Goal: Contribute content: Contribute content

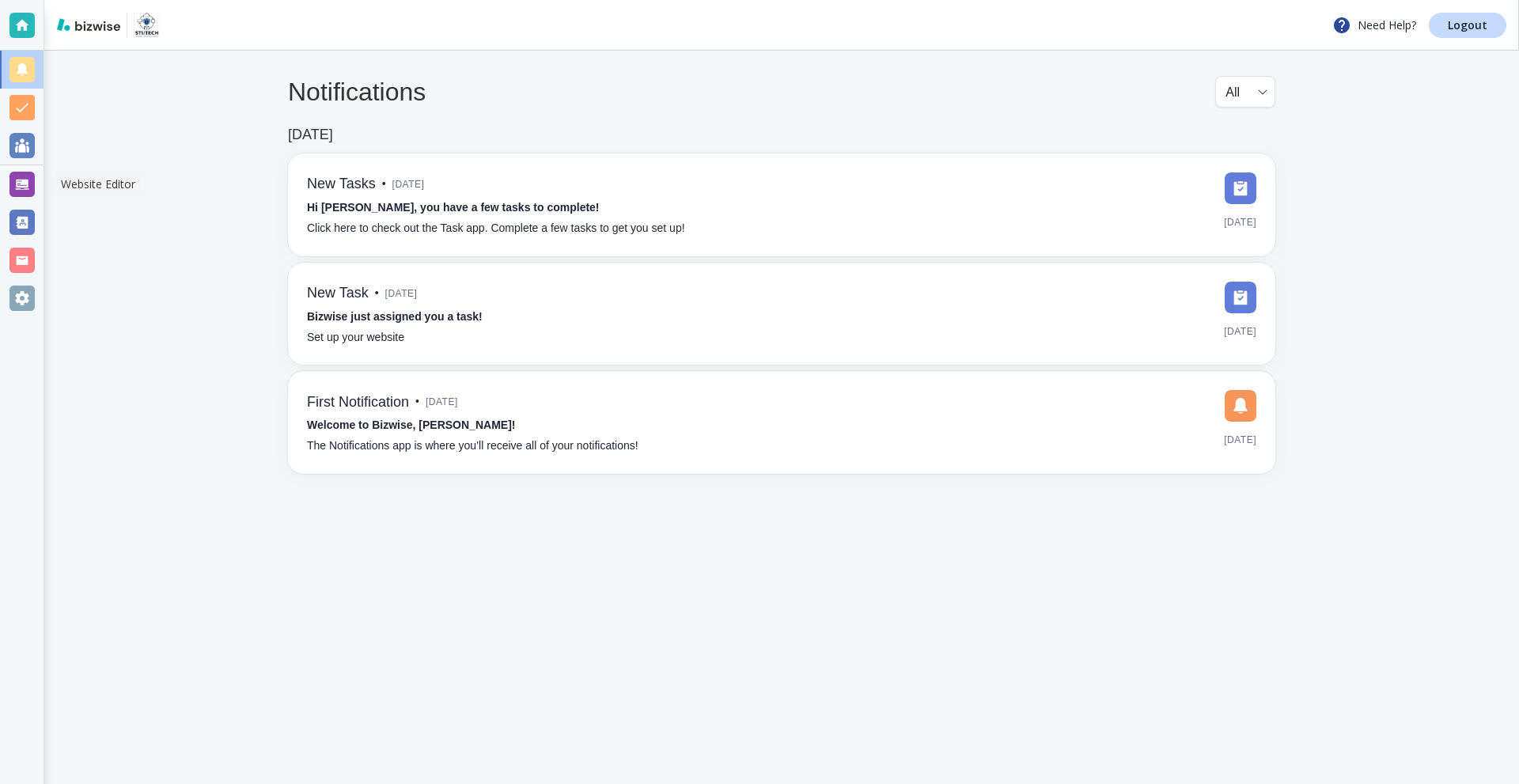
click at [16, 187] on div at bounding box center [22, 184] width 25 height 25
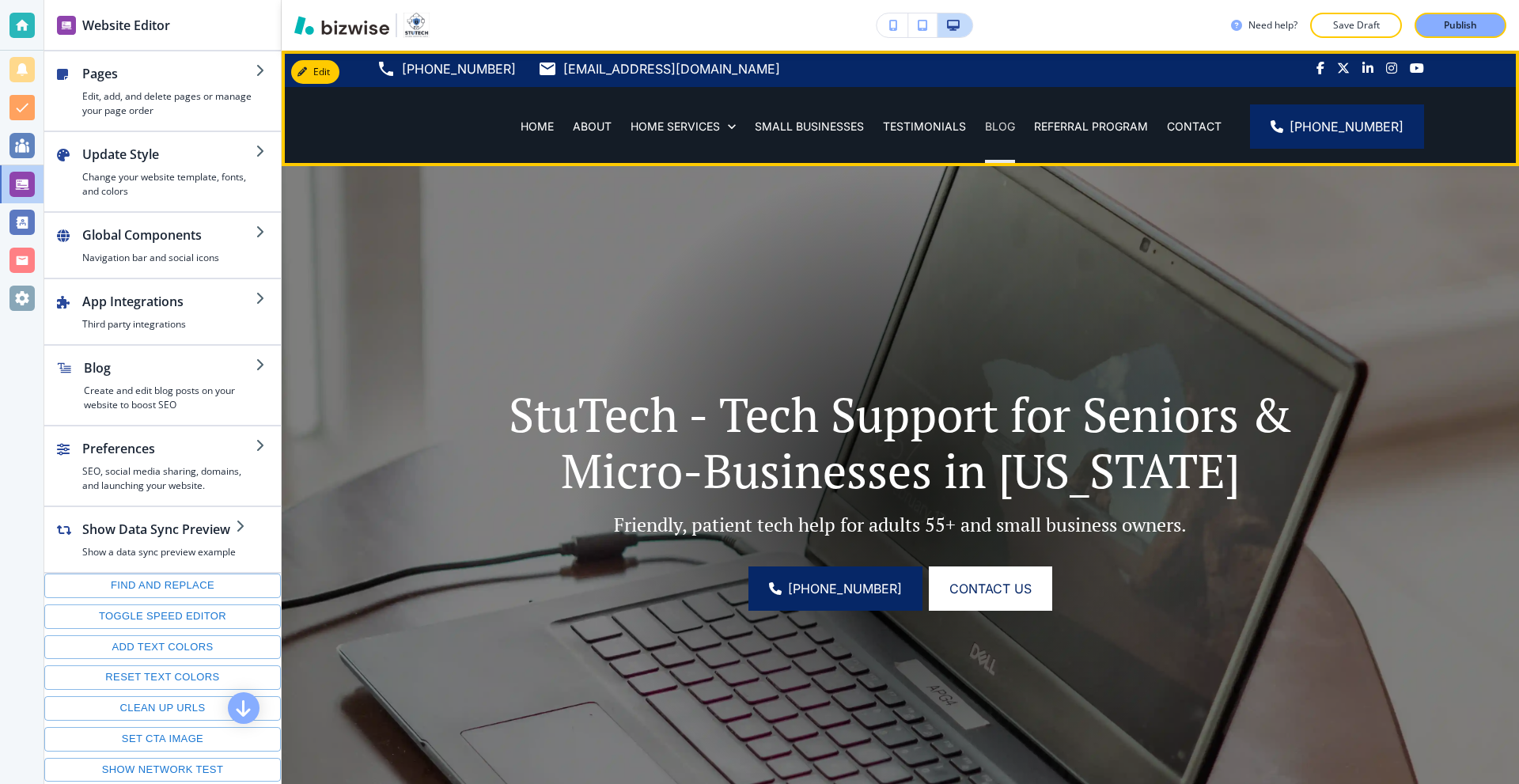
click at [1014, 128] on p "BLOG" at bounding box center [999, 127] width 30 height 16
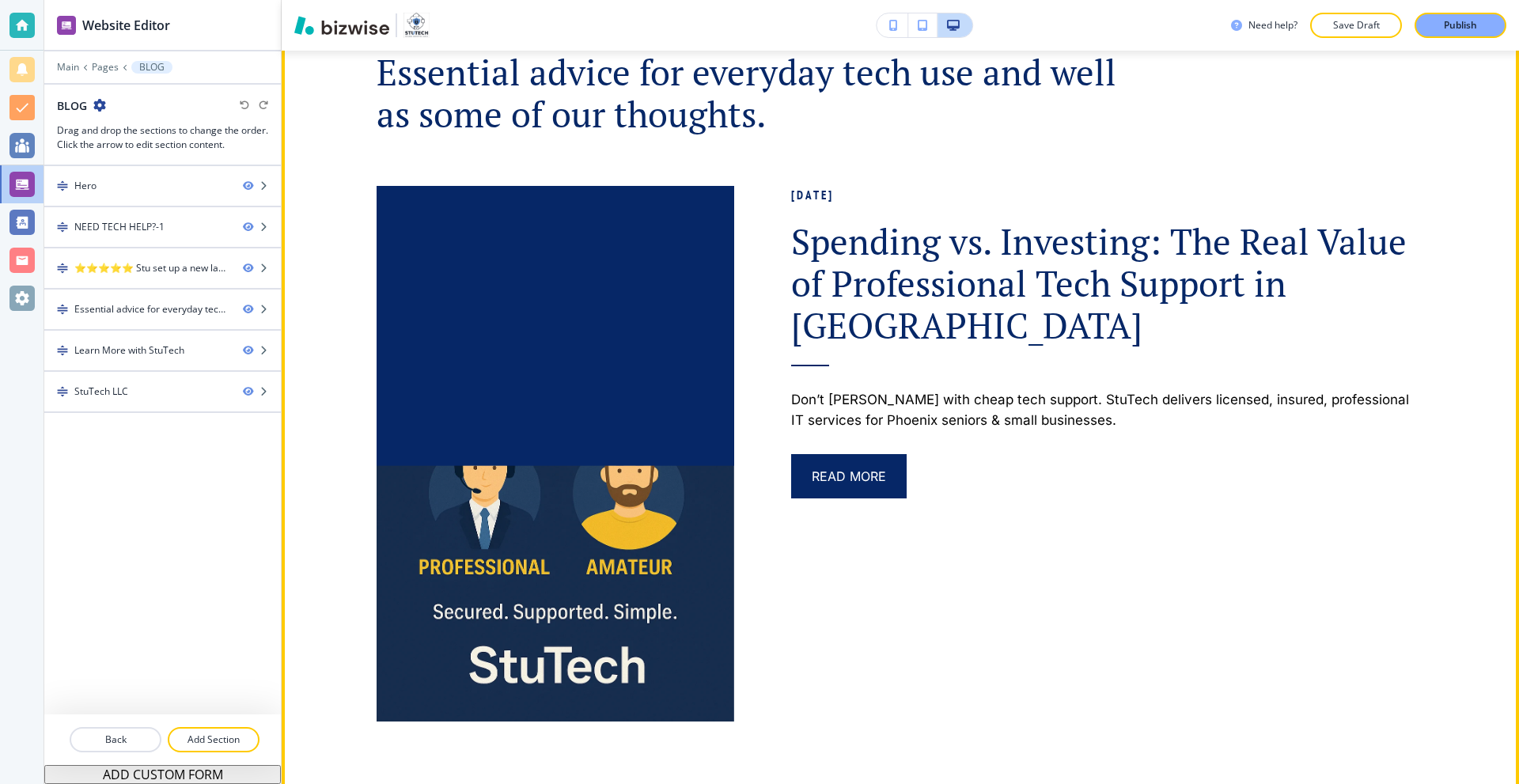
scroll to position [1187, 0]
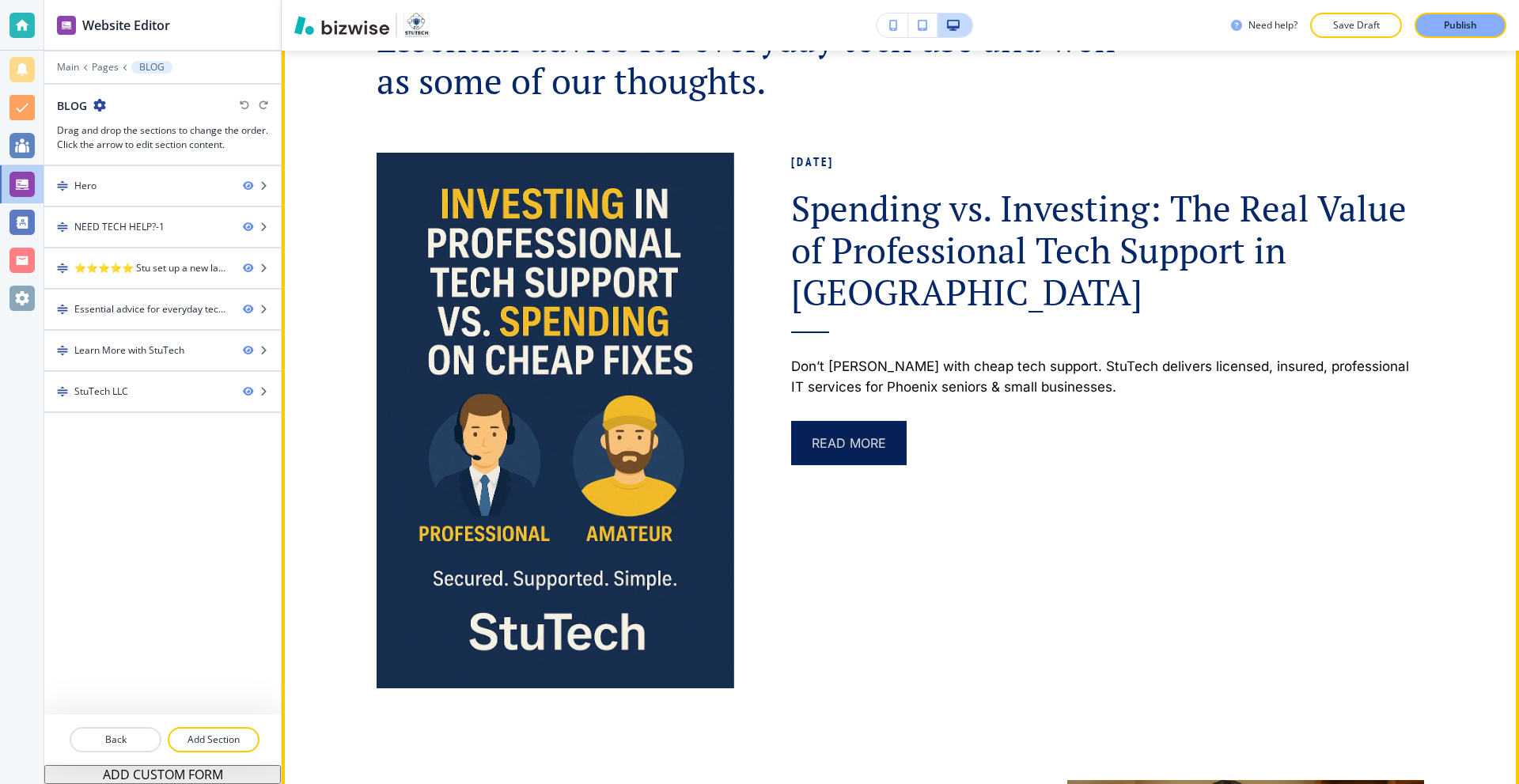
click at [842, 437] on button "Read More" at bounding box center [849, 442] width 115 height 44
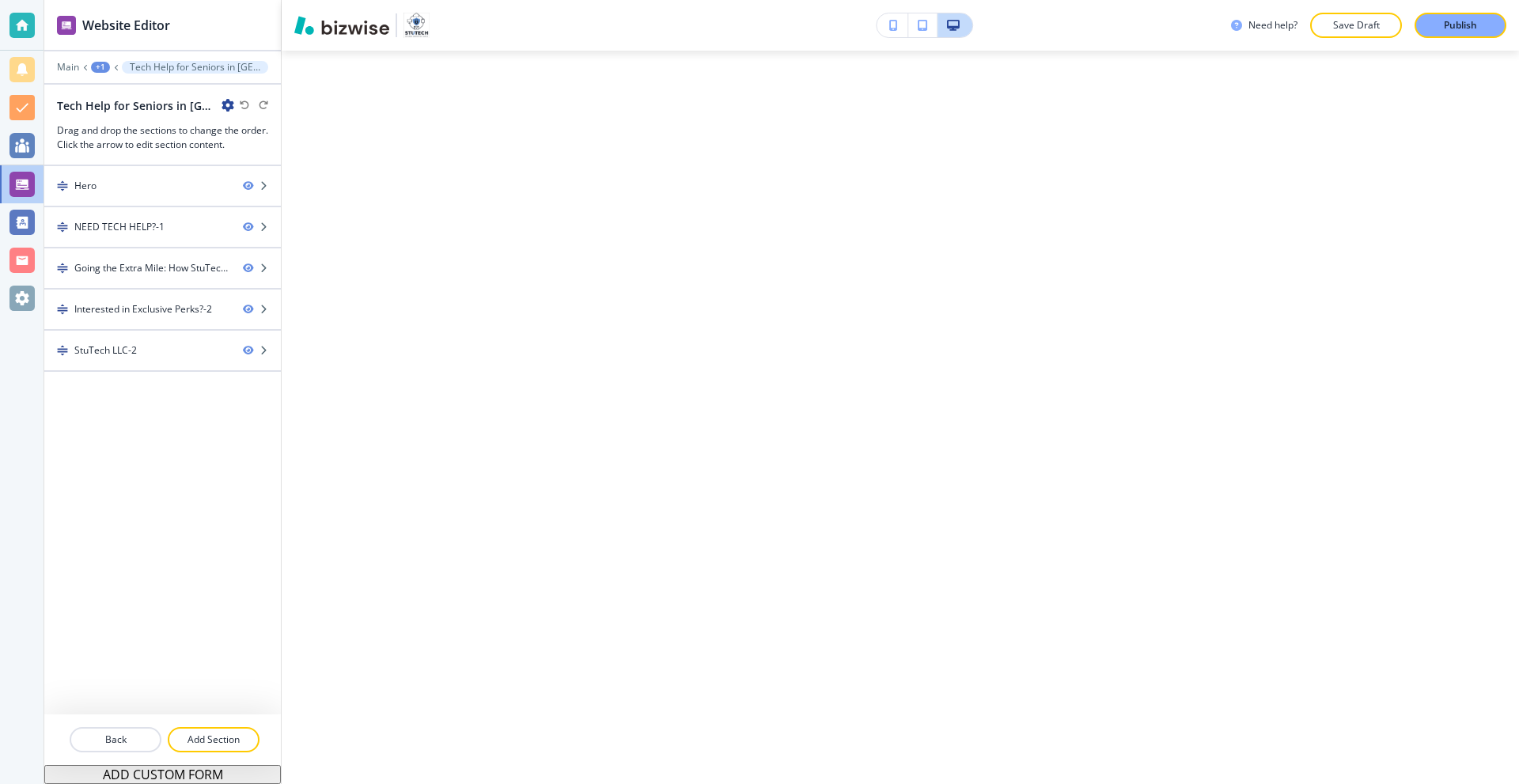
scroll to position [0, 0]
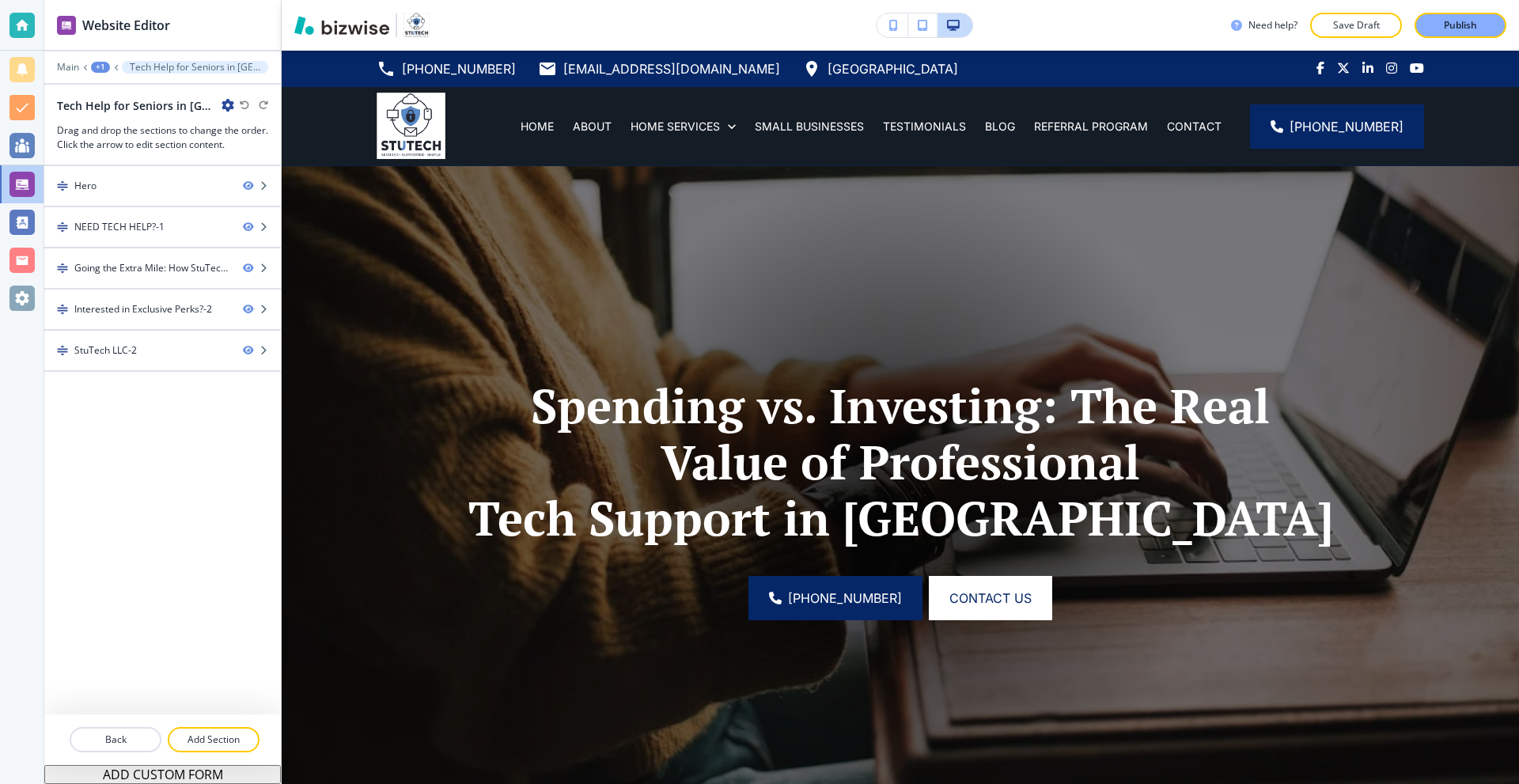
click at [224, 102] on icon "button" at bounding box center [228, 105] width 13 height 13
click at [248, 134] on p "Edit Page Settings" at bounding box center [273, 133] width 81 height 14
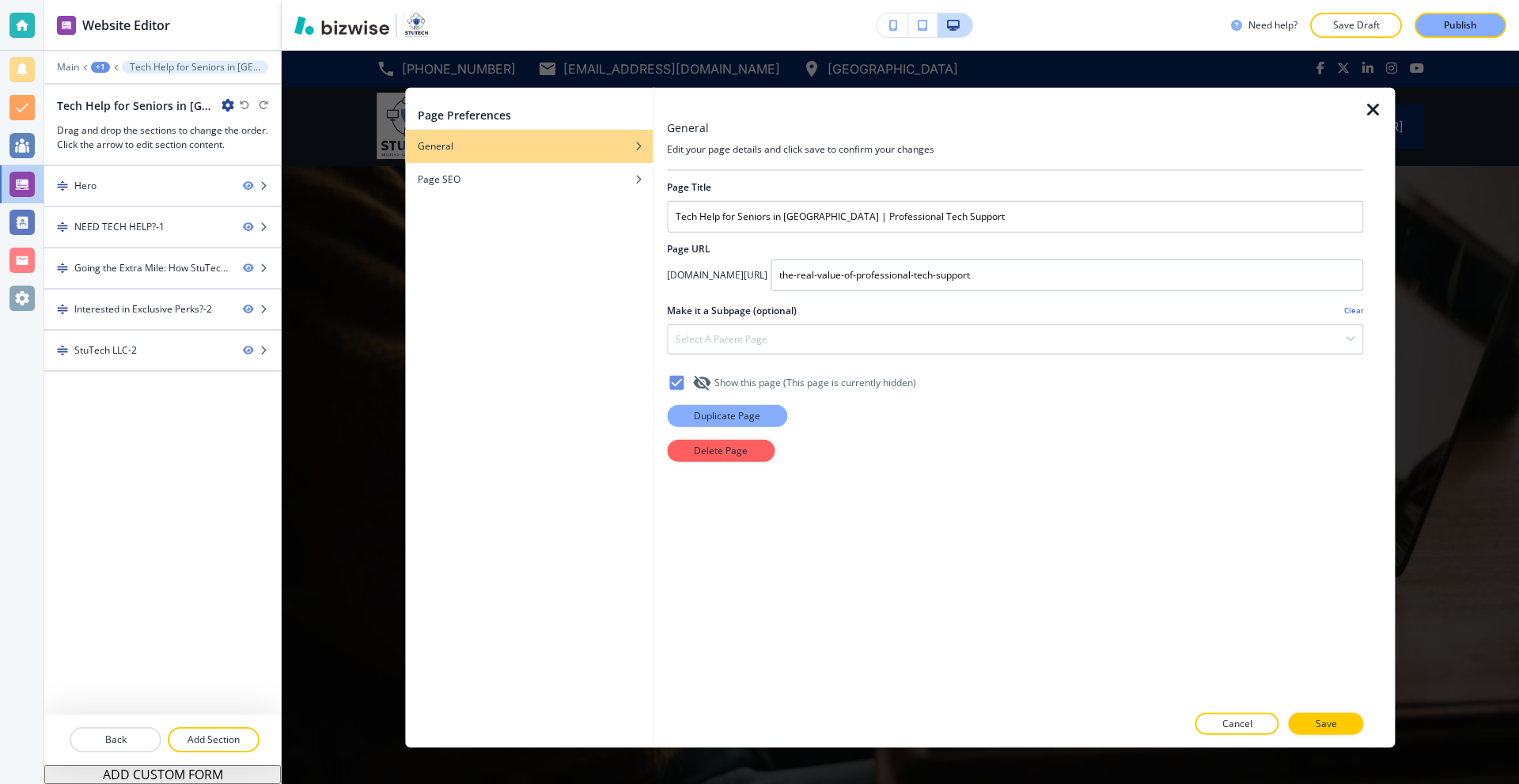
click at [720, 411] on p "Duplicate Page" at bounding box center [727, 415] width 67 height 14
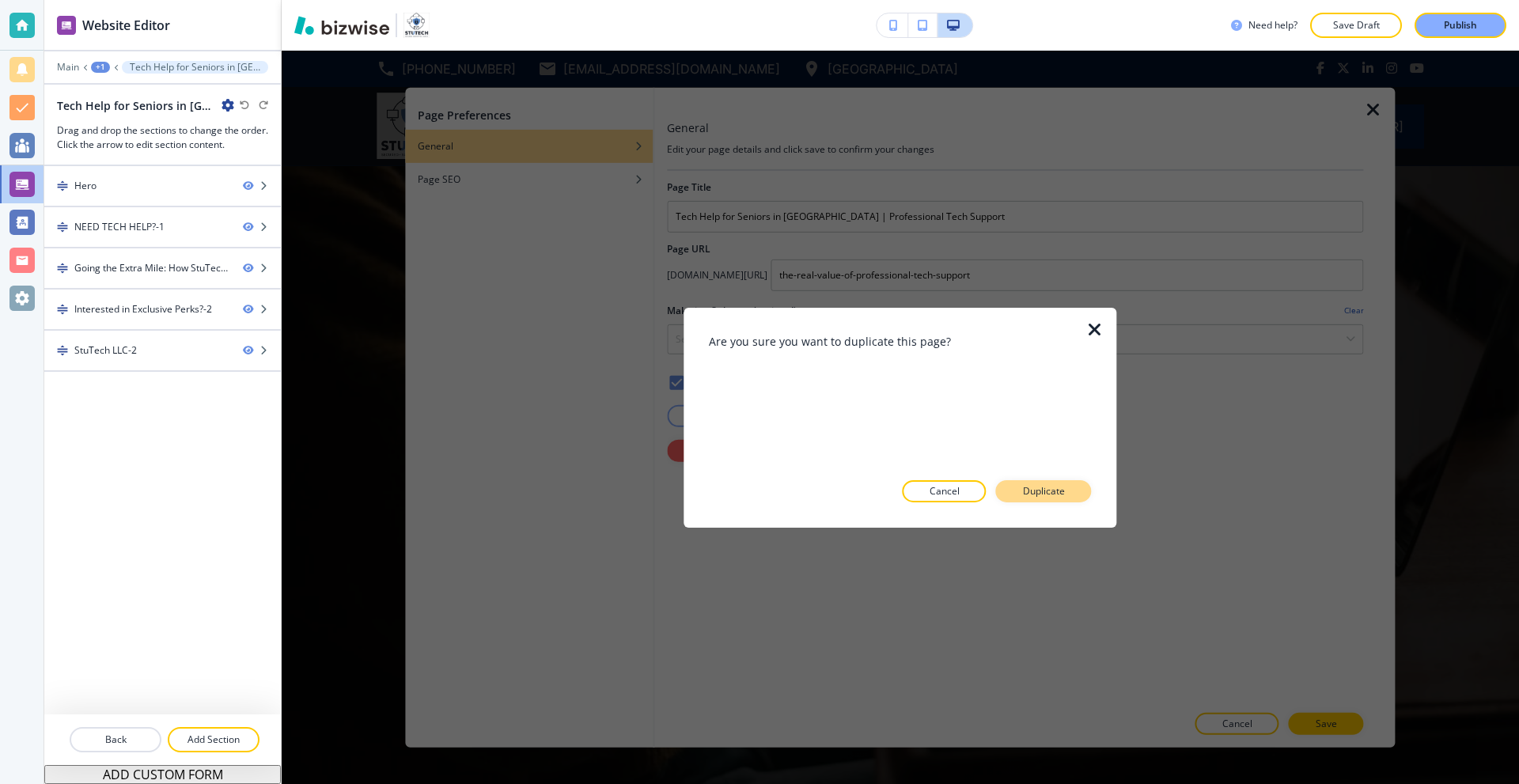
click at [1050, 486] on p "Duplicate" at bounding box center [1043, 491] width 42 height 14
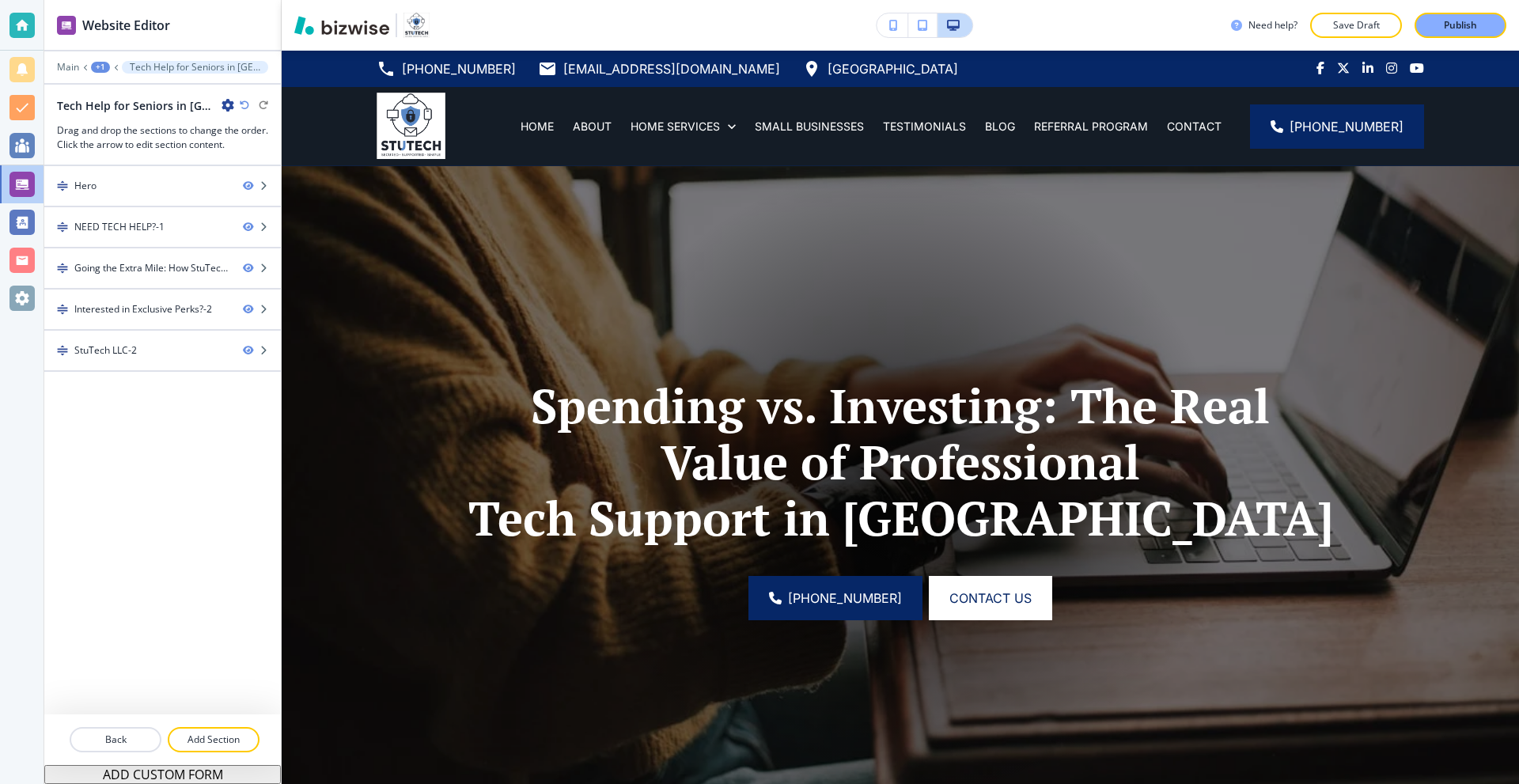
click at [230, 109] on icon "button" at bounding box center [228, 105] width 13 height 13
click at [246, 129] on p "Edit Page Settings" at bounding box center [273, 133] width 81 height 14
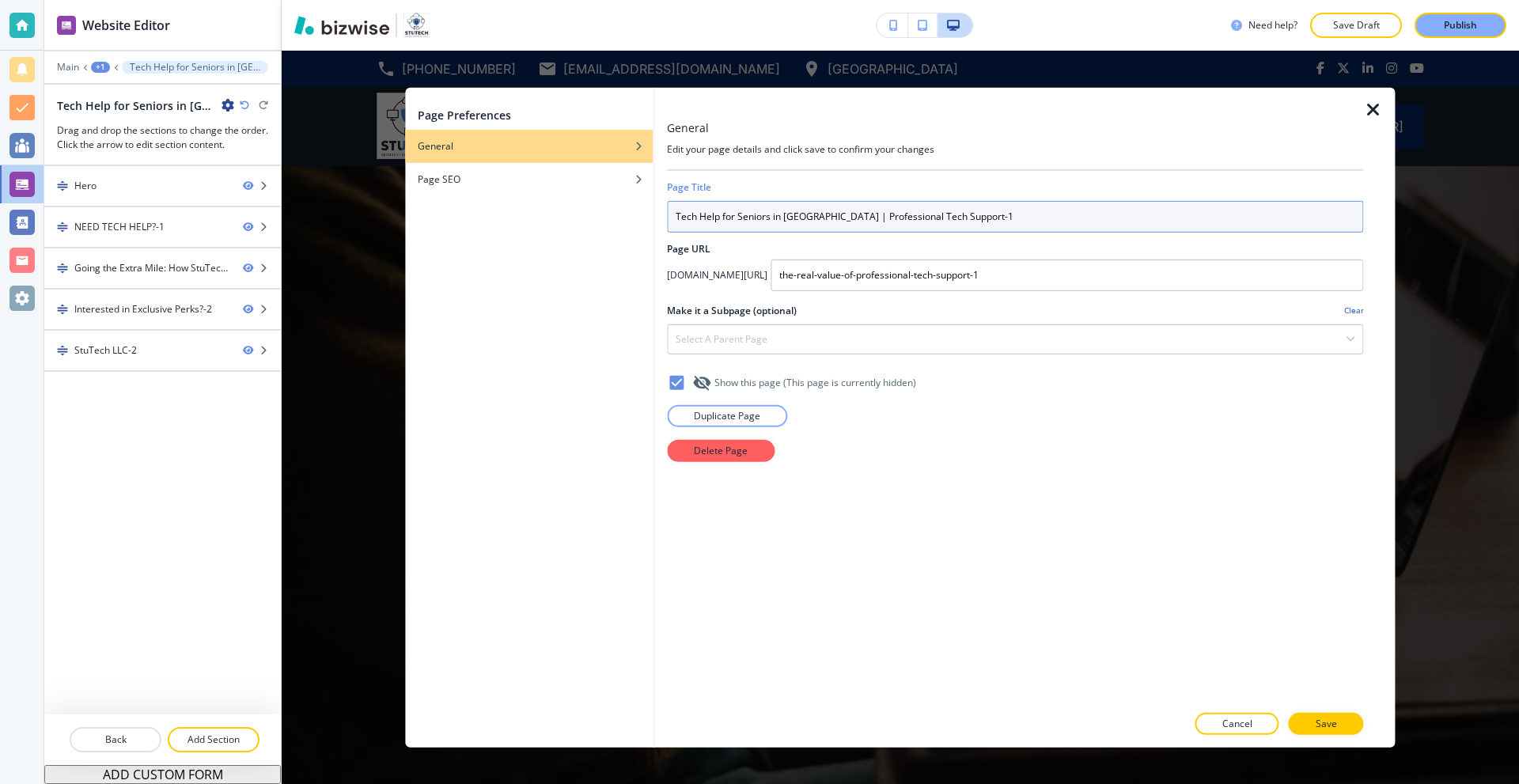
drag, startPoint x: 806, startPoint y: 218, endPoint x: 588, endPoint y: 209, distance: 218.2
click at [588, 209] on div "Page Preferences General Page SEO General Edit your page details and click save…" at bounding box center [899, 417] width 989 height 660
click at [811, 217] on input "Tech Help for Seniors in Mesa | Professional Tech Support-1" at bounding box center [1015, 216] width 696 height 31
paste input "Protect Seniors from Affinity & Friendship Scams | StuTech"
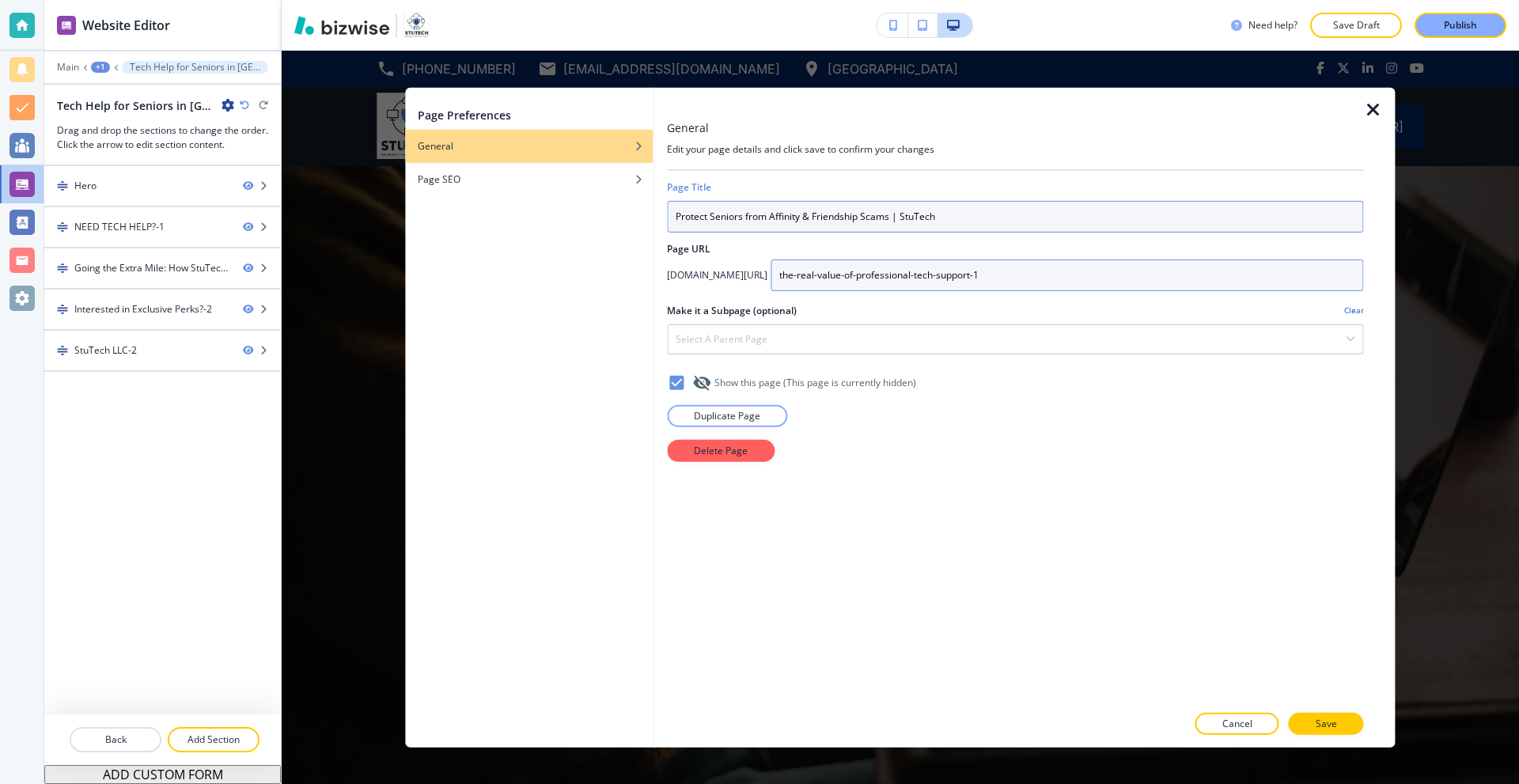
type input "Protect Seniors from Affinity & Friendship Scams | StuTech"
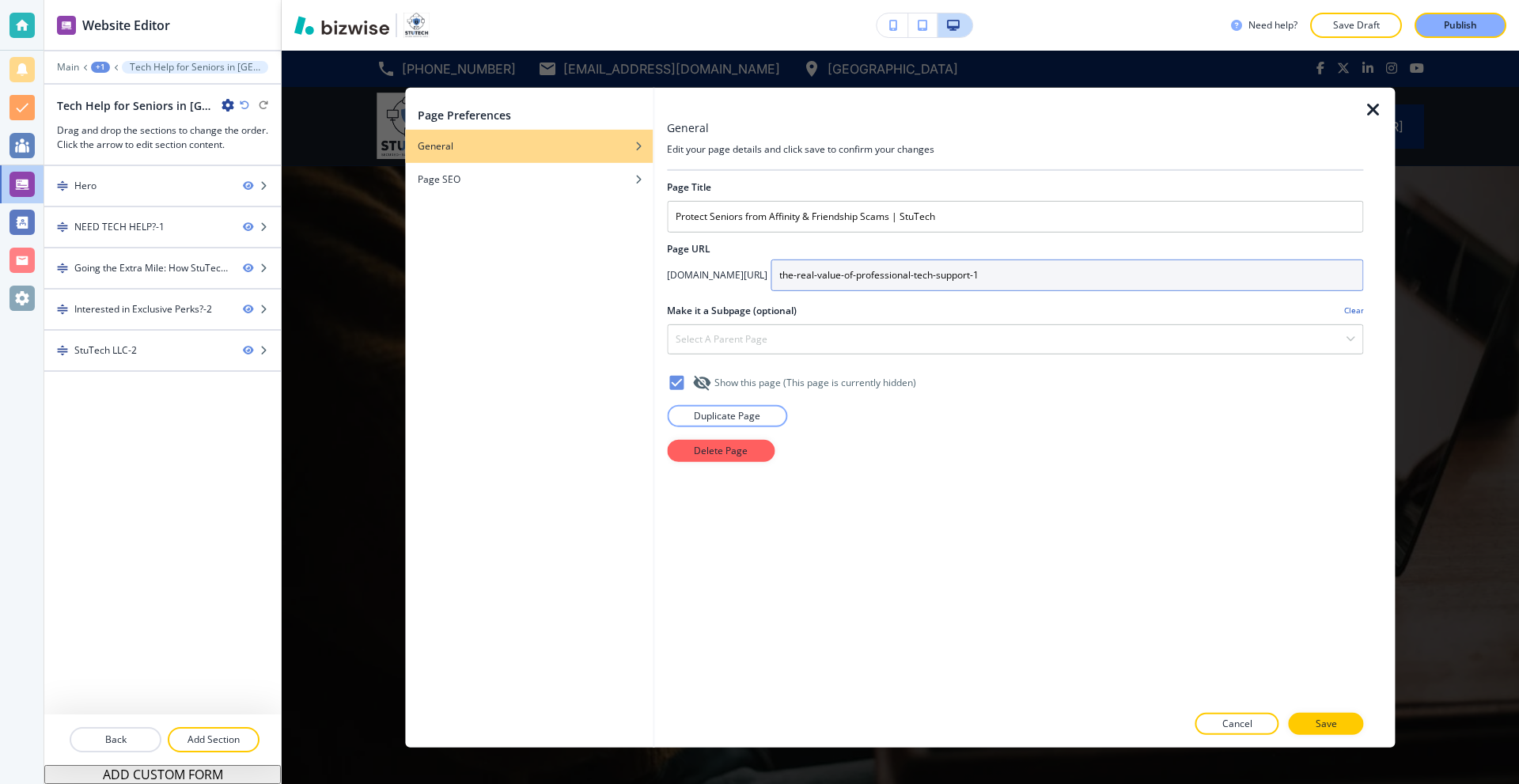
drag, startPoint x: 995, startPoint y: 268, endPoint x: 704, endPoint y: 270, distance: 291.0
click at [704, 270] on div "stutechaz.com/ the-real-value-of-professional-tech-support-1" at bounding box center [1015, 274] width 696 height 31
type input "protect-seniors-from-affinity-and-friendship-scams"
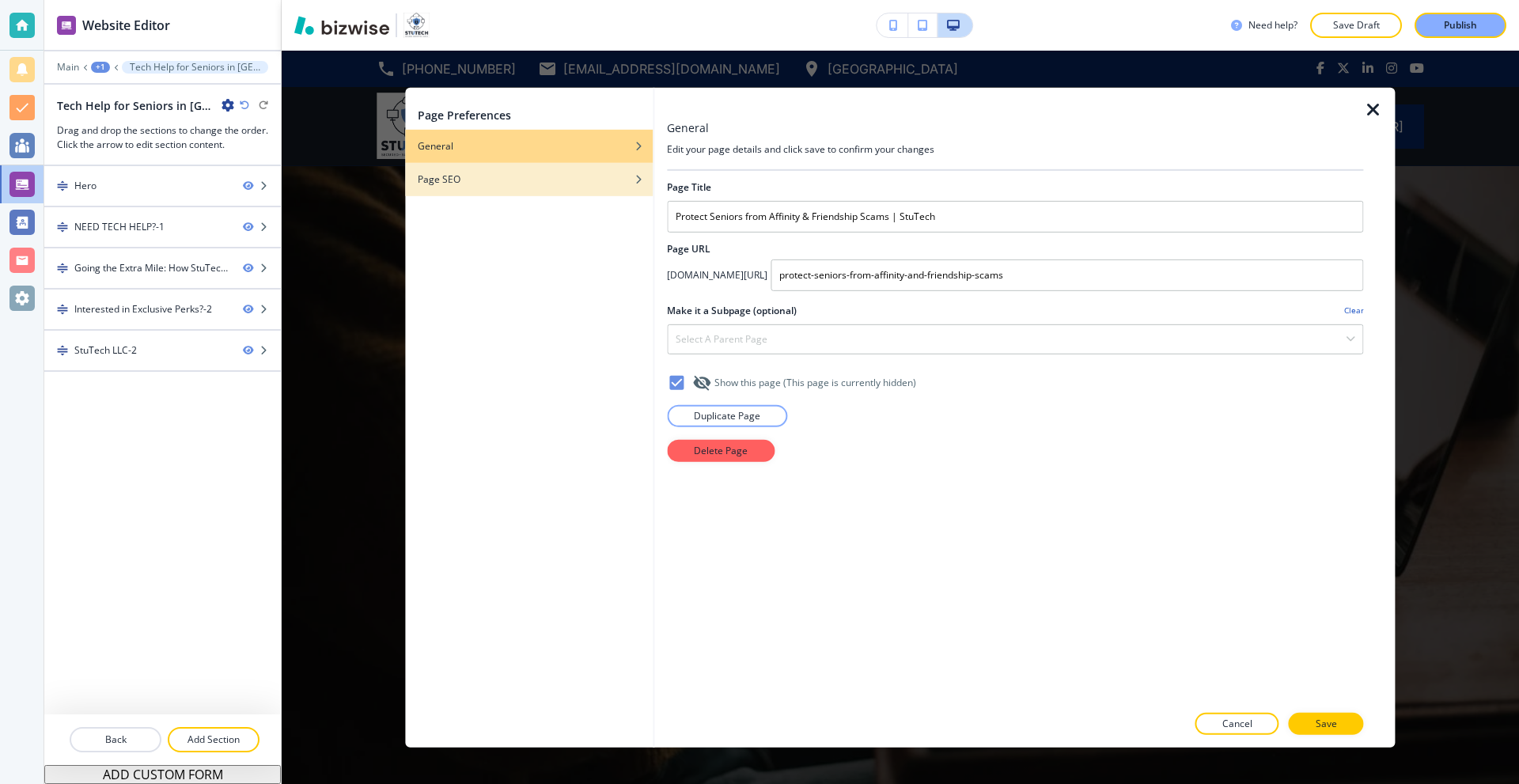
click at [496, 173] on div "Page SEO" at bounding box center [528, 179] width 247 height 14
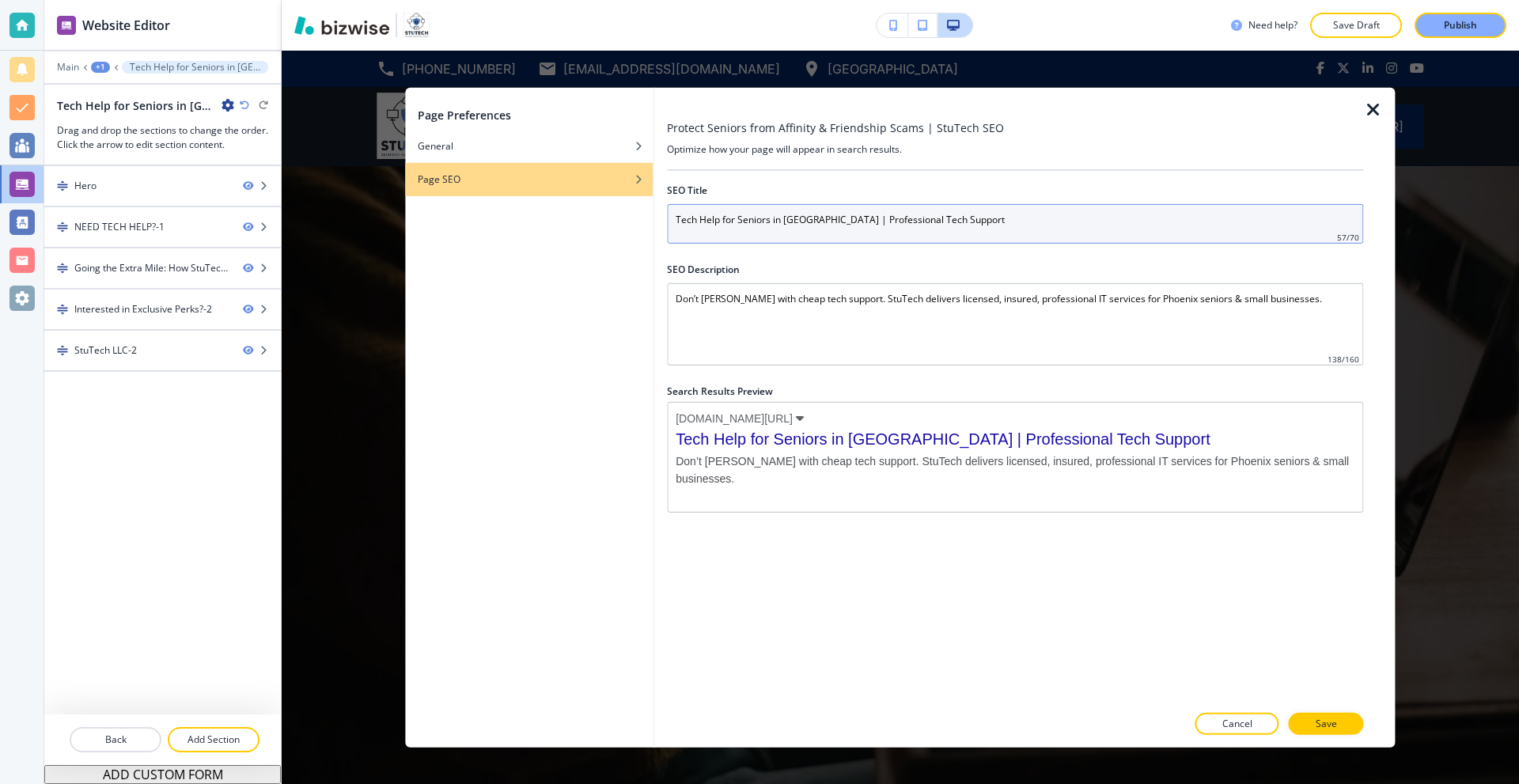
click at [799, 224] on input "Tech Help for Seniors in Mesa | Professional Tech Support" at bounding box center [1015, 223] width 696 height 40
paste input "Protect Seniors from Affinity & Friendship Scams | StuTech"
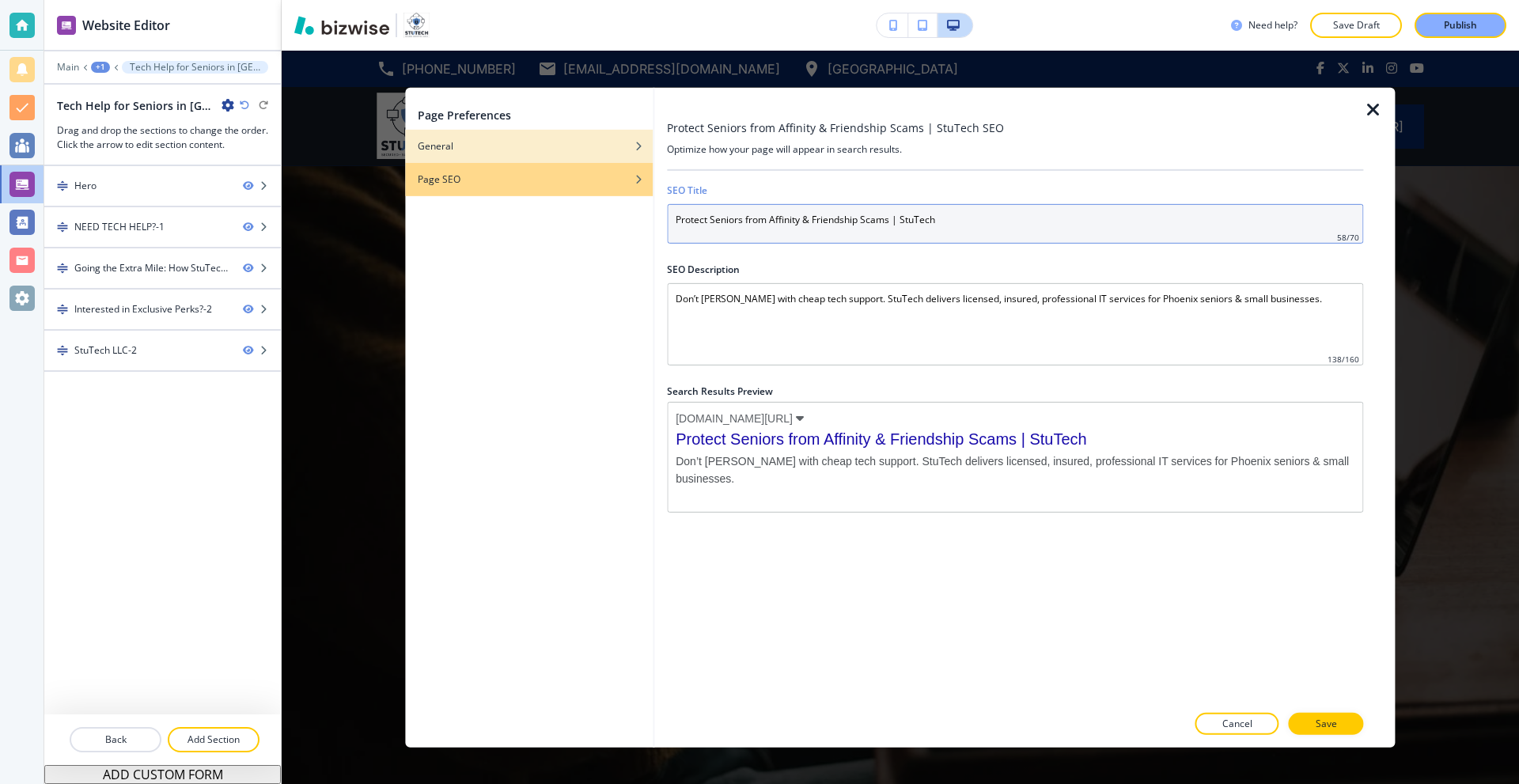
type input "Protect Seniors from Affinity & Friendship Scams | StuTech"
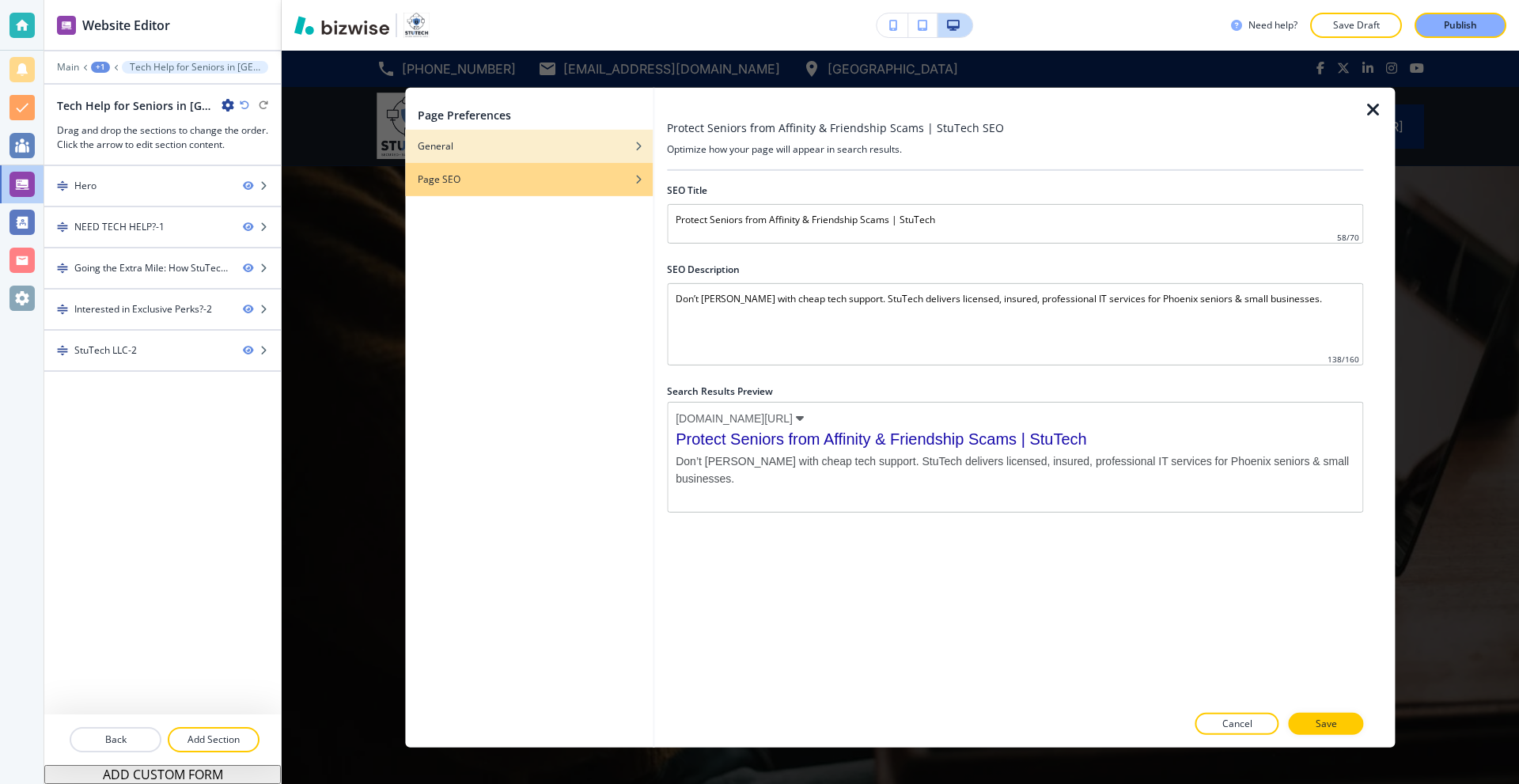
click at [462, 147] on div "General" at bounding box center [528, 146] width 247 height 14
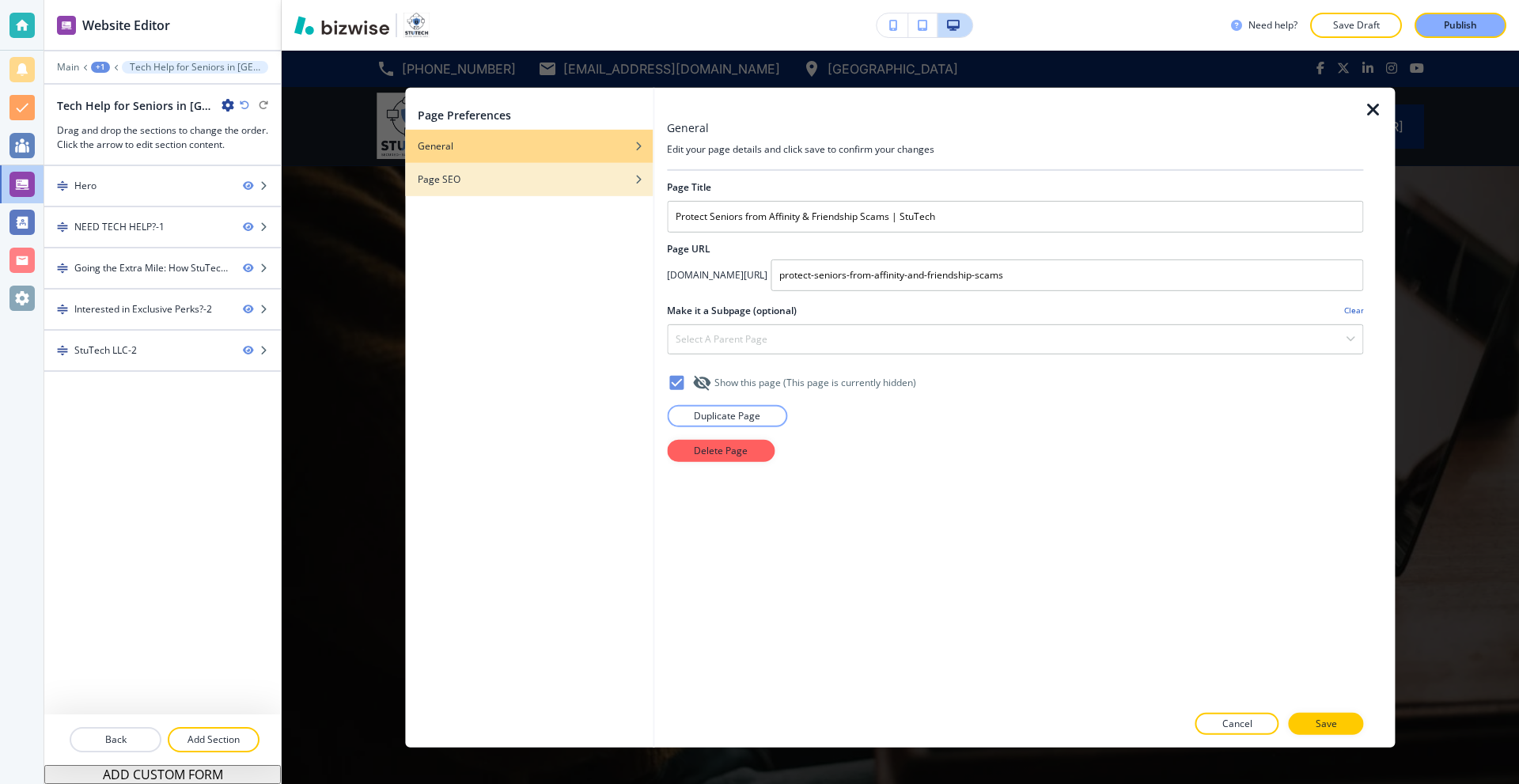
click at [470, 174] on div "Page SEO" at bounding box center [528, 179] width 247 height 14
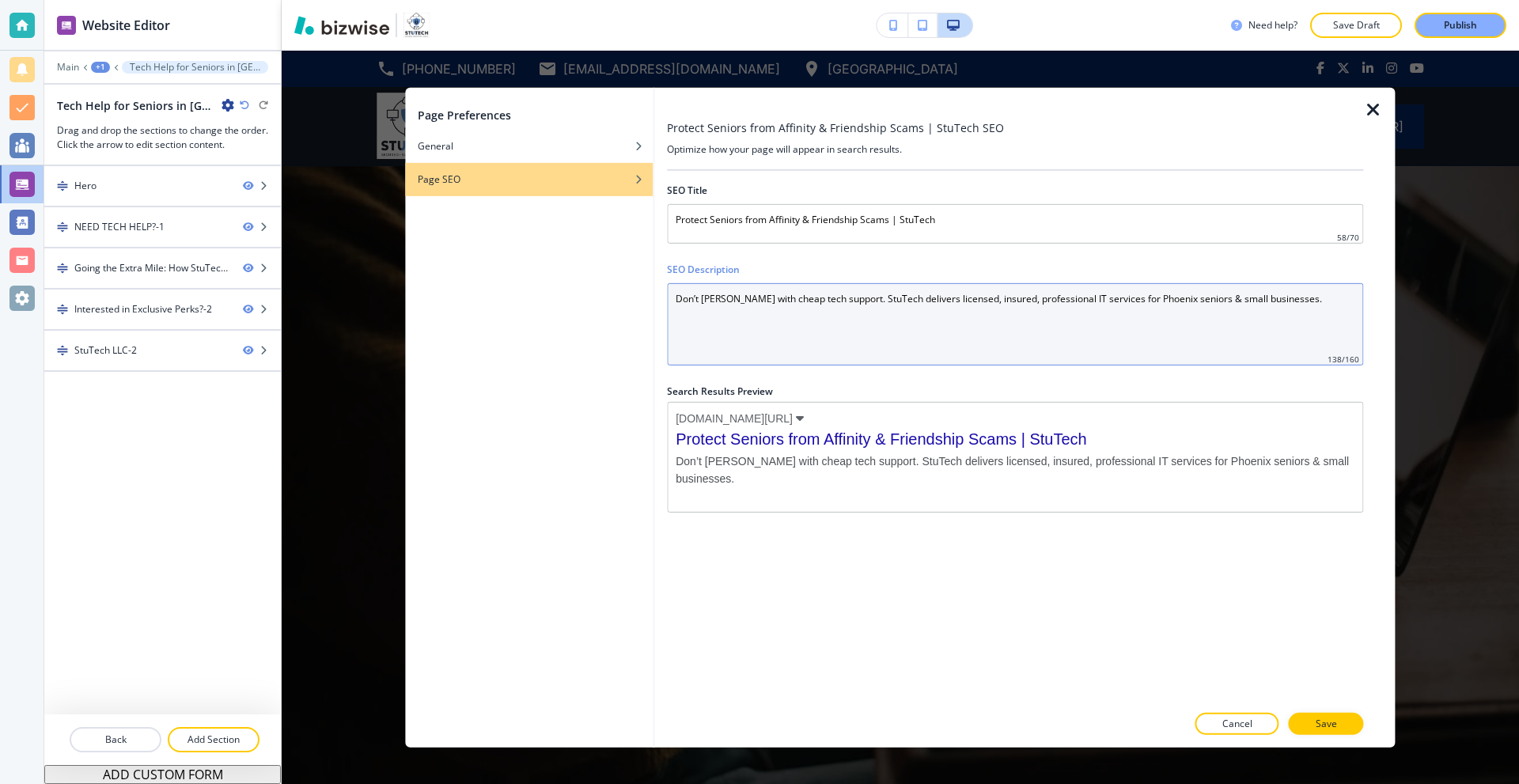
click at [798, 303] on Description "Don’t gamble with cheap tech support. StuTech delivers licensed, insured, profe…" at bounding box center [1015, 323] width 696 height 82
click at [961, 329] on Description "Don’t gamble with cheap tech support. StuTech delivers licensed, insured, profe…" at bounding box center [1015, 323] width 696 height 82
paste Description "Learn how seniors can spot and avoid affinity fraud and friendship scams. Stay …"
type Description "Learn how seniors can spot and avoid affinity fraud and friendship scams. Stay …"
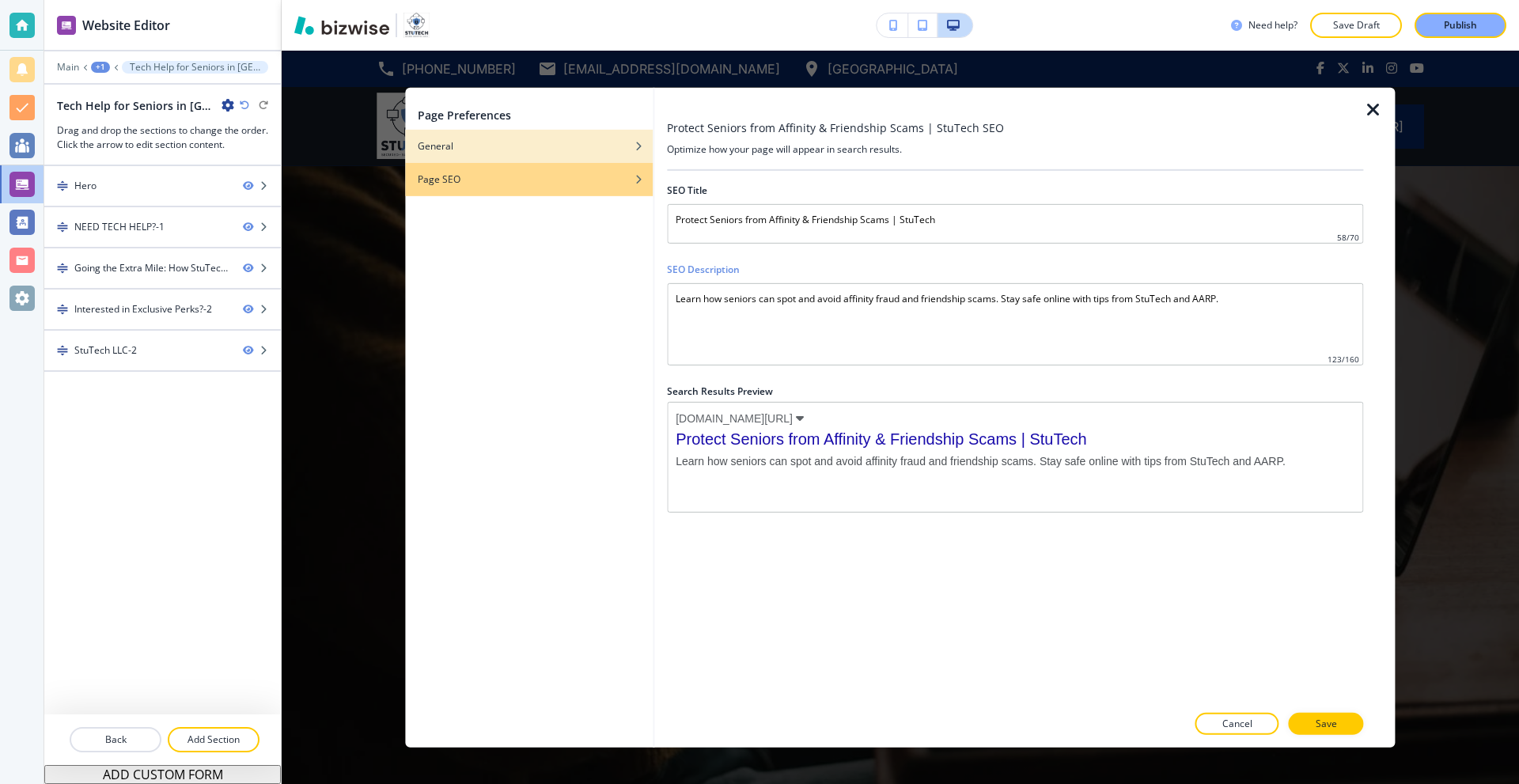
click at [532, 143] on div "General" at bounding box center [528, 146] width 247 height 14
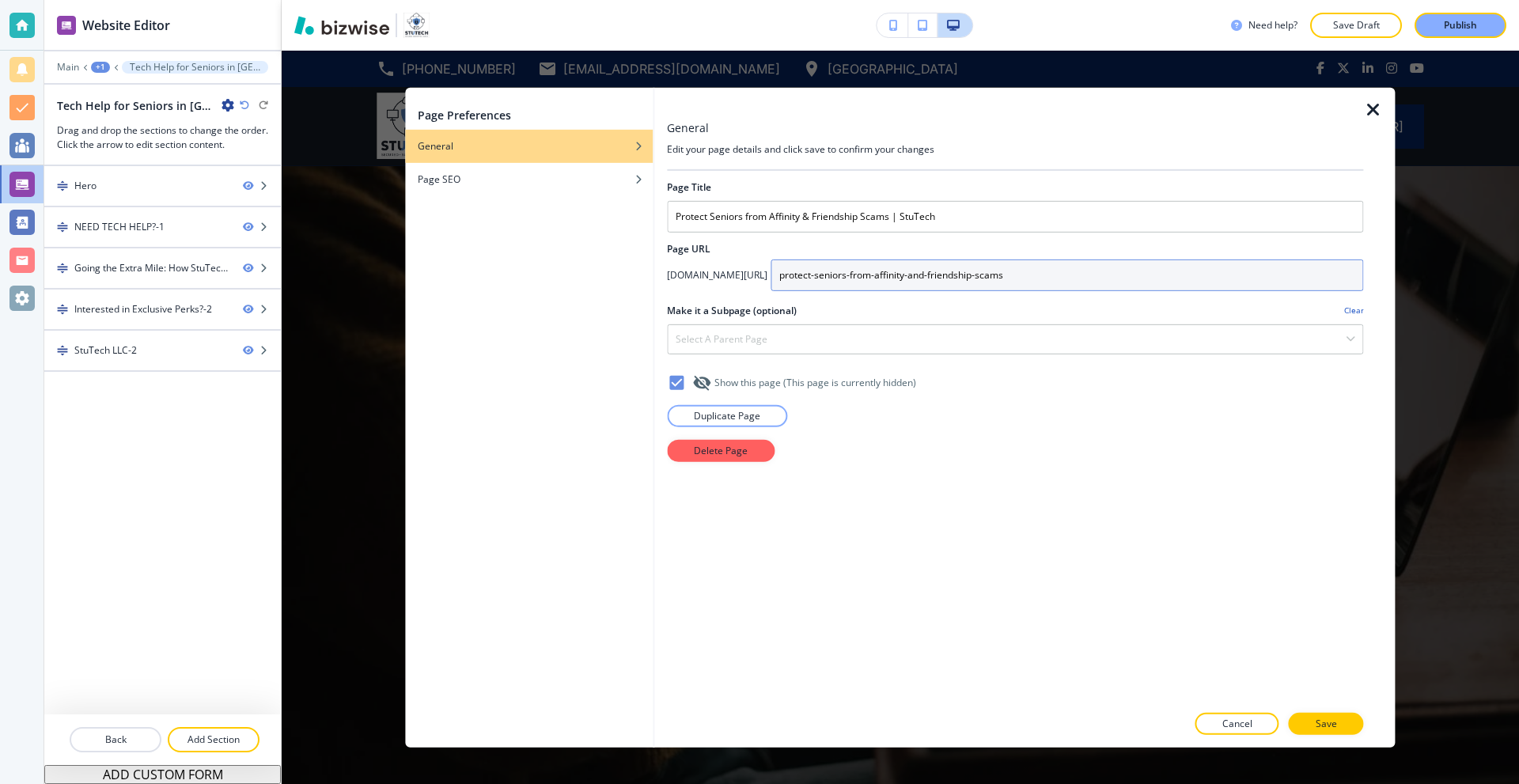
click at [878, 280] on input "protect-seniors-from-affinity-and-friendship-scams" at bounding box center [1067, 274] width 593 height 31
paste input "affinity-fraud"
type input "protect-seniors-affinity-fraud-scams"
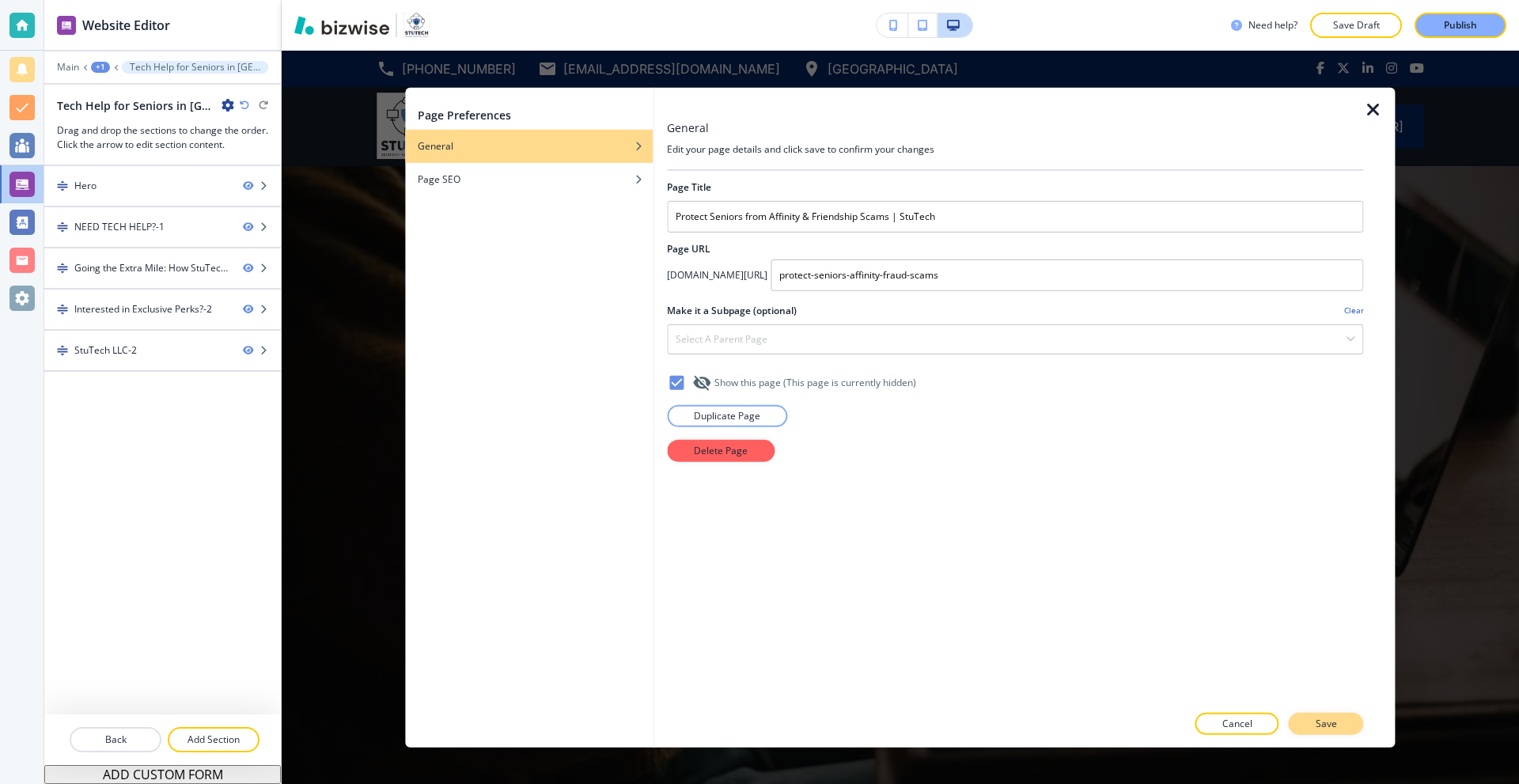
click at [1338, 726] on button "Save" at bounding box center [1327, 724] width 76 height 22
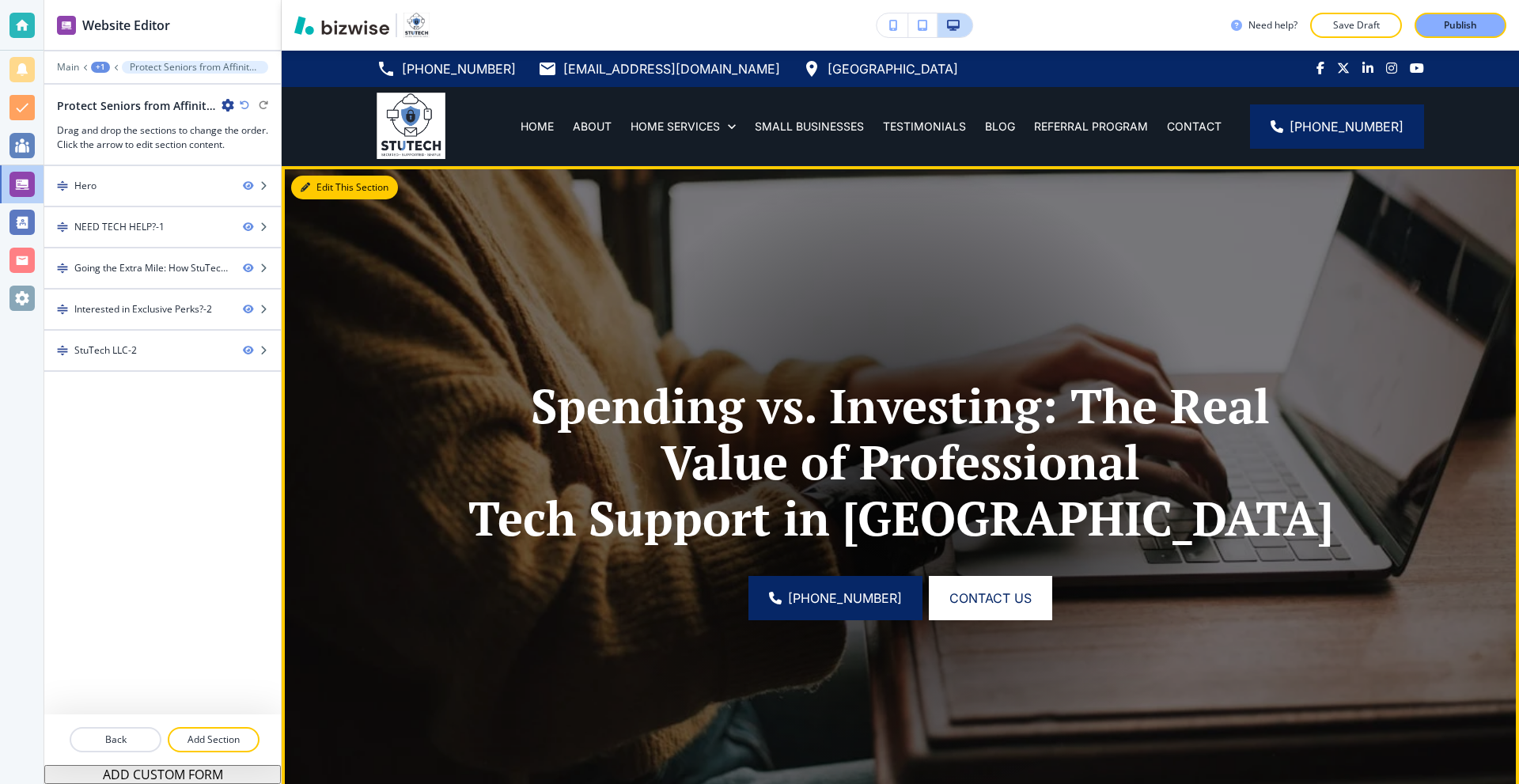
click at [313, 186] on button "Edit This Section" at bounding box center [344, 187] width 107 height 23
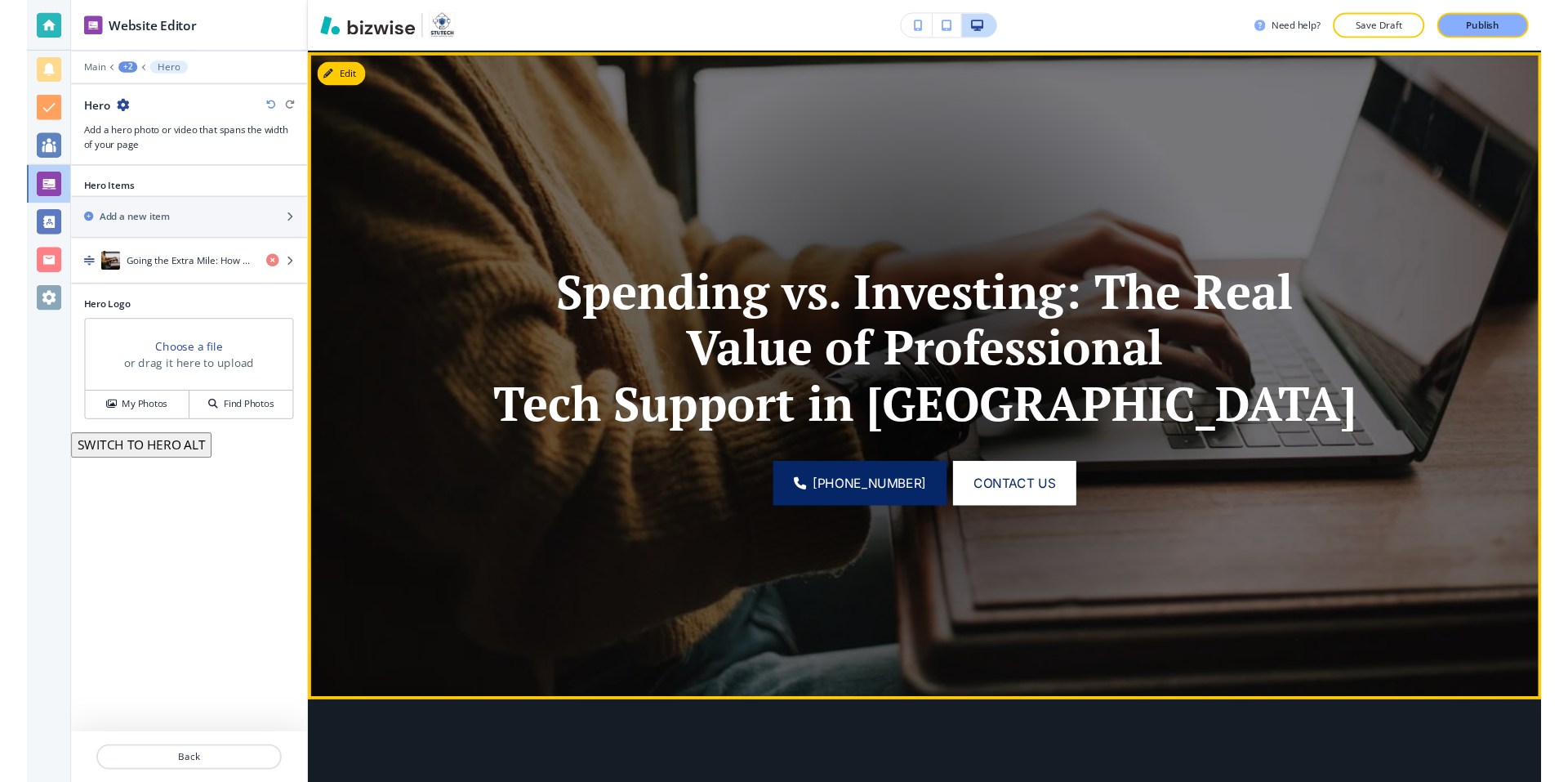
scroll to position [119, 0]
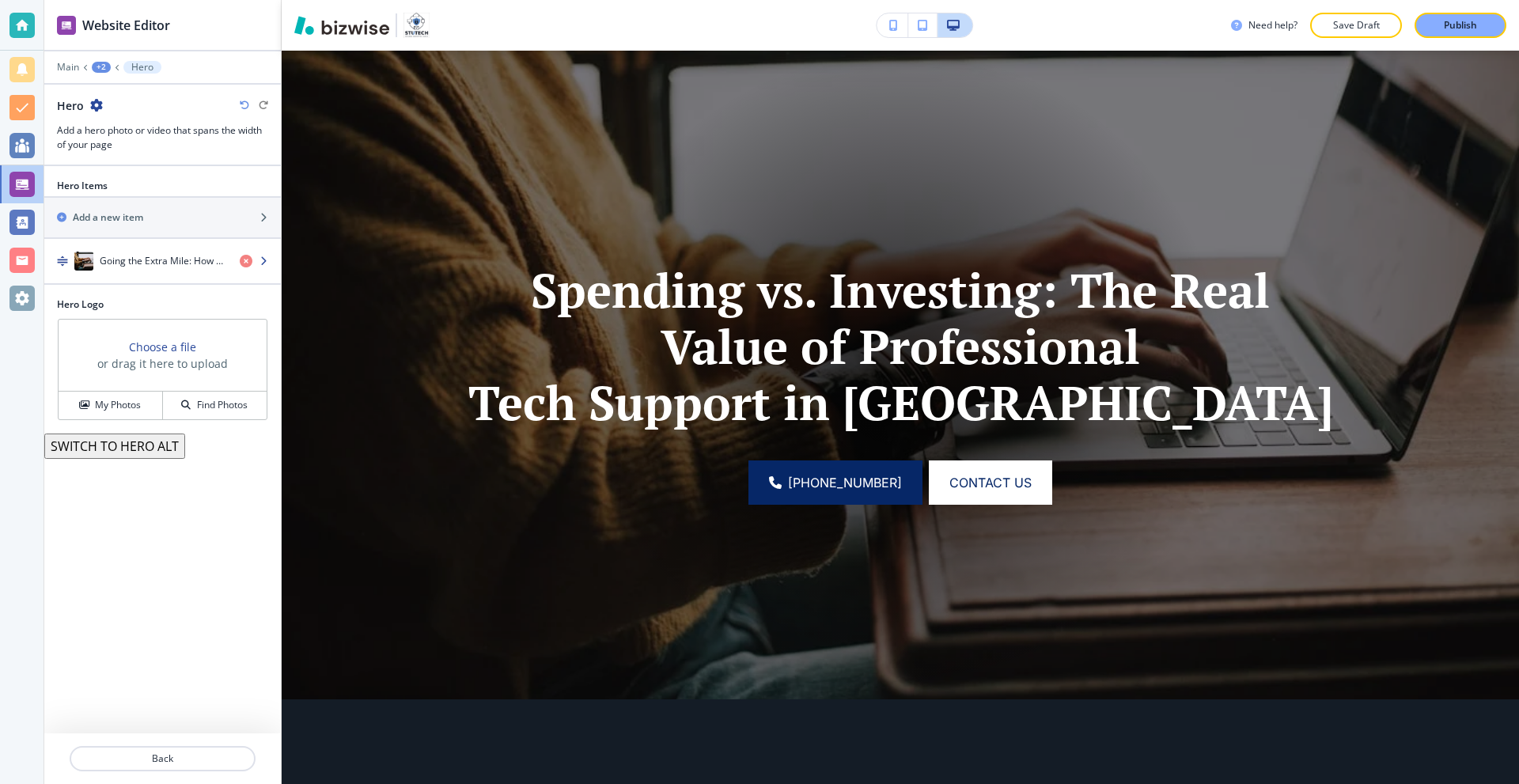
click at [152, 258] on h4 "Going the Extra Mile: How StuTech Puts People First, Every Time" at bounding box center [164, 261] width 128 height 14
click at [167, 266] on h4 "Going the Extra Mile: How StuTech Puts People First, Every Time" at bounding box center [164, 261] width 128 height 14
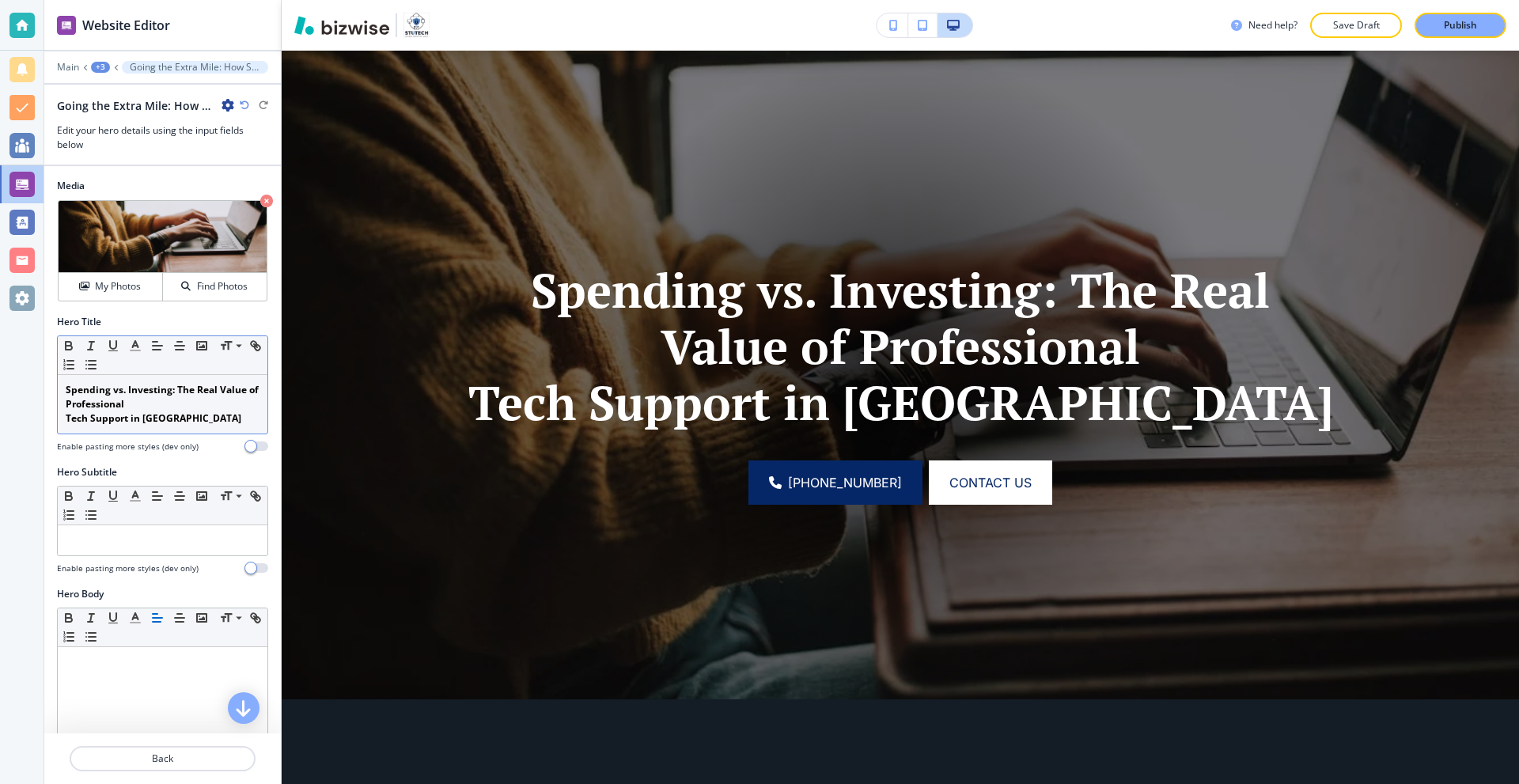
click at [165, 416] on strong "Tech Support in Phoenix" at bounding box center [153, 417] width 175 height 13
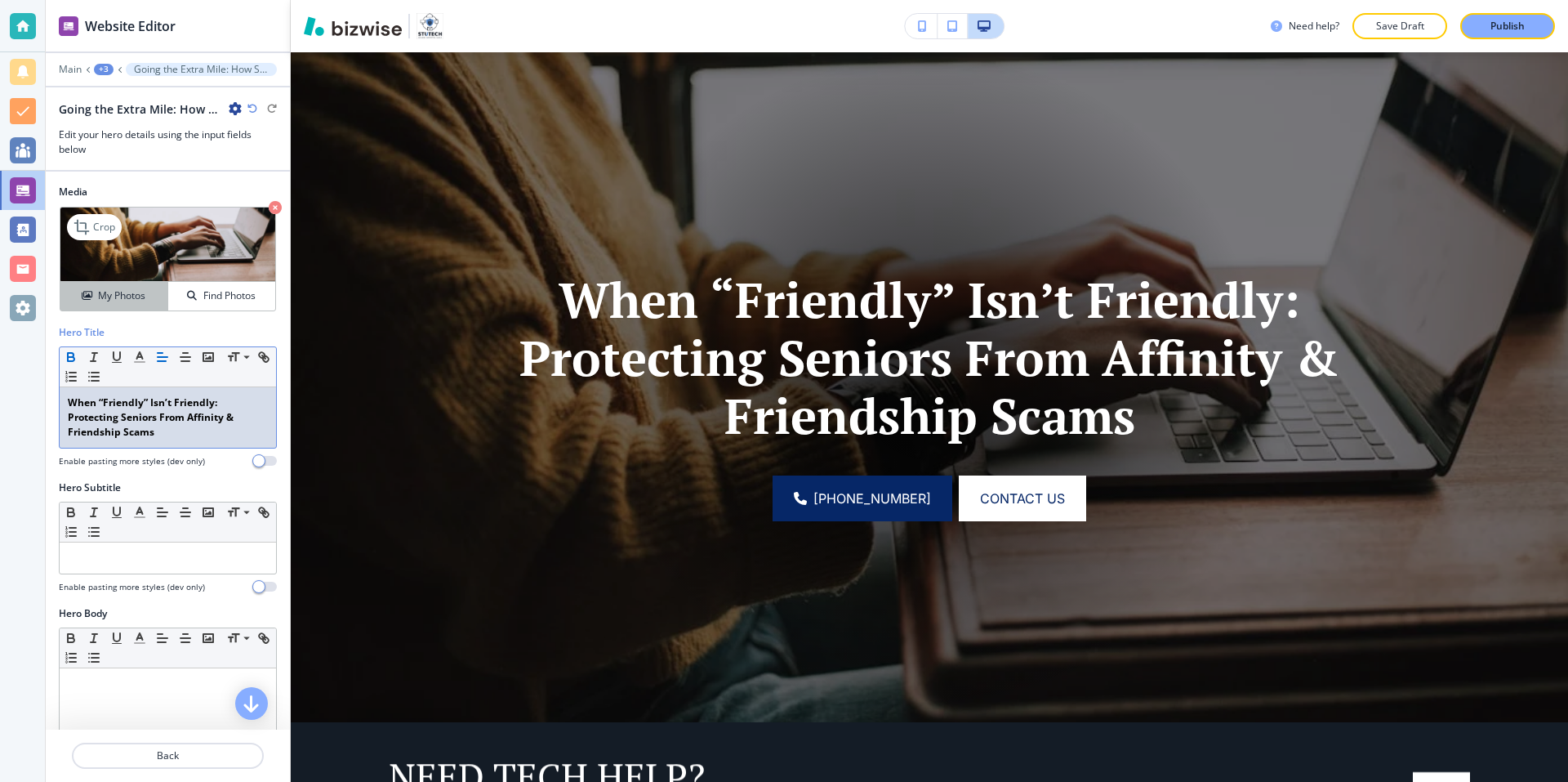
click at [116, 286] on button "My Photos" at bounding box center [114, 295] width 108 height 29
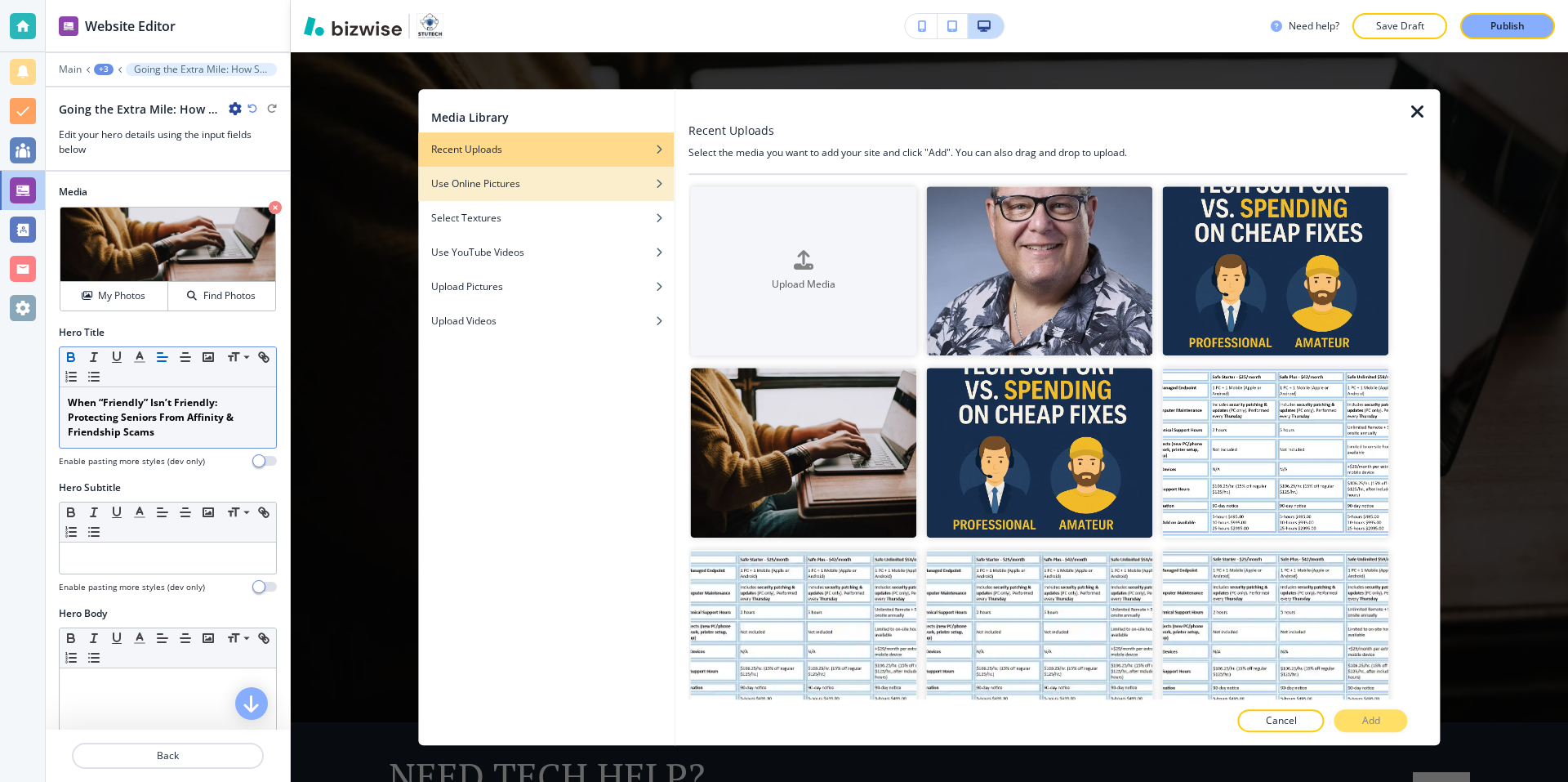
click at [498, 189] on h4 "Use Online Pictures" at bounding box center [475, 184] width 89 height 15
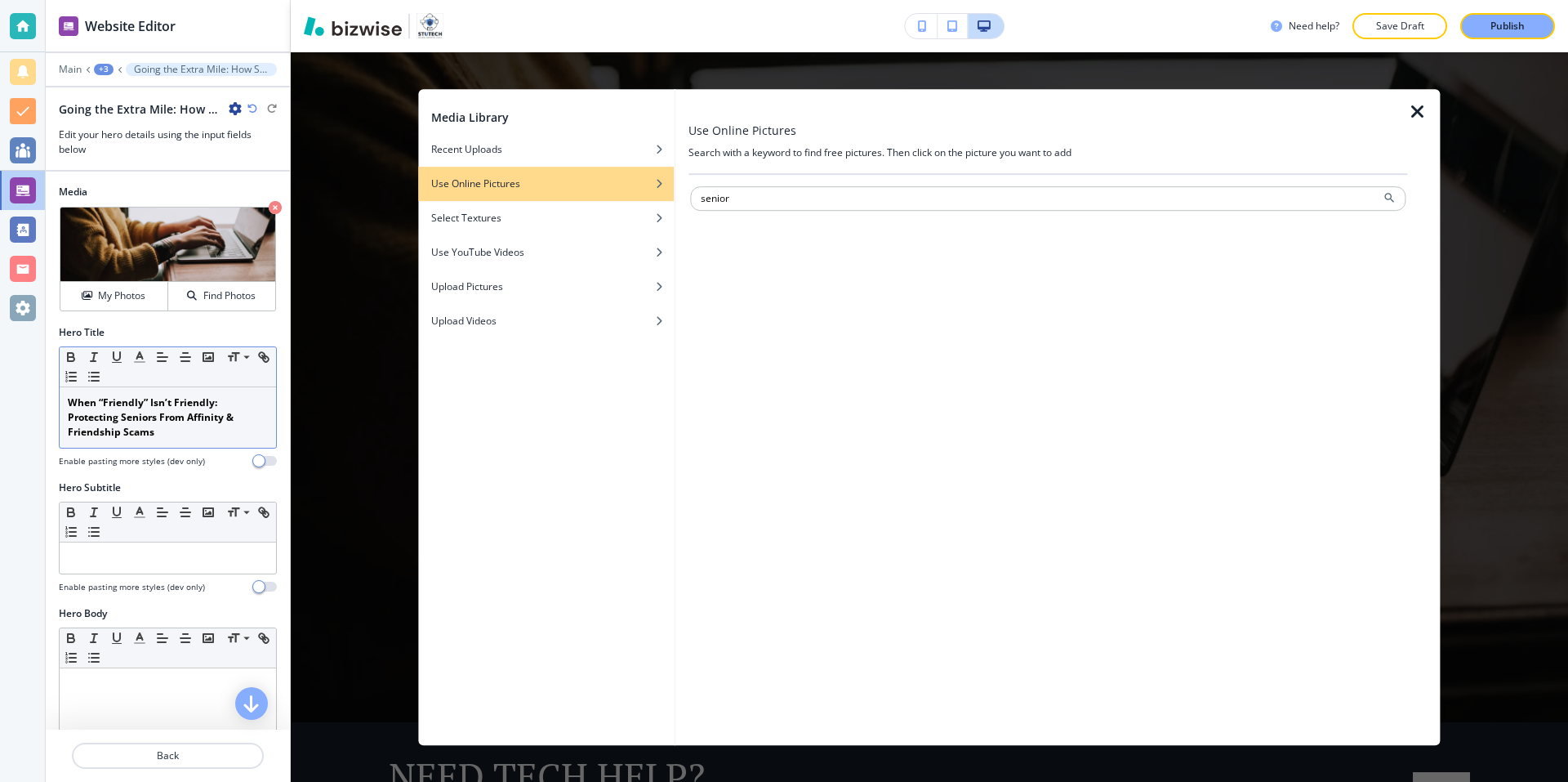
type input "senior"
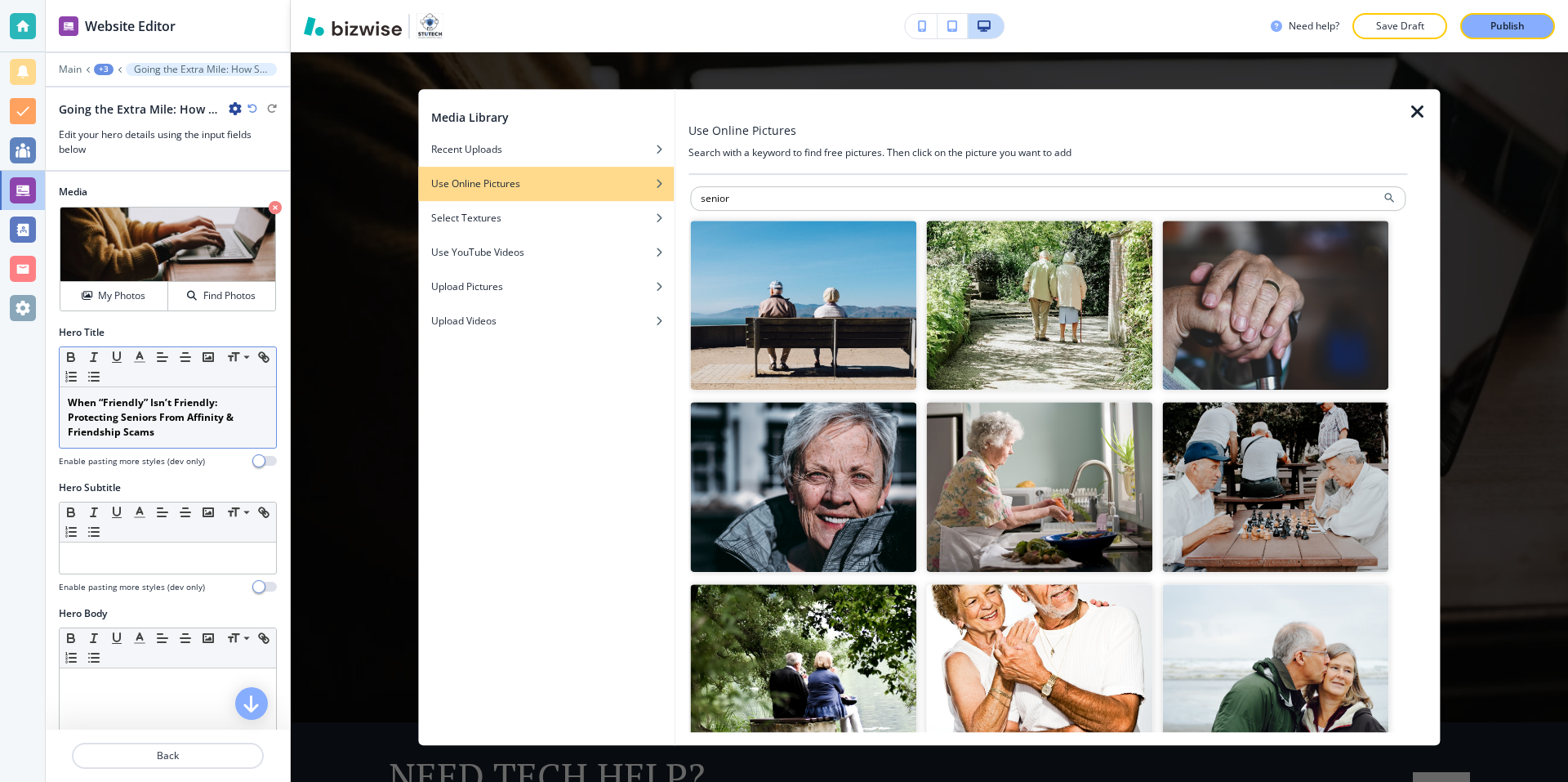
click at [1289, 309] on img "button" at bounding box center [1276, 306] width 227 height 170
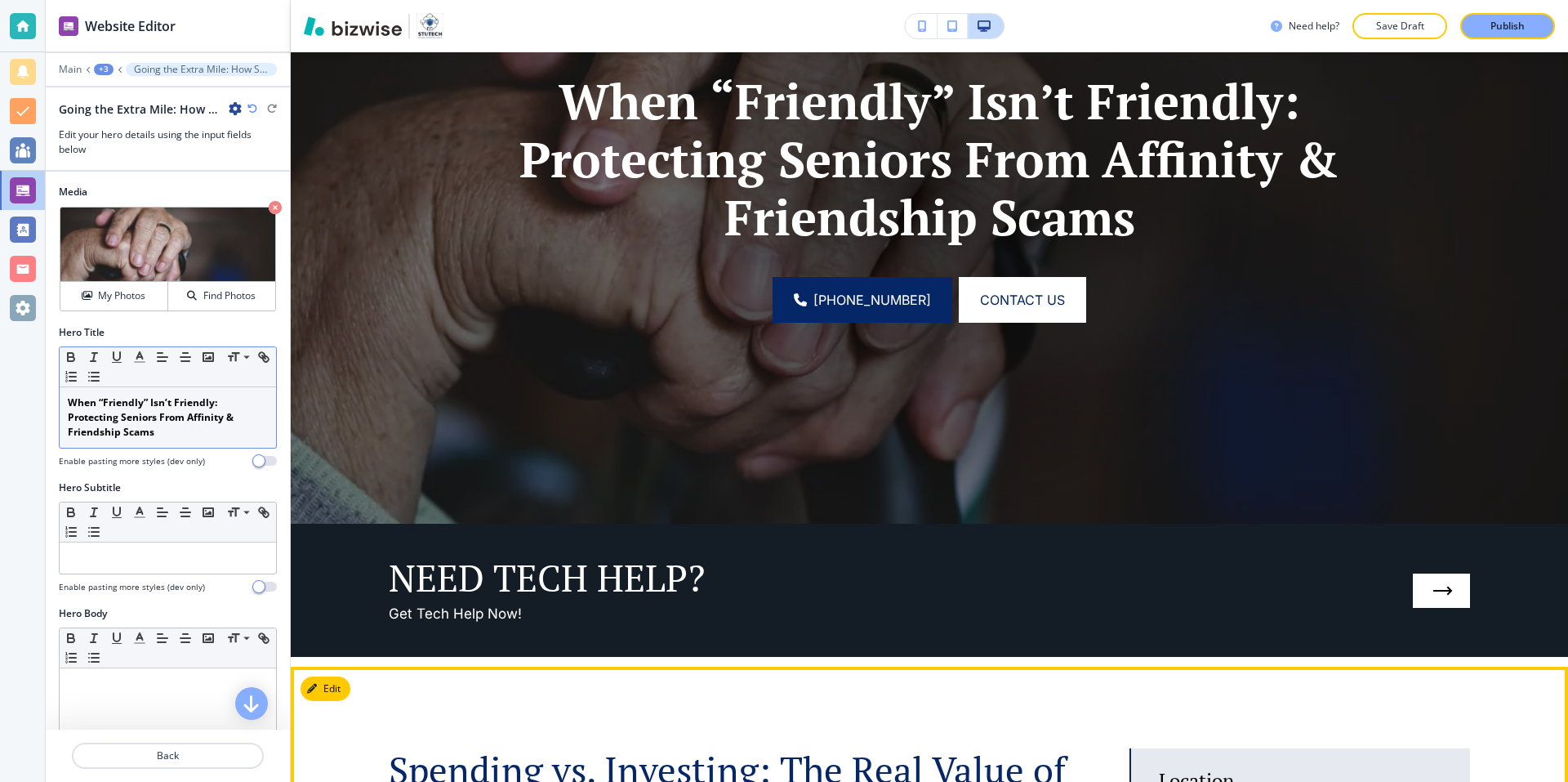
scroll to position [609, 0]
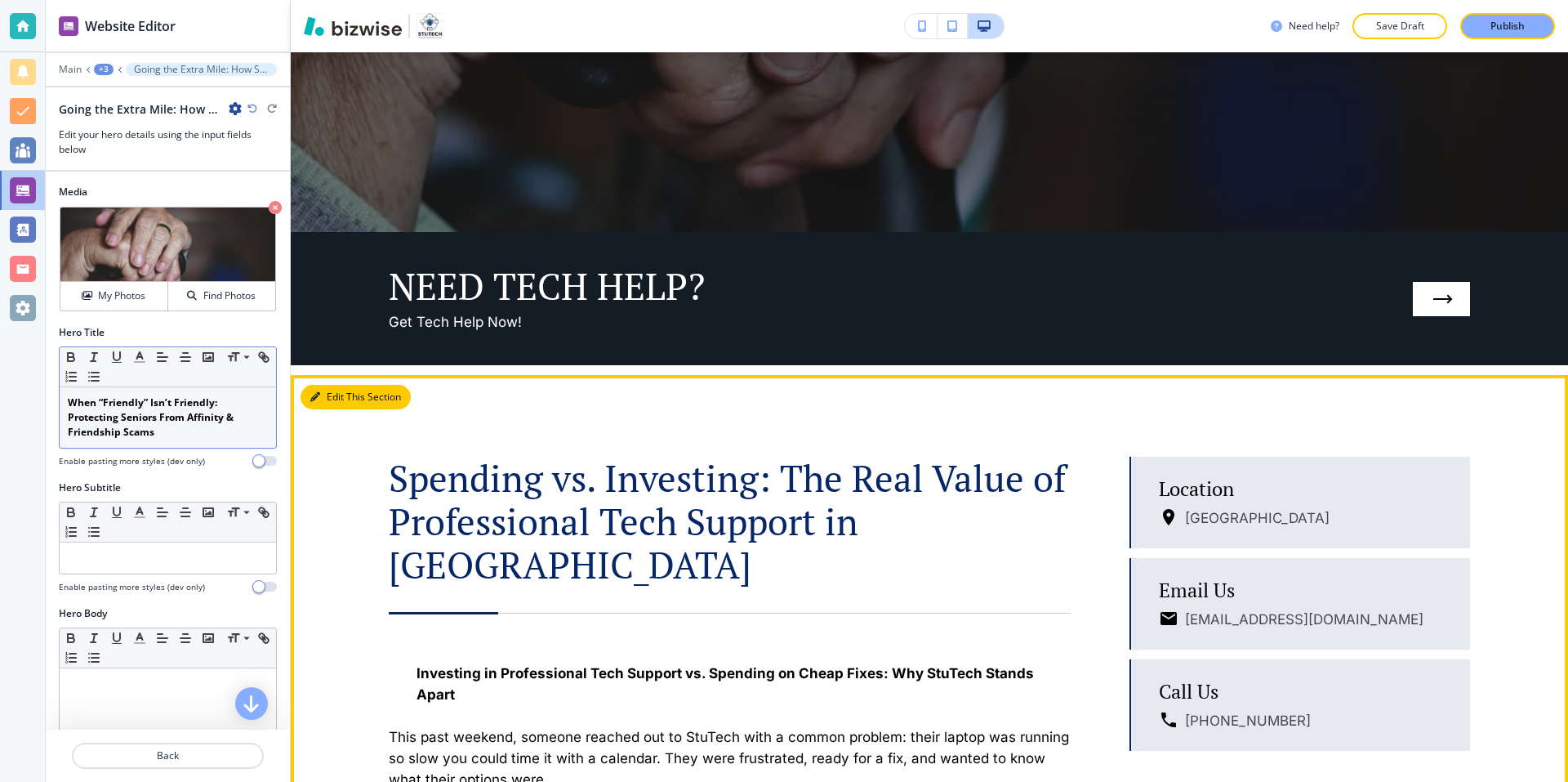
click at [320, 401] on button "Edit This Section" at bounding box center [356, 397] width 110 height 24
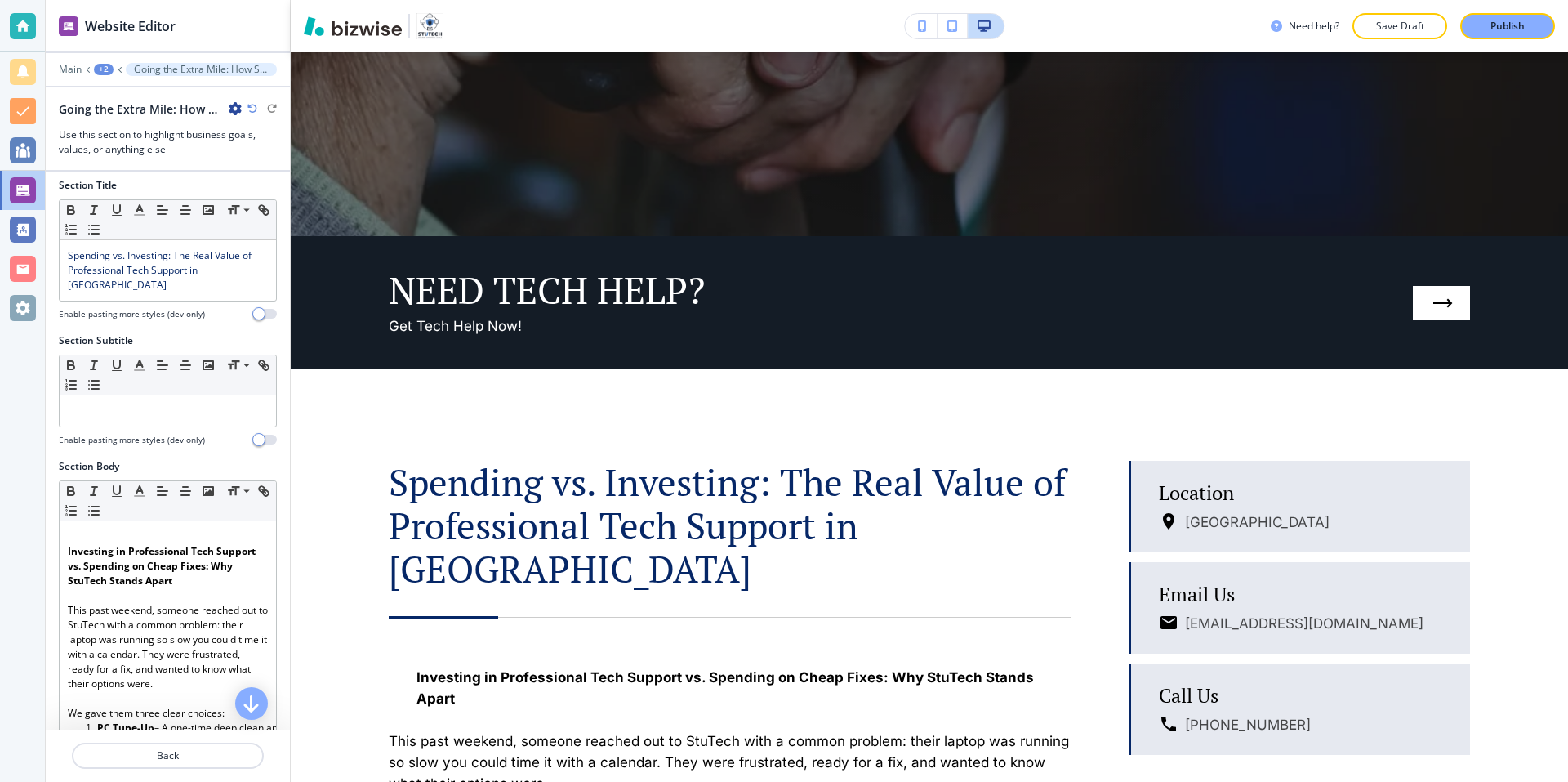
scroll to position [0, 0]
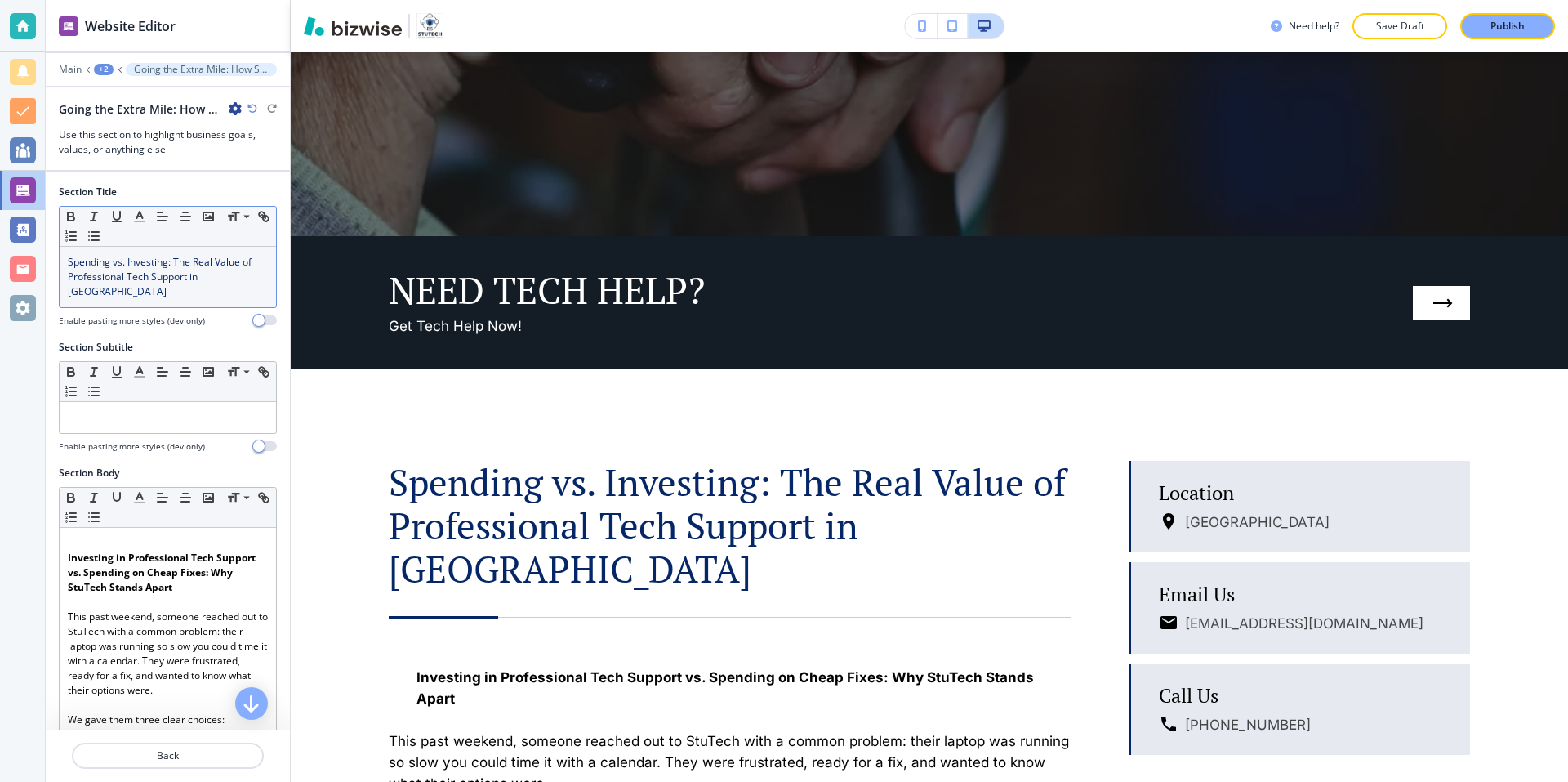
click at [217, 273] on span "Spending vs. Investing: The Real Value of Professional Tech Support in Phoenix" at bounding box center [161, 276] width 187 height 44
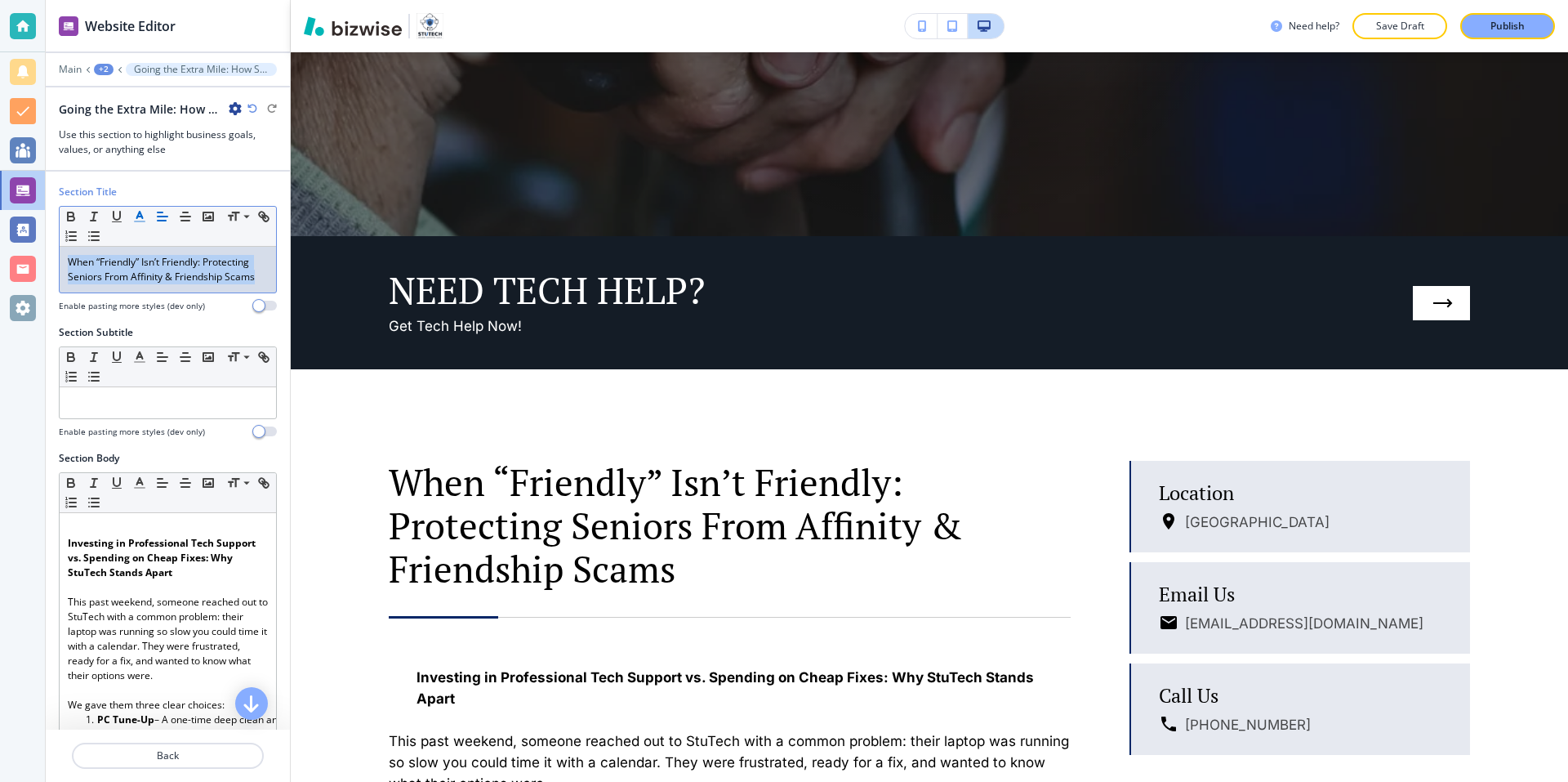
click at [136, 219] on icon "button" at bounding box center [140, 216] width 15 height 15
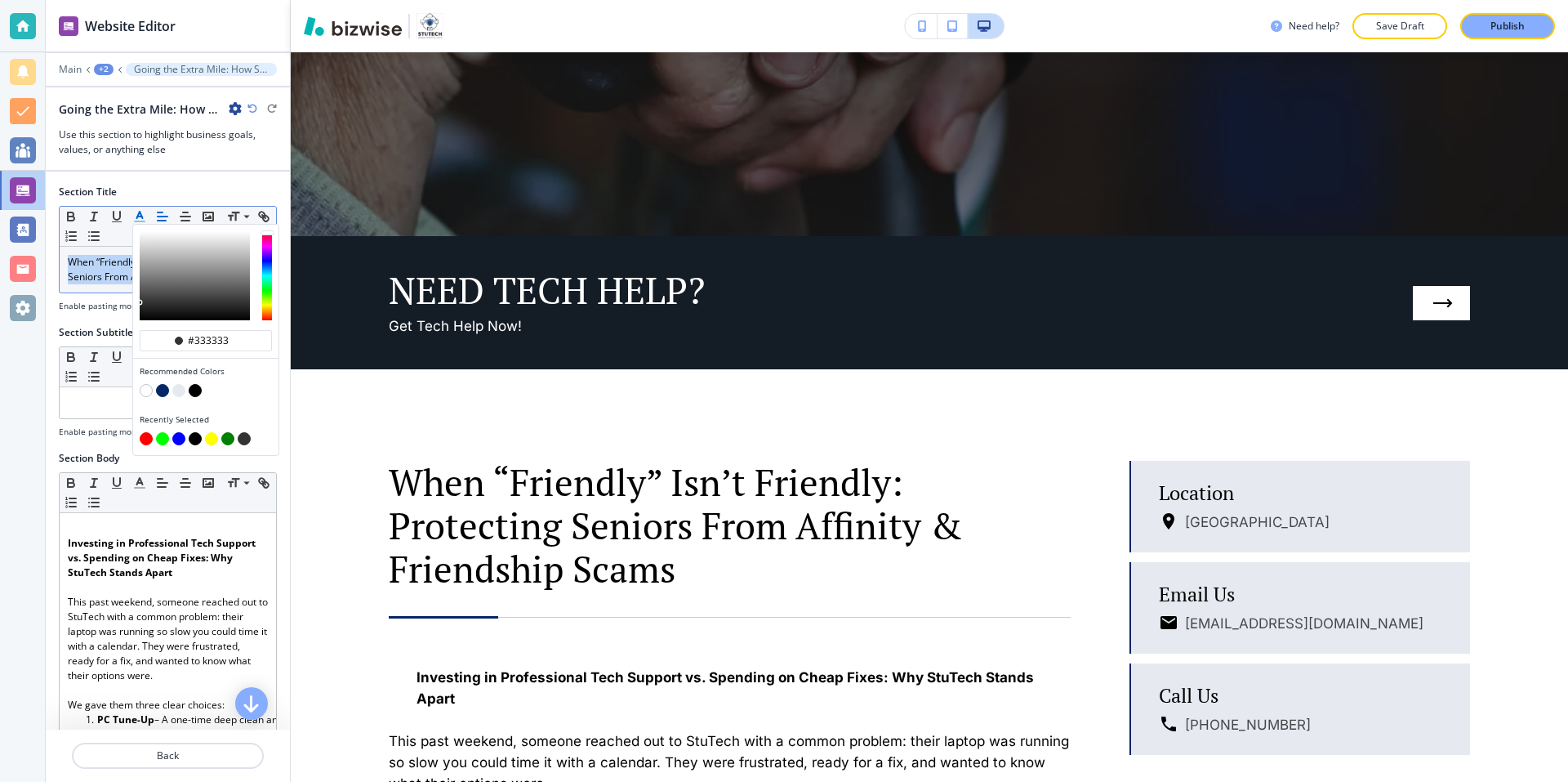
click at [158, 387] on button "button" at bounding box center [162, 390] width 13 height 13
type input "#062767"
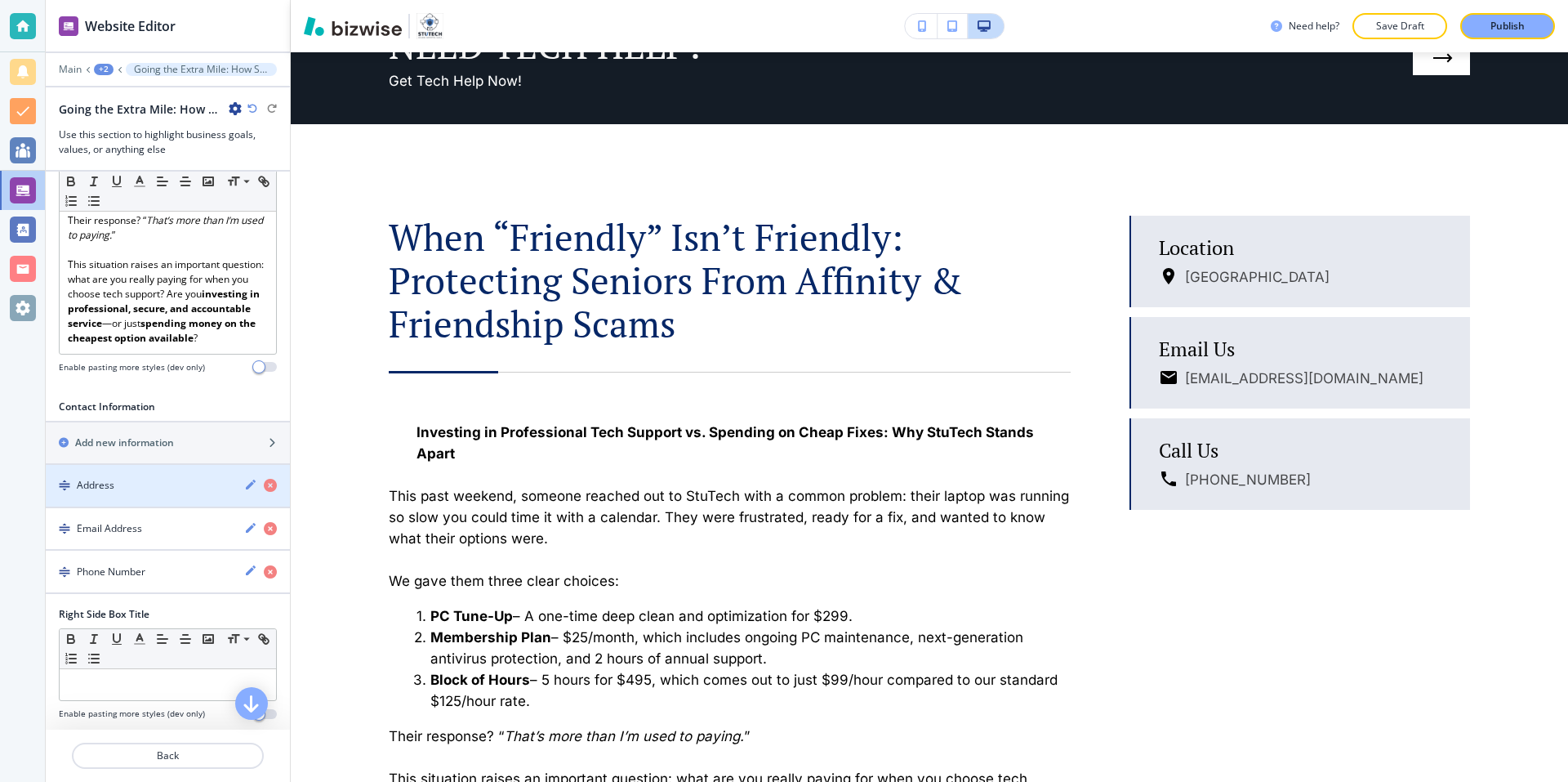
scroll to position [409, 0]
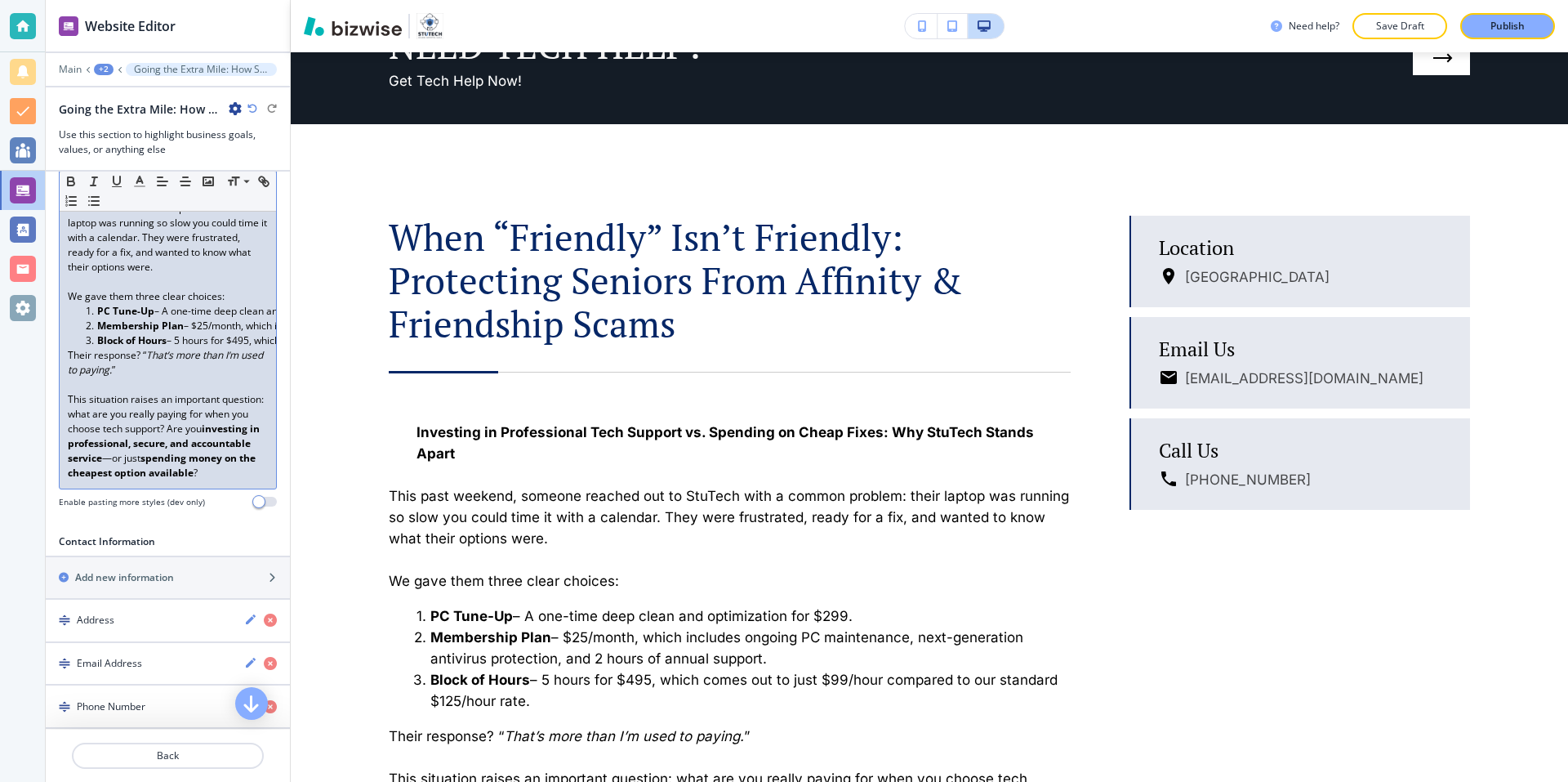
click at [146, 415] on p "This situation raises an important question: what are you really paying for whe…" at bounding box center [168, 436] width 201 height 88
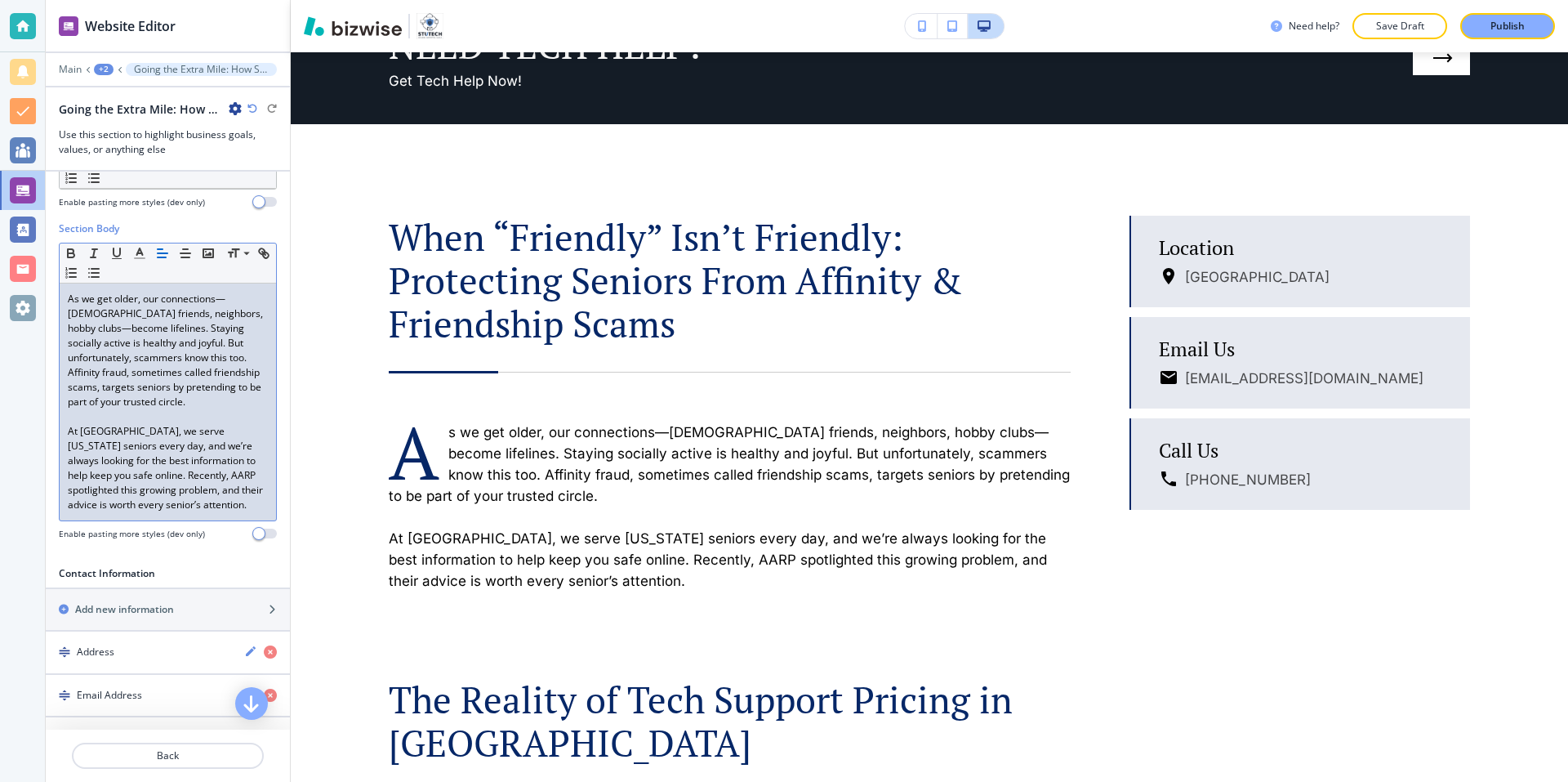
scroll to position [22, 0]
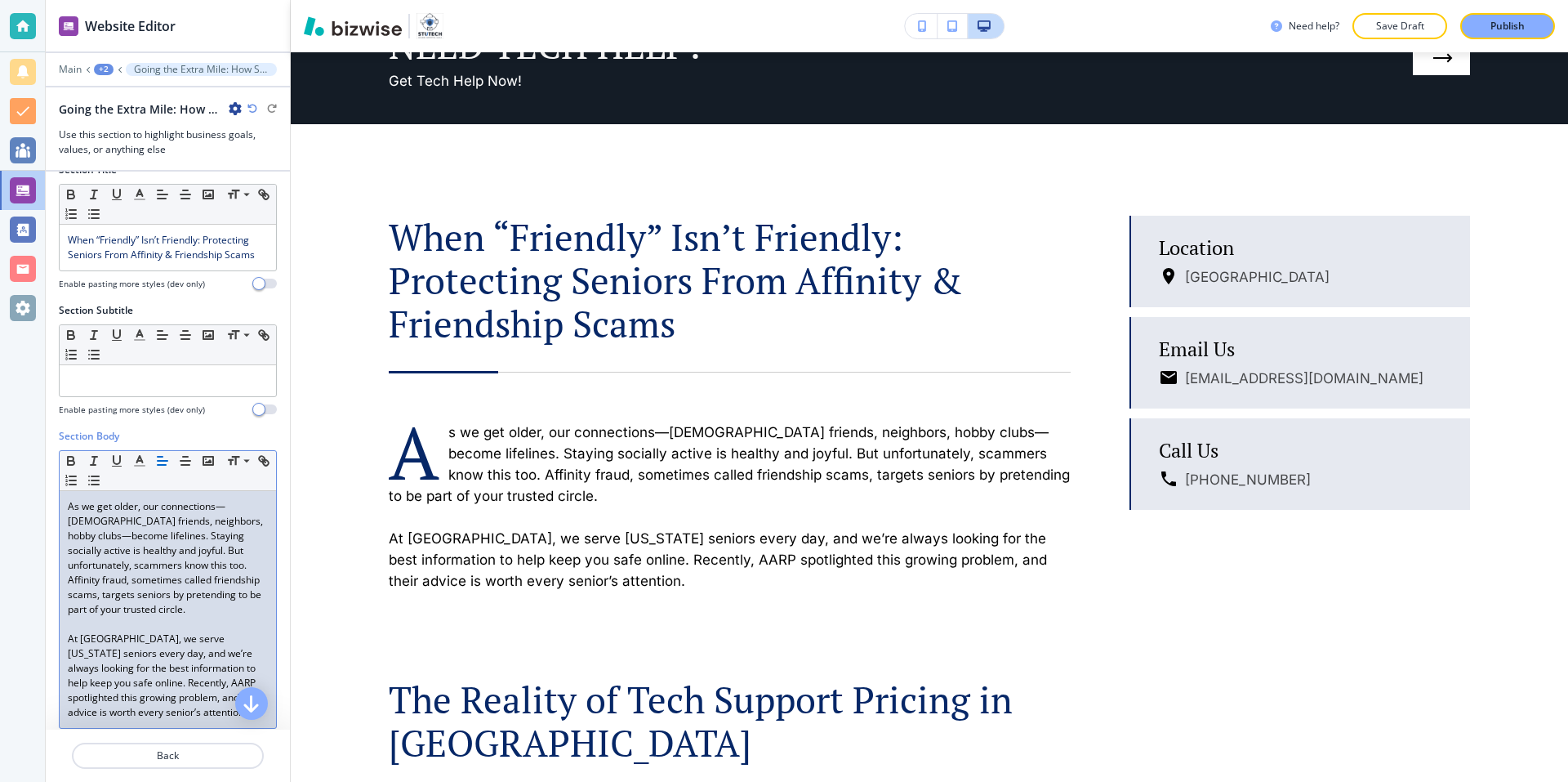
click at [68, 502] on p "As we get older, our connections—church friends, neighbors, hobby clubs—become …" at bounding box center [168, 557] width 201 height 118
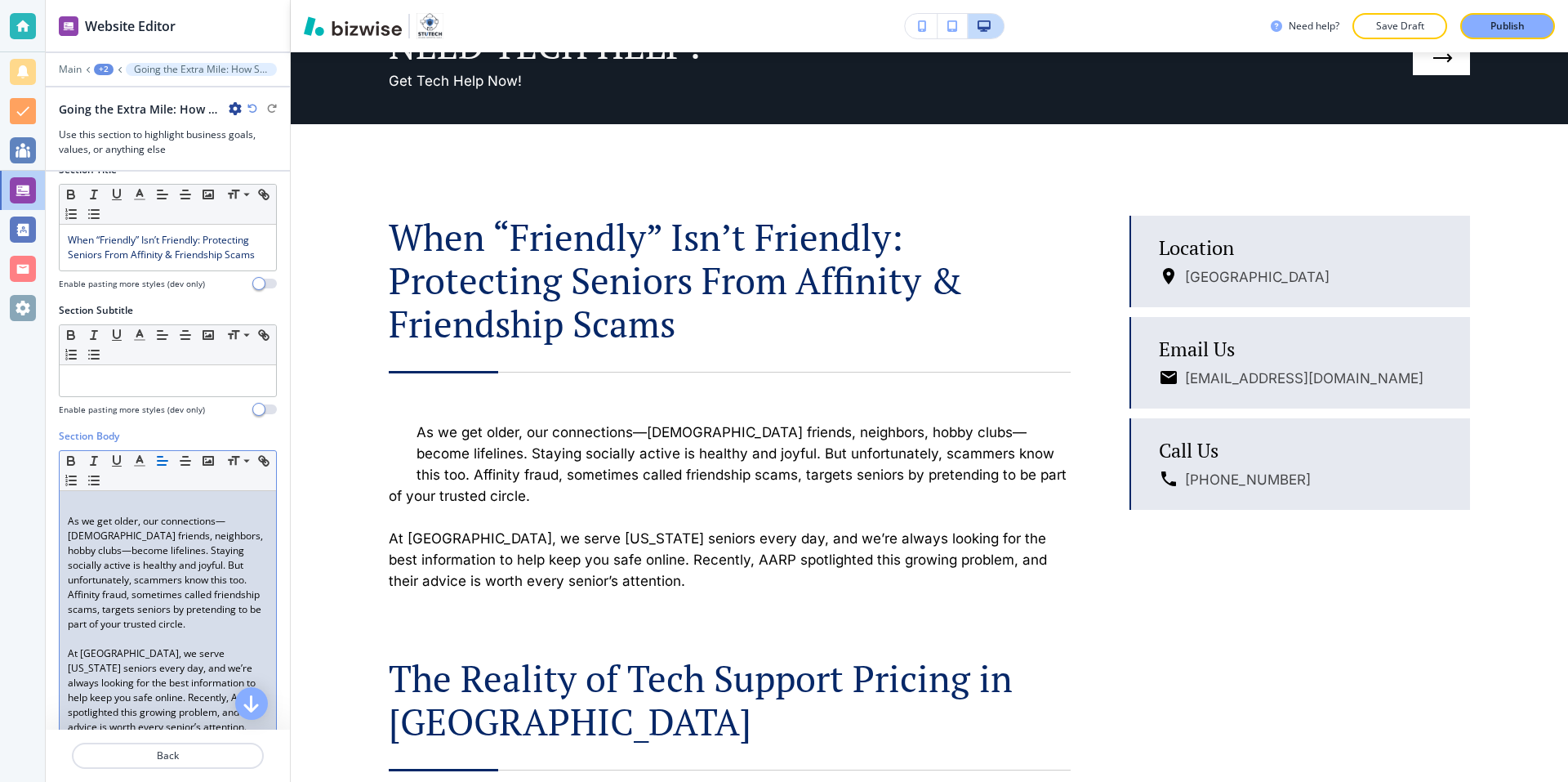
click at [139, 625] on p "As we get older, our connections—church friends, neighbors, hobby clubs—become …" at bounding box center [168, 572] width 201 height 118
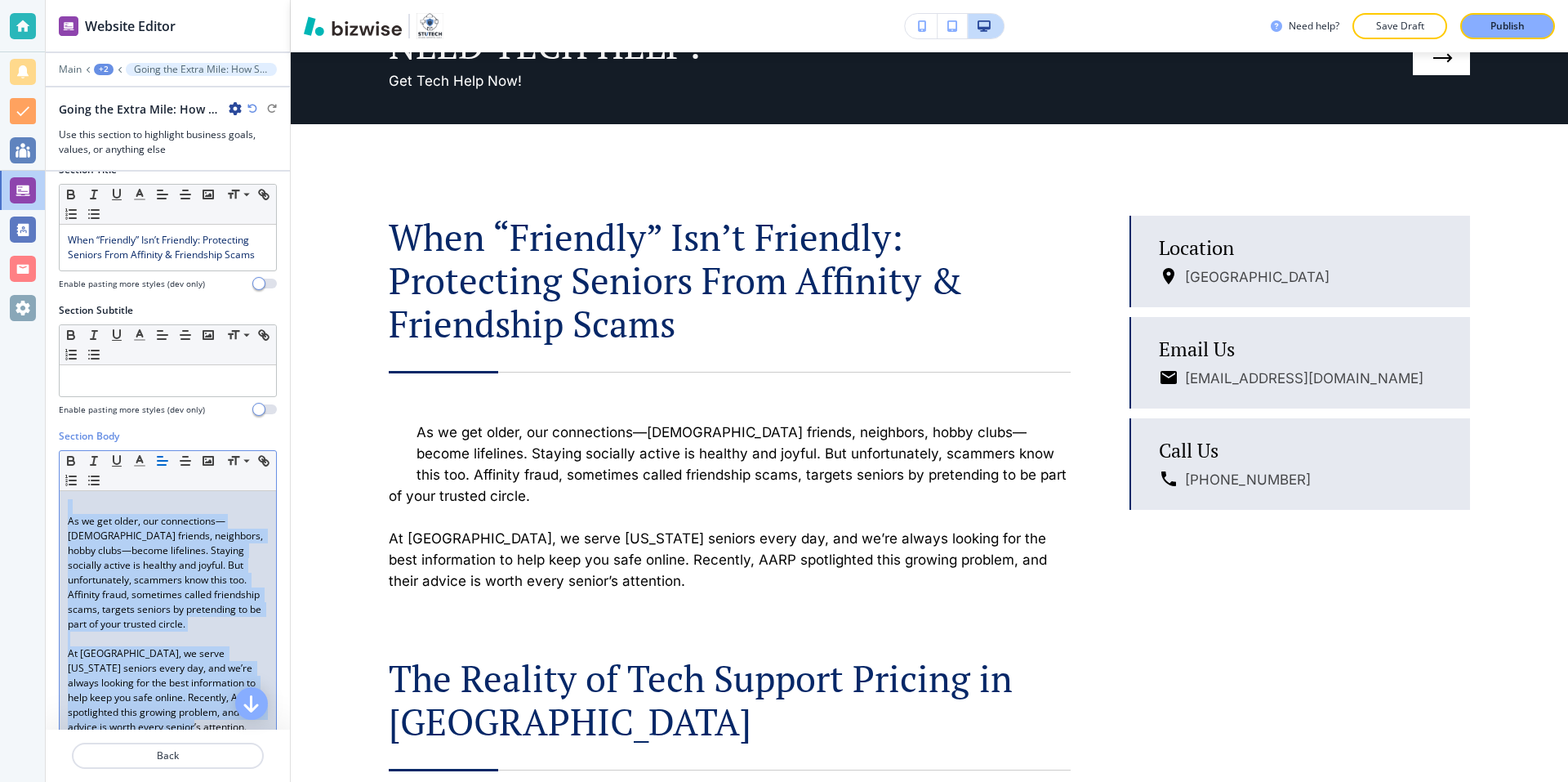
copy div "As we get older, our connections—church friends, neighbors, hobby clubs—become …"
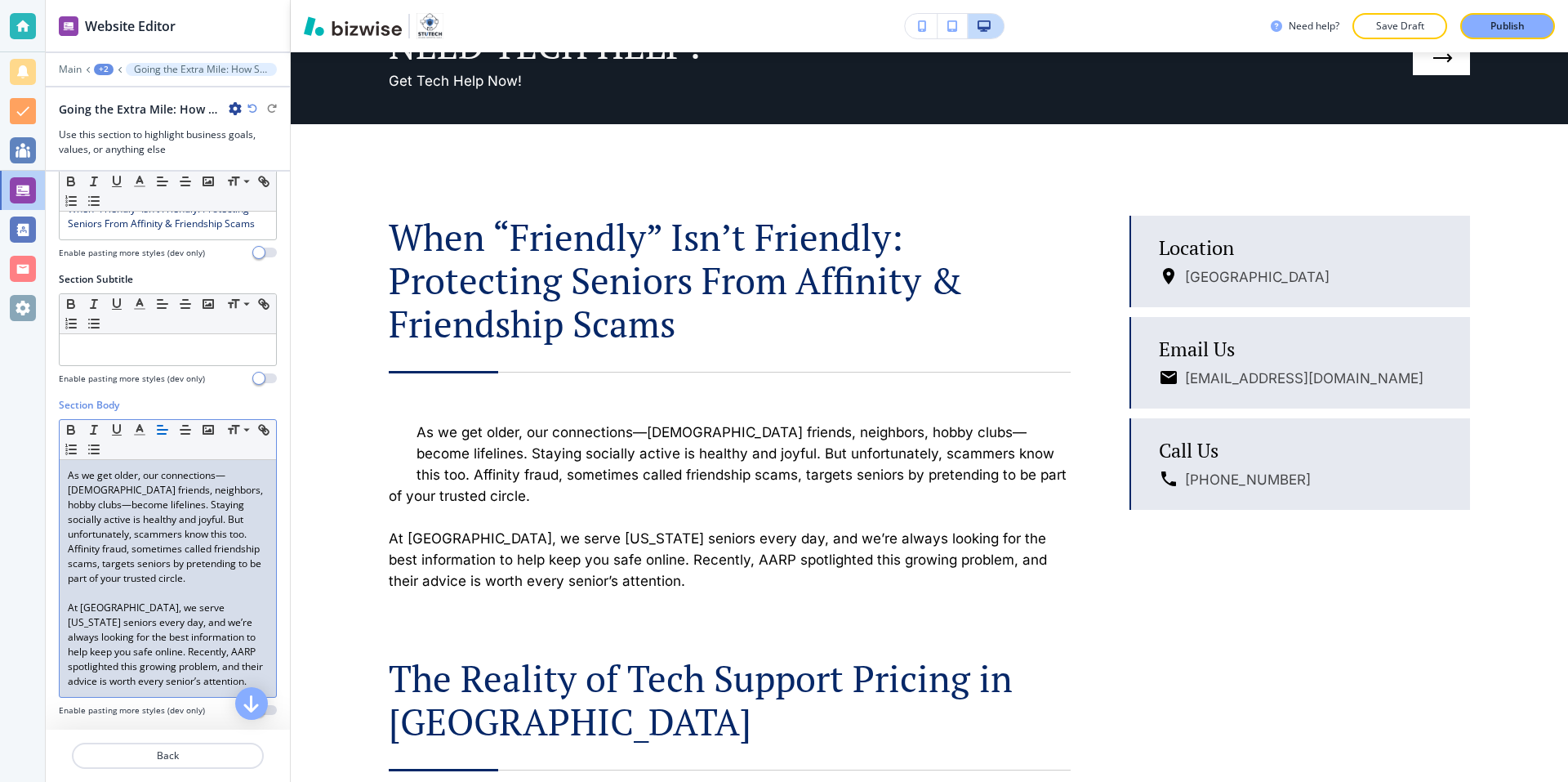
scroll to position [104, 0]
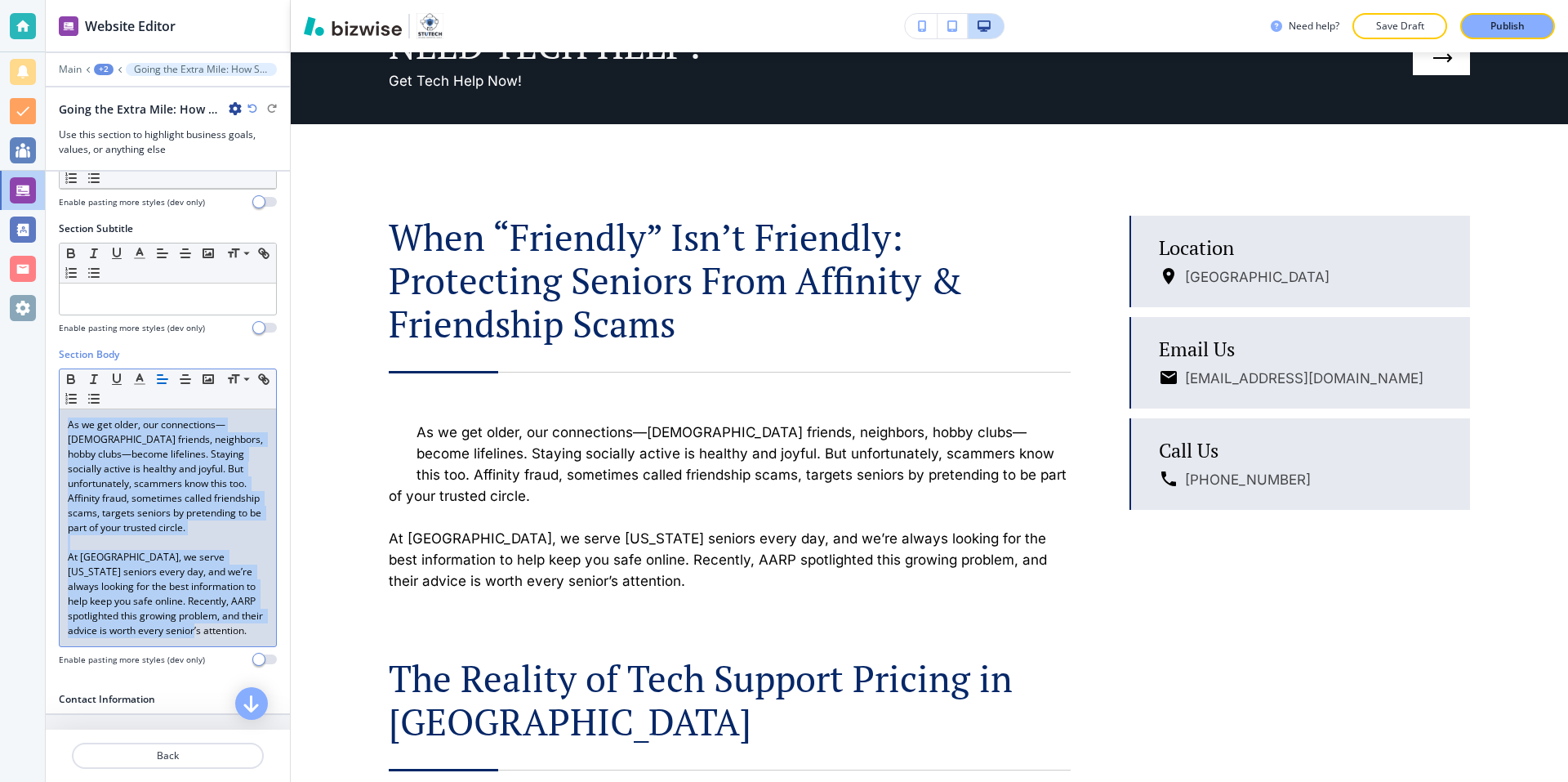
drag, startPoint x: 227, startPoint y: 625, endPoint x: 28, endPoint y: 418, distance: 287.1
click at [28, 418] on div "Website Editor Main +2 Going the Extra Mile: How StuTech Puts People First, Eve…" at bounding box center [784, 391] width 1568 height 782
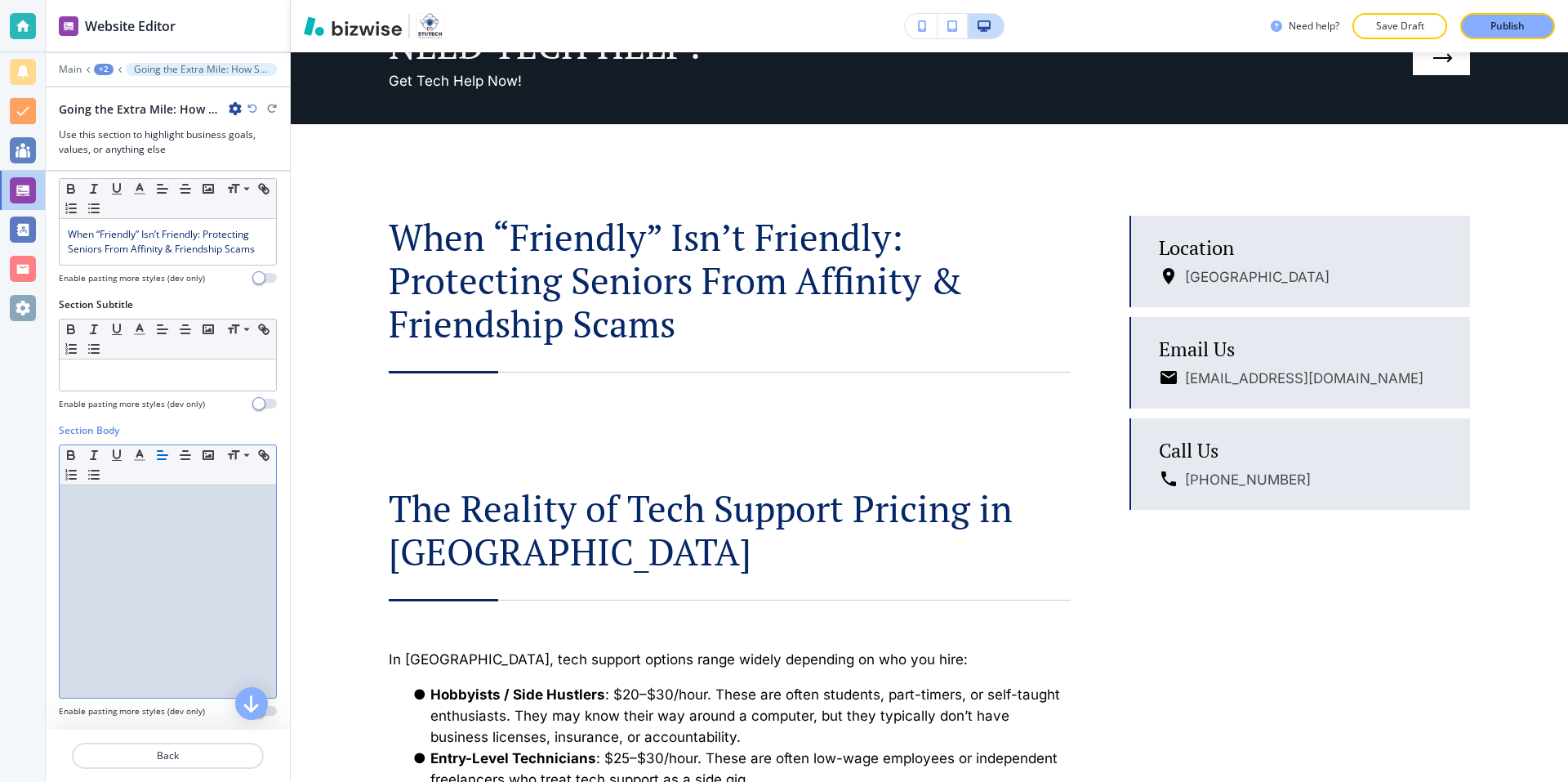
scroll to position [0, 0]
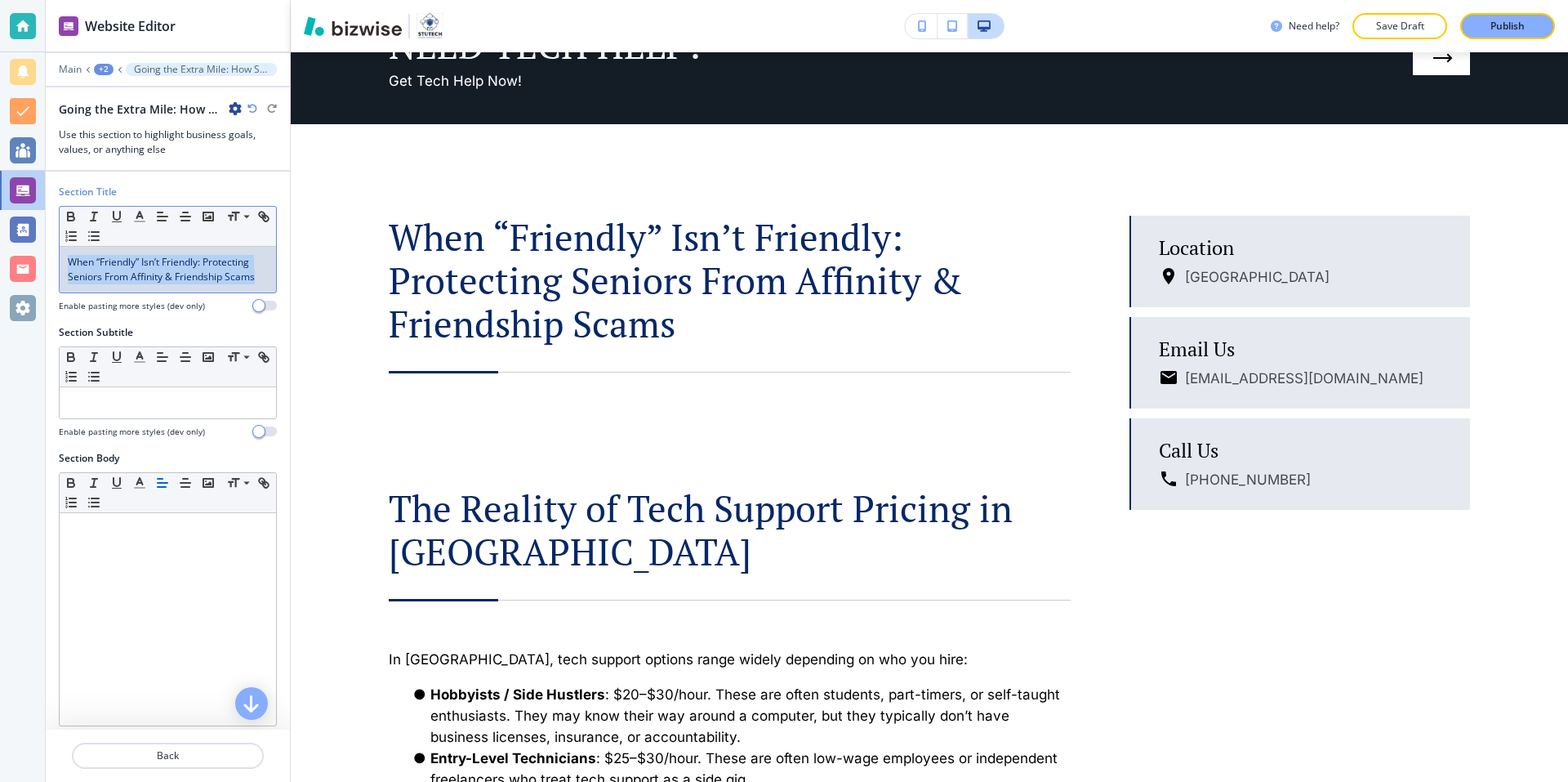
drag, startPoint x: 256, startPoint y: 275, endPoint x: 4, endPoint y: 241, distance: 254.3
click at [4, 241] on div "Website Editor Main +2 Going the Extra Mile: How StuTech Puts People First, Eve…" at bounding box center [784, 391] width 1568 height 782
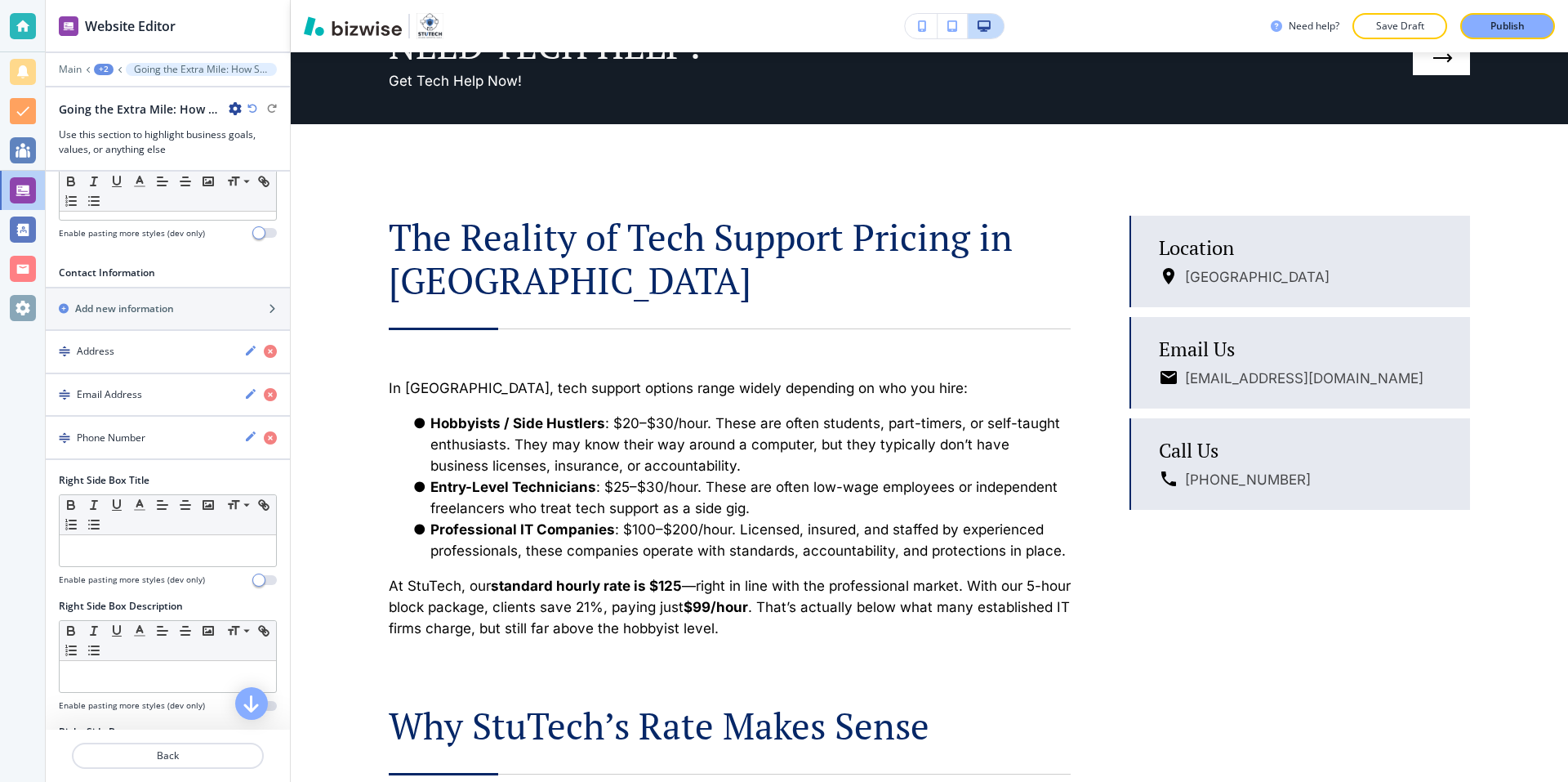
scroll to position [490, 0]
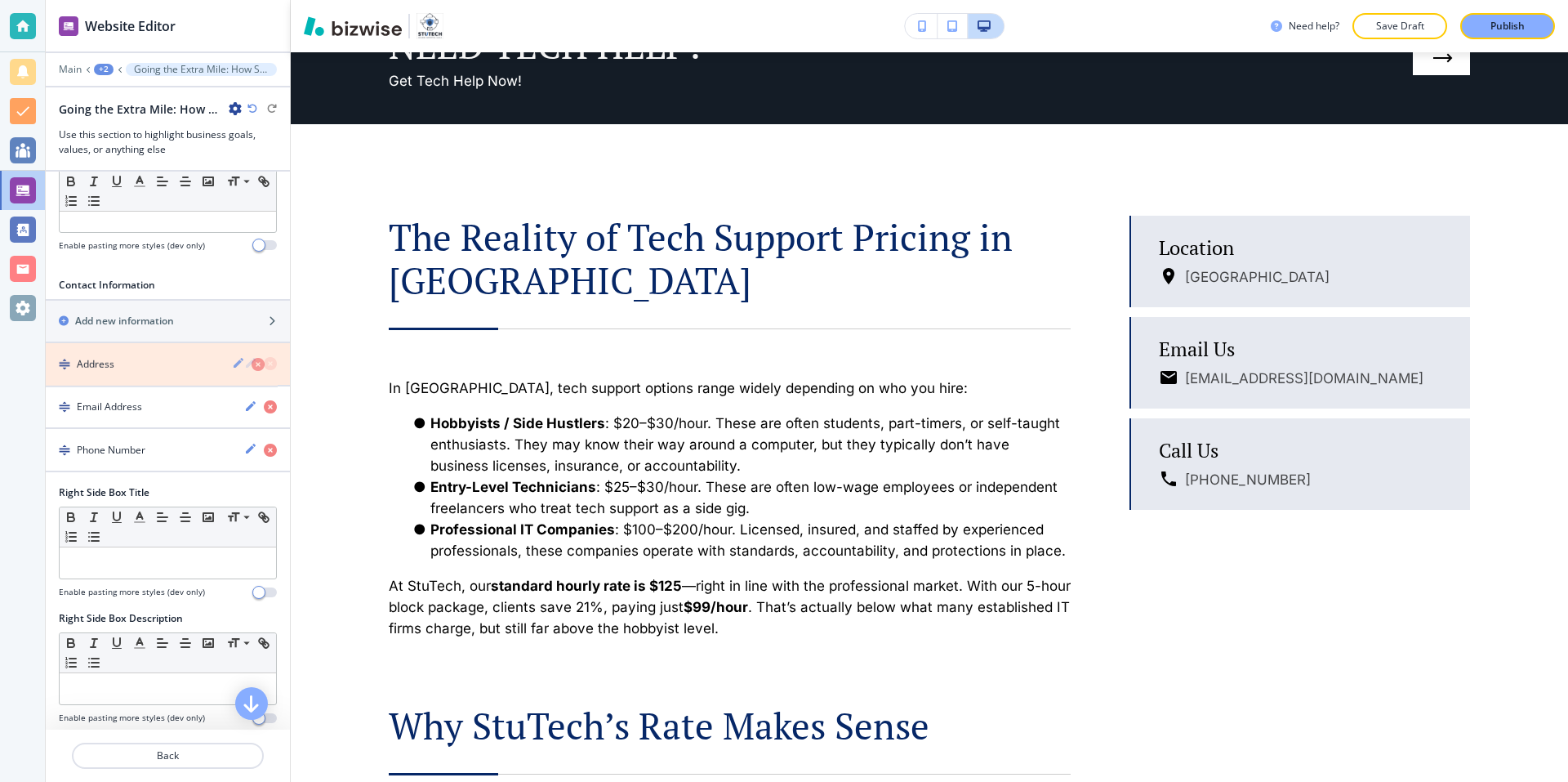
click at [264, 364] on icon "button" at bounding box center [270, 363] width 13 height 13
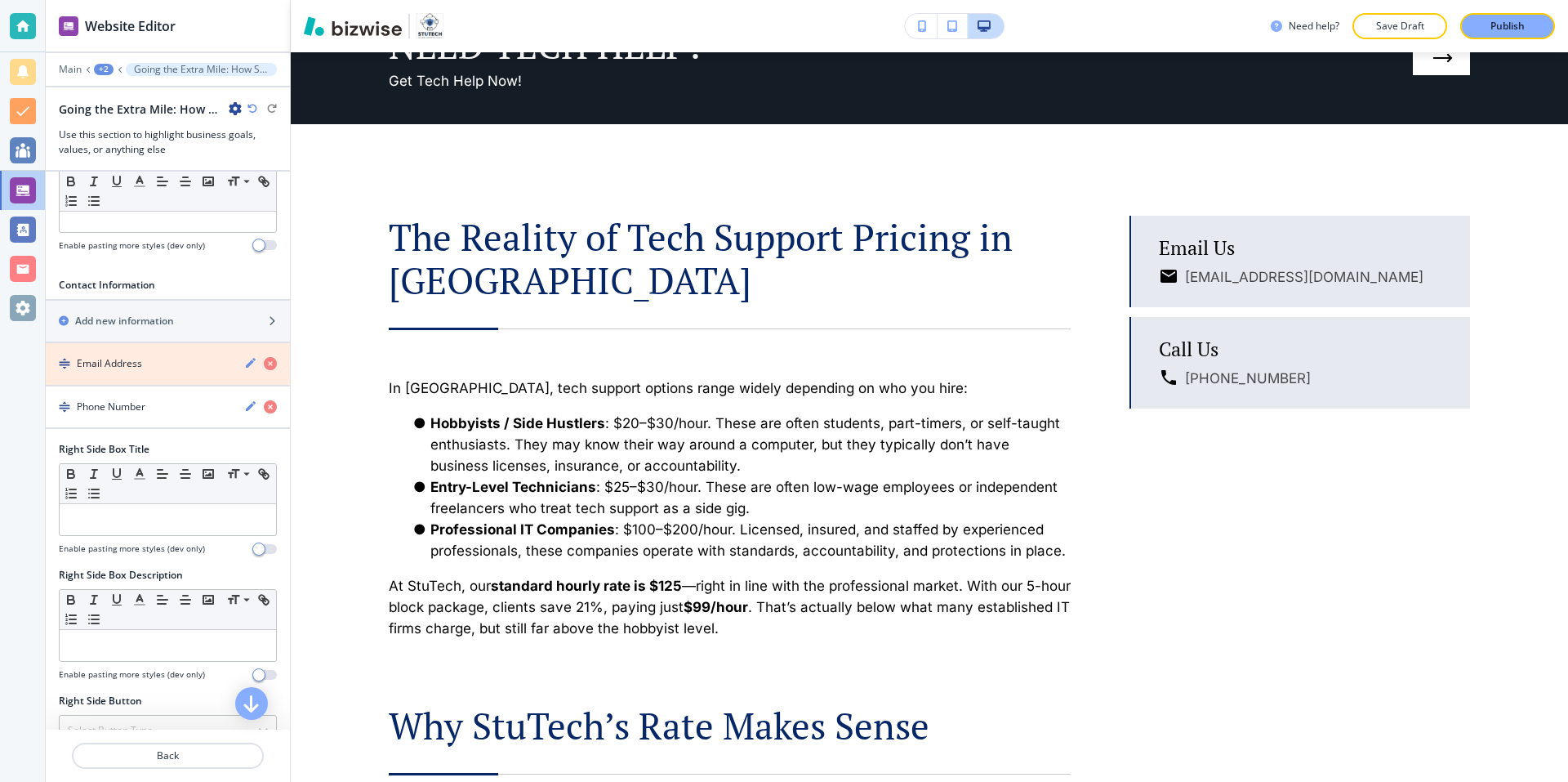
click at [264, 364] on icon "button" at bounding box center [270, 363] width 13 height 13
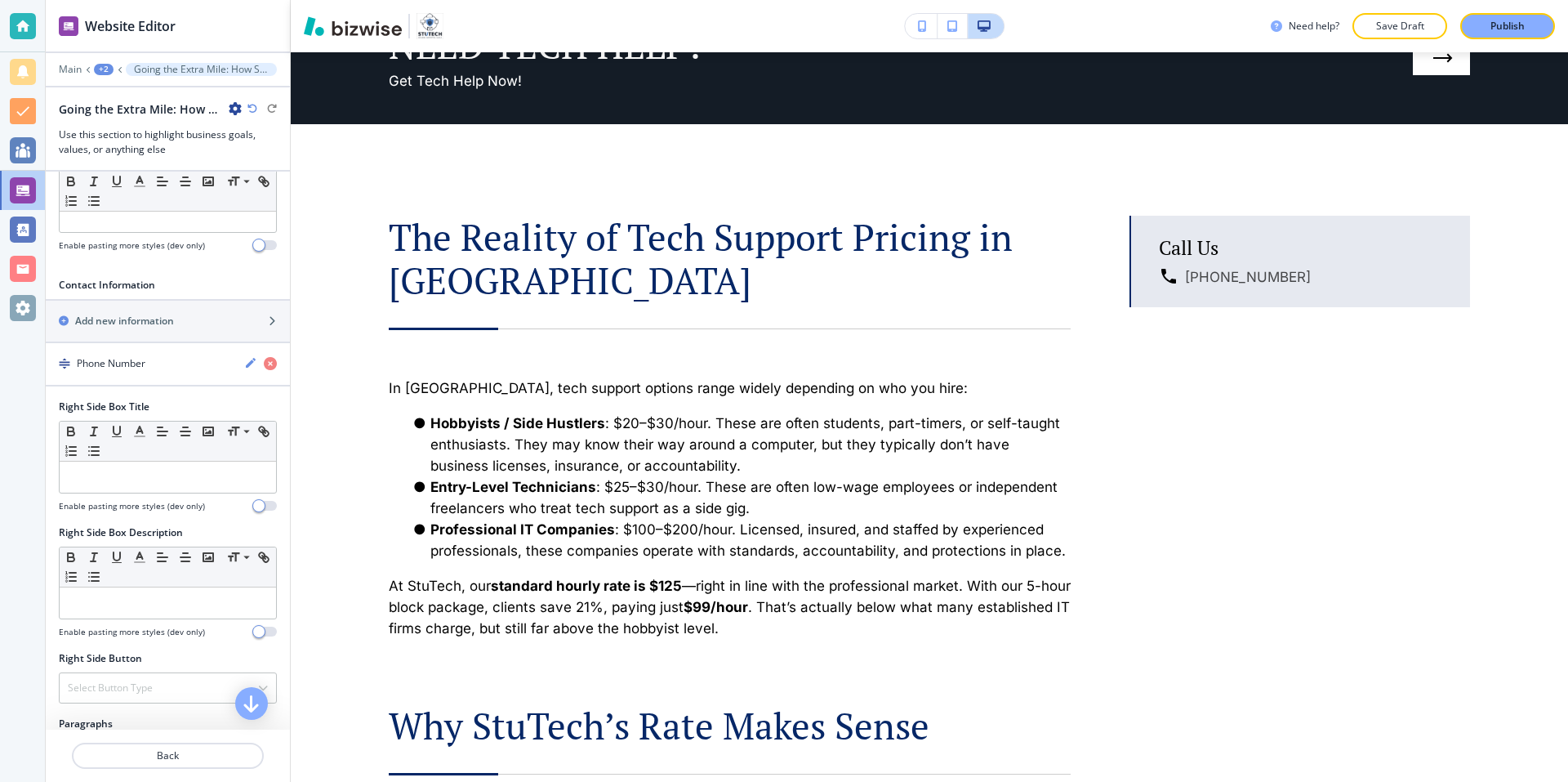
click at [264, 364] on icon "button" at bounding box center [270, 363] width 13 height 13
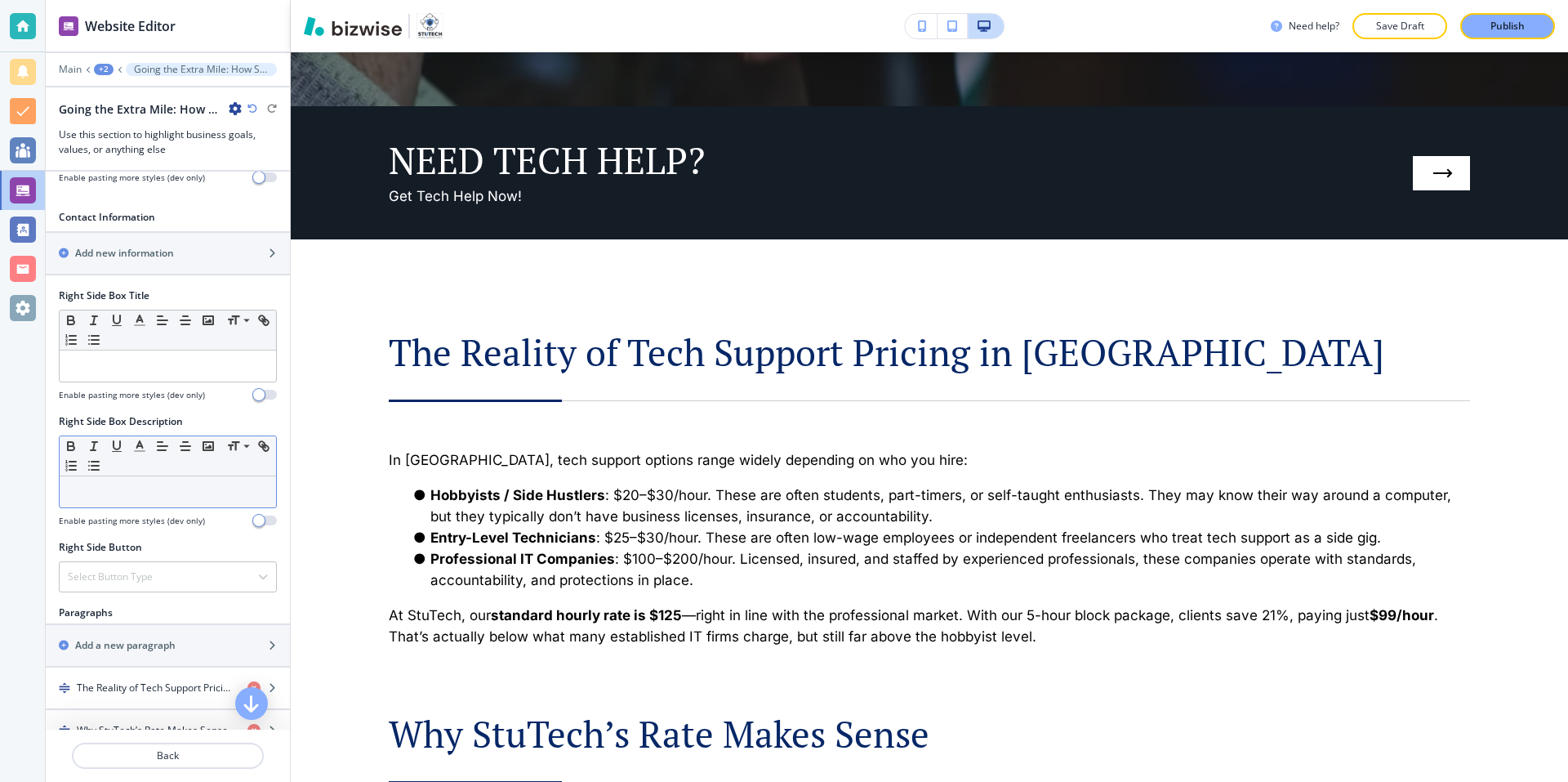
scroll to position [981, 0]
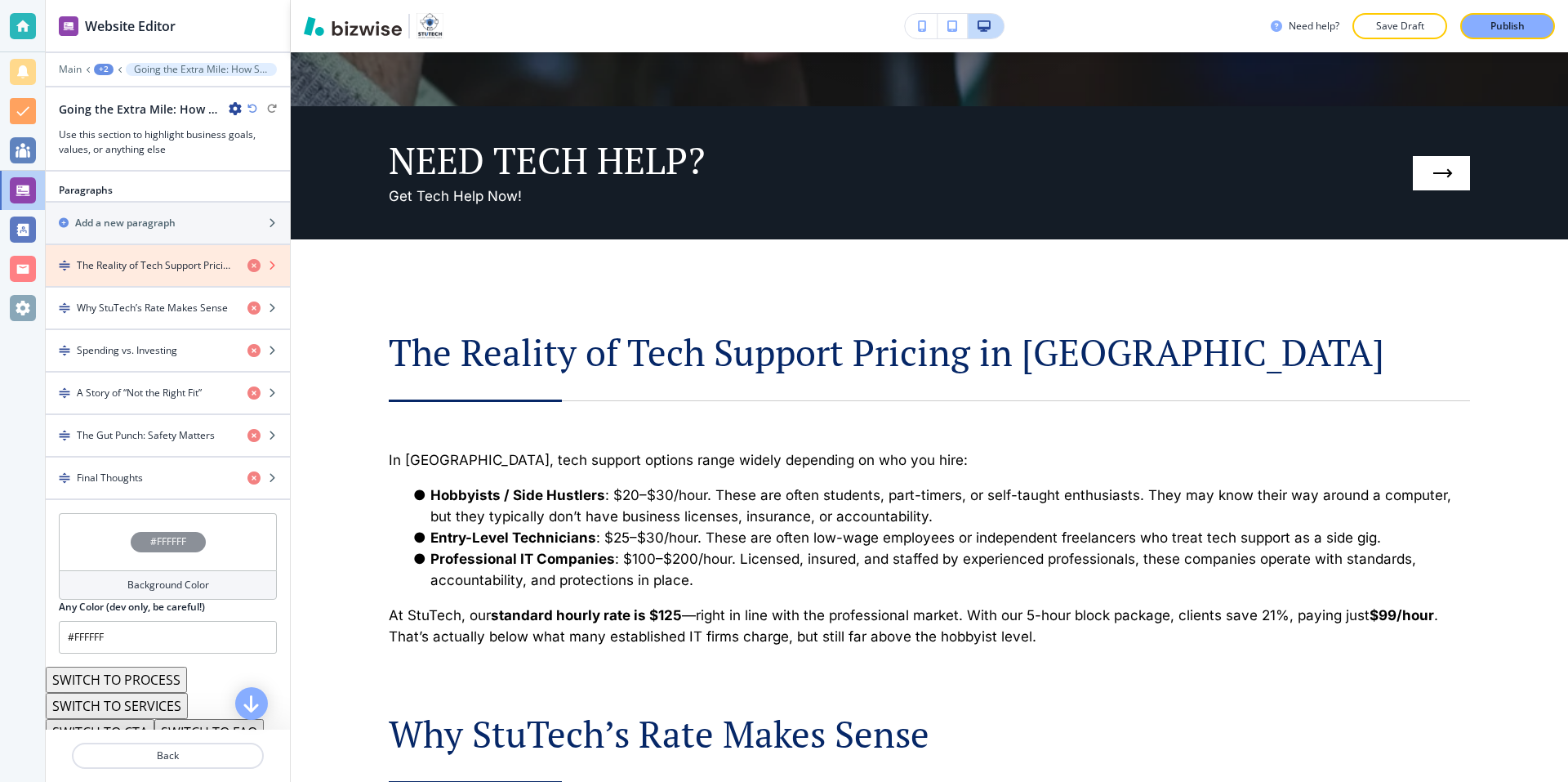
click at [248, 268] on icon "button" at bounding box center [254, 266] width 13 height 13
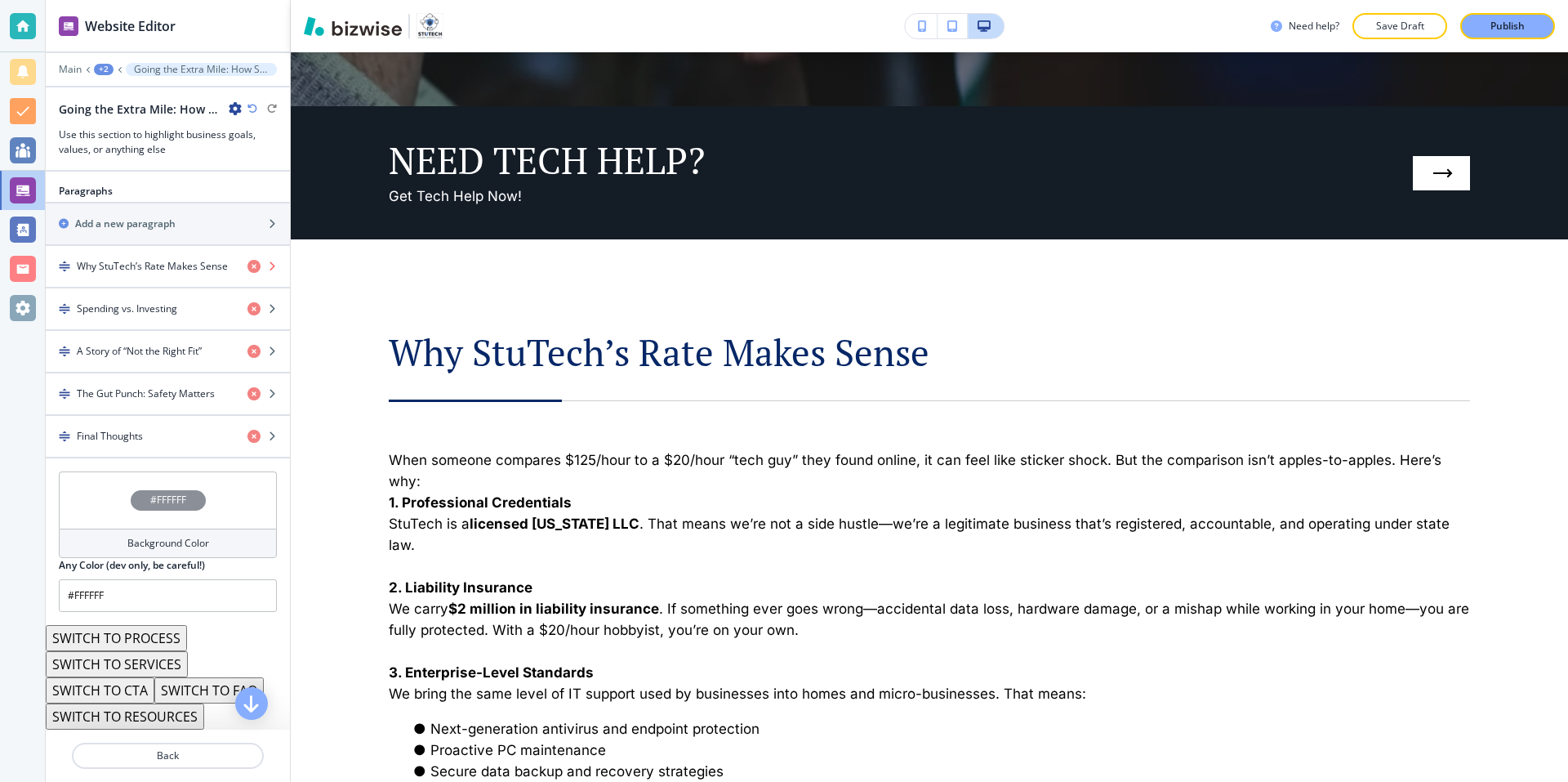
click at [248, 268] on icon "button" at bounding box center [254, 267] width 13 height 13
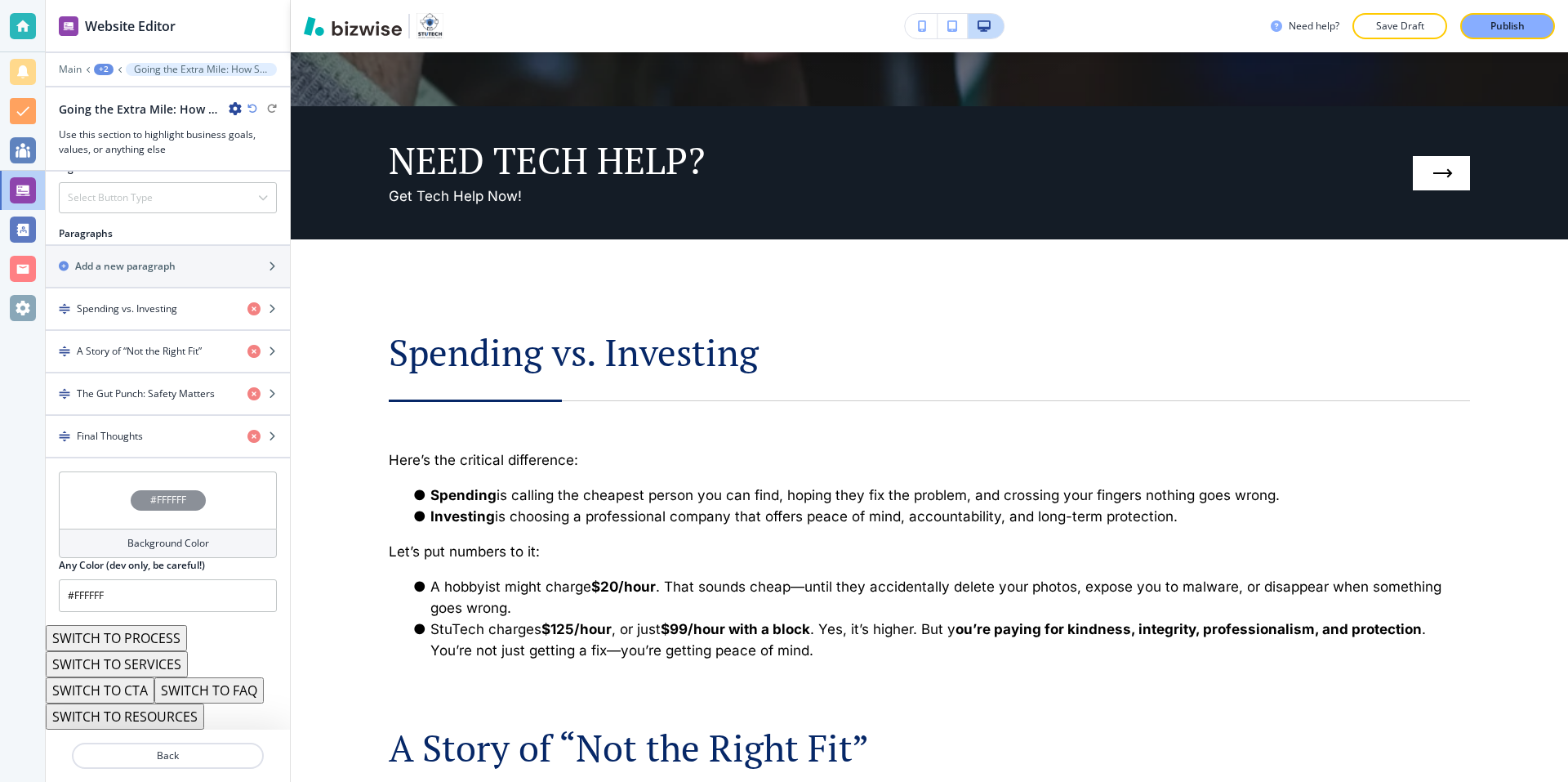
scroll to position [937, 0]
click at [241, 268] on div "Add a new paragraph" at bounding box center [149, 267] width 208 height 15
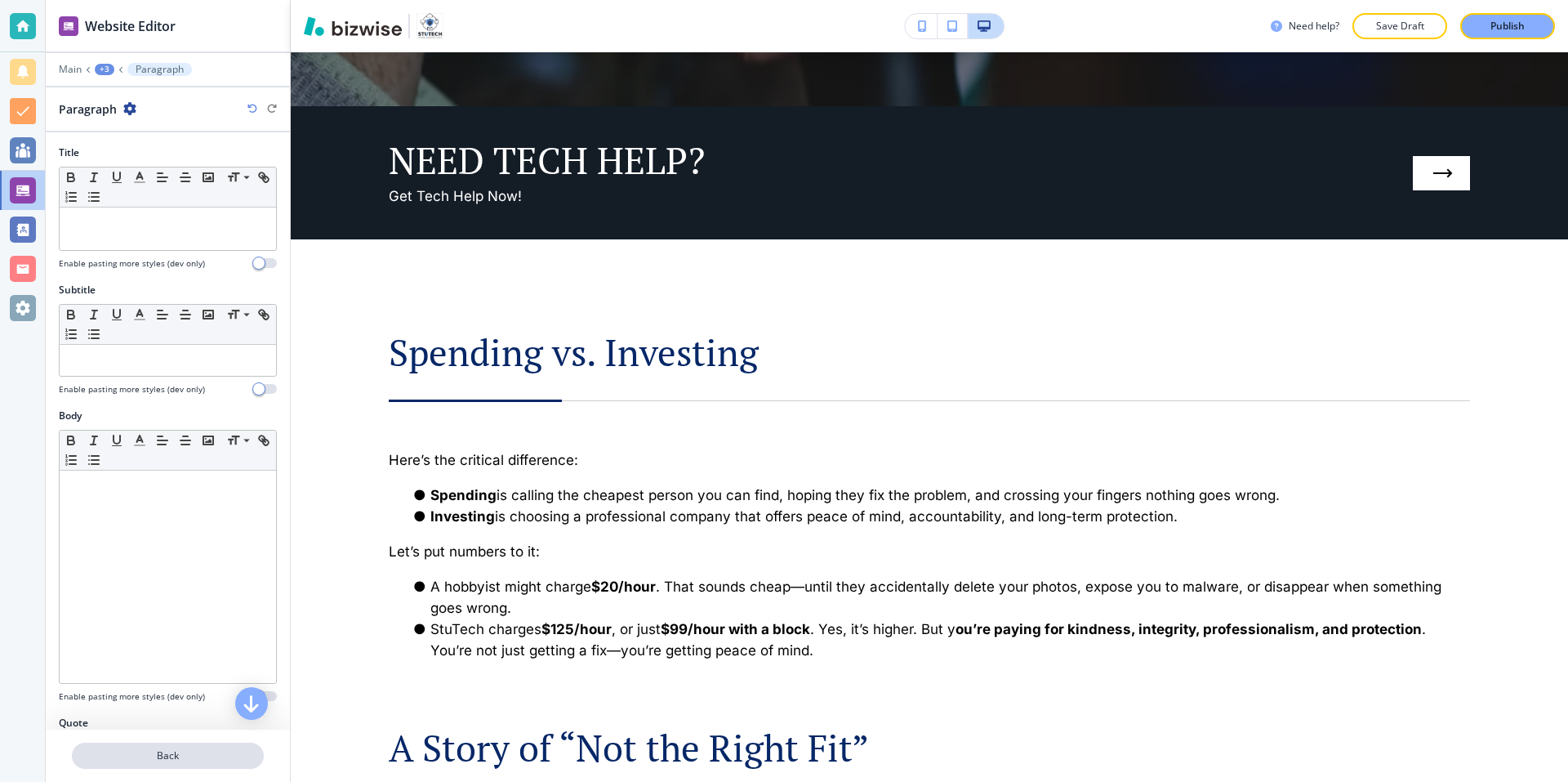
click at [158, 757] on p "Back" at bounding box center [167, 756] width 188 height 15
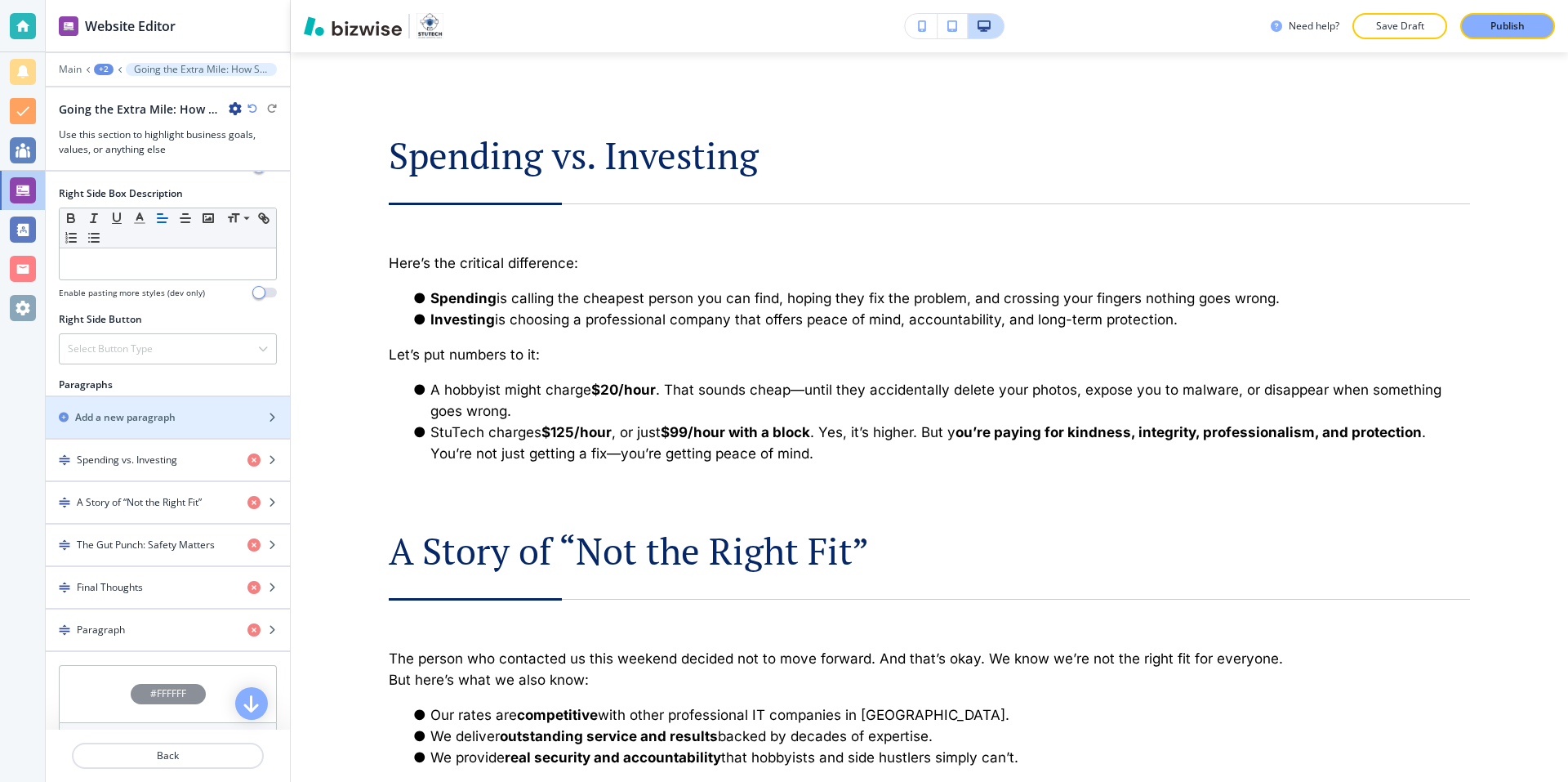
scroll to position [817, 0]
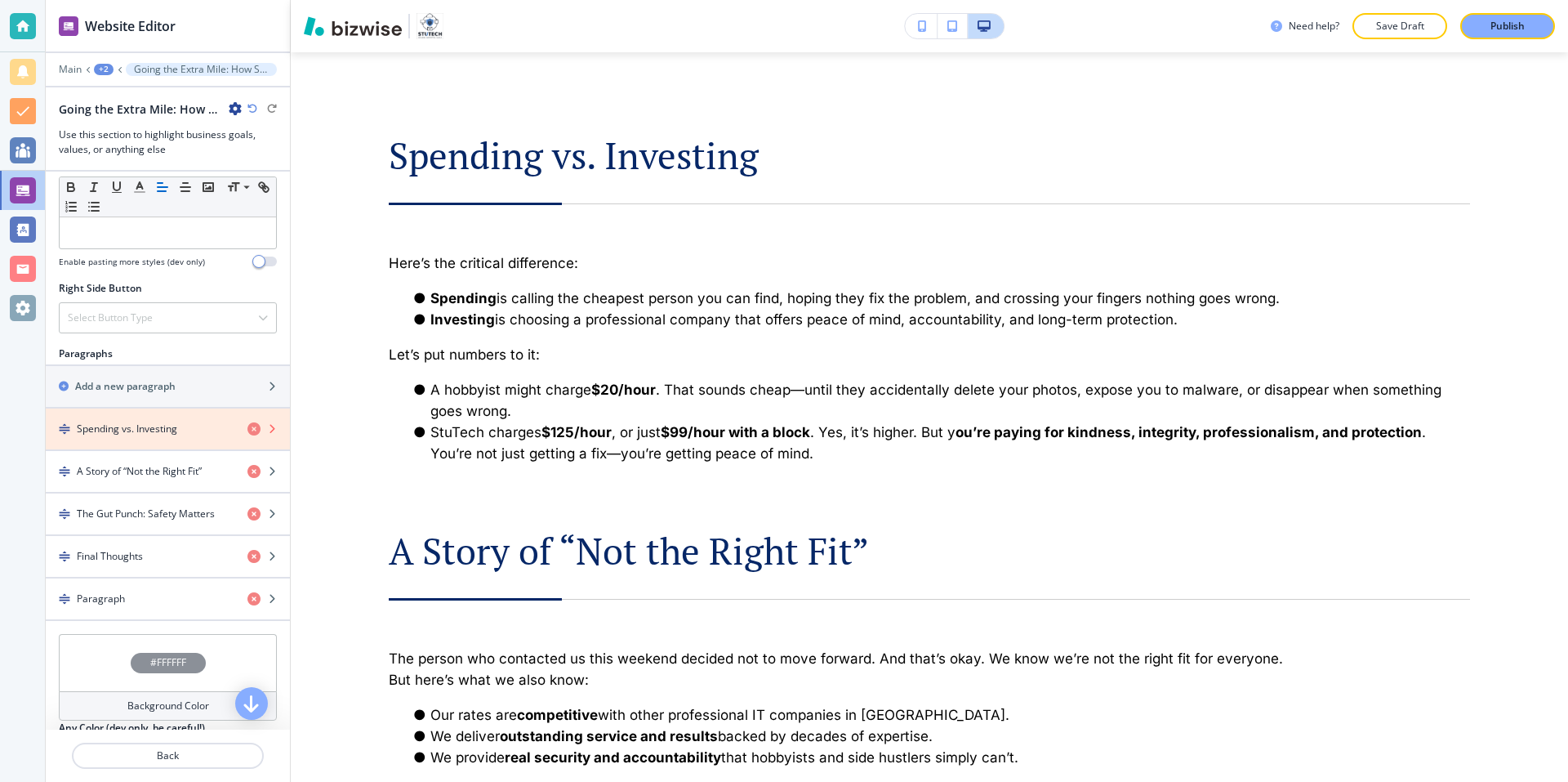
click at [248, 428] on icon "button" at bounding box center [254, 429] width 13 height 13
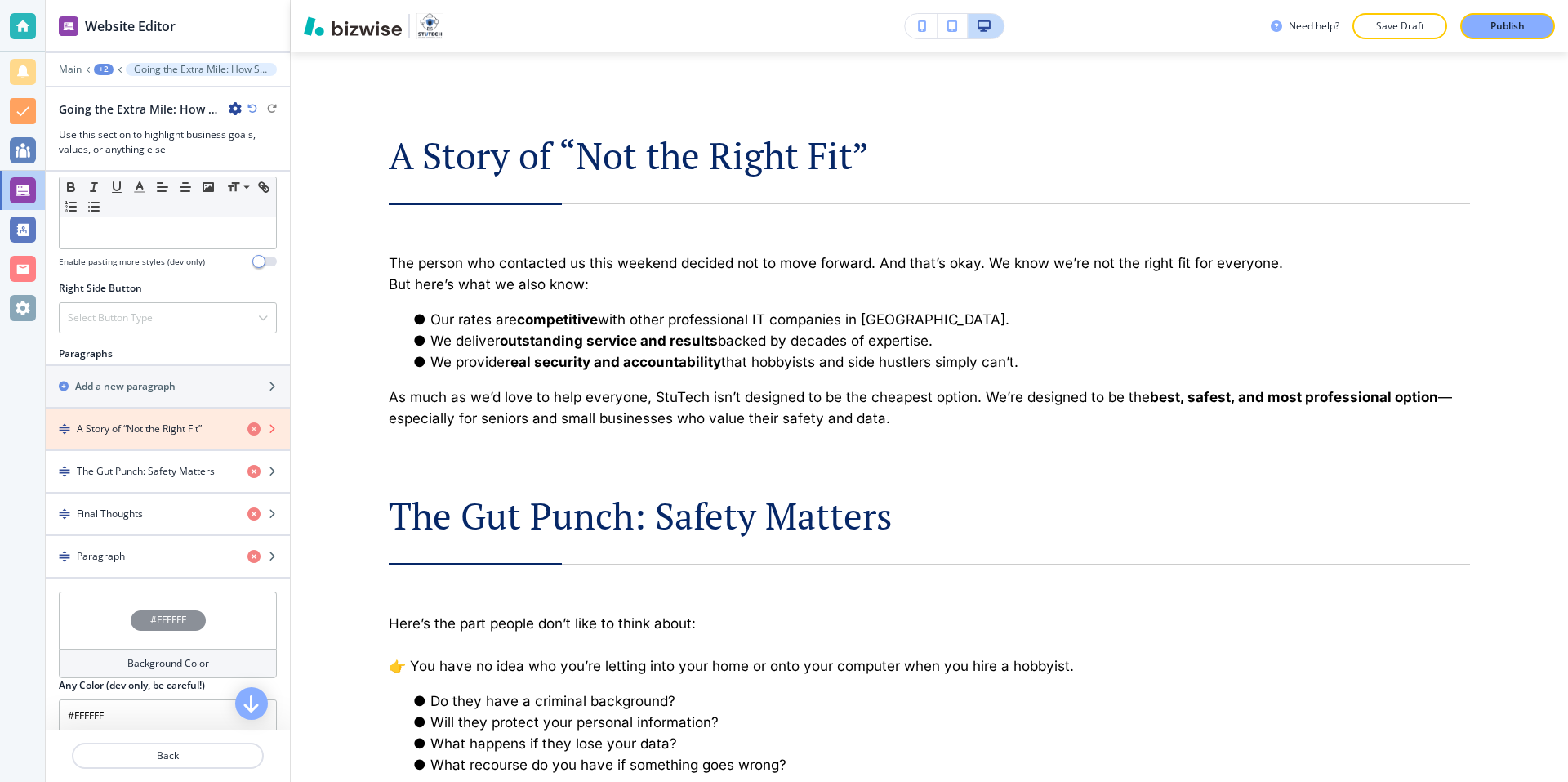
click at [248, 428] on icon "button" at bounding box center [254, 429] width 13 height 13
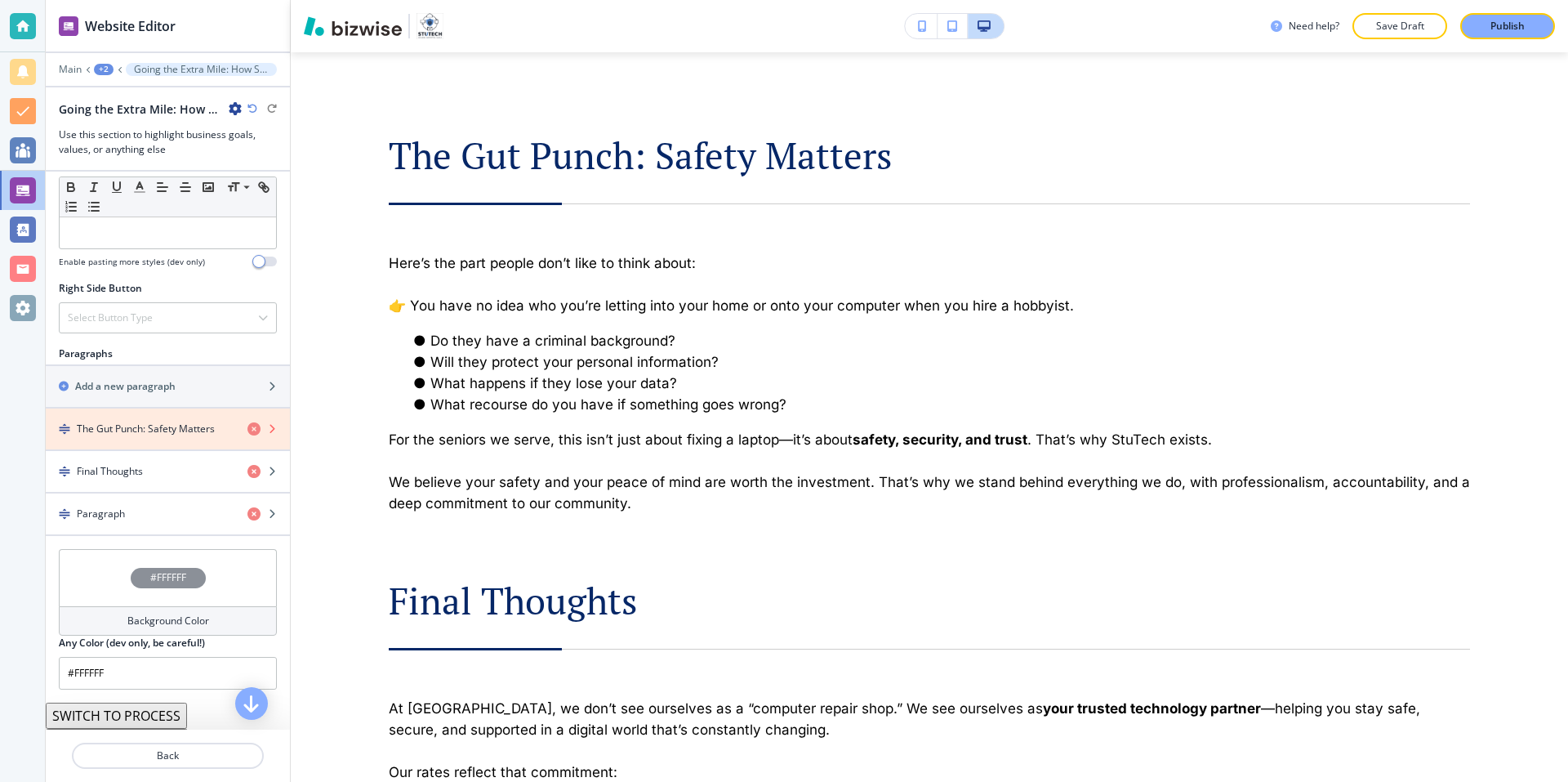
click at [248, 430] on icon "button" at bounding box center [254, 429] width 13 height 13
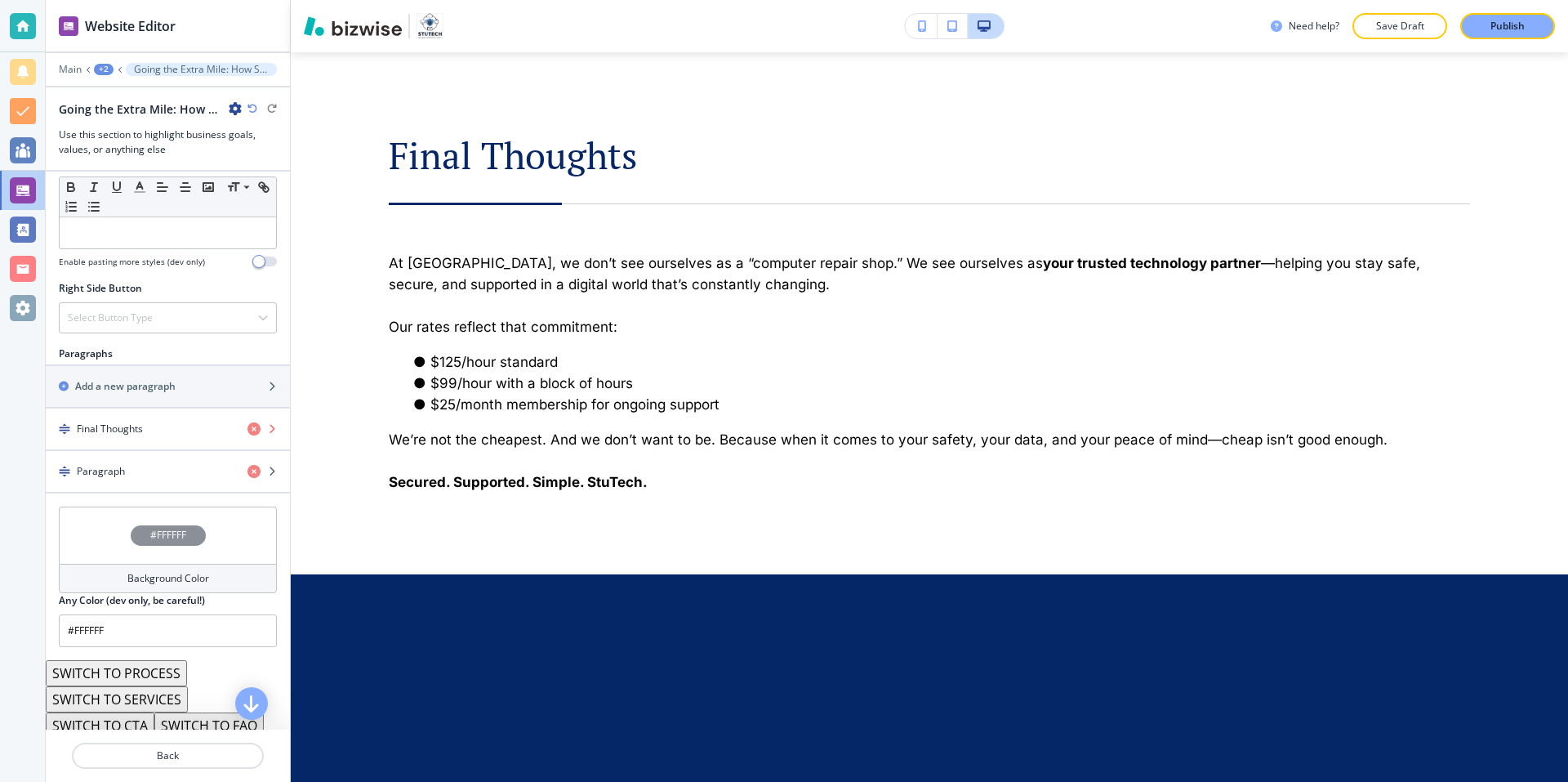
click at [248, 430] on icon "button" at bounding box center [254, 429] width 13 height 13
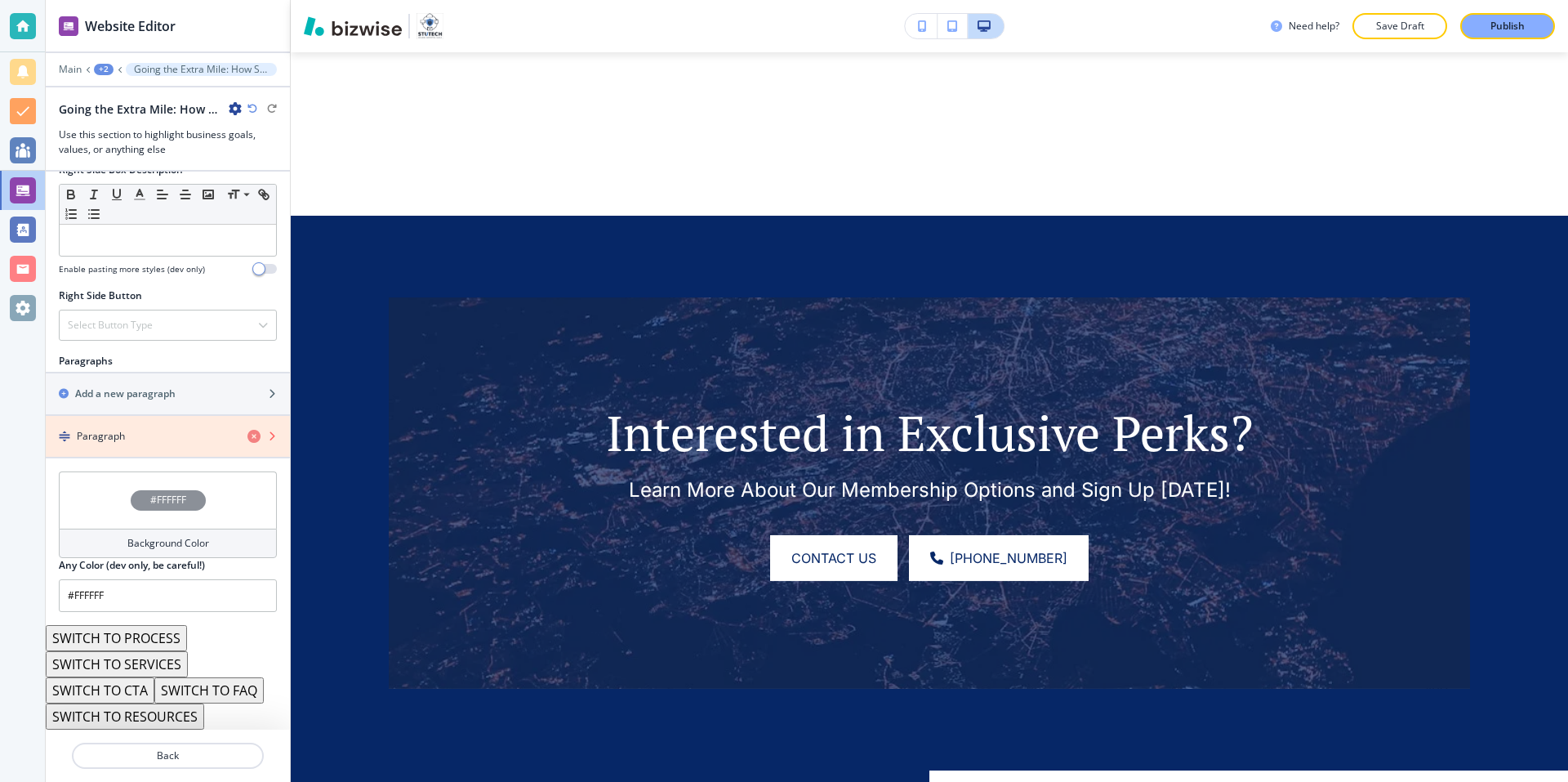
click at [248, 435] on icon "button" at bounding box center [254, 437] width 13 height 13
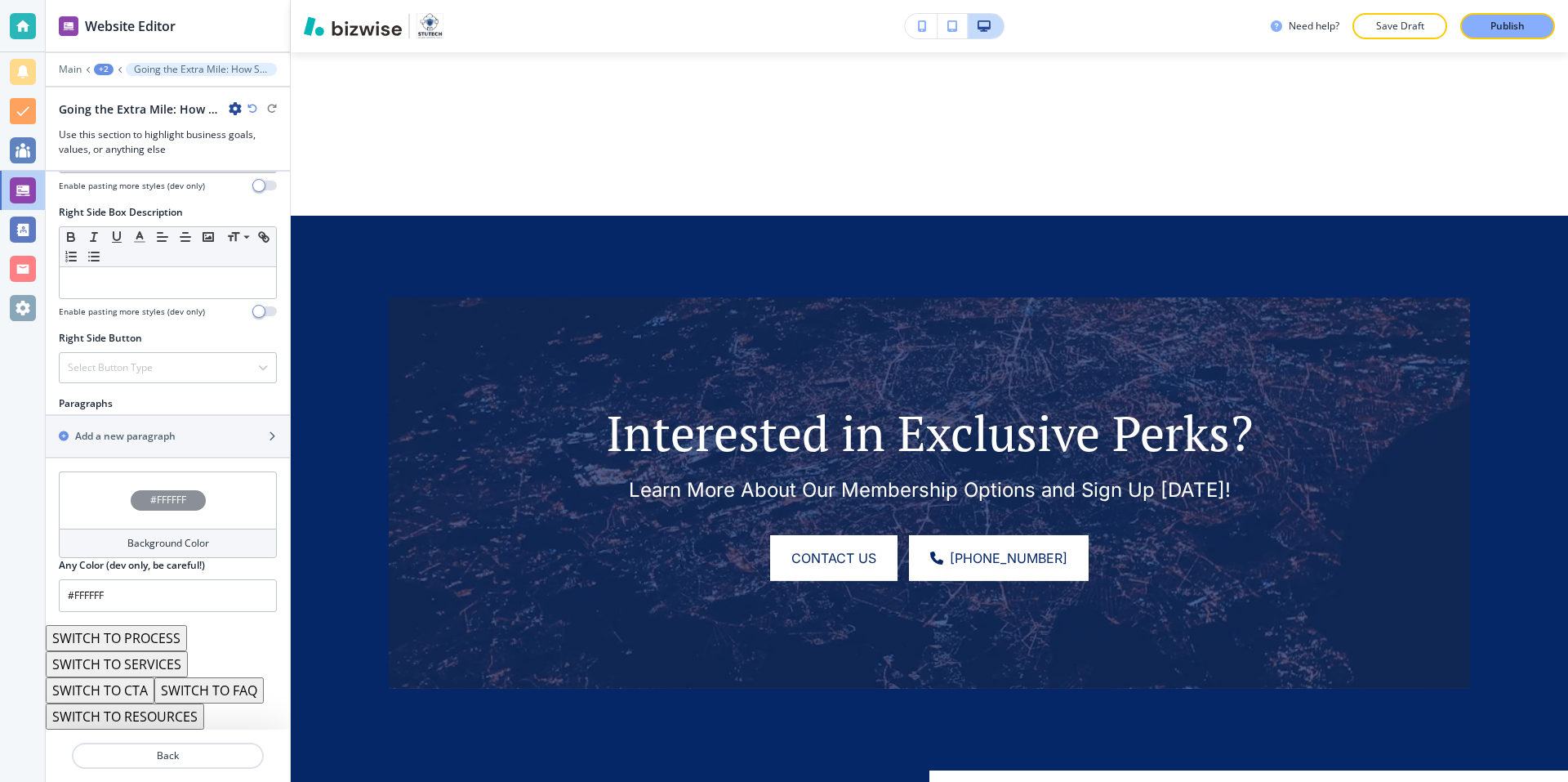
scroll to position [767, 0]
click at [143, 432] on h2 "Add a new paragraph" at bounding box center [125, 437] width 100 height 15
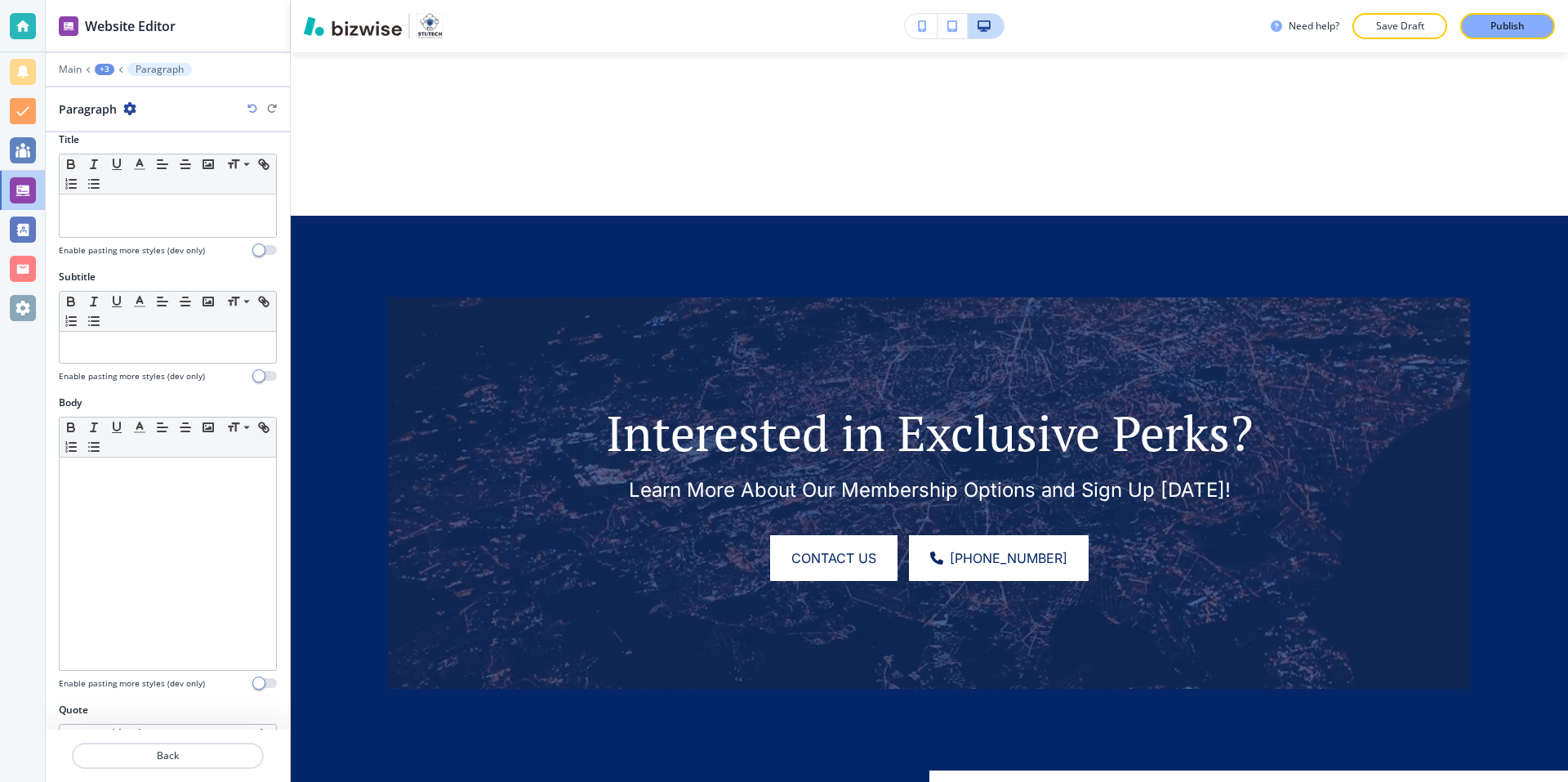
scroll to position [0, 0]
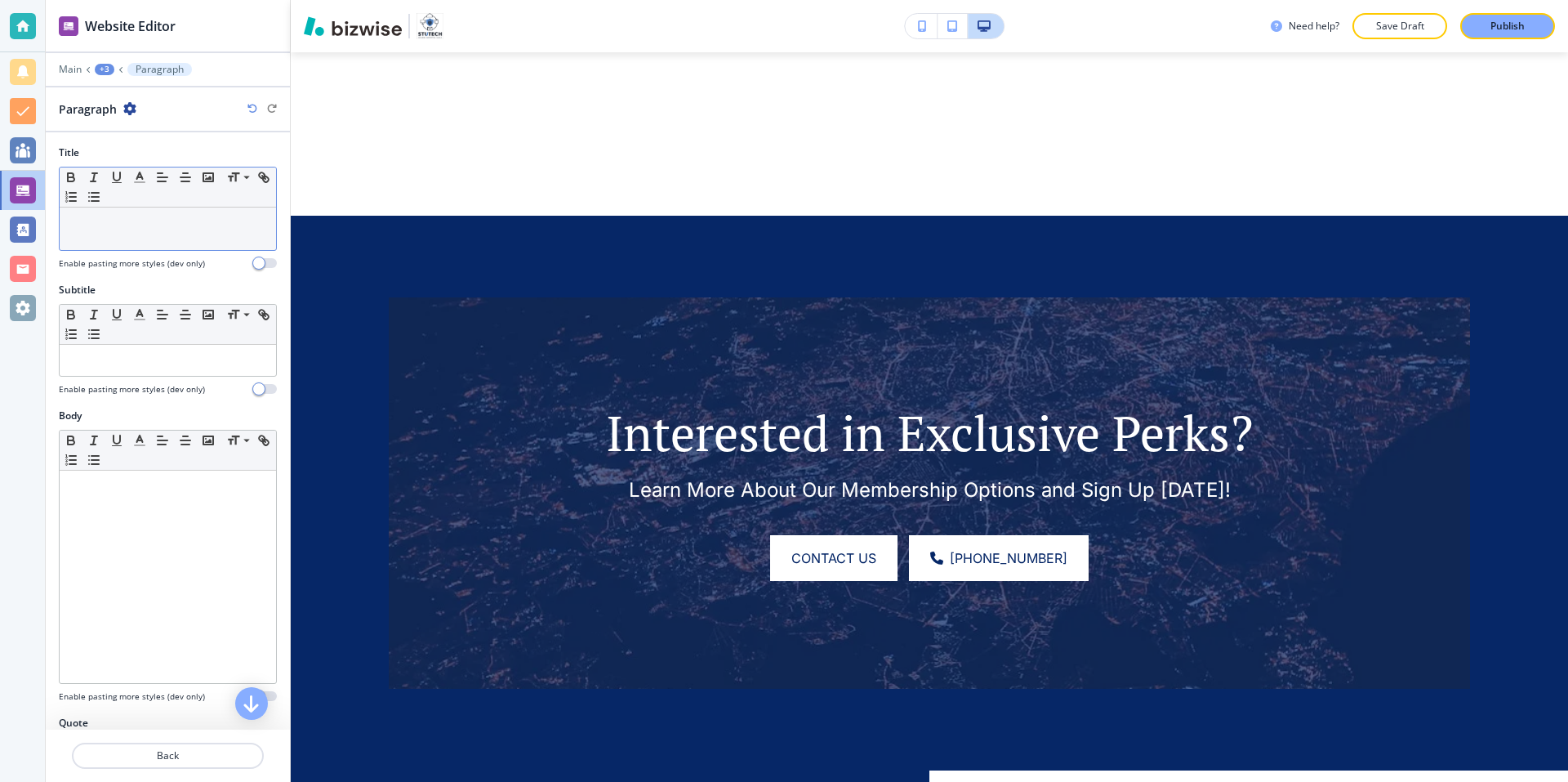
click at [126, 228] on div at bounding box center [167, 228] width 216 height 43
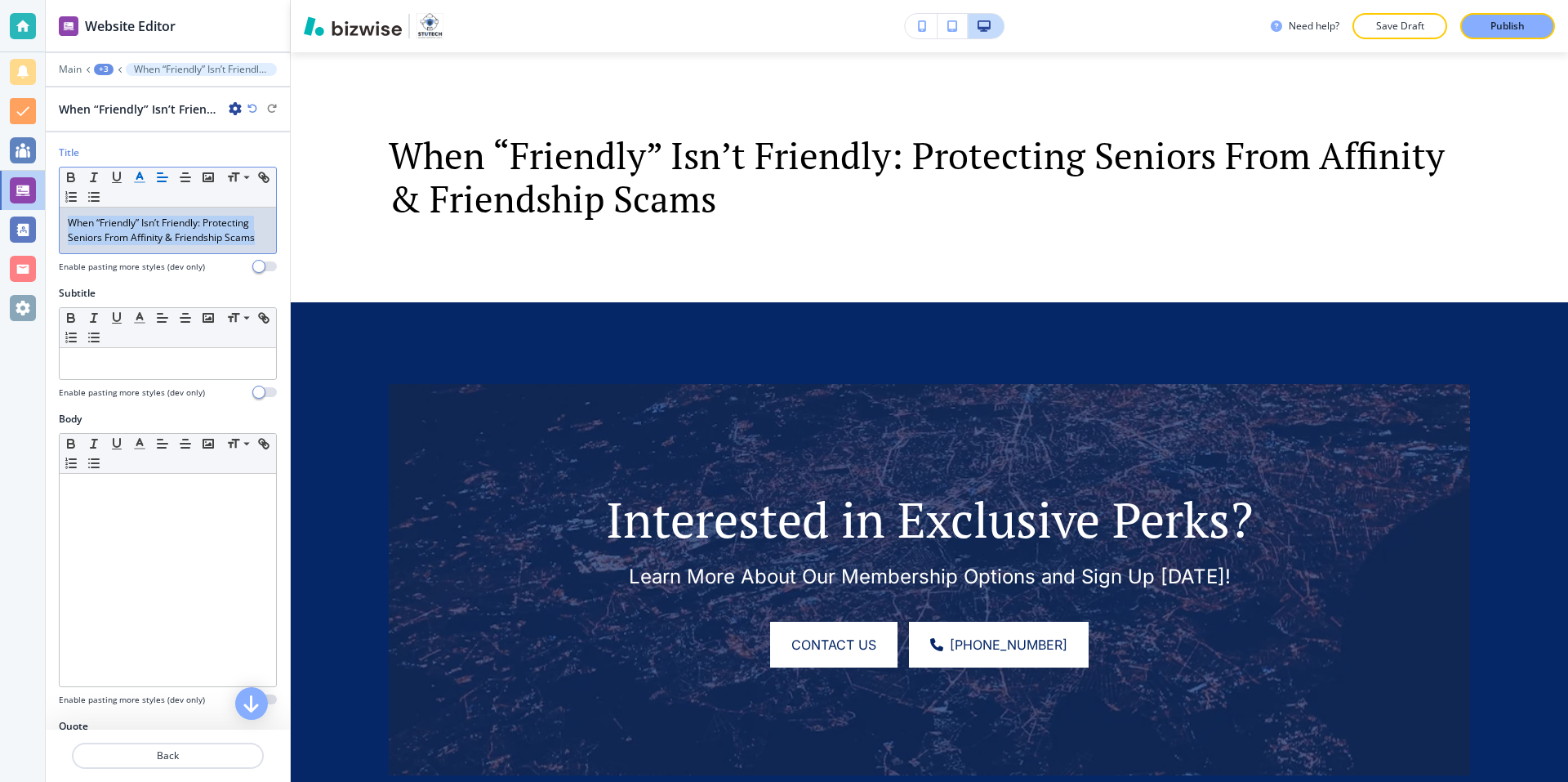
click at [139, 178] on icon "button" at bounding box center [140, 177] width 15 height 15
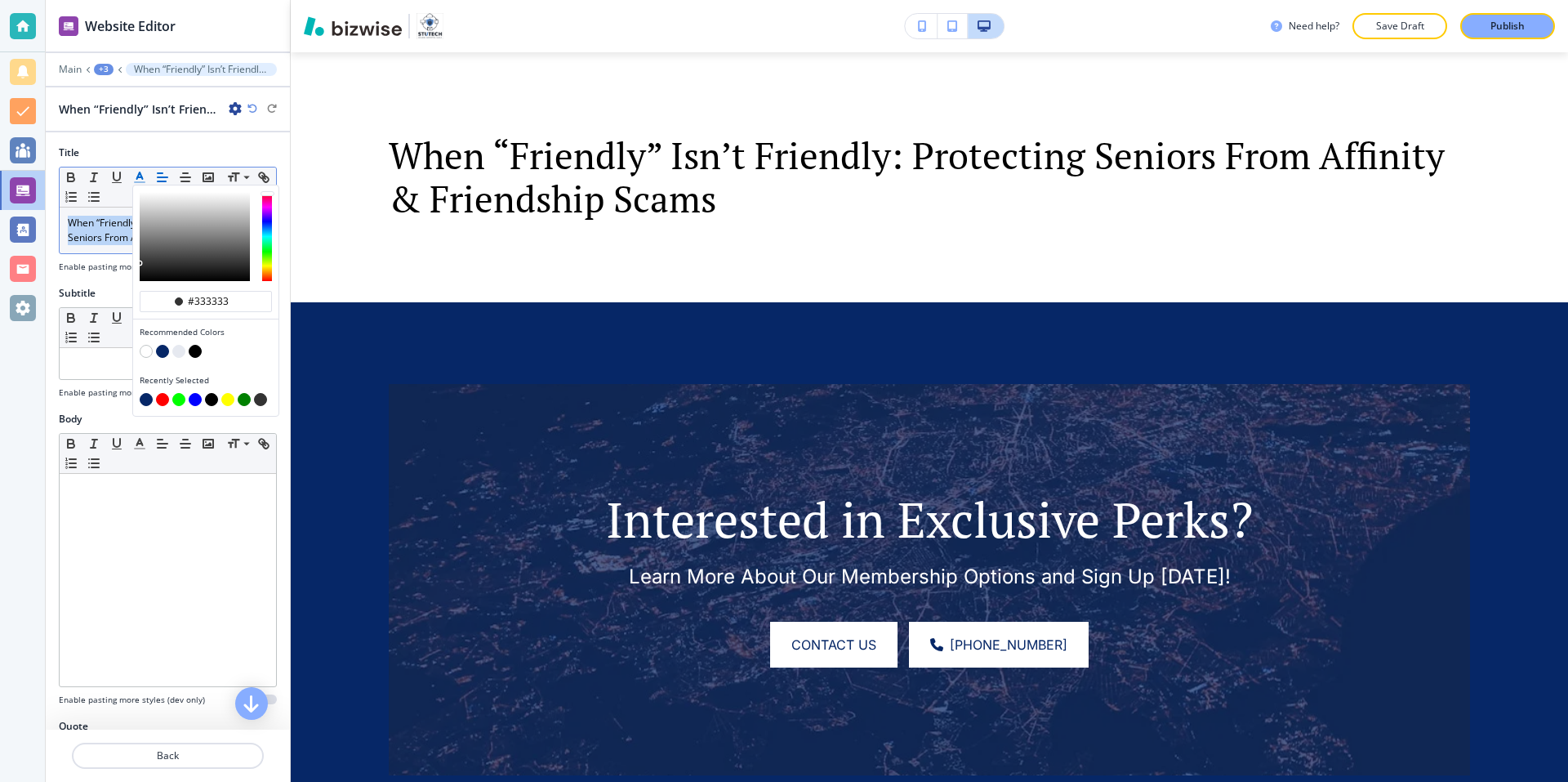
click at [162, 349] on button "button" at bounding box center [162, 351] width 13 height 13
type input "#062767"
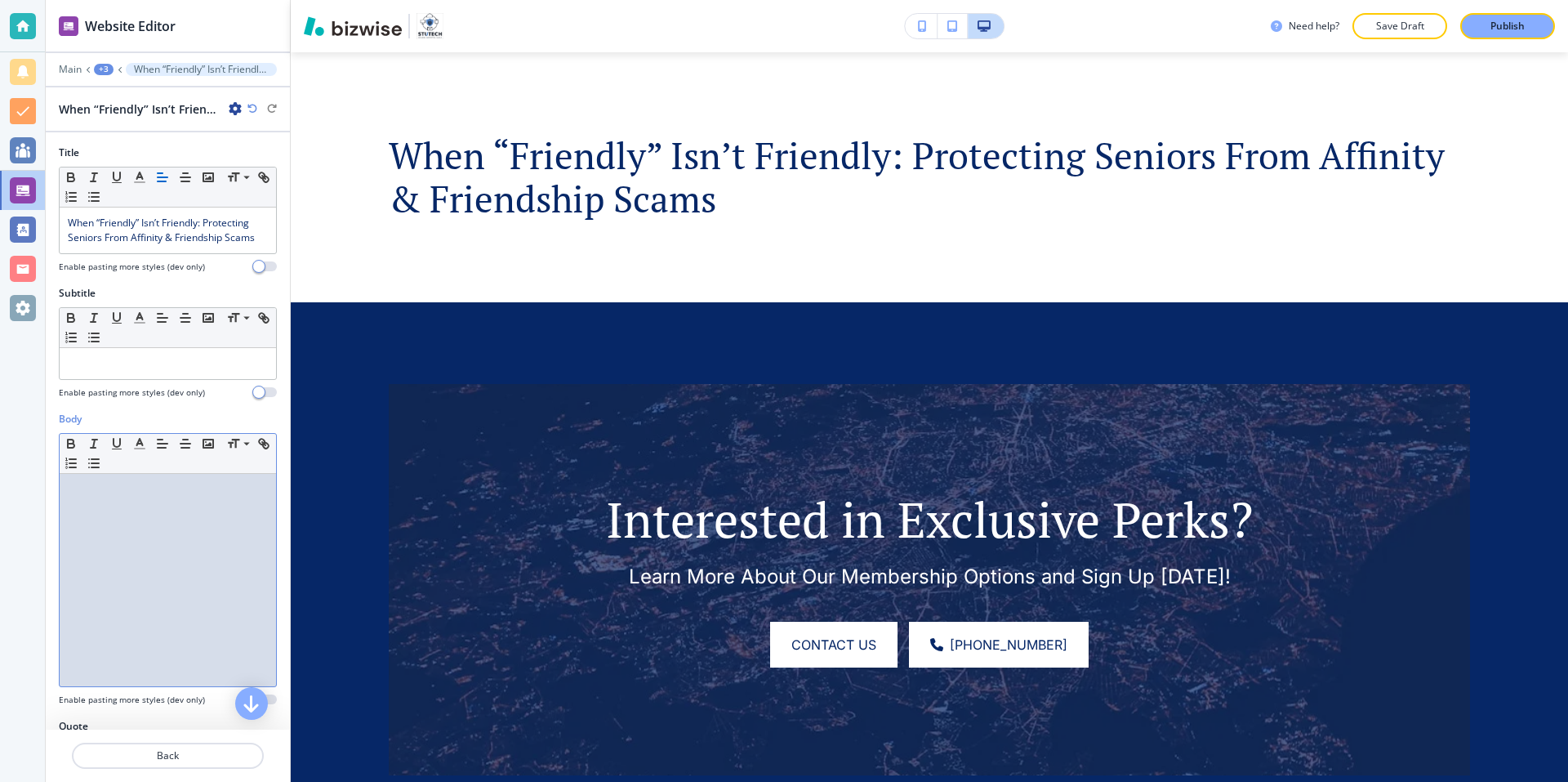
click at [123, 500] on div at bounding box center [167, 580] width 216 height 213
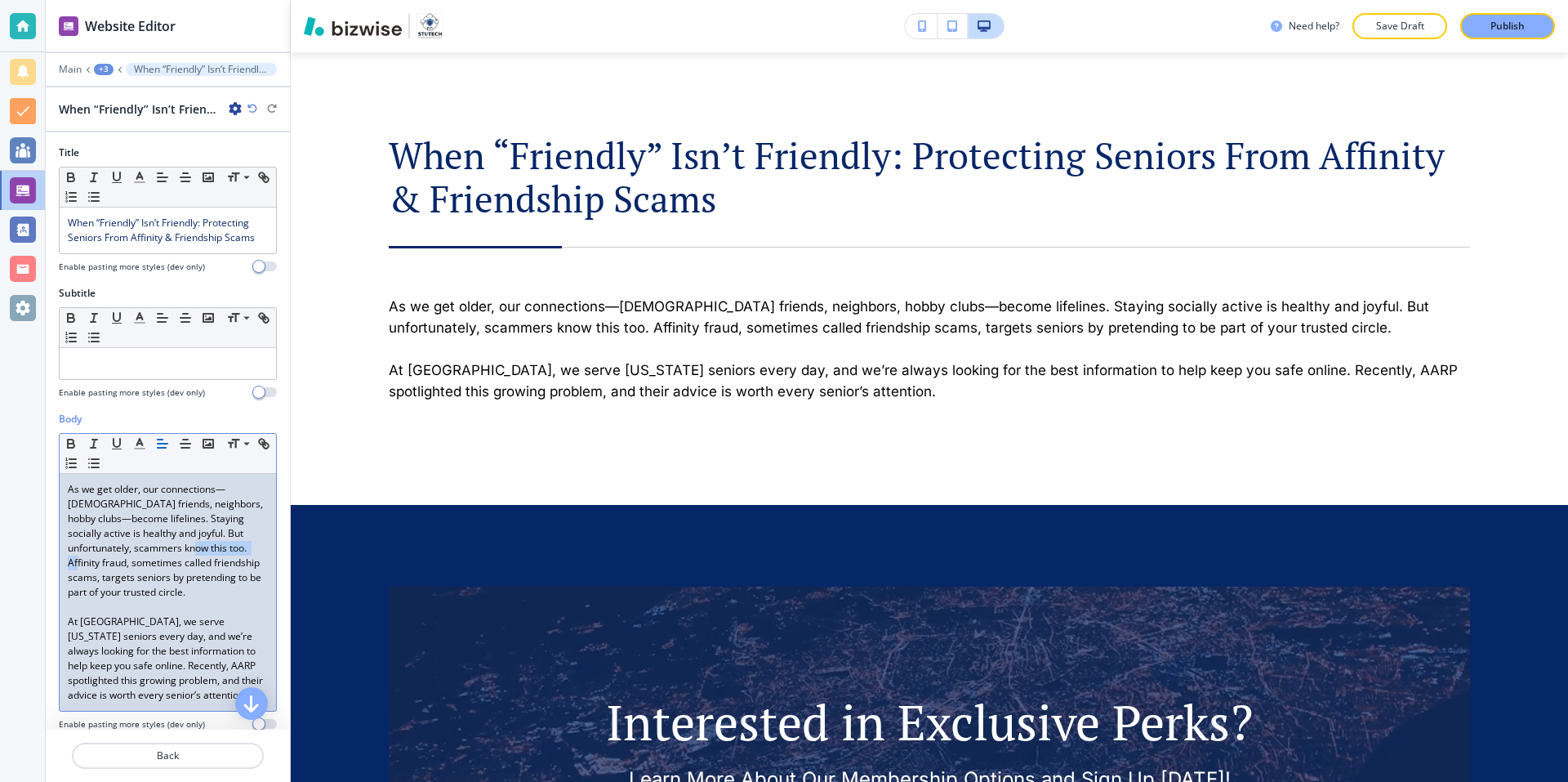
drag, startPoint x: 183, startPoint y: 548, endPoint x: 244, endPoint y: 551, distance: 61.1
click at [244, 551] on p "As we get older, our connections—church friends, neighbors, hobby clubs—become …" at bounding box center [168, 541] width 201 height 118
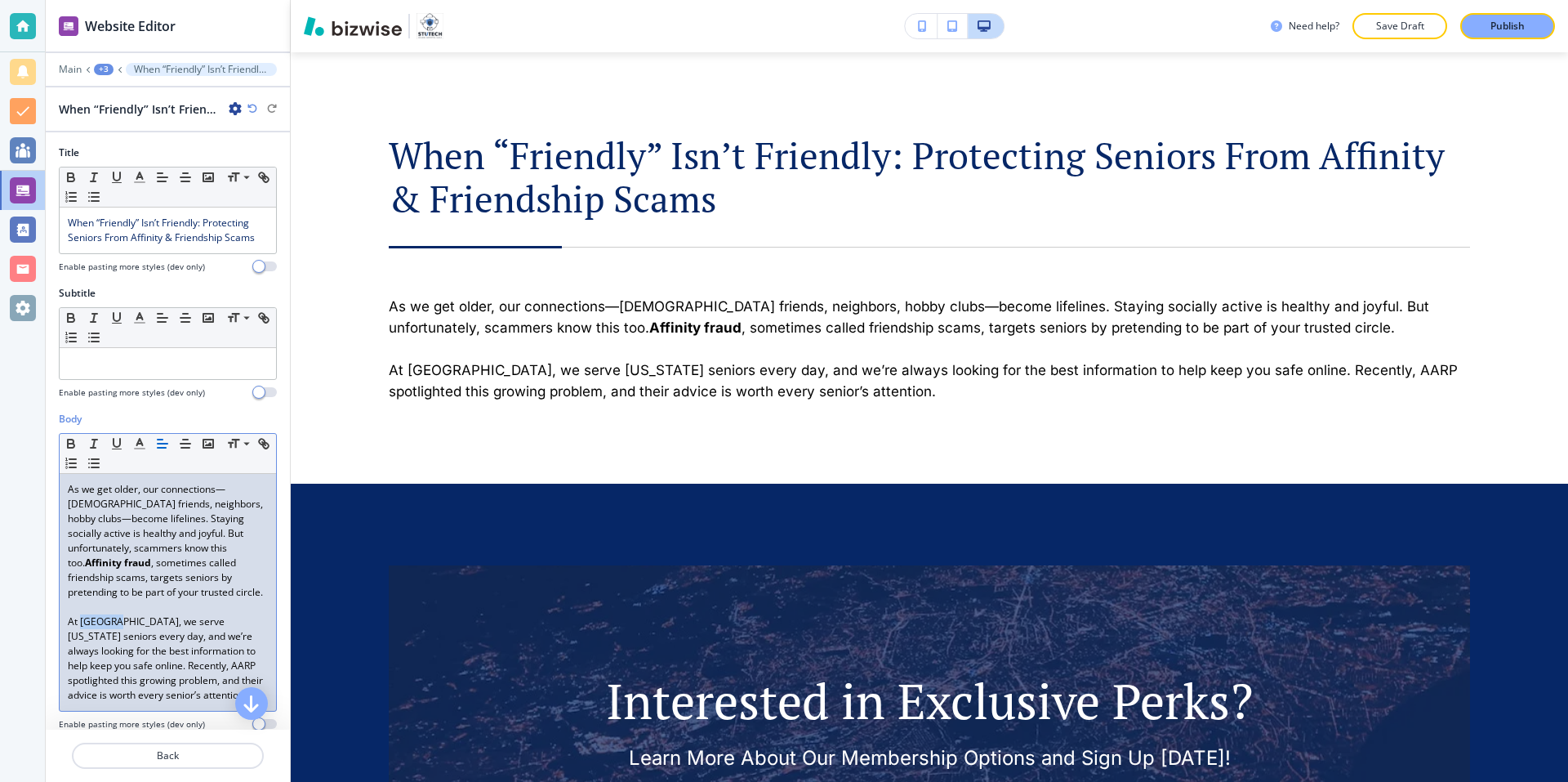
drag, startPoint x: 81, startPoint y: 621, endPoint x: 115, endPoint y: 625, distance: 34.2
click at [115, 625] on p "At StuTech, we serve Arizona seniors every day, and we’re always looking for th…" at bounding box center [168, 658] width 201 height 88
click at [182, 758] on p "Back" at bounding box center [167, 756] width 188 height 15
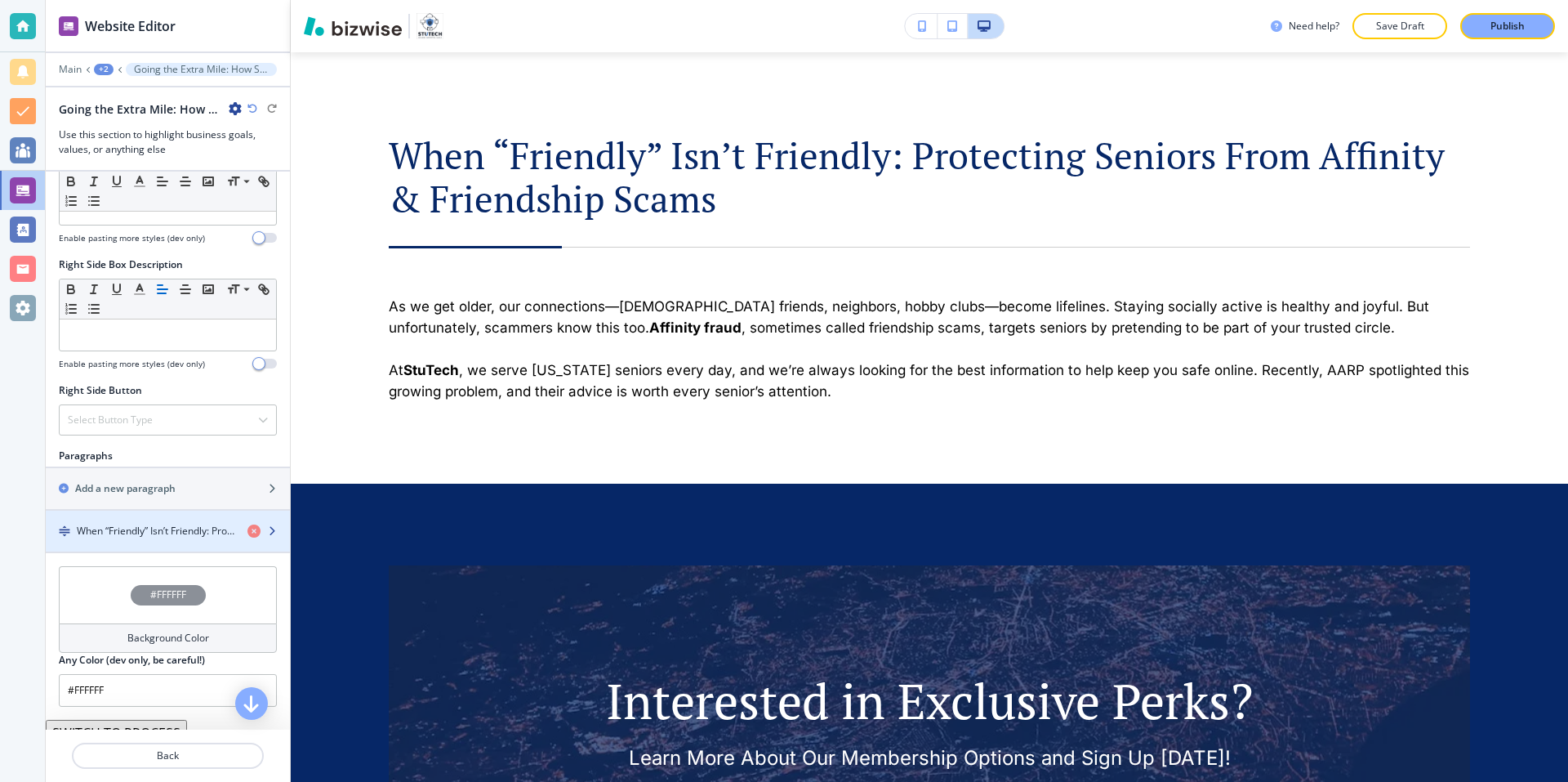
scroll to position [736, 0]
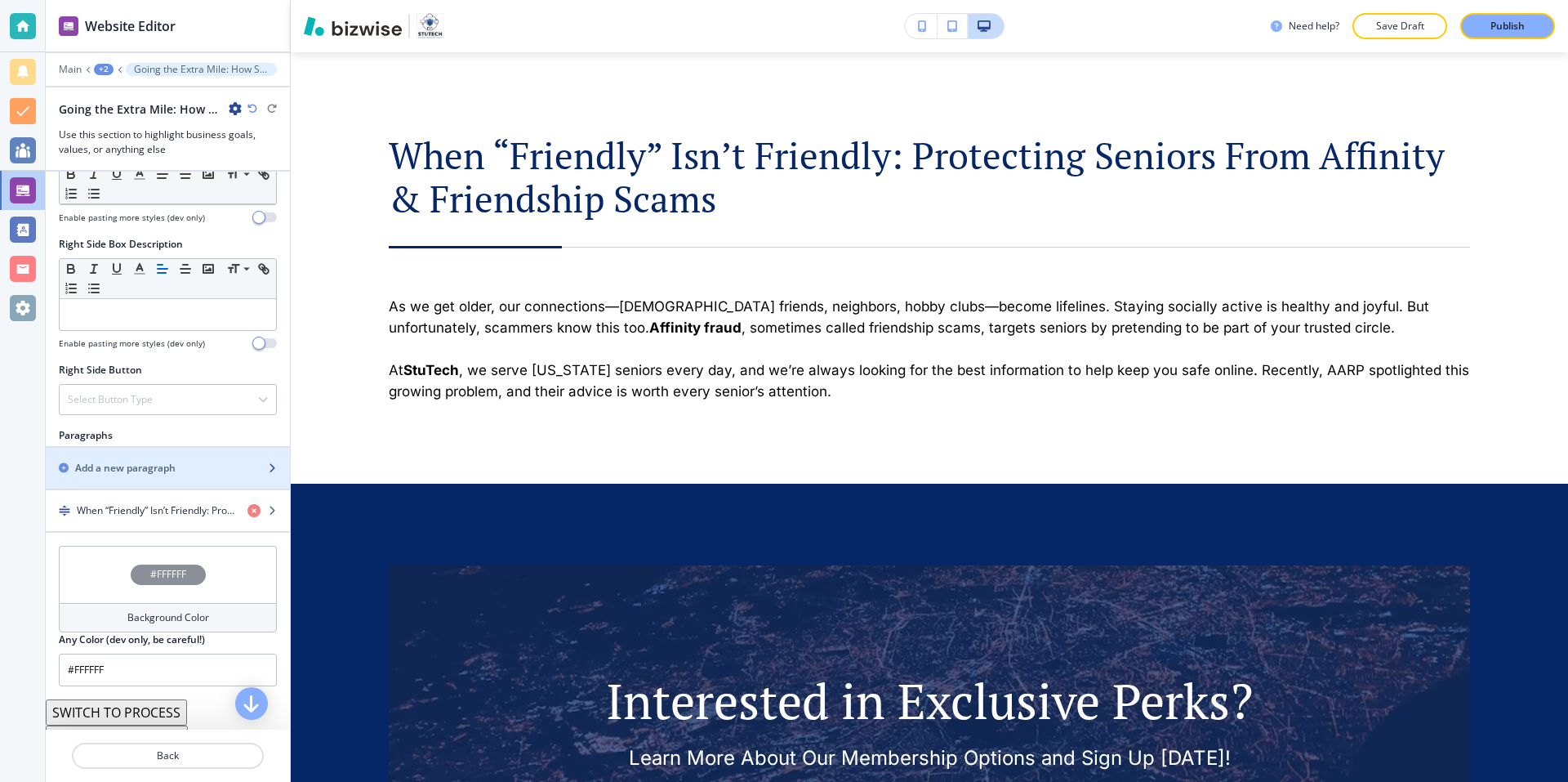
click at [141, 448] on div "button" at bounding box center [167, 454] width 244 height 13
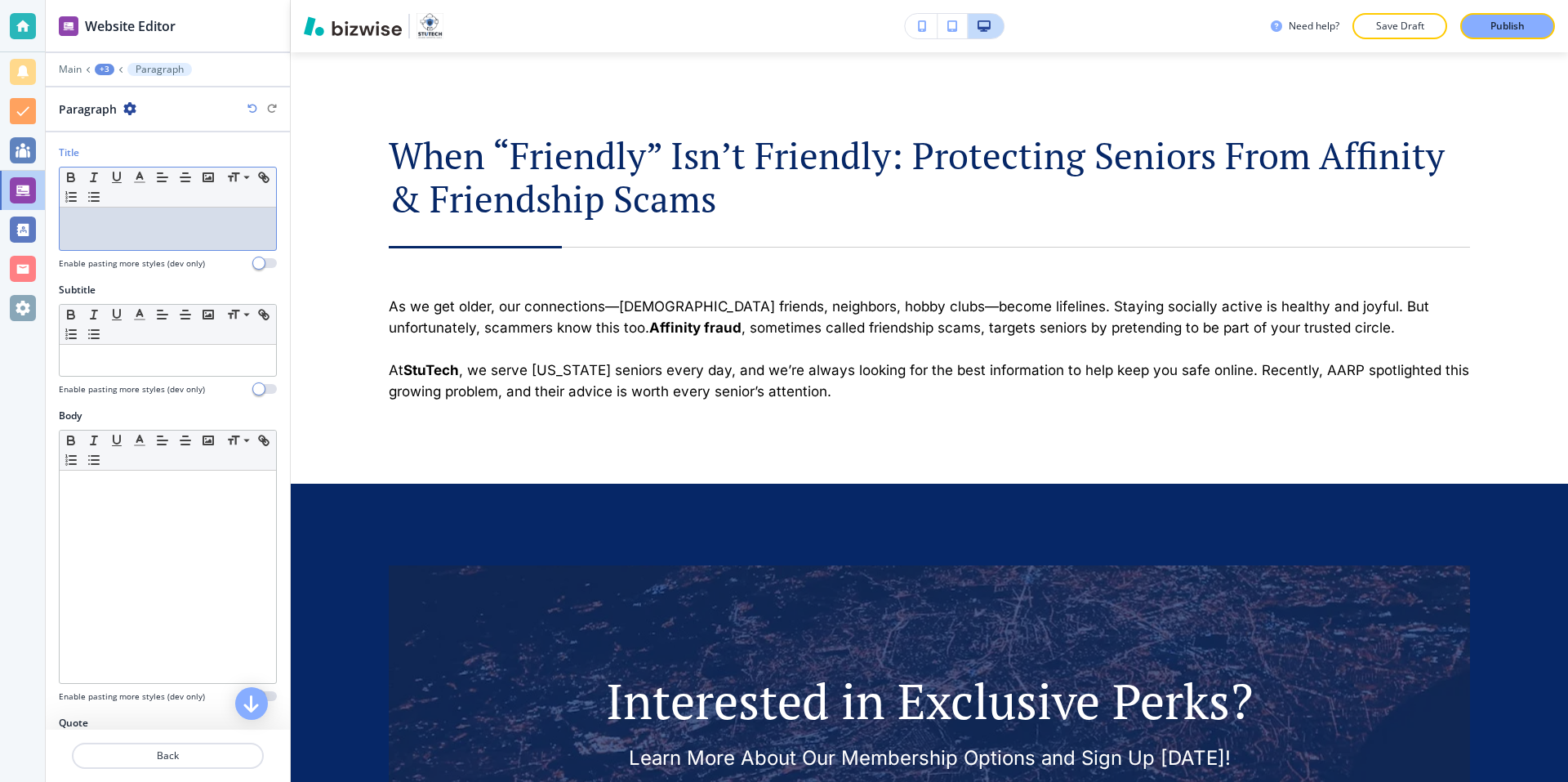
click at [162, 236] on div at bounding box center [167, 228] width 216 height 43
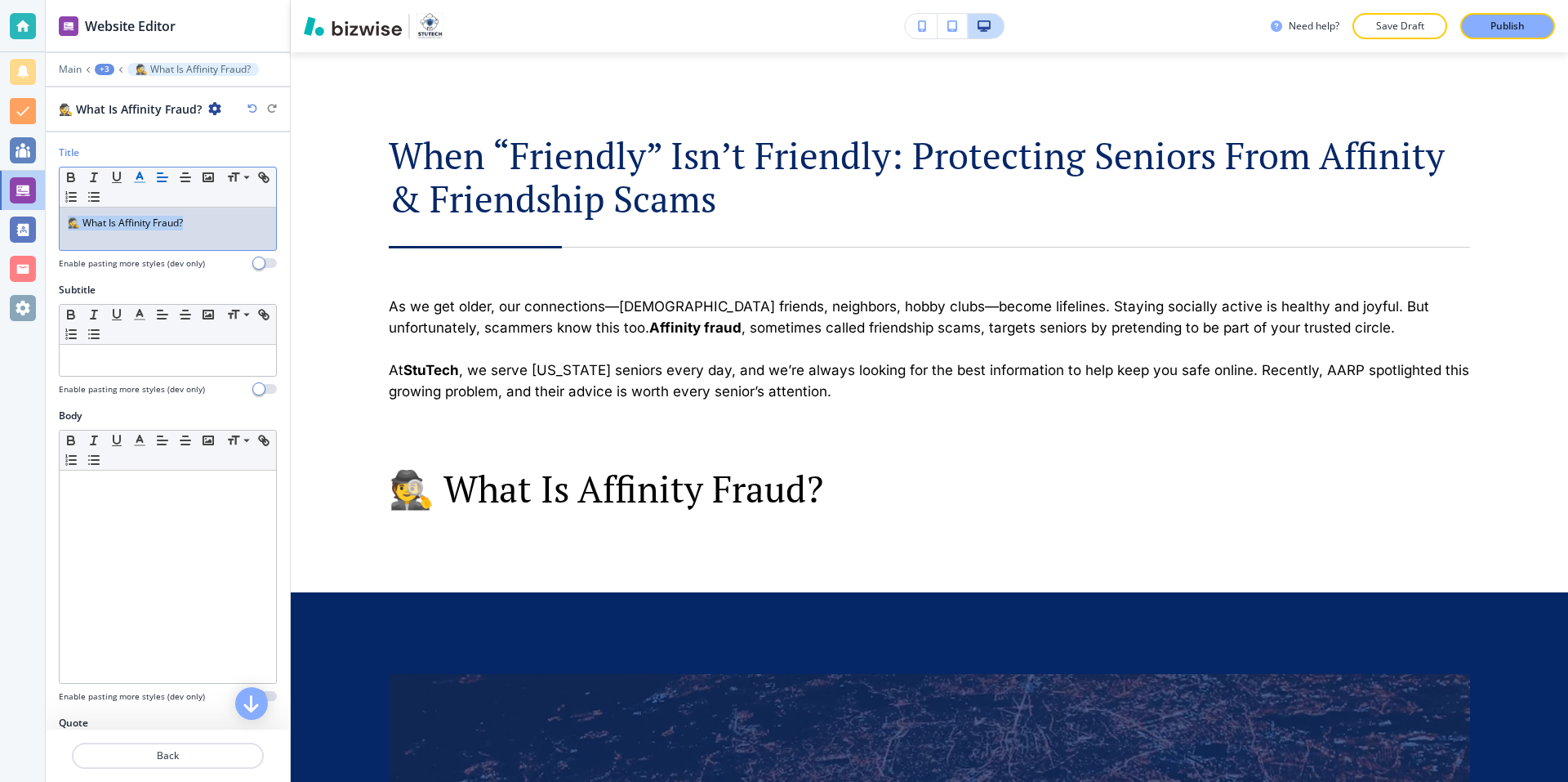
click at [133, 179] on icon "button" at bounding box center [140, 177] width 15 height 15
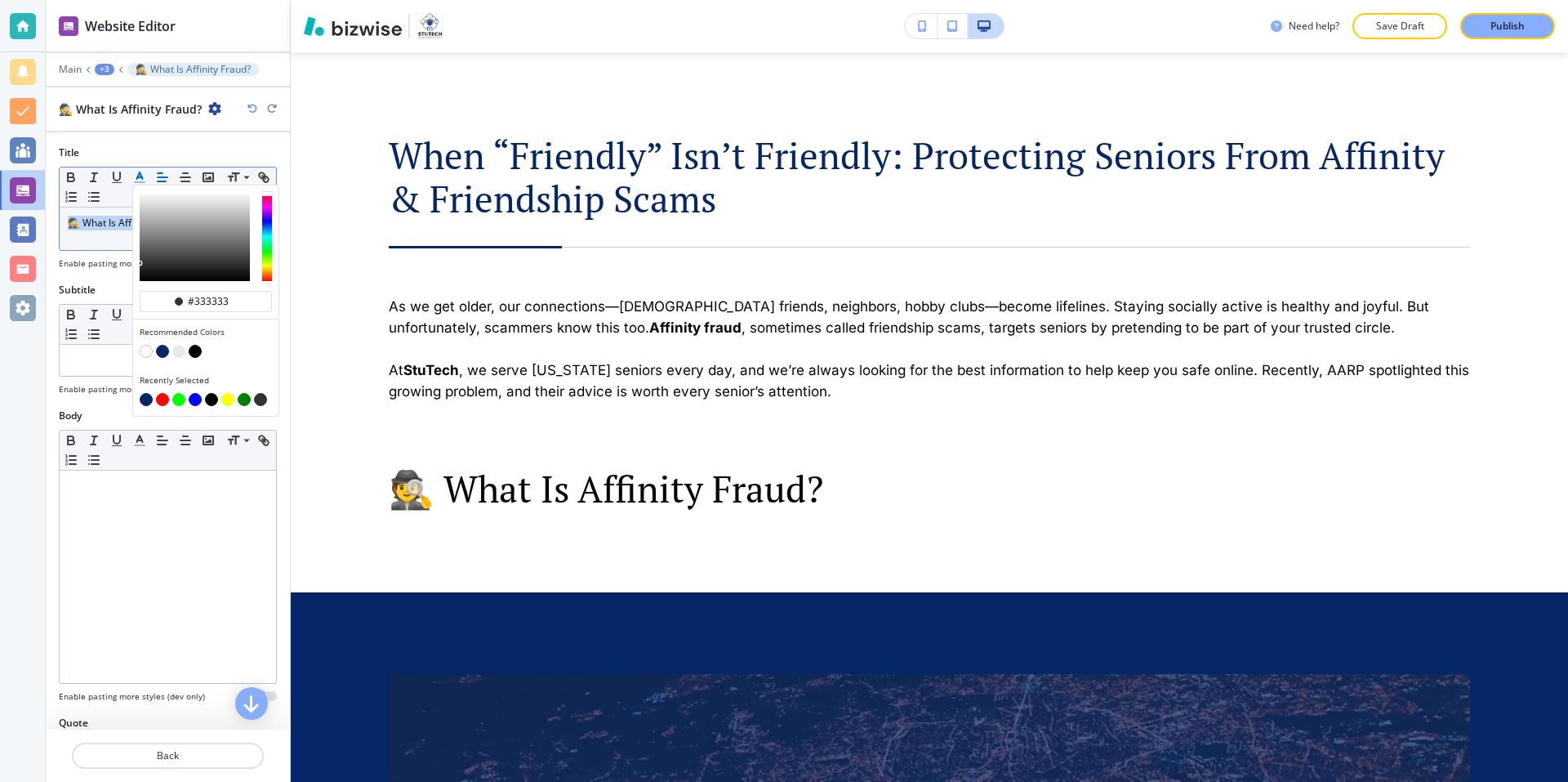
click at [158, 345] on div "button" at bounding box center [205, 353] width 133 height 17
click at [163, 348] on button "button" at bounding box center [162, 351] width 13 height 13
type input "#062767"
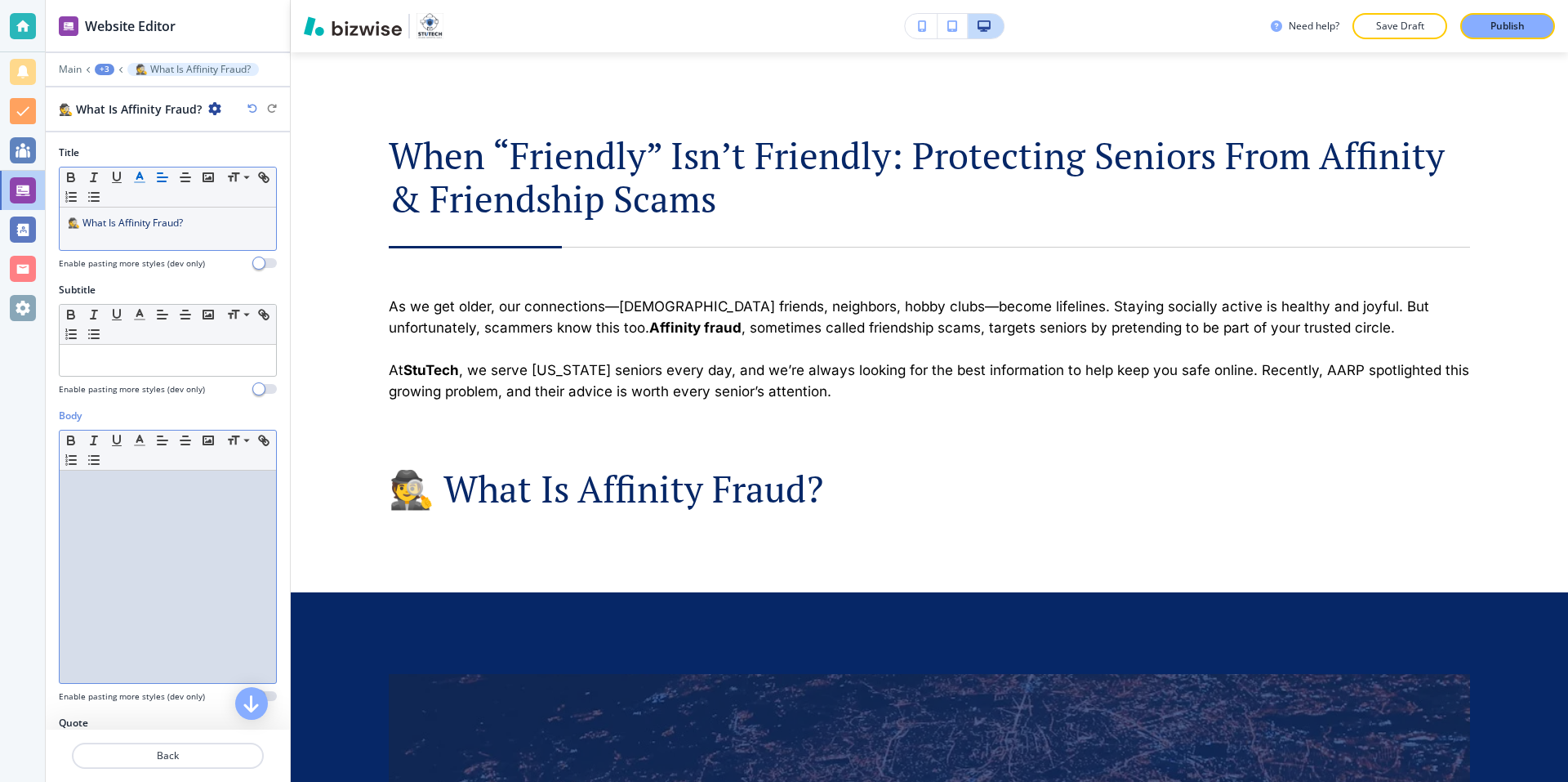
click at [161, 525] on div at bounding box center [167, 577] width 216 height 213
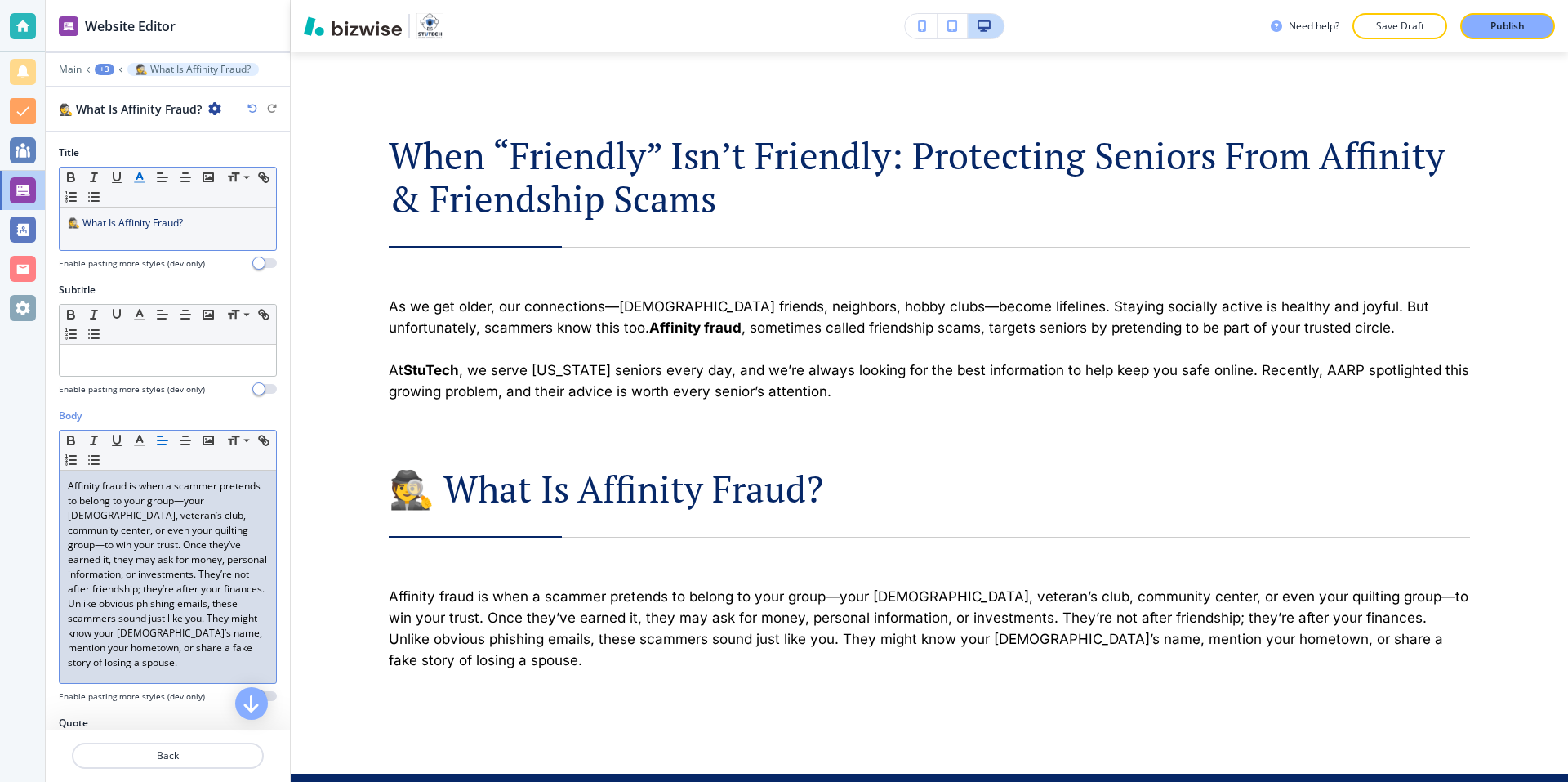
click at [159, 596] on p "Affinity fraud is when a scammer pretends to belong to your group—your church, …" at bounding box center [168, 537] width 201 height 118
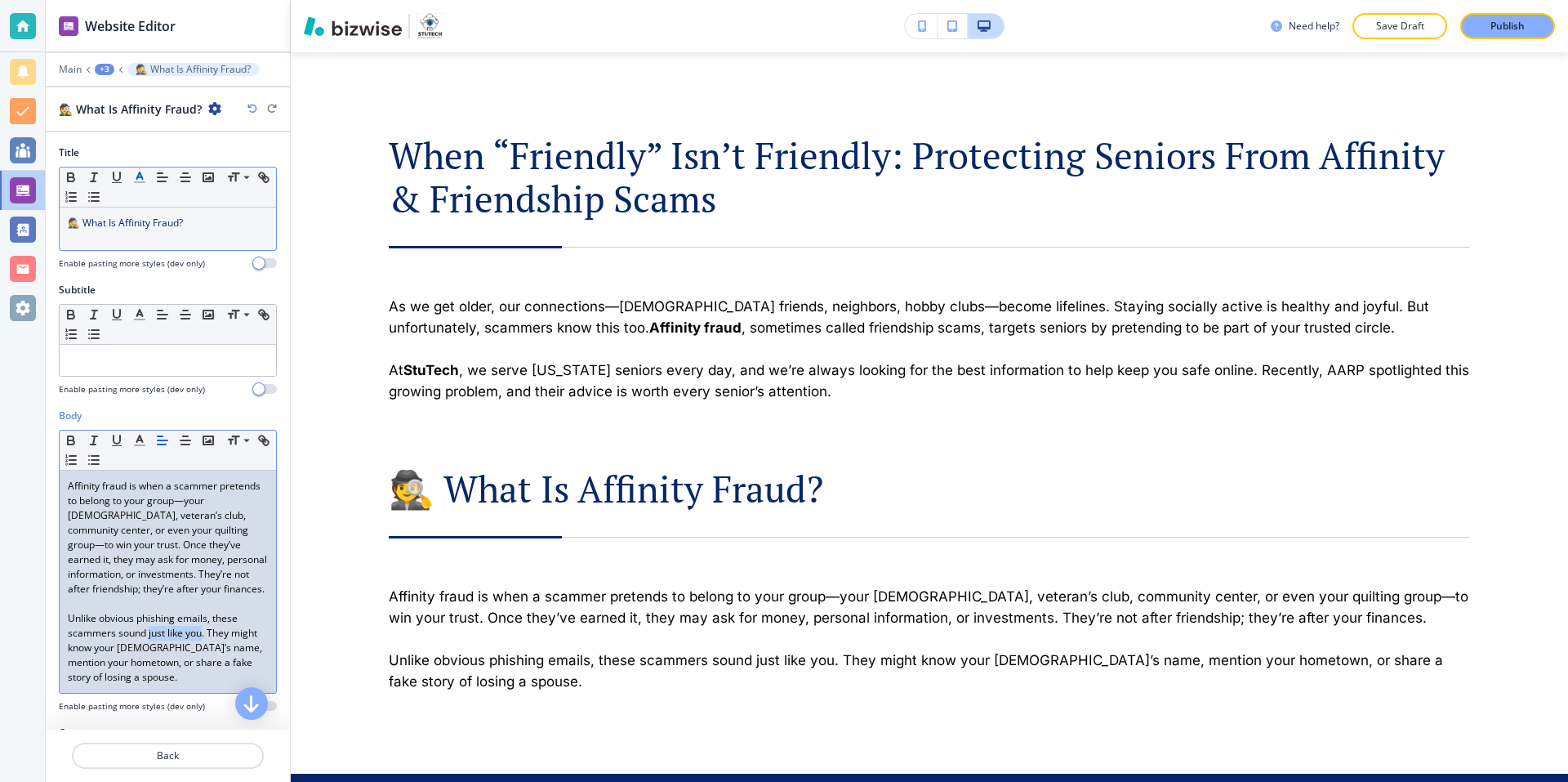
drag, startPoint x: 149, startPoint y: 650, endPoint x: 201, endPoint y: 651, distance: 52.0
click at [201, 651] on p "Unlike obvious phishing emails, these scammers sound just like you. They might …" at bounding box center [168, 647] width 201 height 73
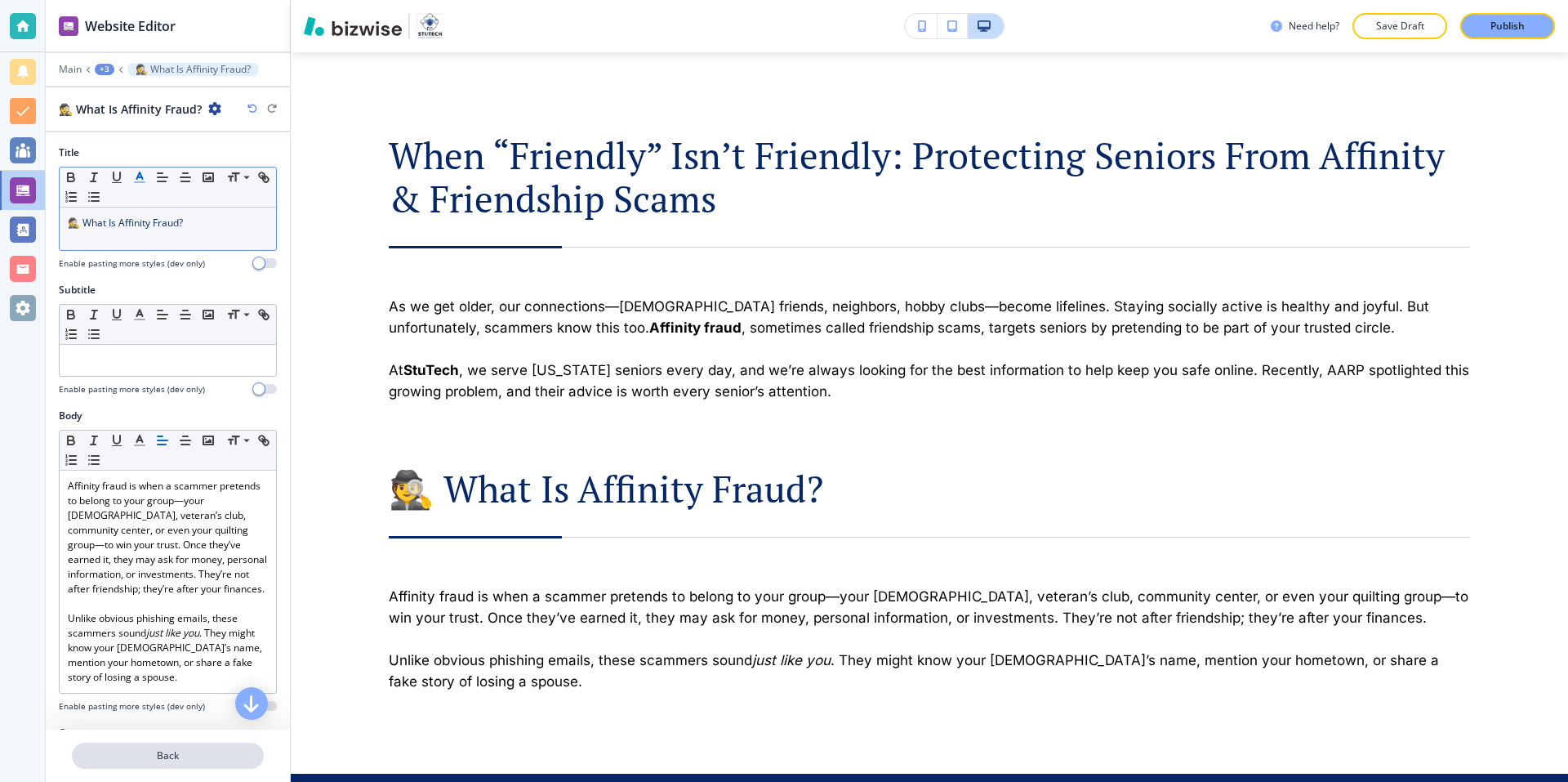
click at [222, 751] on p "Back" at bounding box center [167, 756] width 188 height 15
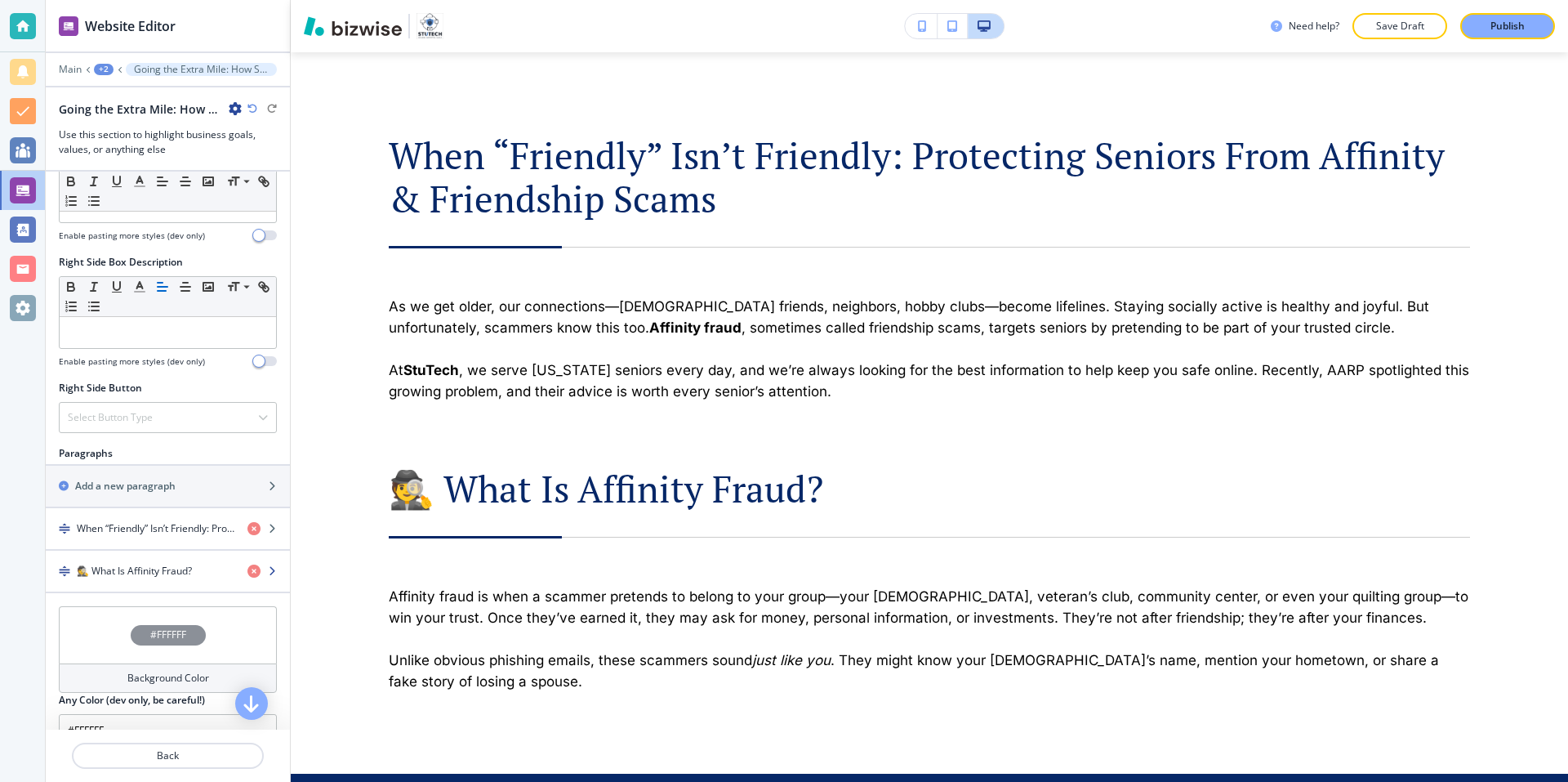
scroll to position [736, 0]
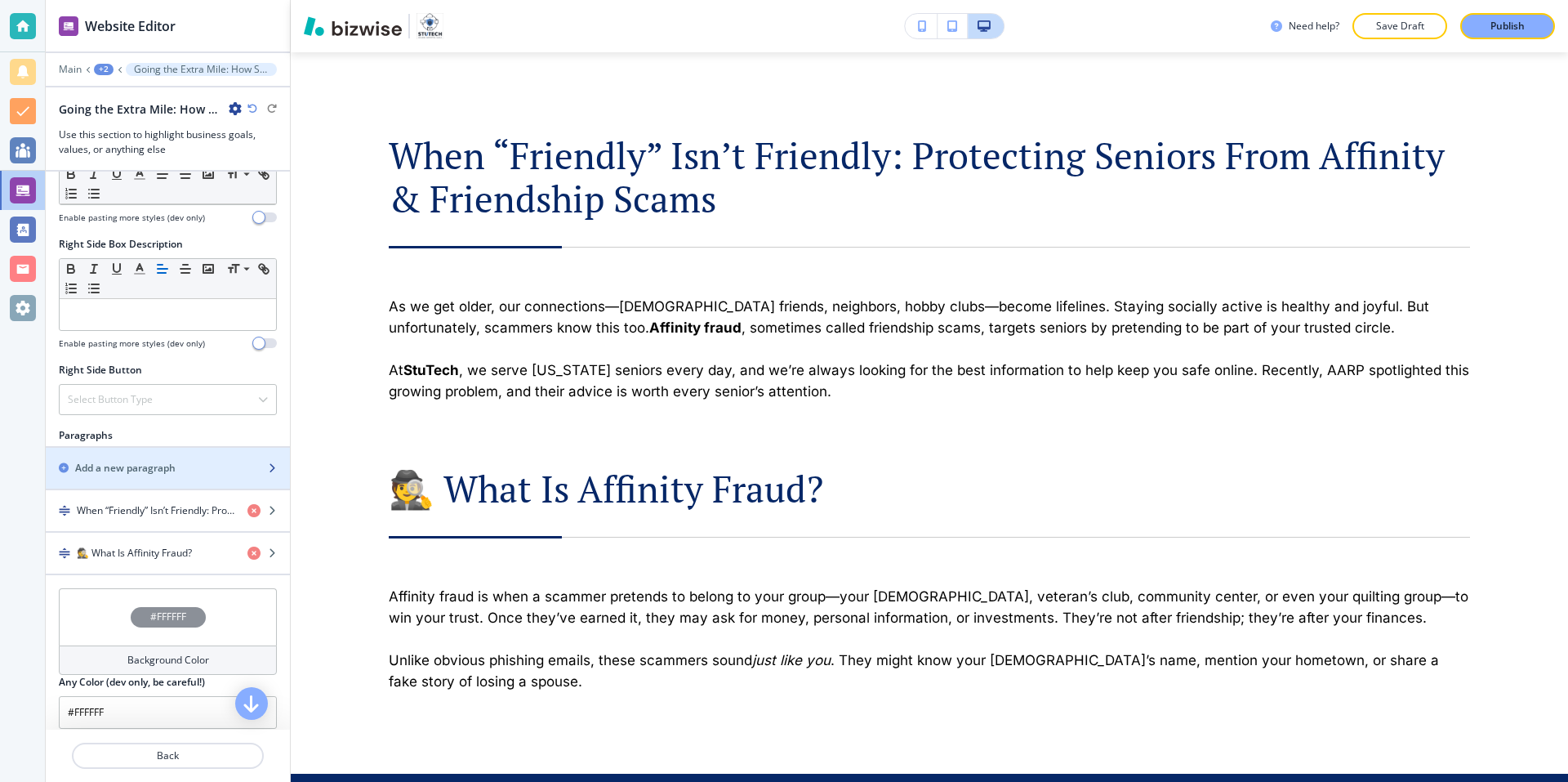
click at [125, 474] on h2 "Add a new paragraph" at bounding box center [125, 468] width 100 height 15
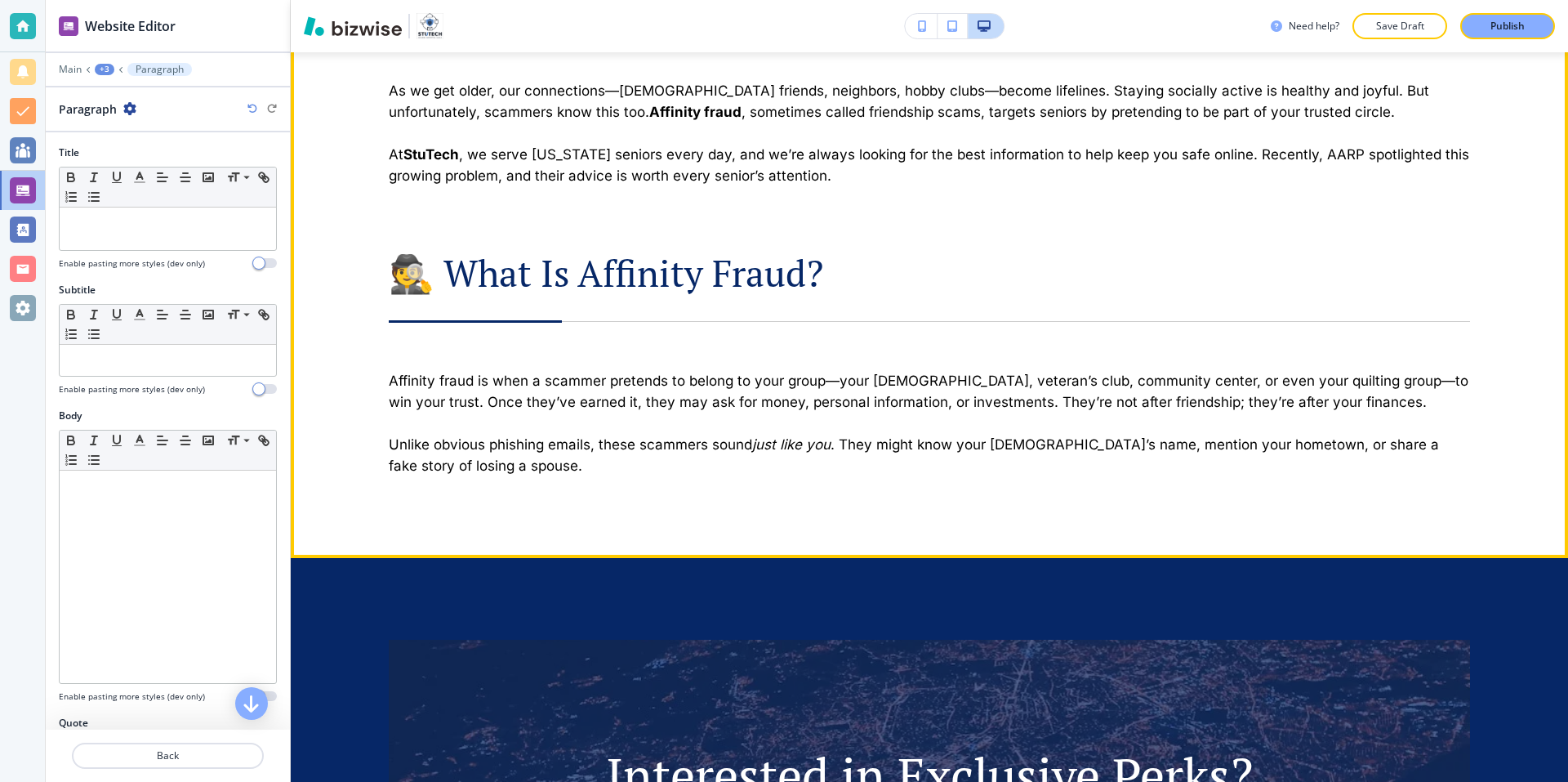
scroll to position [1178, 0]
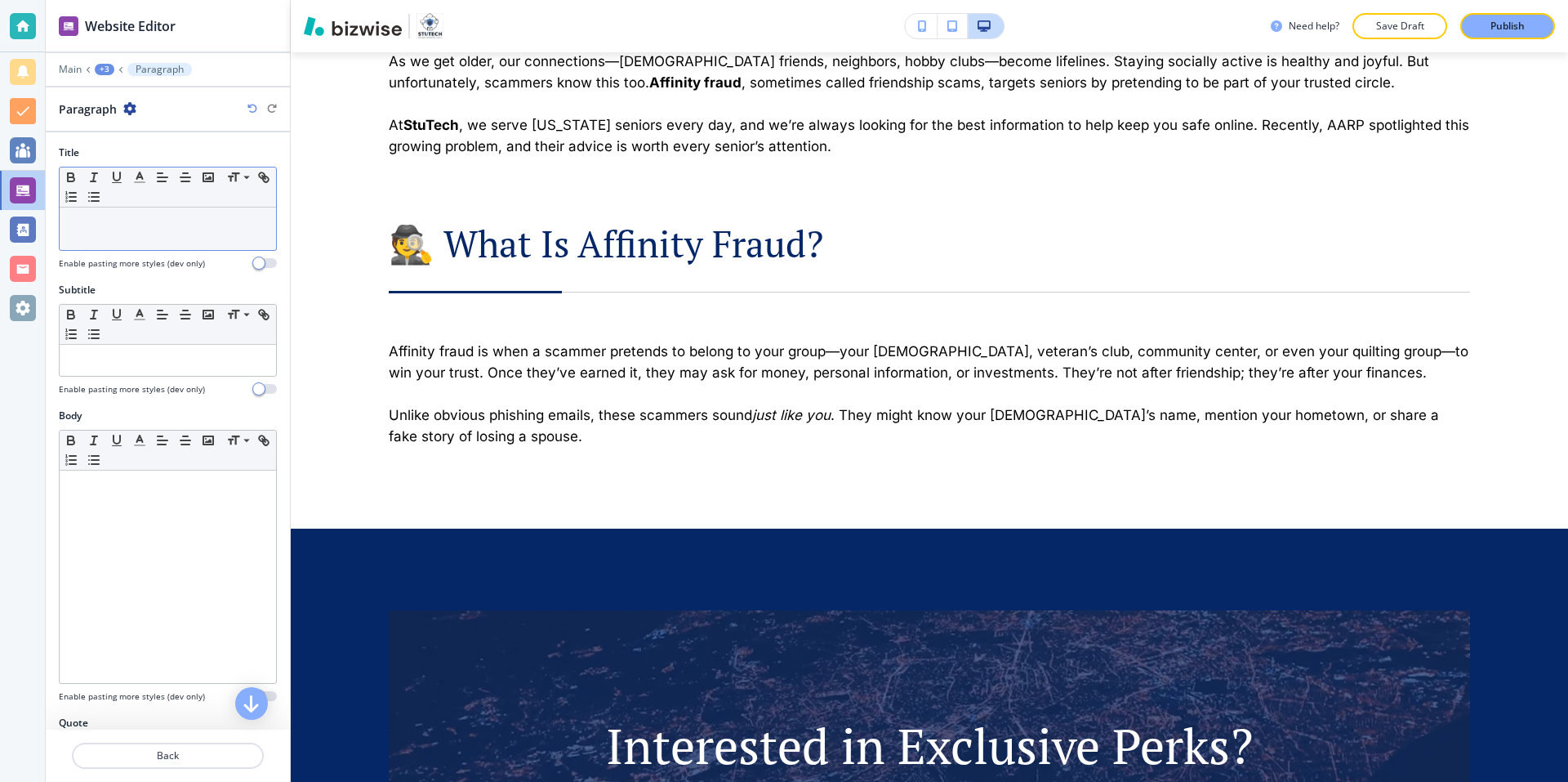
click at [192, 224] on p at bounding box center [168, 223] width 201 height 15
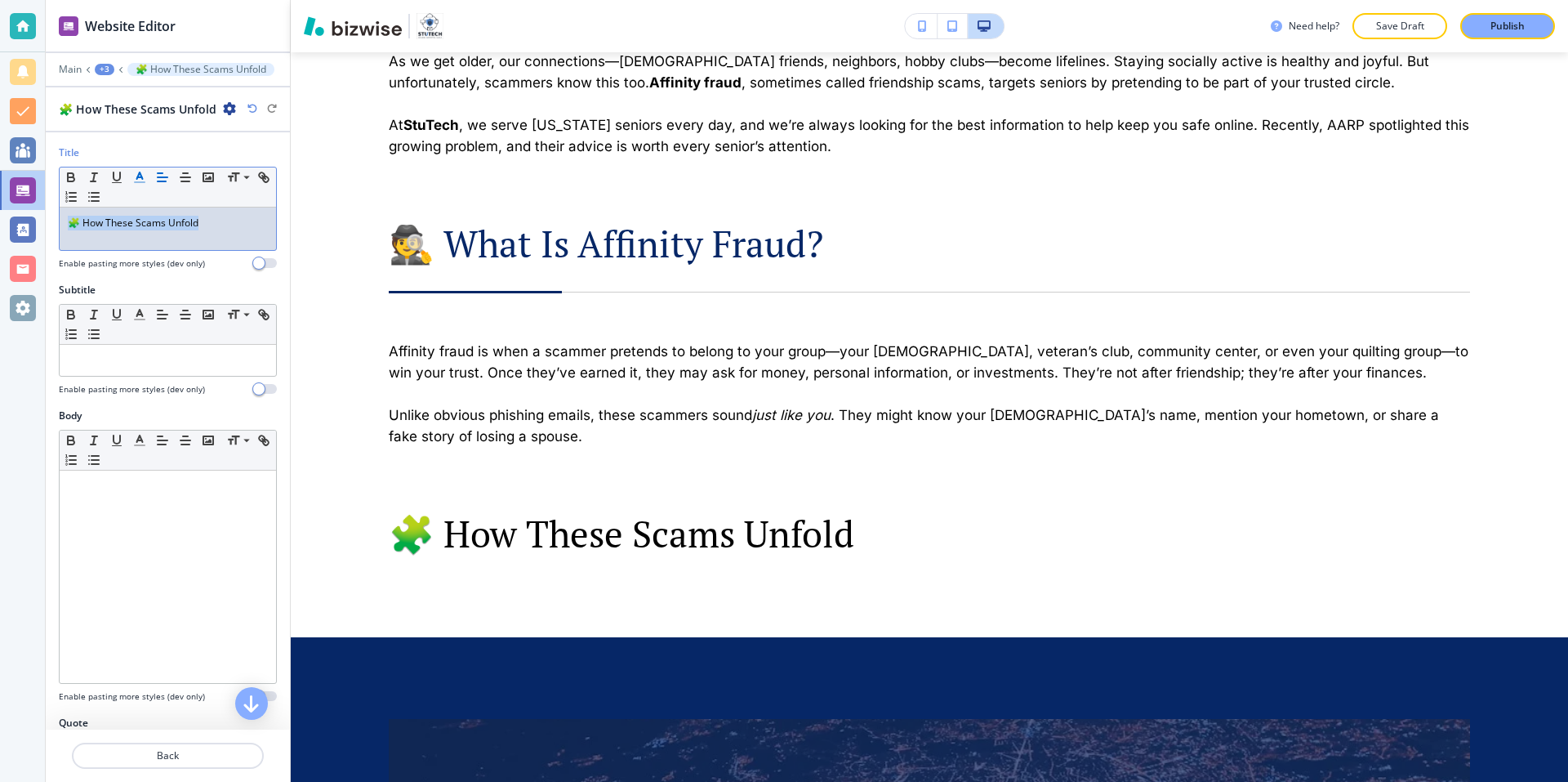
click at [133, 178] on icon "button" at bounding box center [140, 177] width 15 height 15
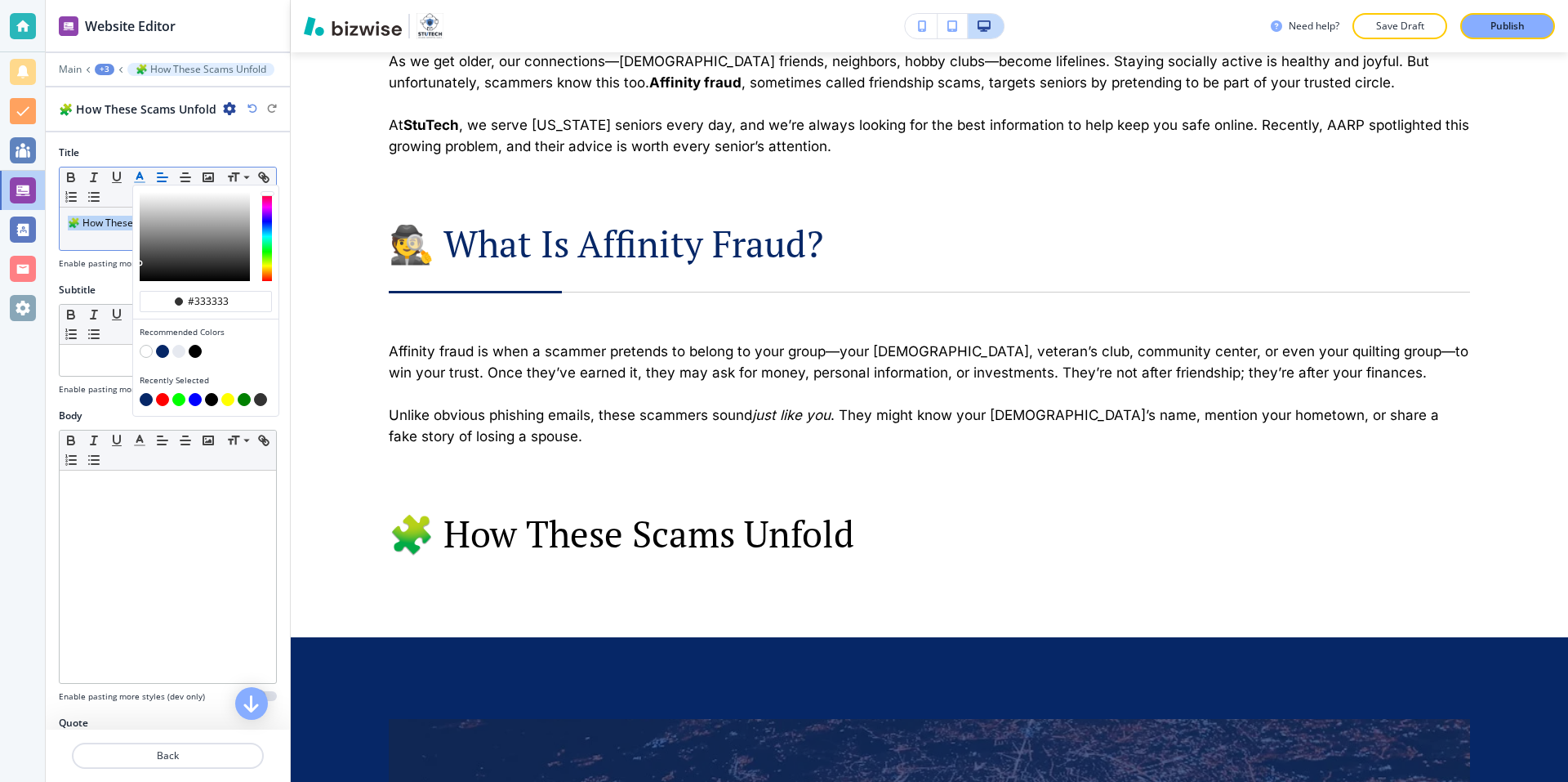
click at [163, 349] on button "button" at bounding box center [162, 351] width 13 height 13
type input "#062767"
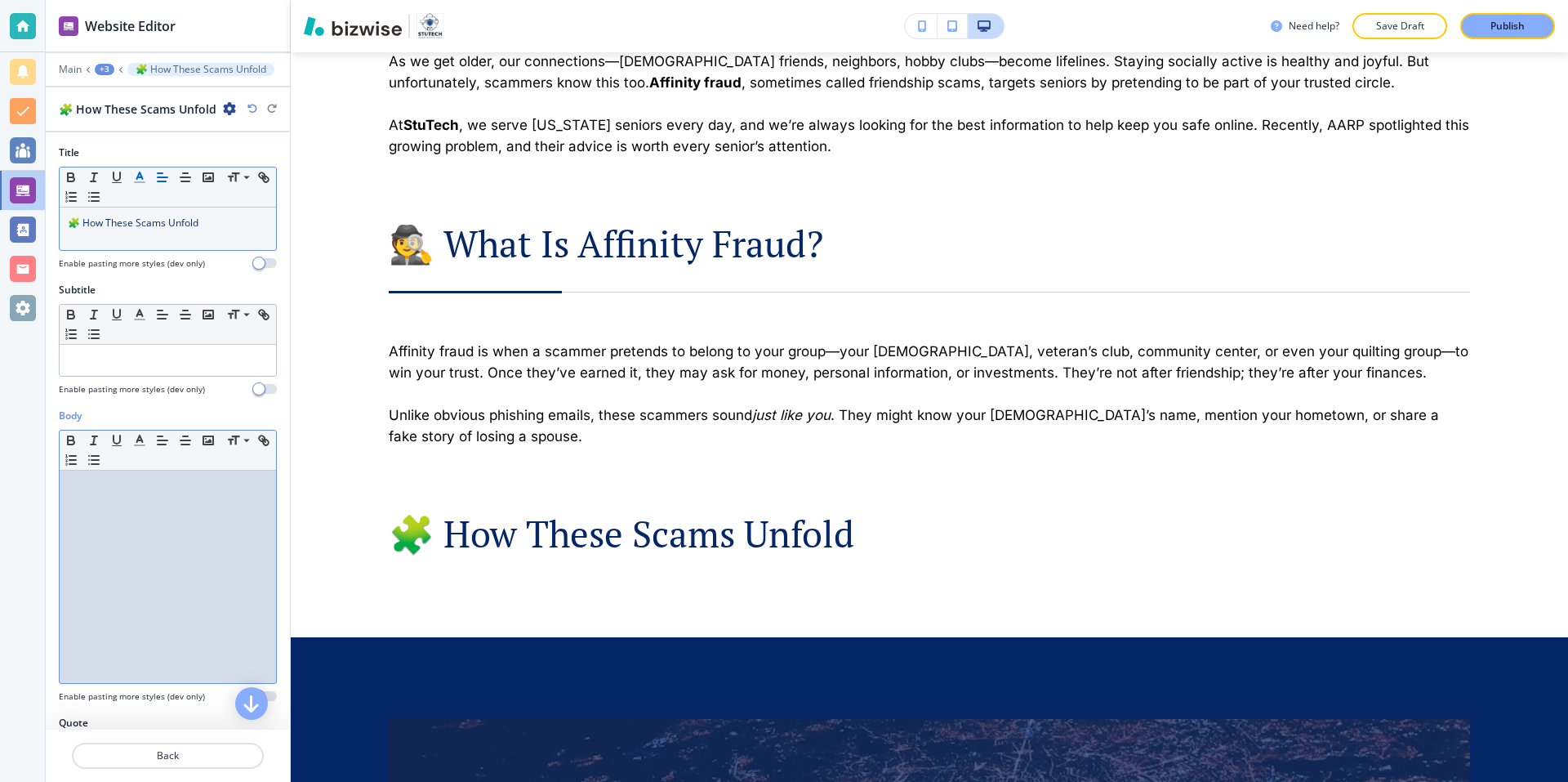
click at [200, 536] on div at bounding box center [167, 577] width 216 height 213
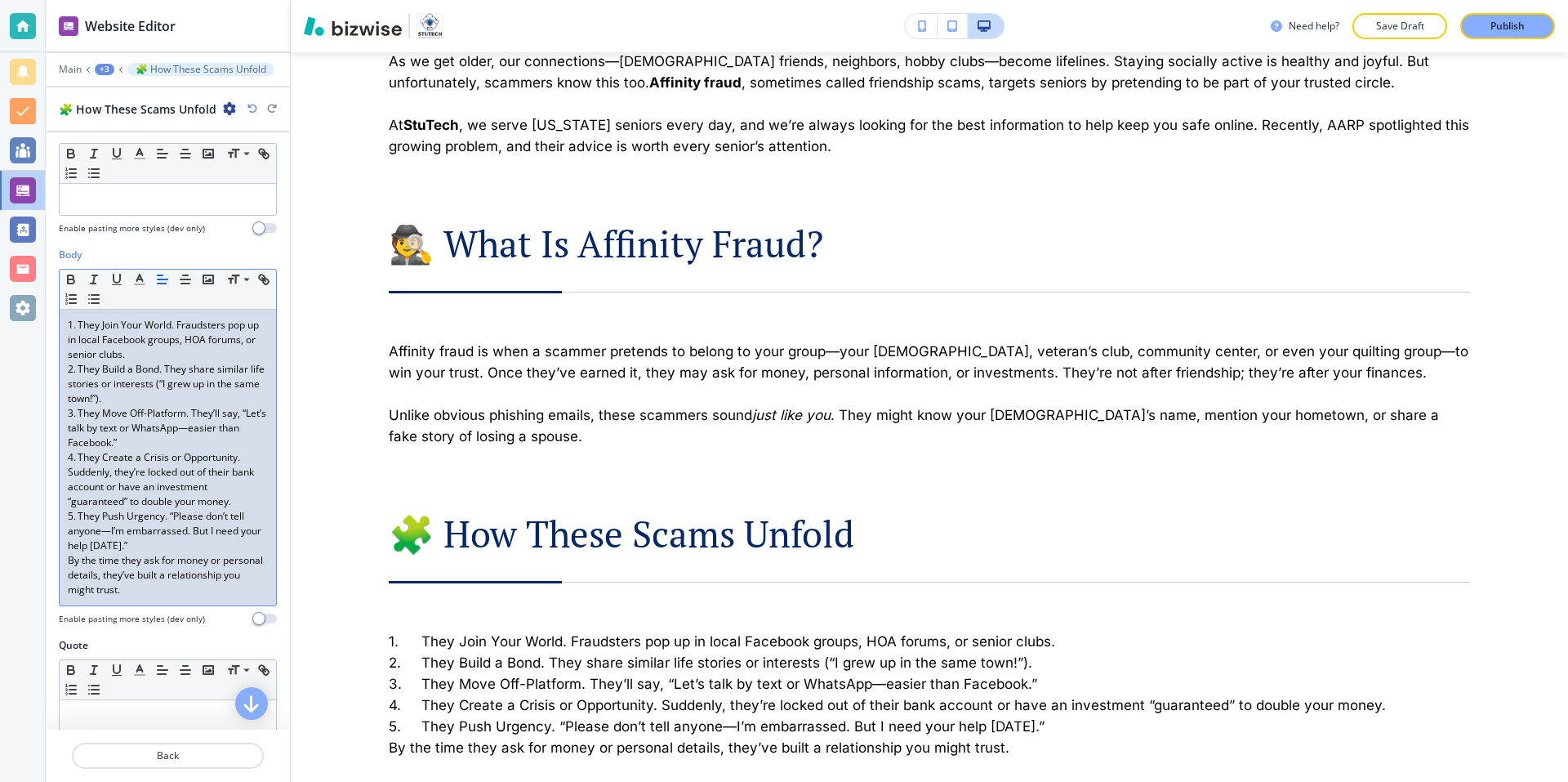
scroll to position [163, 0]
click at [174, 549] on p "5. They Push Urgency. “Please don’t tell anyone—I’m embarrassed. But I need you…" at bounding box center [168, 528] width 201 height 45
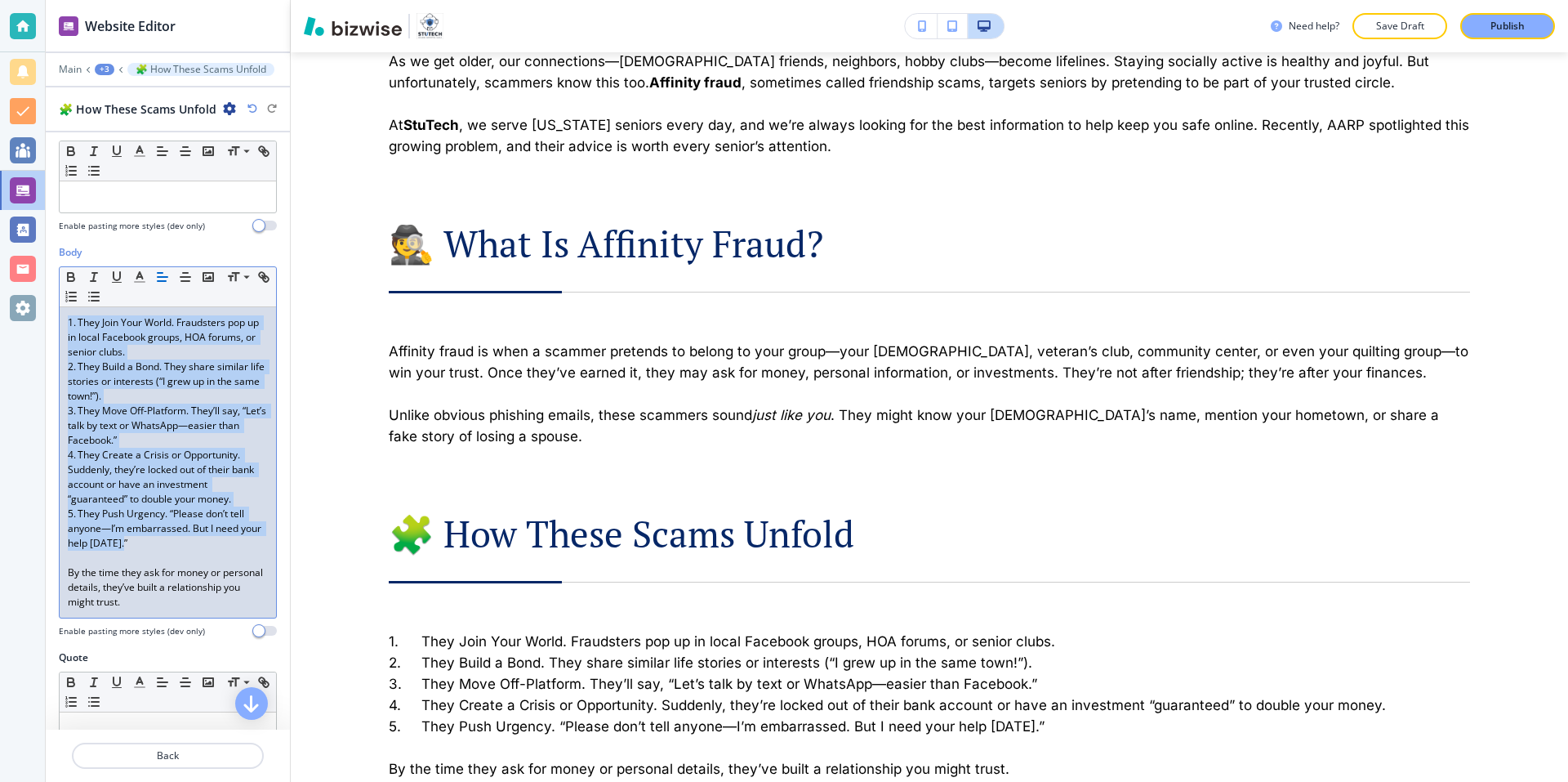
drag, startPoint x: 157, startPoint y: 542, endPoint x: 38, endPoint y: 323, distance: 249.2
click at [38, 323] on div "Website Editor Main +3 🧩 How These Scams Unfold 🧩 How These Scams Unfold Title …" at bounding box center [784, 391] width 1568 height 782
click at [76, 296] on line "button" at bounding box center [72, 296] width 6 height 0
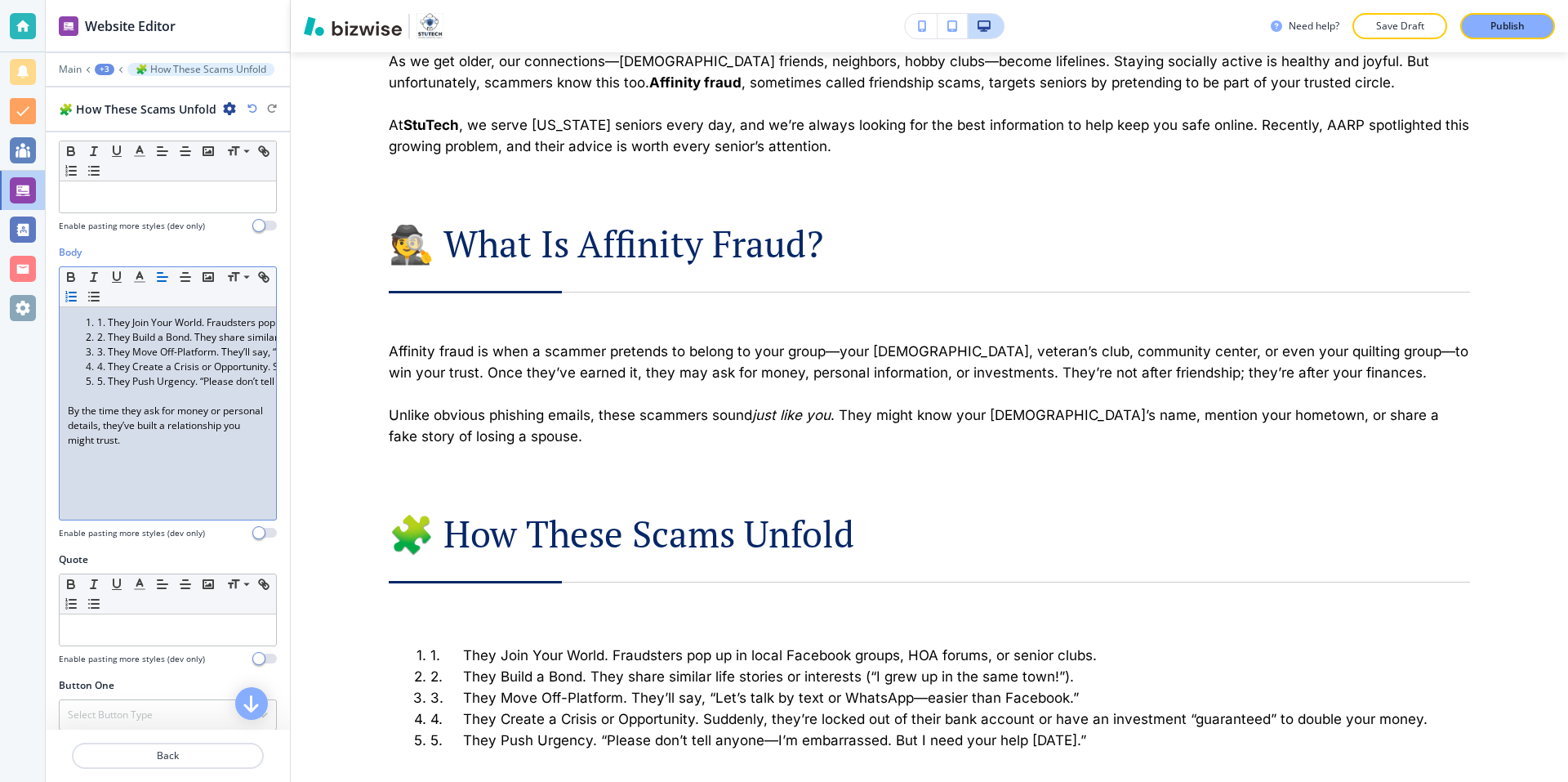
click at [108, 324] on li "1. They Join Your World. Fraudsters pop up in local Facebook groups, HOA forums…" at bounding box center [175, 323] width 186 height 15
click at [110, 337] on li "2. They Build a Bond. They share similar life stories or interests (“I grew up …" at bounding box center [175, 337] width 186 height 15
click at [111, 349] on li "3. They Move Off-Platform. They’ll say, “Let’s talk by text or WhatsApp—easier …" at bounding box center [175, 352] width 186 height 15
click at [108, 353] on li "3. They Move Off-Platform. They’ll say, “Let’s talk by text or WhatsApp—easier …" at bounding box center [175, 352] width 186 height 15
click at [110, 365] on li "4. They Create a Crisis or Opportunity. Suddenly, they’re locked out of their b…" at bounding box center [175, 367] width 186 height 15
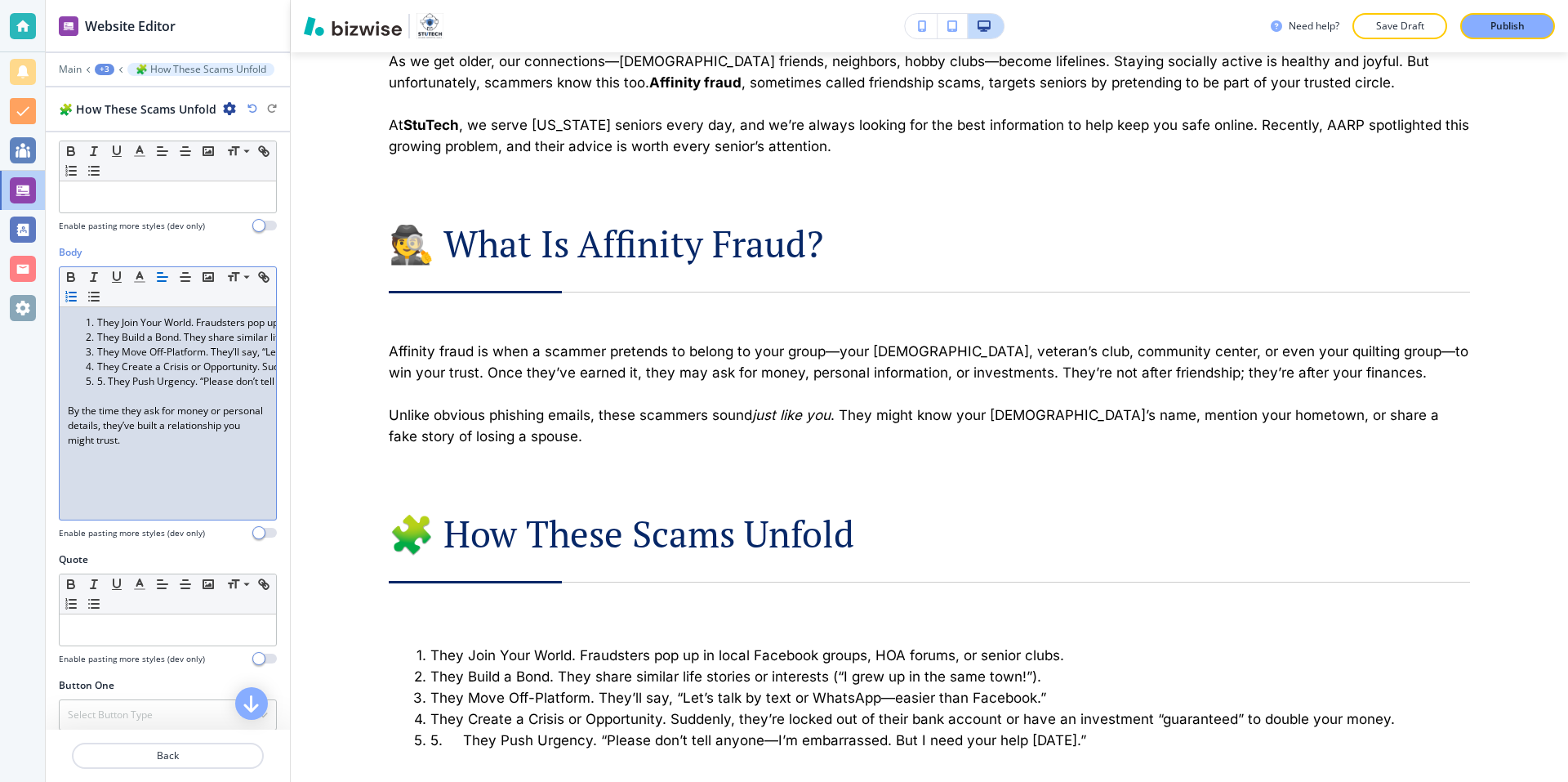
click at [110, 382] on li "5. They Push Urgency. “Please don’t tell anyone—I’m embarrassed. But I need you…" at bounding box center [175, 382] width 186 height 15
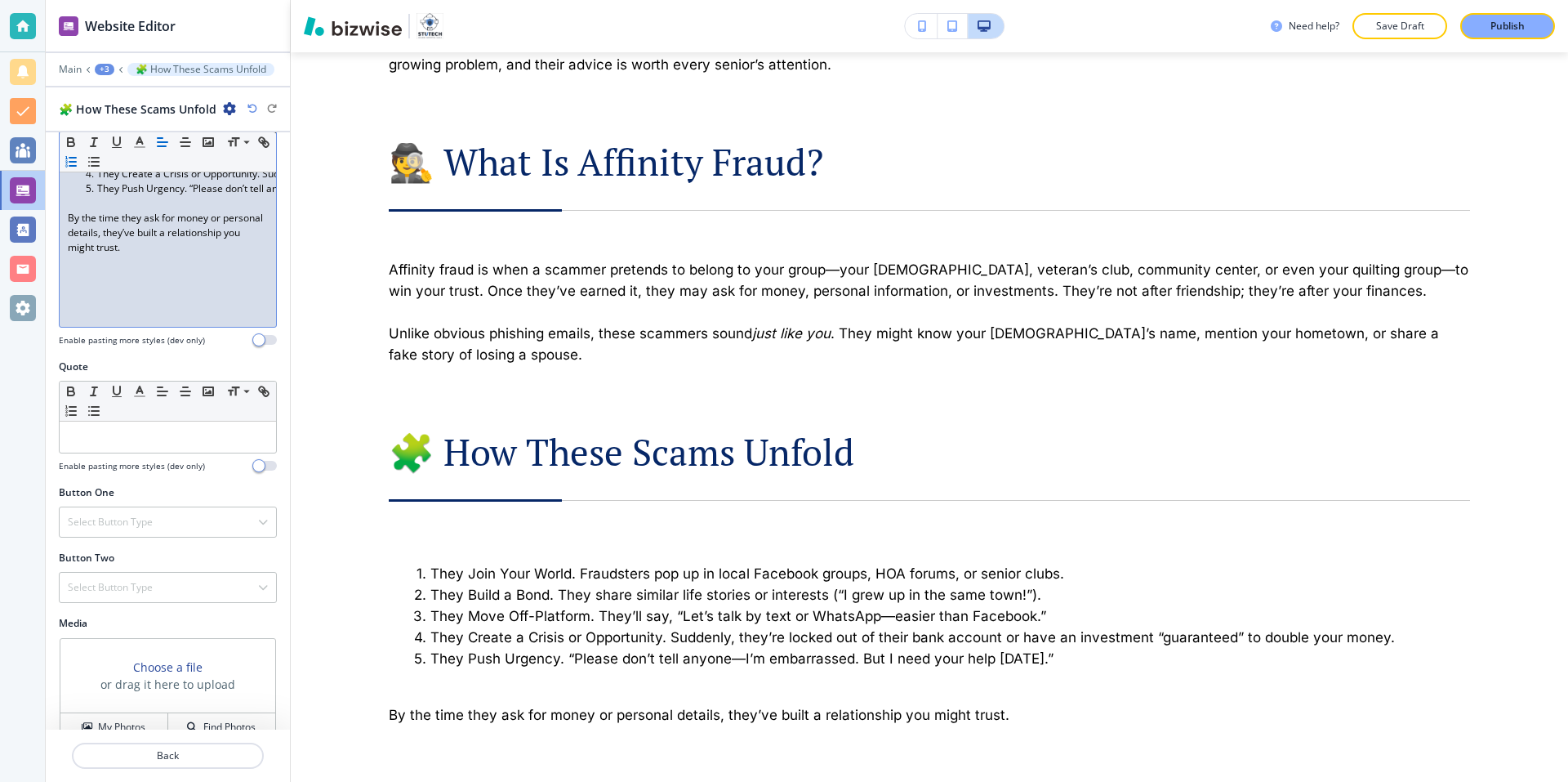
scroll to position [302, 0]
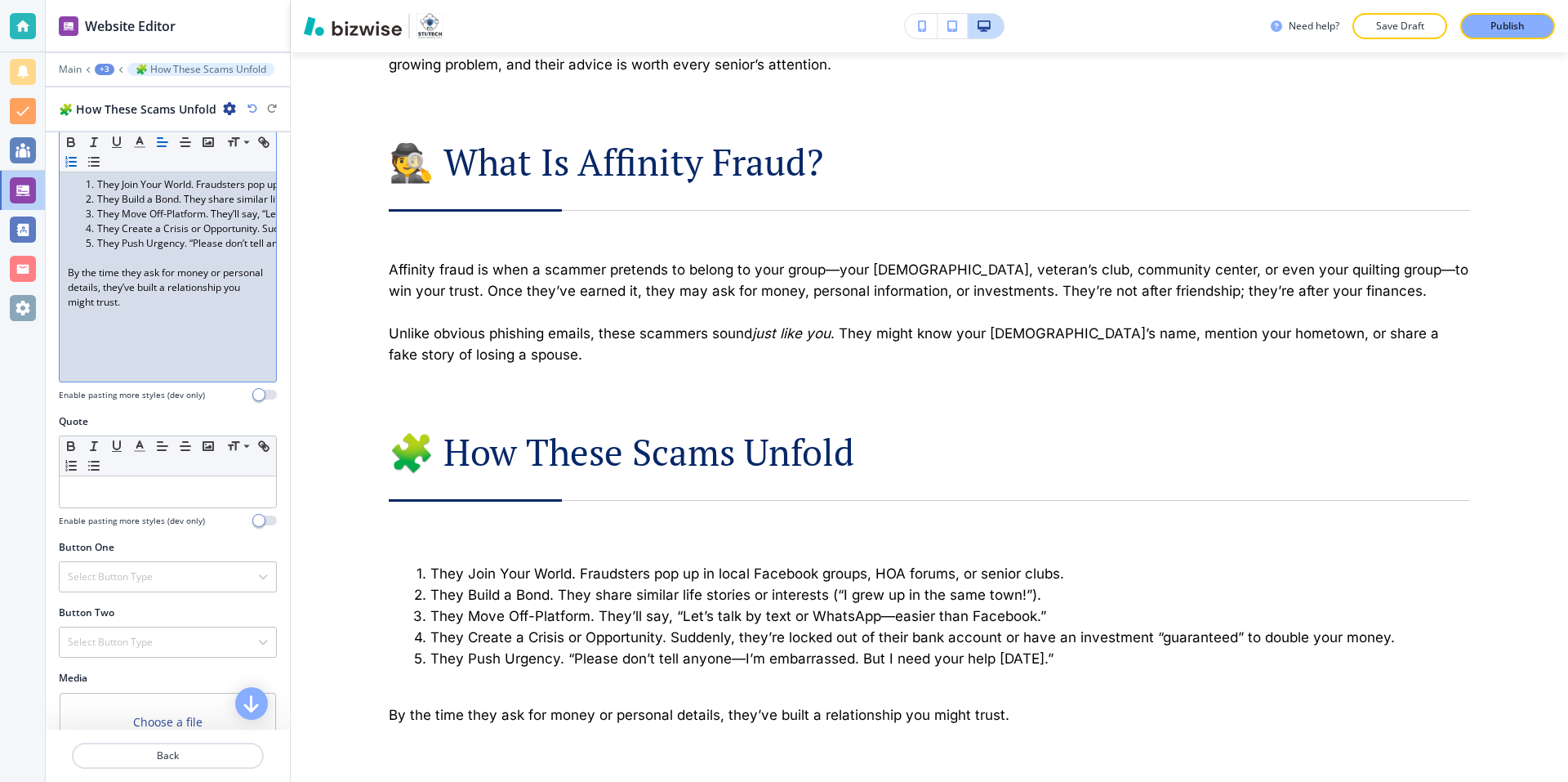
click at [84, 261] on p at bounding box center [168, 258] width 201 height 15
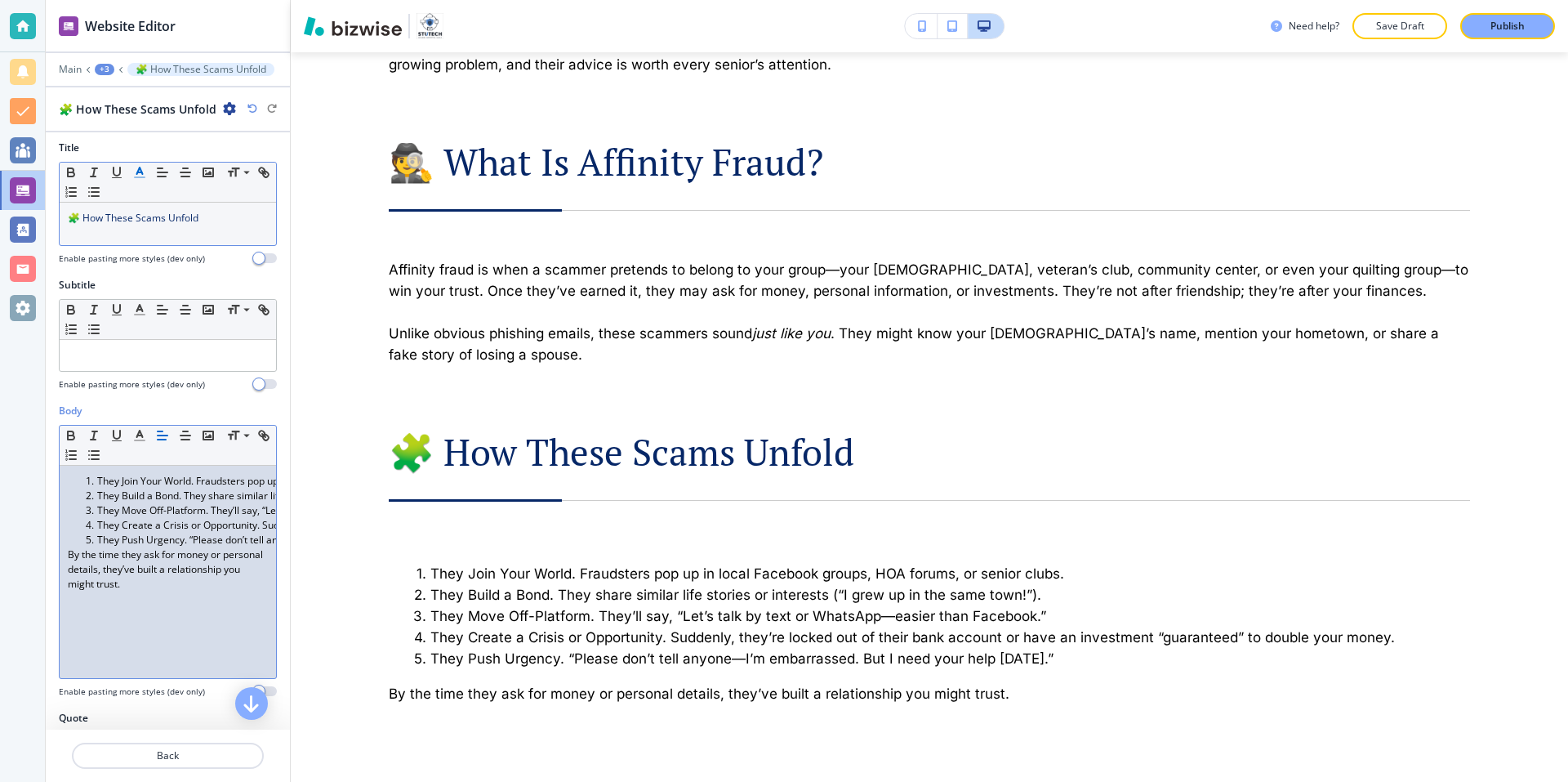
scroll to position [0, 0]
click at [164, 750] on p "Back" at bounding box center [167, 756] width 188 height 15
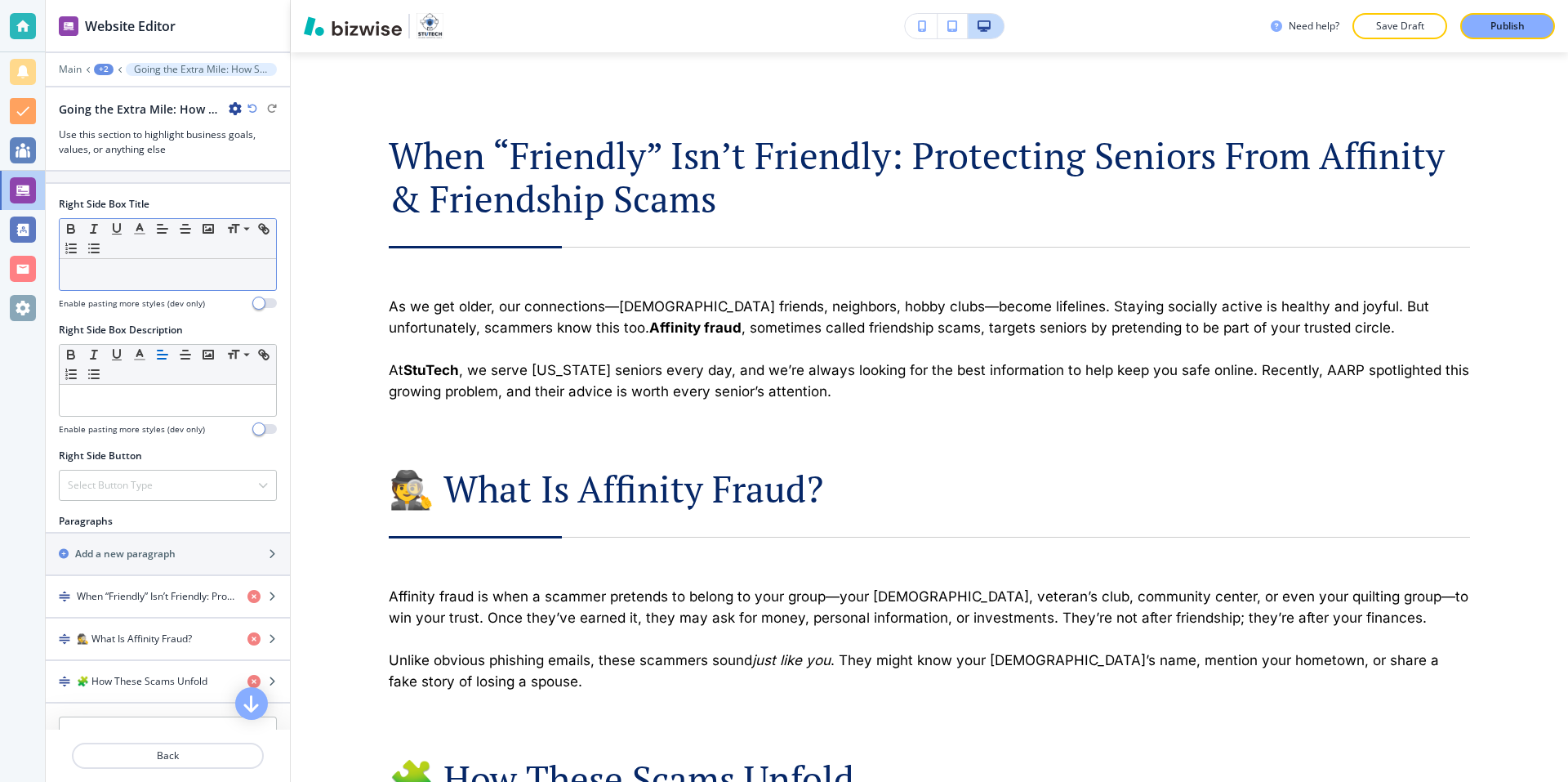
scroll to position [654, 0]
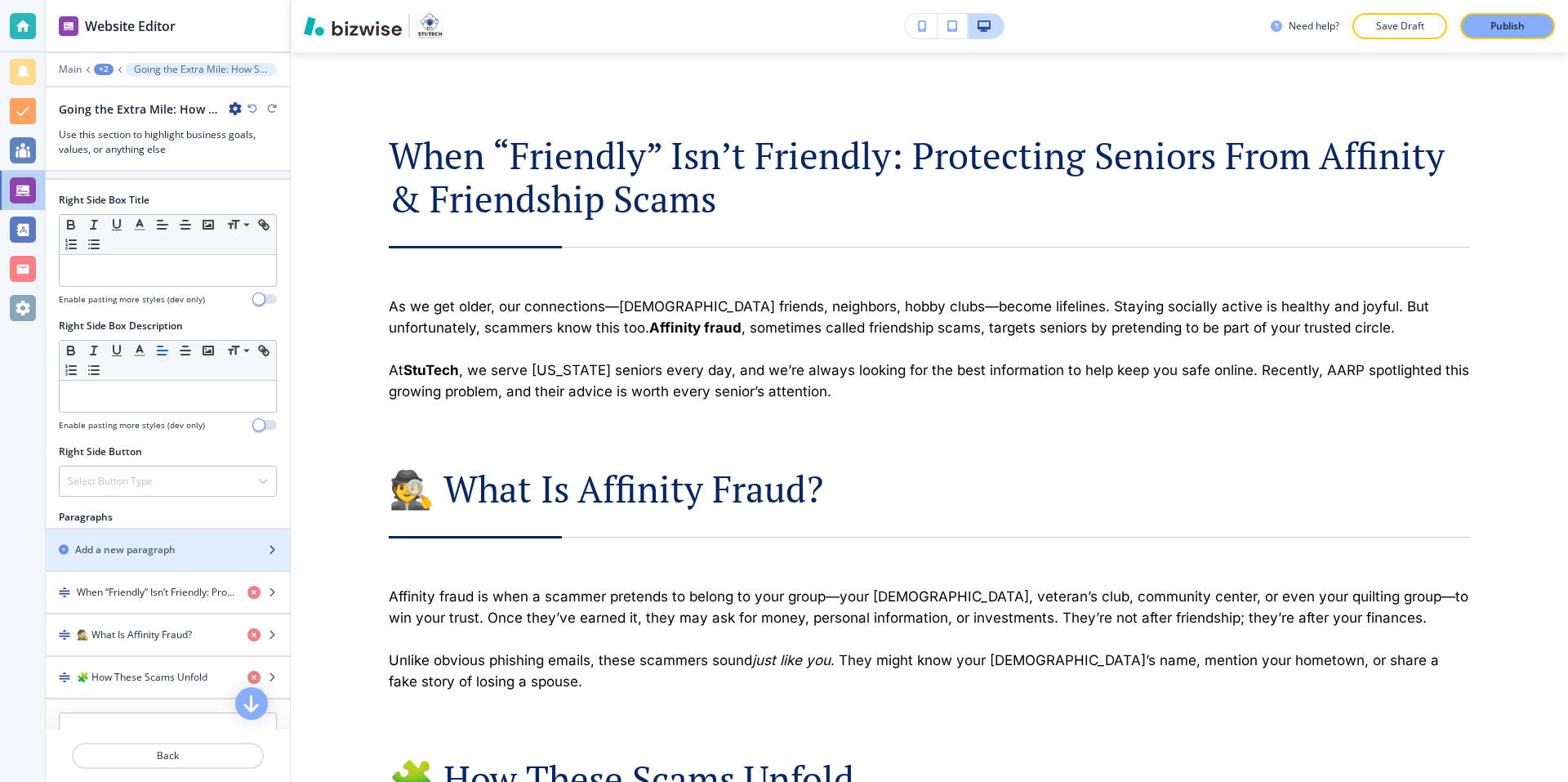
click at [152, 542] on h2 "Add a new paragraph" at bounding box center [125, 550] width 100 height 15
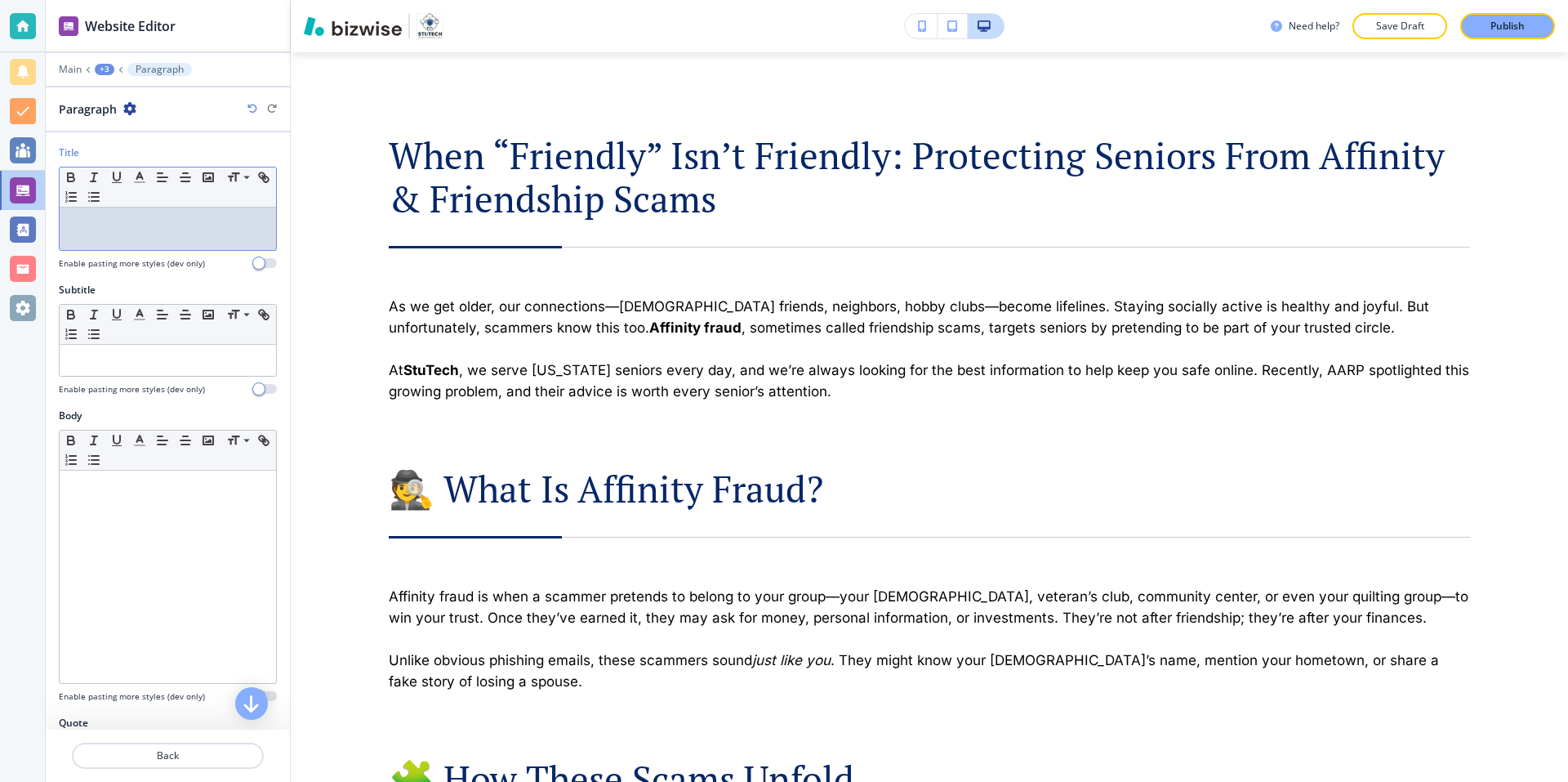
click at [119, 233] on div at bounding box center [167, 228] width 216 height 43
click at [140, 175] on polyline "button" at bounding box center [140, 176] width 6 height 7
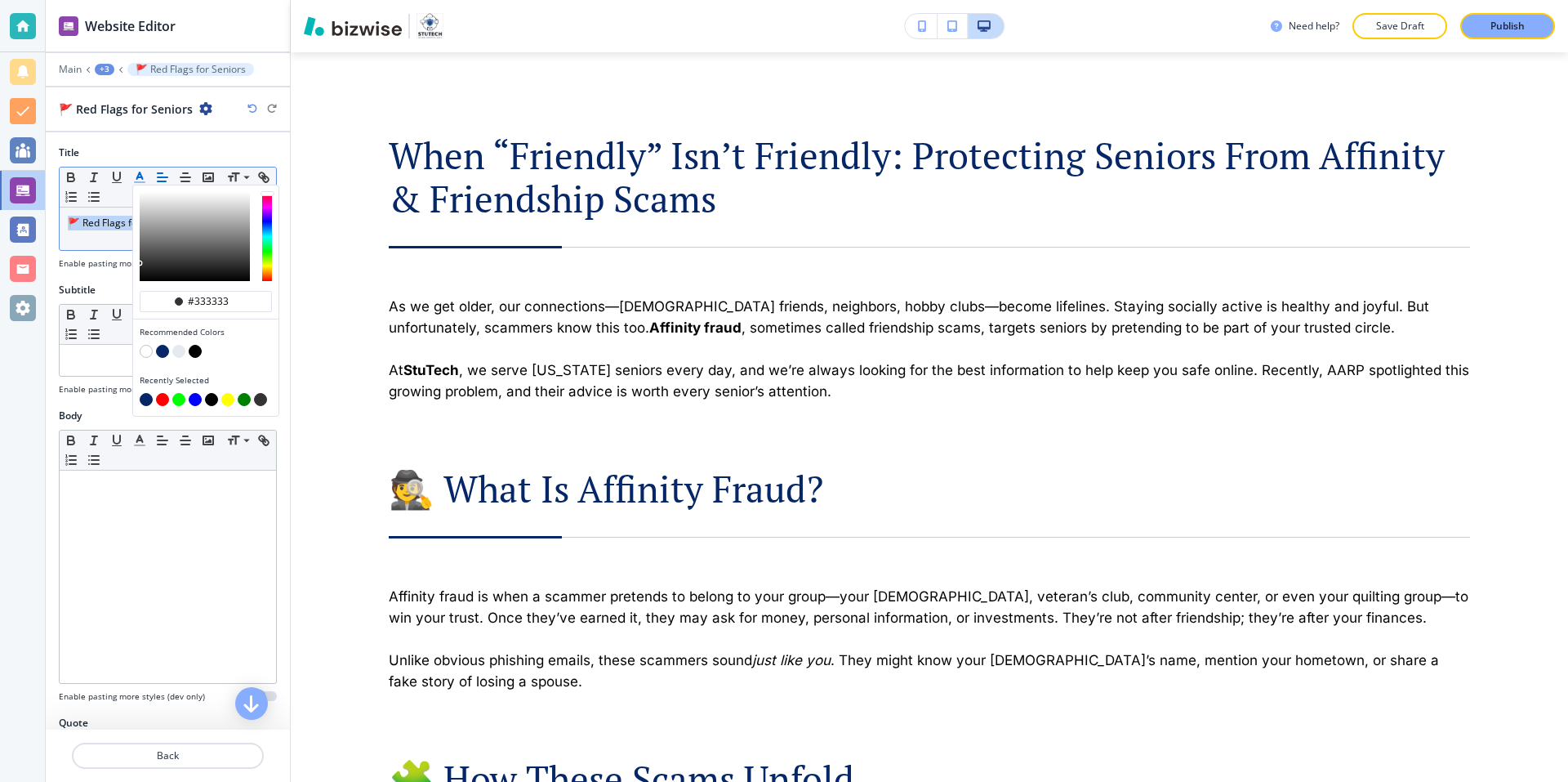
click at [162, 347] on button "button" at bounding box center [162, 351] width 13 height 13
type input "#062767"
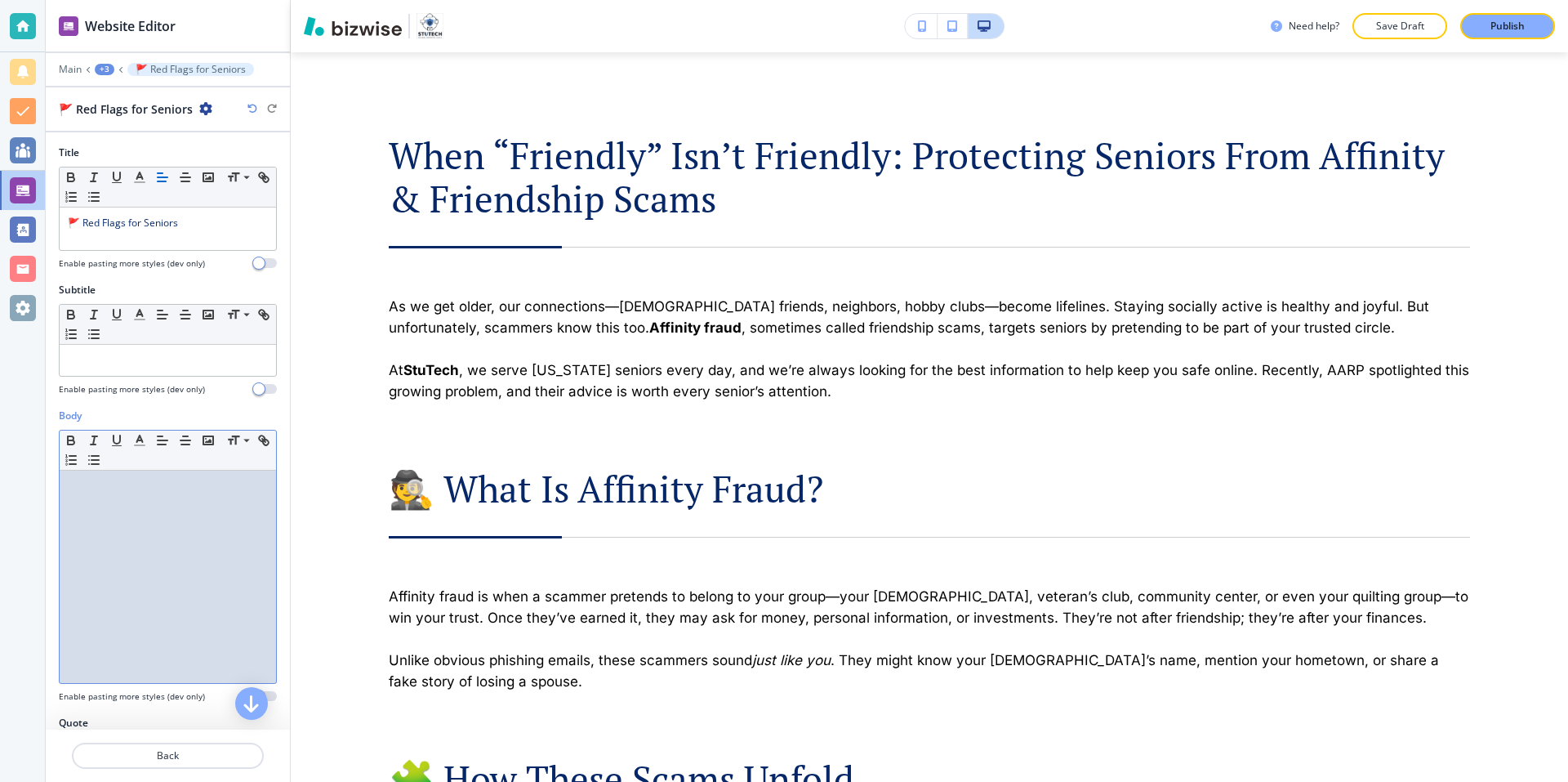
click at [118, 494] on div at bounding box center [167, 577] width 216 height 213
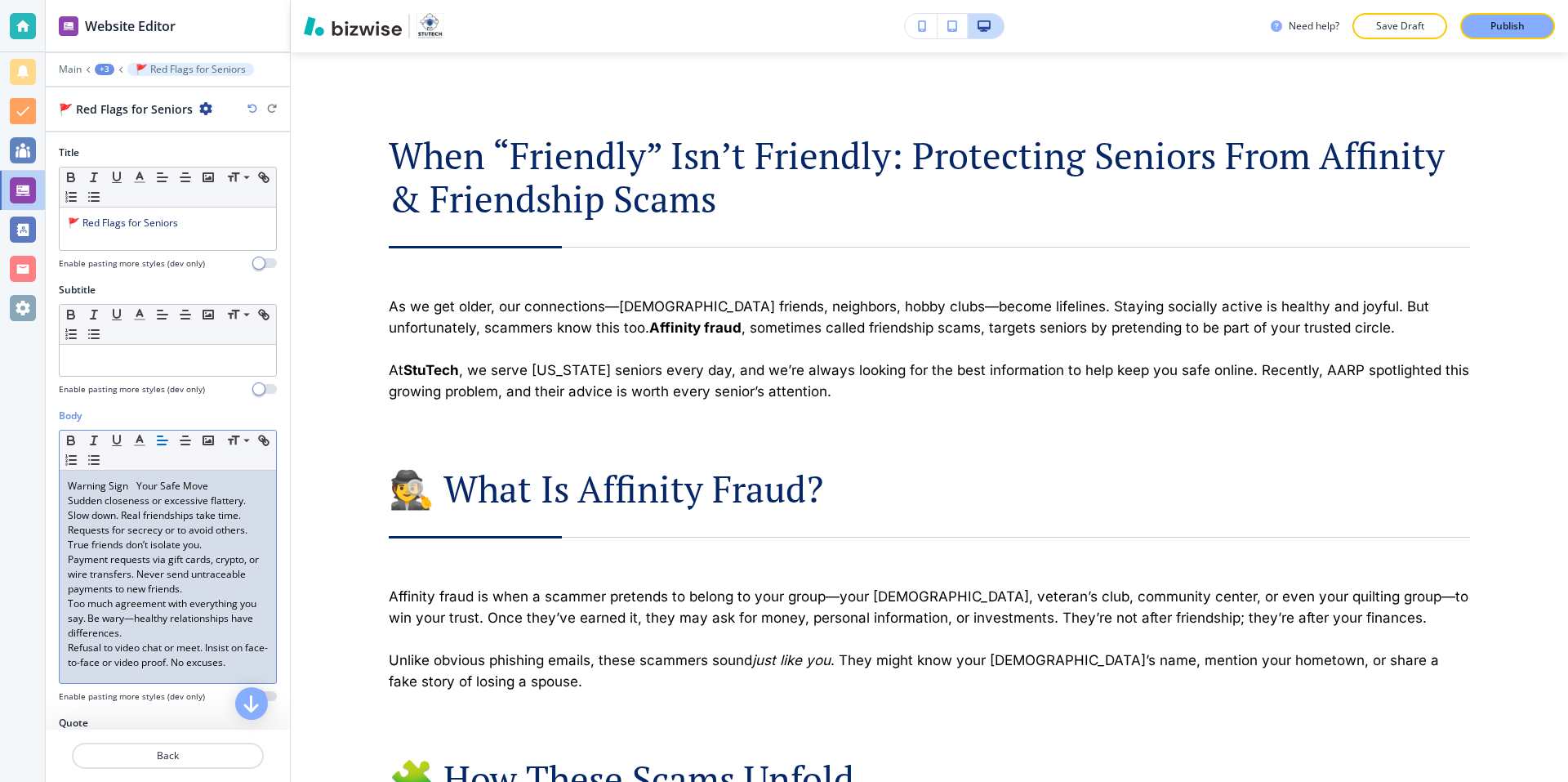
click at [142, 486] on p "Warning Sign Your Safe Move" at bounding box center [168, 486] width 201 height 15
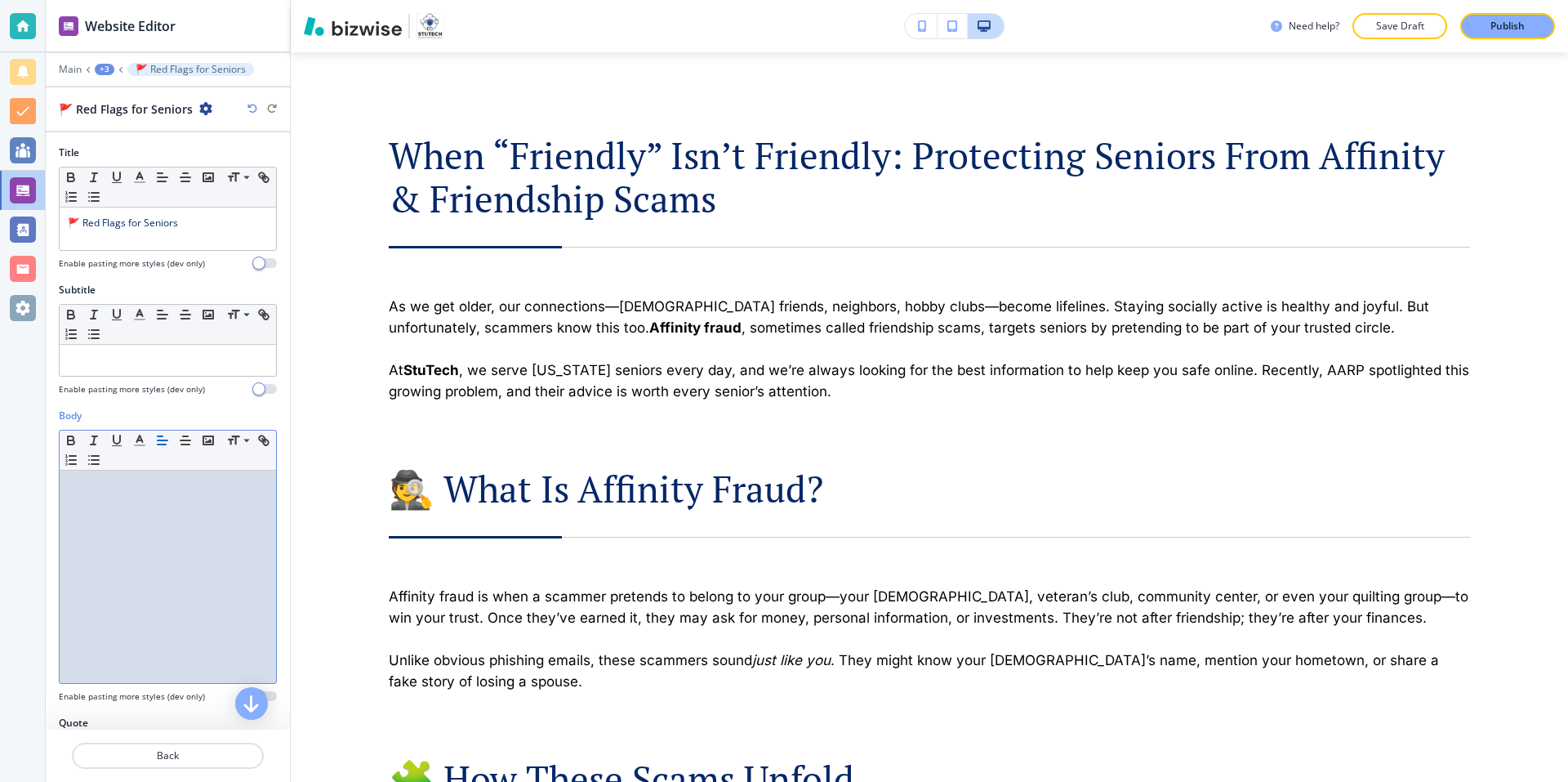
click at [103, 514] on div at bounding box center [167, 577] width 216 height 213
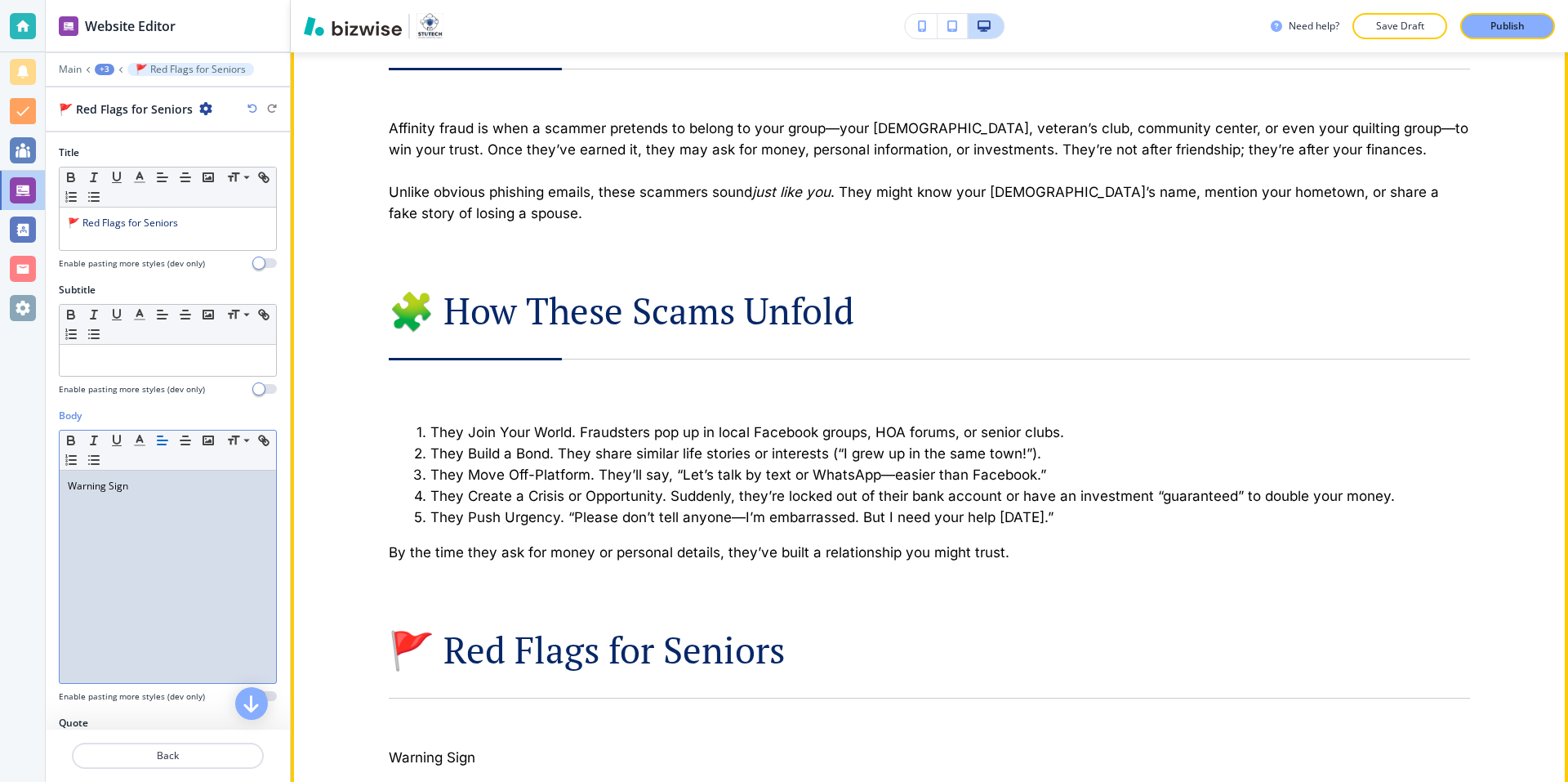
scroll to position [1667, 0]
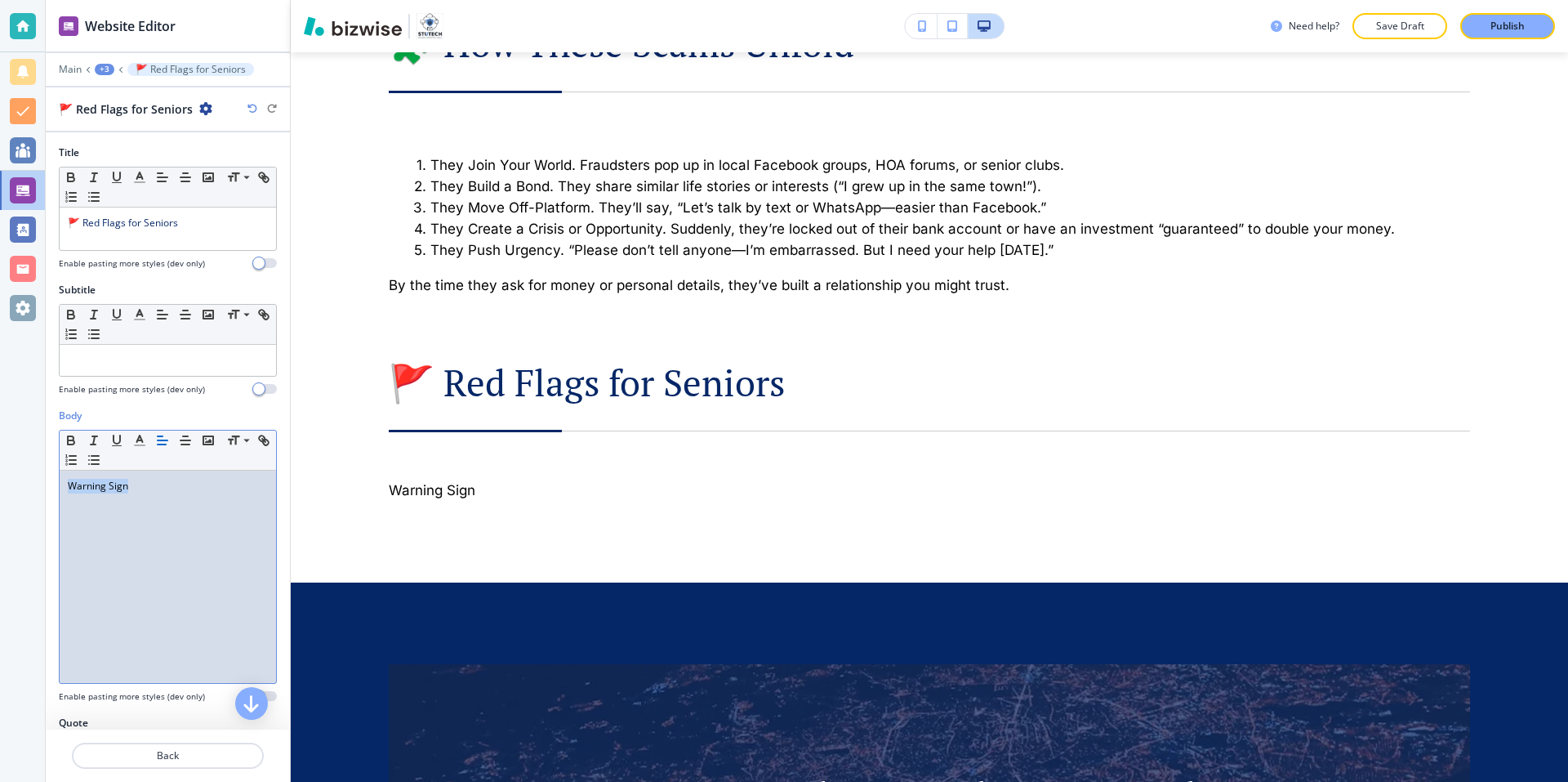
drag, startPoint x: 128, startPoint y: 482, endPoint x: 27, endPoint y: 486, distance: 101.1
click at [28, 486] on div "Website Editor Main +3 🚩 Red Flags for Seniors 🚩 Red Flags for Seniors Title Sm…" at bounding box center [784, 391] width 1568 height 782
drag, startPoint x: 130, startPoint y: 521, endPoint x: 188, endPoint y: 499, distance: 62.0
click at [131, 520] on div "Warning Sign" at bounding box center [167, 577] width 216 height 213
click at [199, 493] on div "Warning Sign" at bounding box center [167, 577] width 216 height 213
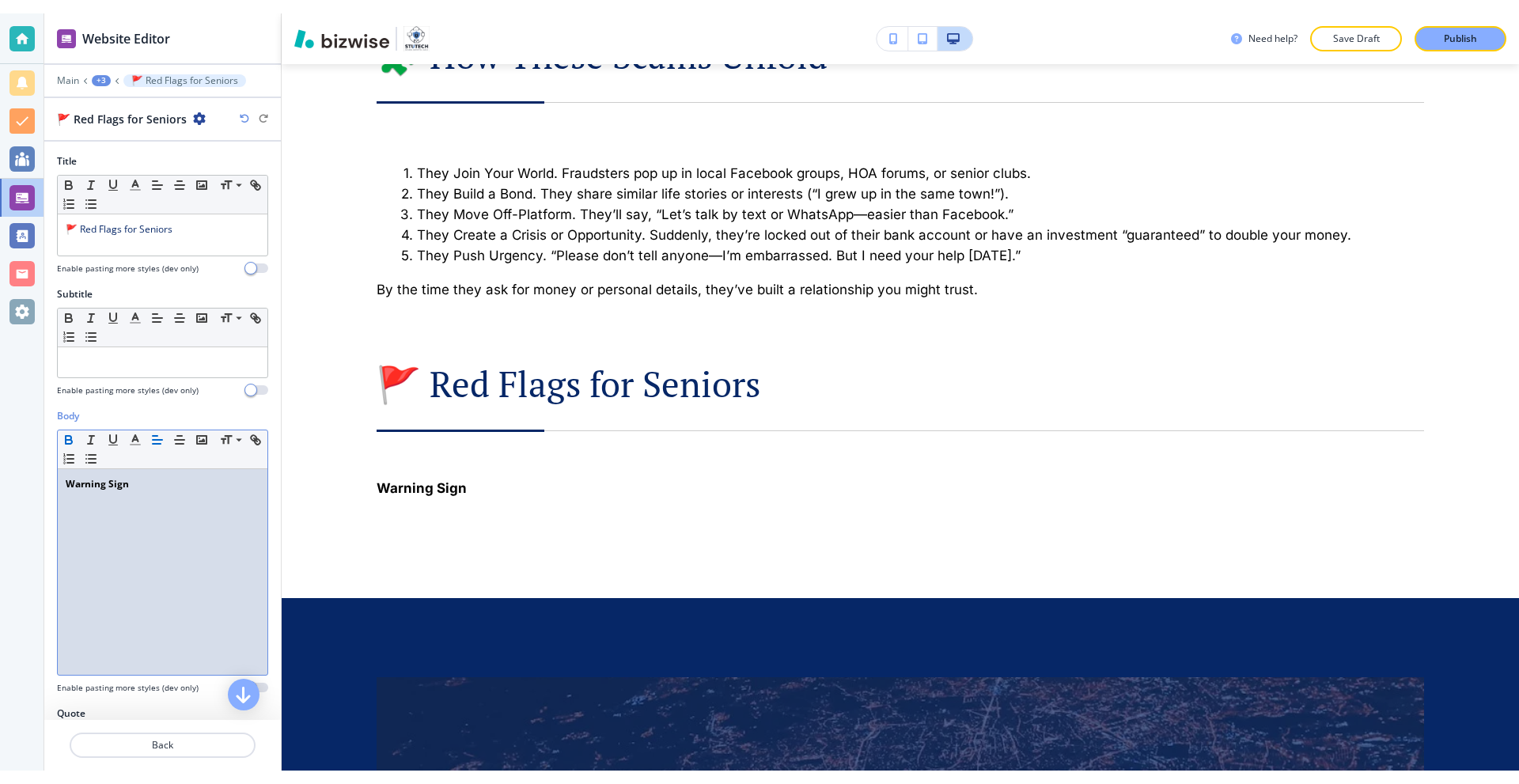
scroll to position [0, 0]
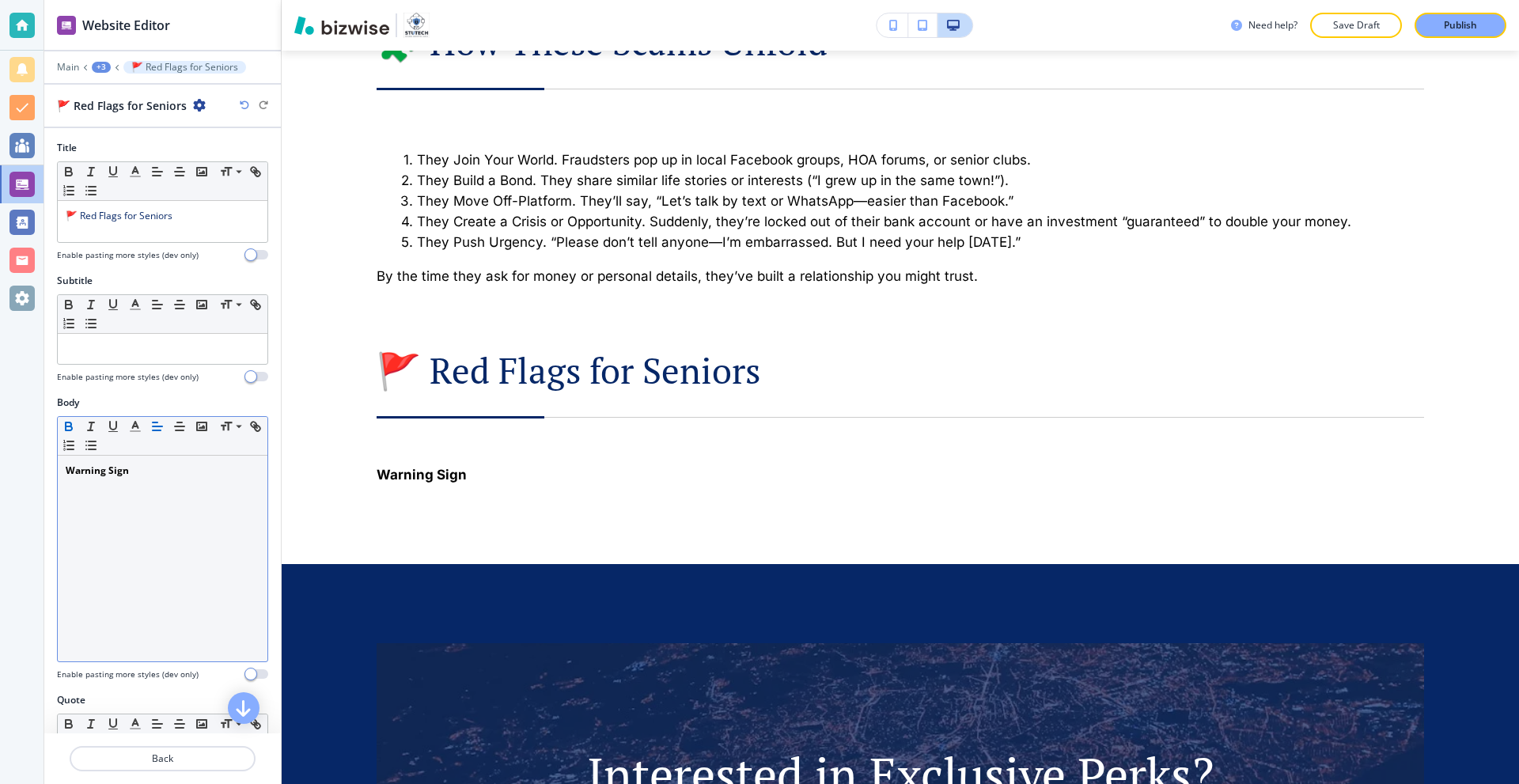
click at [169, 483] on div "Warning Sign" at bounding box center [162, 558] width 210 height 206
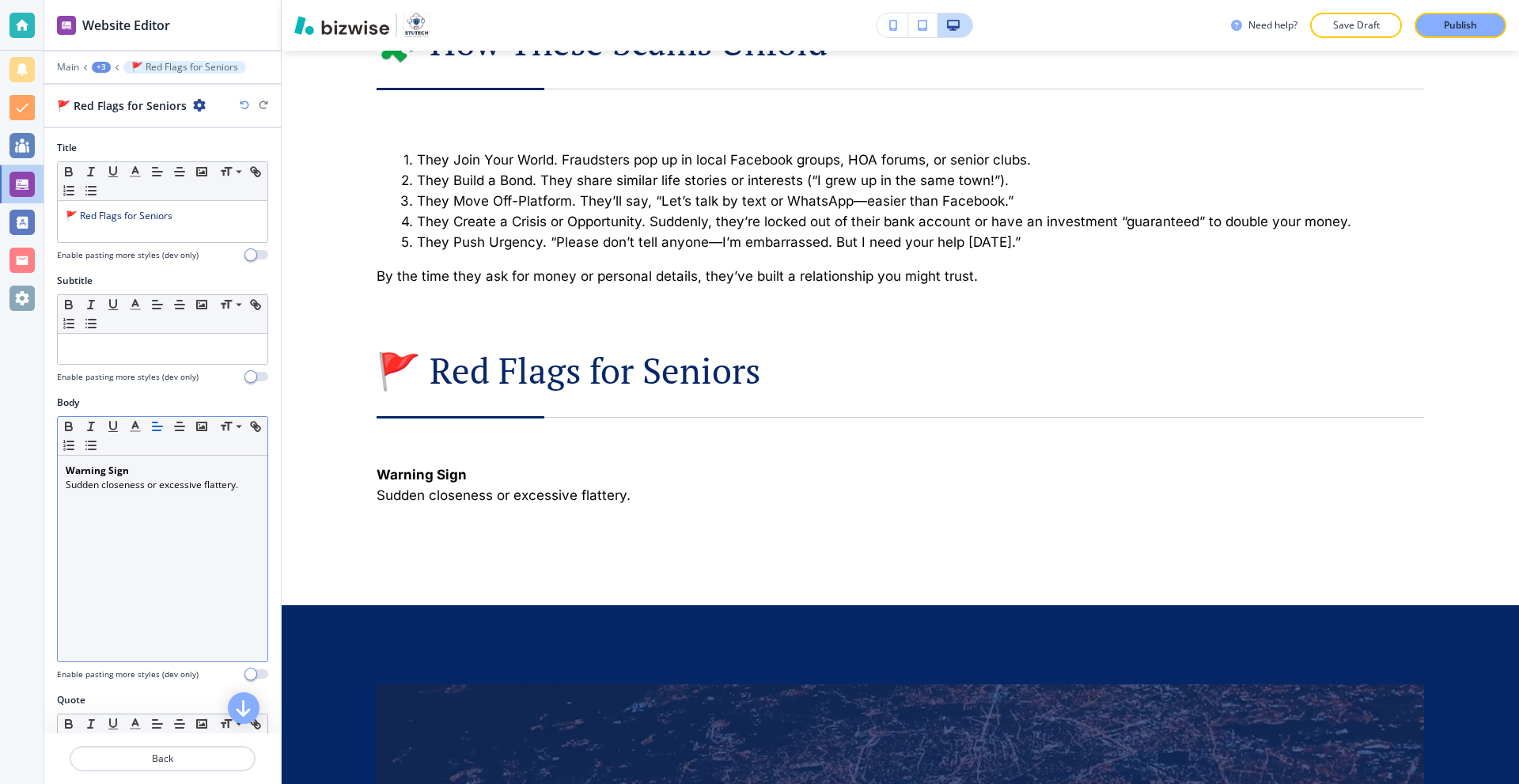
click at [134, 505] on p at bounding box center [163, 499] width 194 height 14
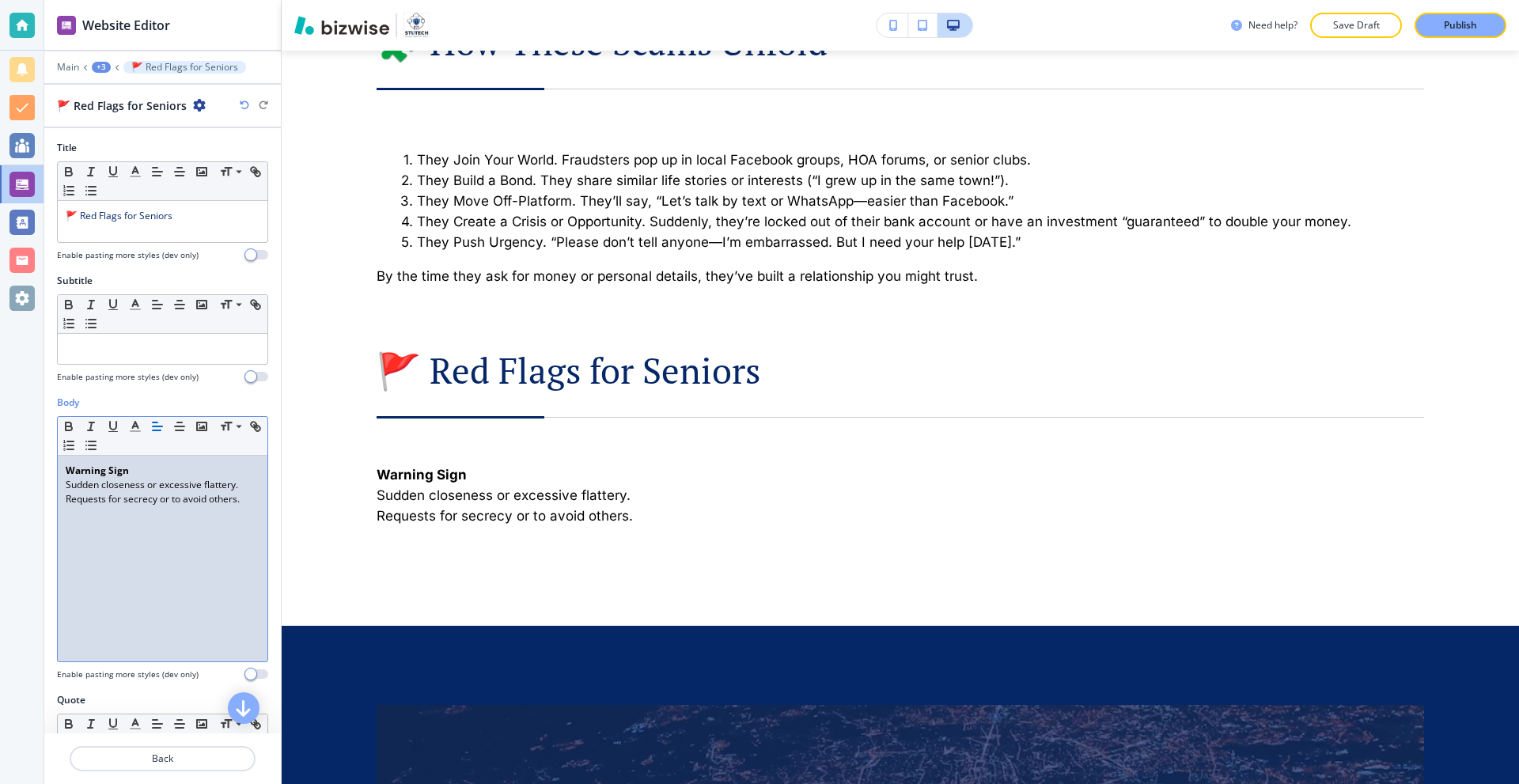
click at [243, 502] on p "Requests for secrecy or to avoid others." at bounding box center [163, 499] width 194 height 14
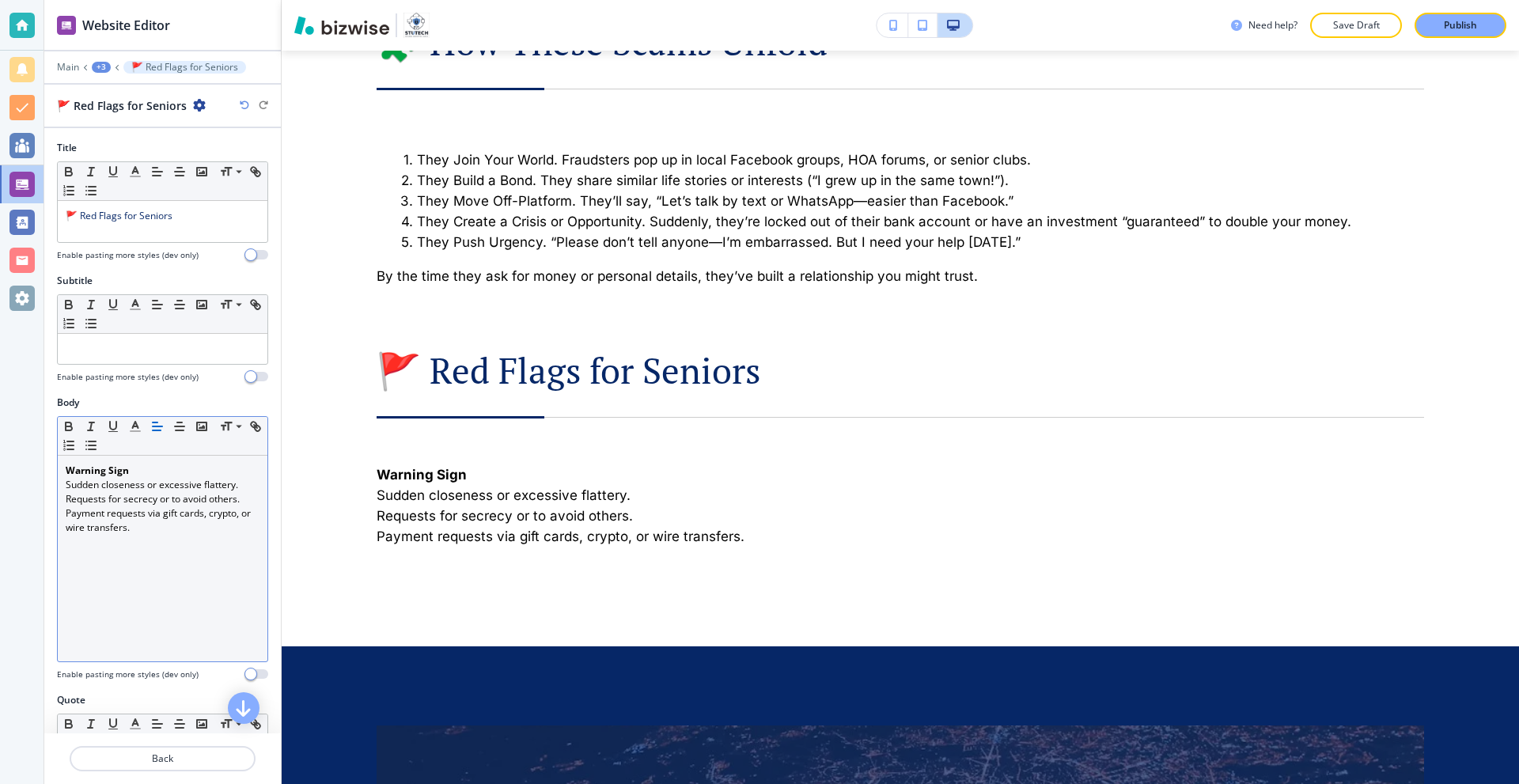
click at [189, 526] on p "Payment requests via gift cards, crypto, or wire transfers." at bounding box center [163, 521] width 194 height 29
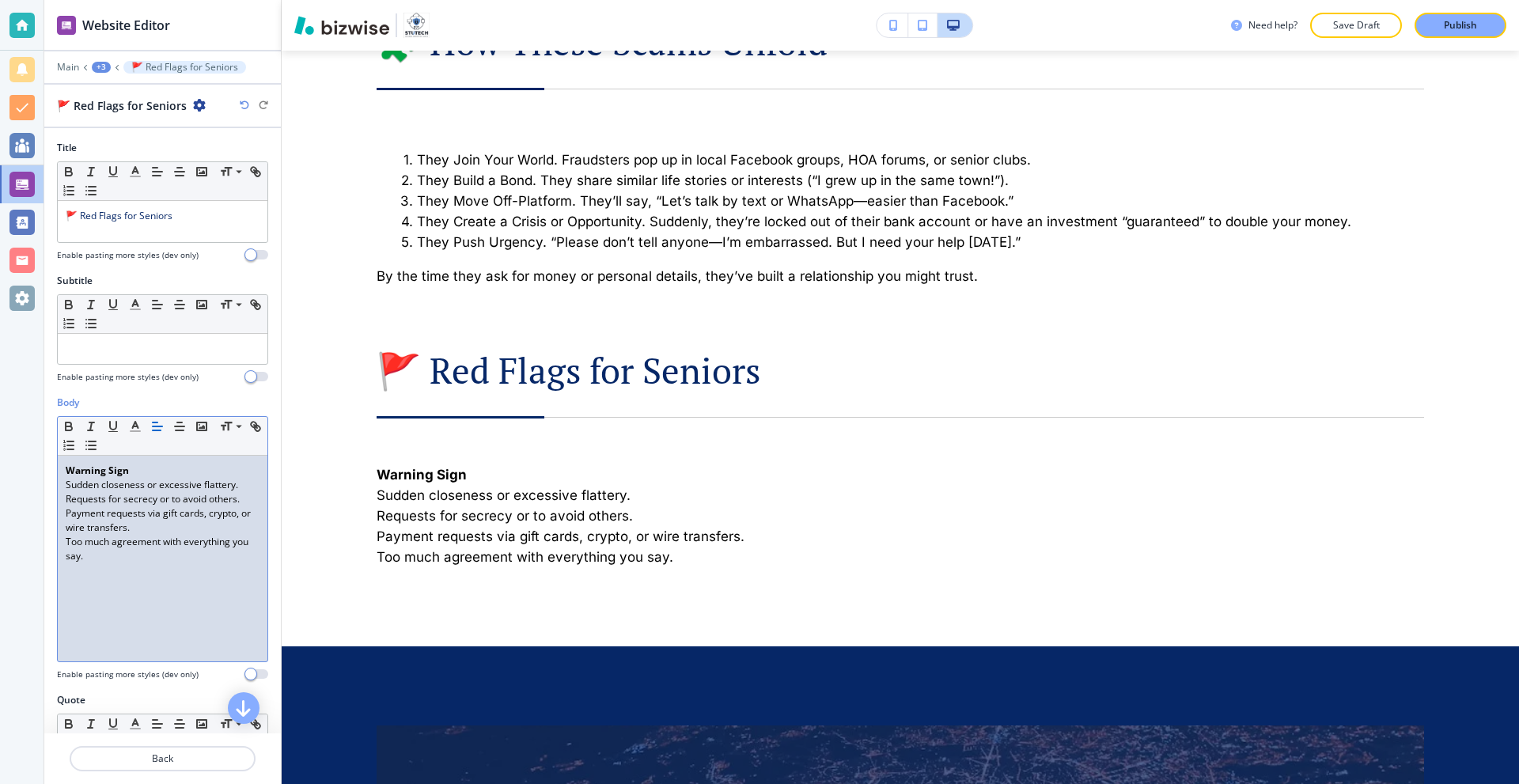
click at [196, 546] on p "Too much agreement with everything you say." at bounding box center [163, 549] width 194 height 29
click at [177, 555] on p "Too much agreement with everything you say." at bounding box center [163, 549] width 194 height 29
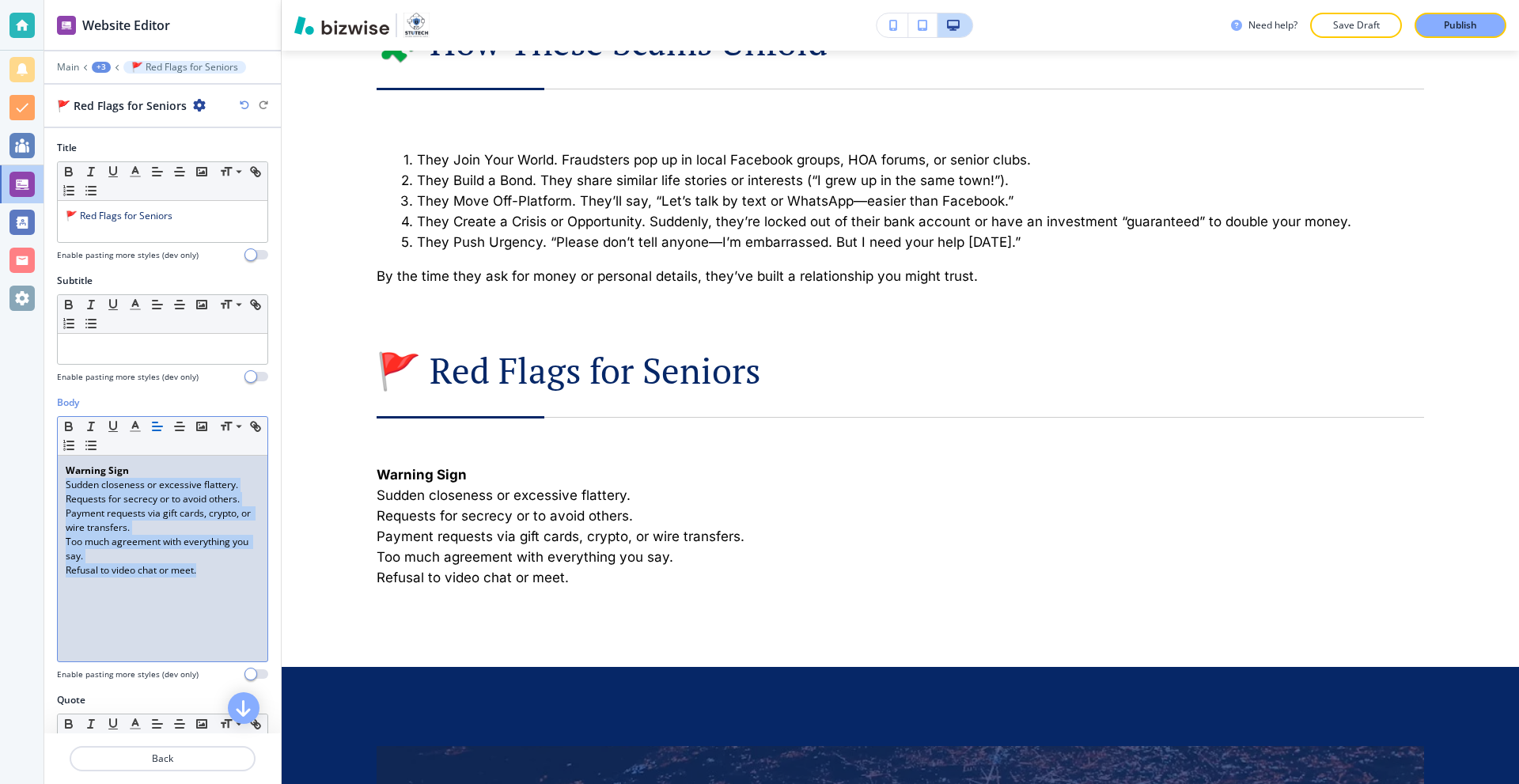
drag, startPoint x: 218, startPoint y: 569, endPoint x: 62, endPoint y: 486, distance: 176.7
click at [62, 486] on div "Warning Sign ﻿Sudden closeness or excessive flattery. Requests for secrecy or t…" at bounding box center [162, 558] width 210 height 206
click at [98, 449] on icon "button" at bounding box center [91, 445] width 14 height 14
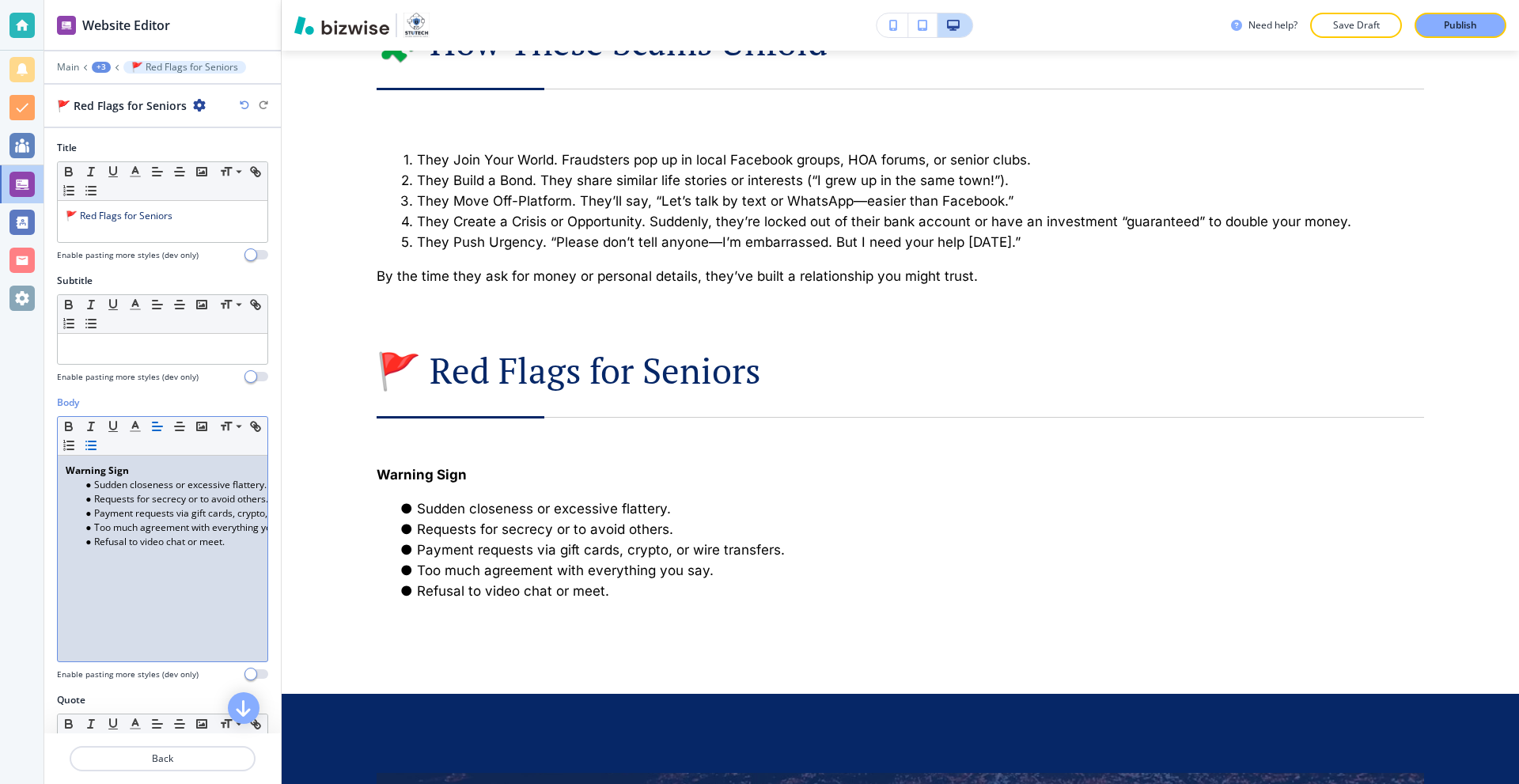
click at [238, 548] on li "Refusal to video chat or meet." at bounding box center [170, 542] width 180 height 14
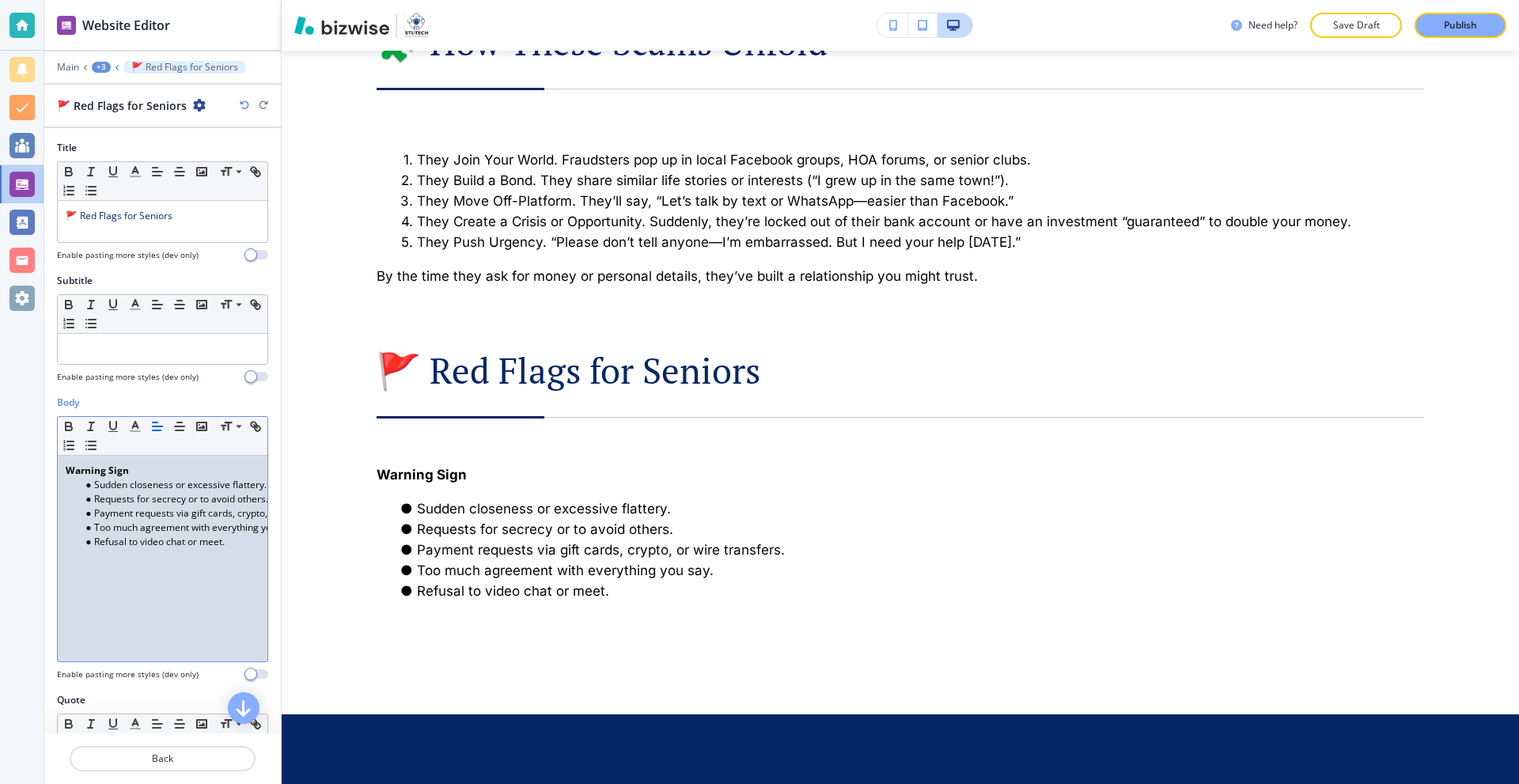
click at [121, 559] on p at bounding box center [163, 556] width 194 height 14
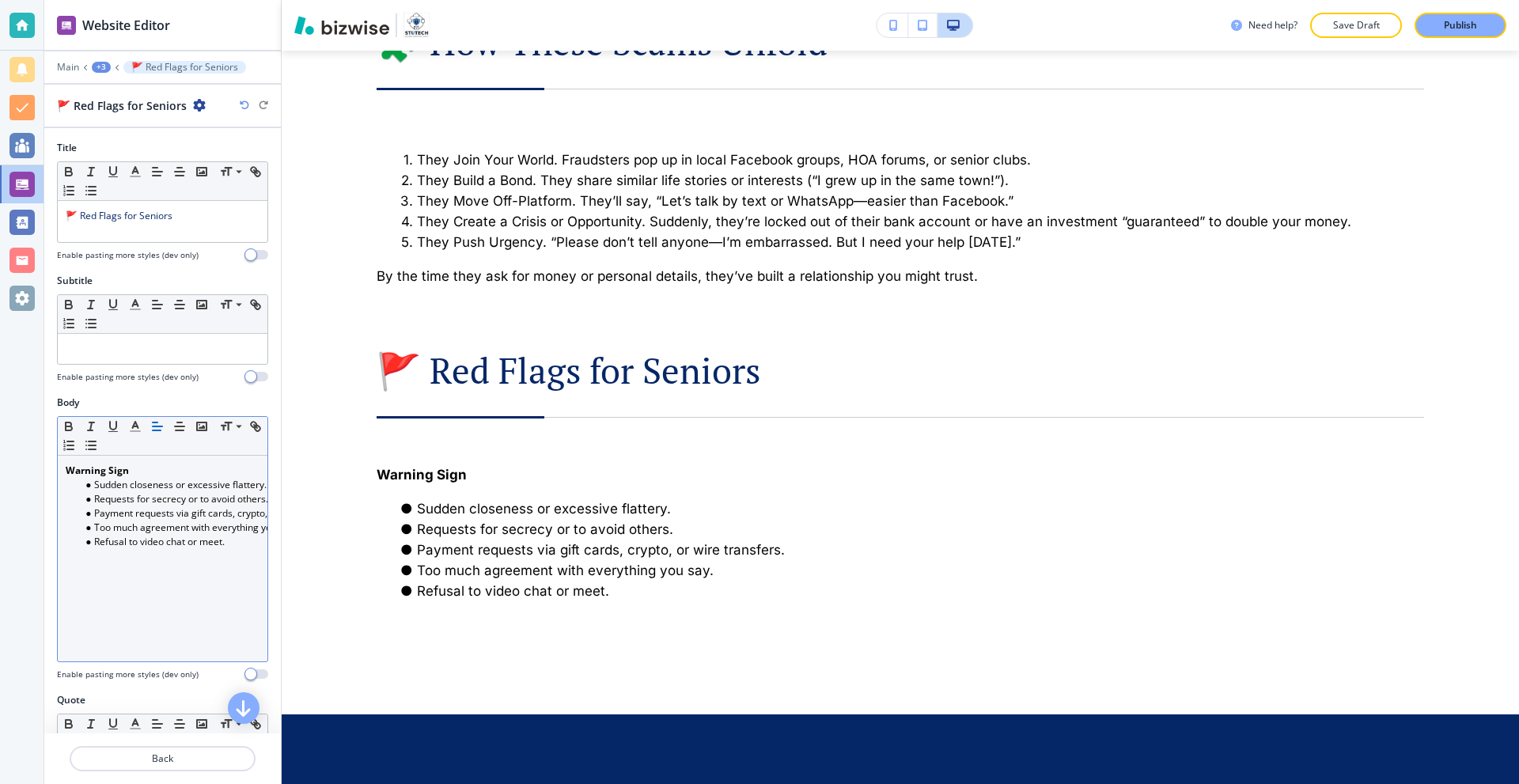
click at [112, 556] on p at bounding box center [163, 556] width 194 height 14
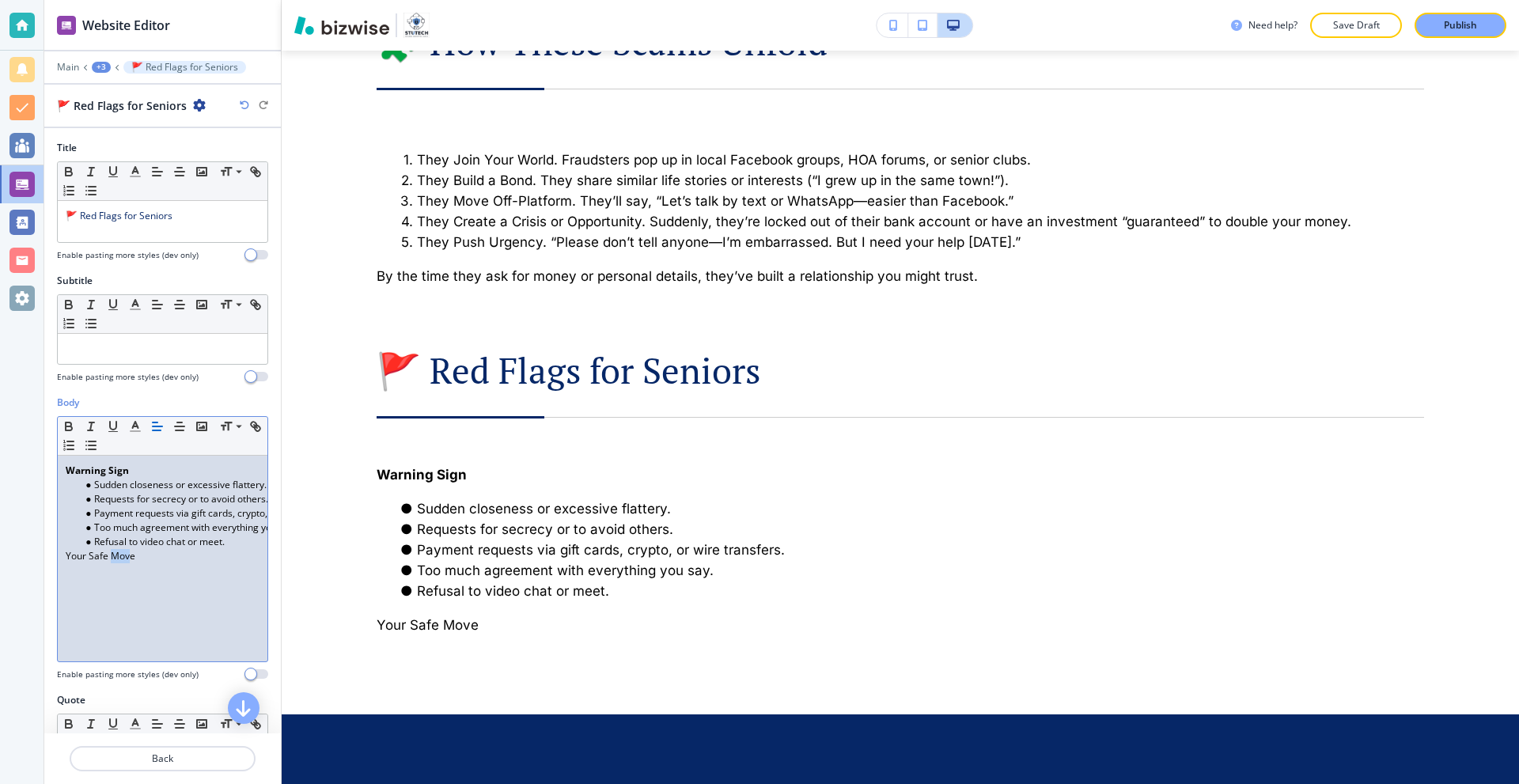
drag, startPoint x: 130, startPoint y: 555, endPoint x: 113, endPoint y: 555, distance: 17.0
click at [113, 555] on p "Your Safe Move" at bounding box center [163, 556] width 194 height 14
drag, startPoint x: 136, startPoint y: 554, endPoint x: 0, endPoint y: 554, distance: 136.0
click at [0, 554] on div "Website Editor Main +3 🚩 Red Flags for Seniors 🚩 Red Flags for Seniors Title Sm…" at bounding box center [759, 392] width 1519 height 784
click at [167, 556] on p "Your Safe Move" at bounding box center [163, 556] width 194 height 14
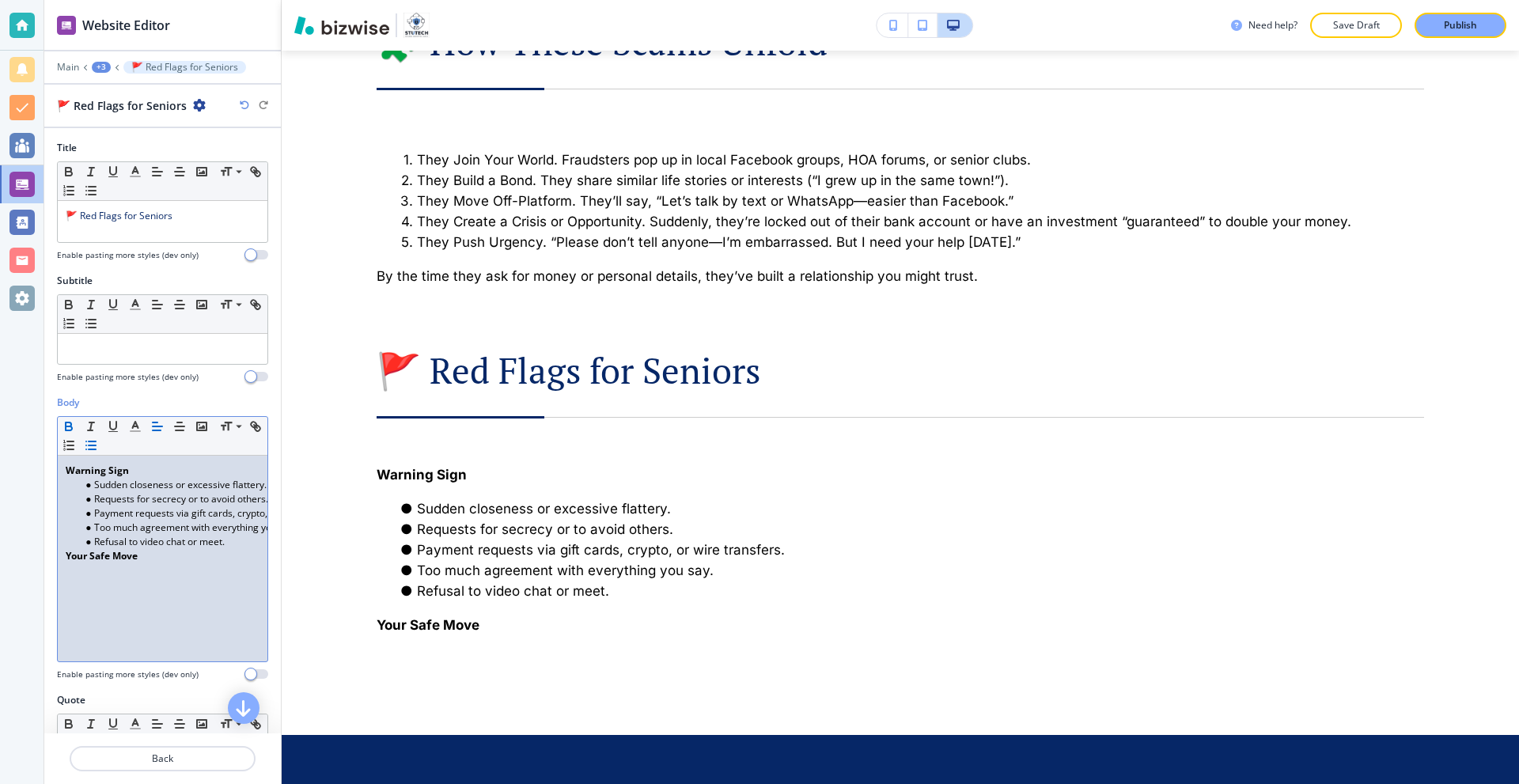
click at [98, 450] on icon "button" at bounding box center [91, 445] width 14 height 14
click at [95, 573] on p "﻿" at bounding box center [163, 570] width 194 height 14
click at [82, 573] on p at bounding box center [163, 570] width 194 height 14
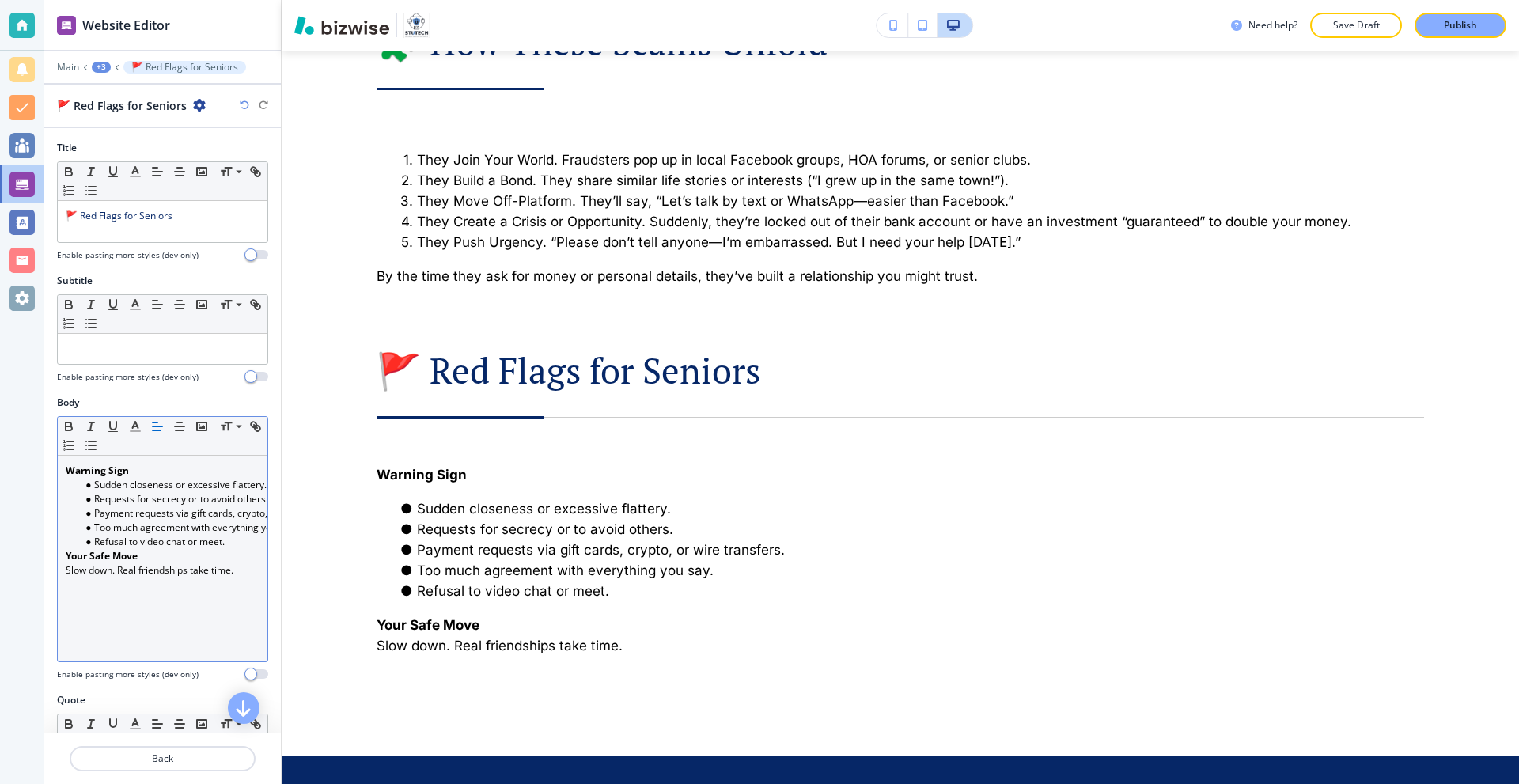
click at [101, 583] on p at bounding box center [163, 584] width 194 height 14
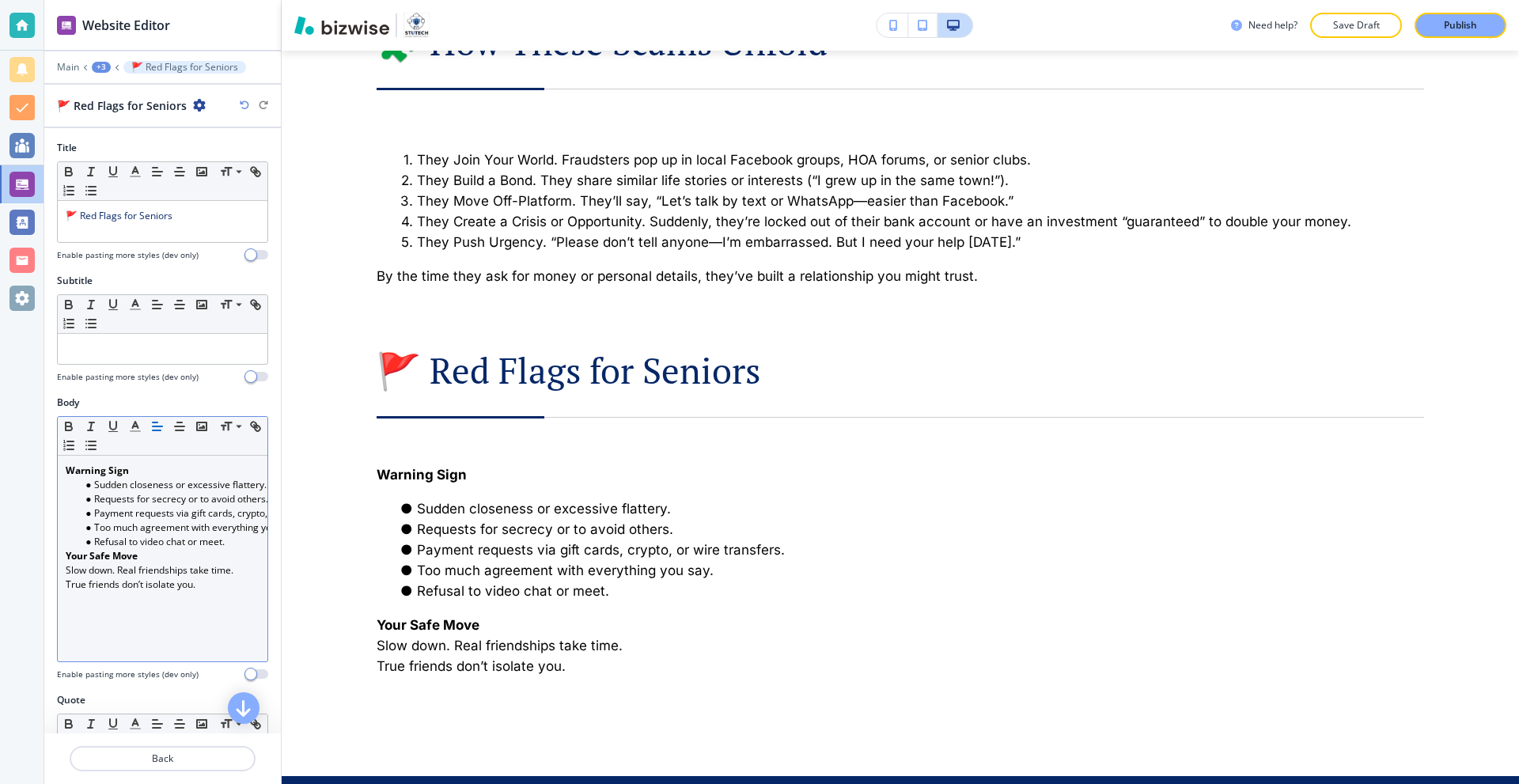
click at [89, 601] on p at bounding box center [163, 599] width 194 height 14
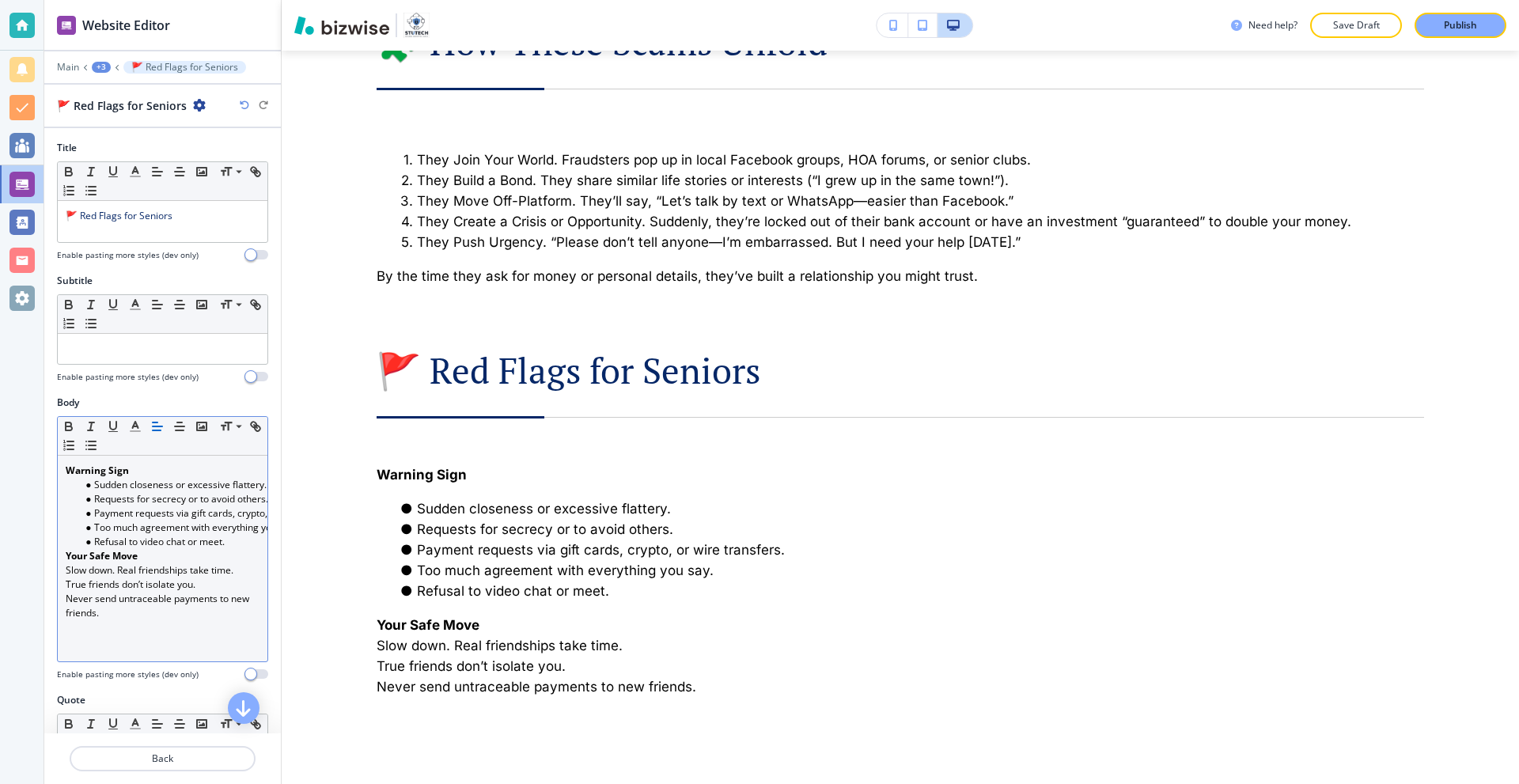
click at [156, 616] on p "Never send untraceable payments to new friends." at bounding box center [163, 606] width 194 height 29
click at [198, 640] on p "Be wary—healthy relationships have differences." at bounding box center [163, 635] width 194 height 29
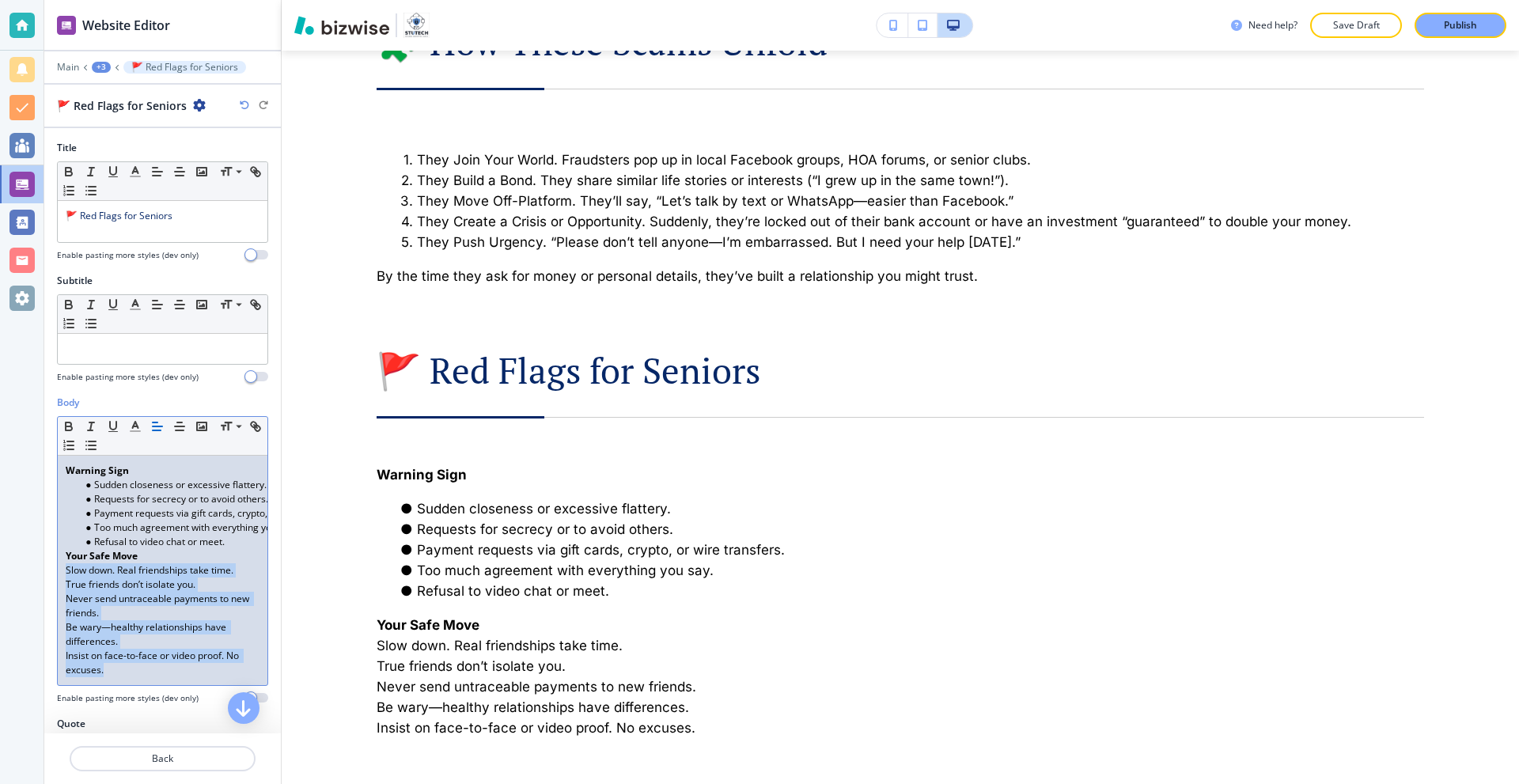
drag, startPoint x: 157, startPoint y: 669, endPoint x: 67, endPoint y: 575, distance: 130.1
click at [67, 575] on div "Warning Sign ﻿Sudden closeness or excessive flattery. Requests for secrecy or t…" at bounding box center [162, 570] width 210 height 229
click at [95, 441] on line "button" at bounding box center [93, 441] width 7 height 0
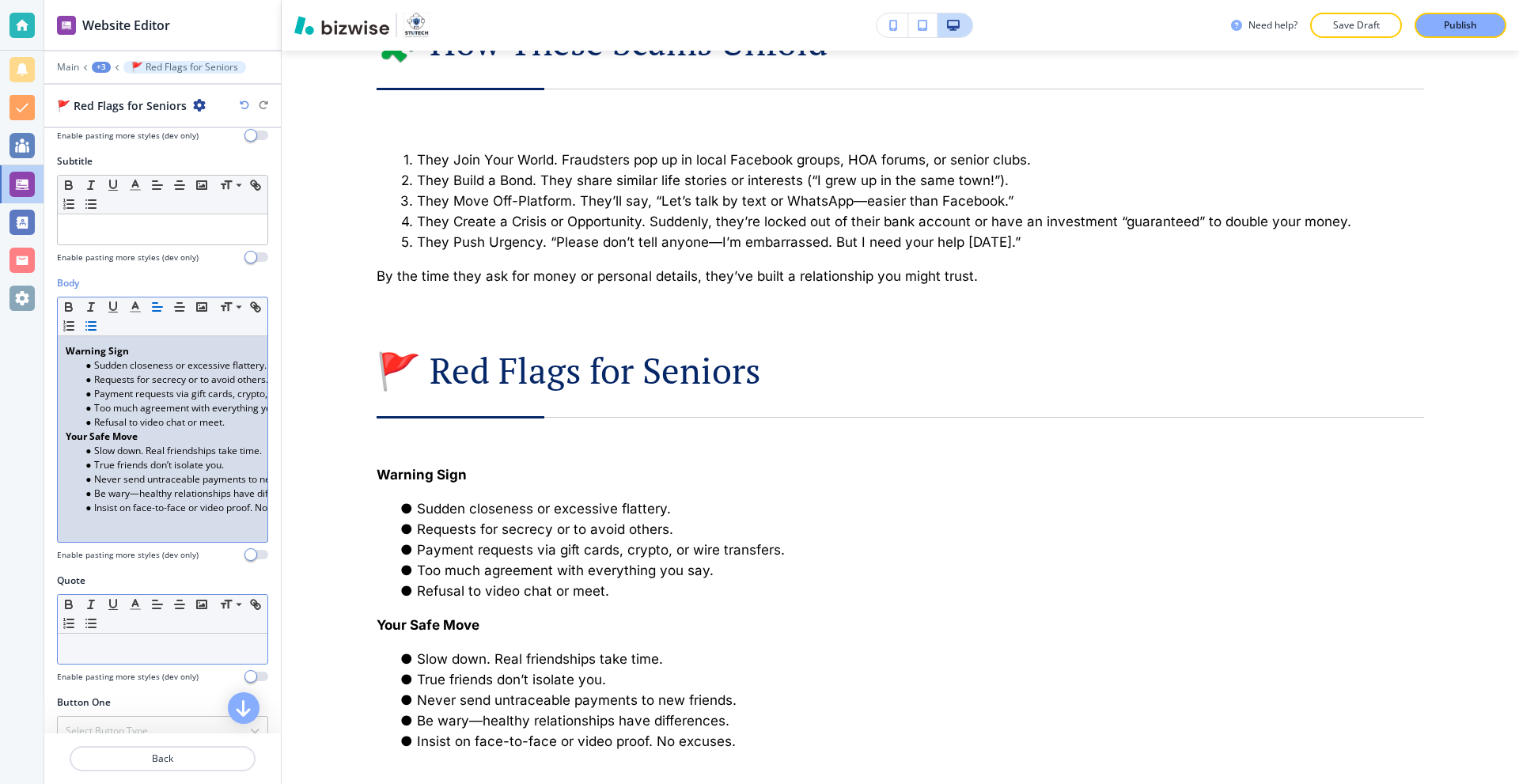
scroll to position [158, 0]
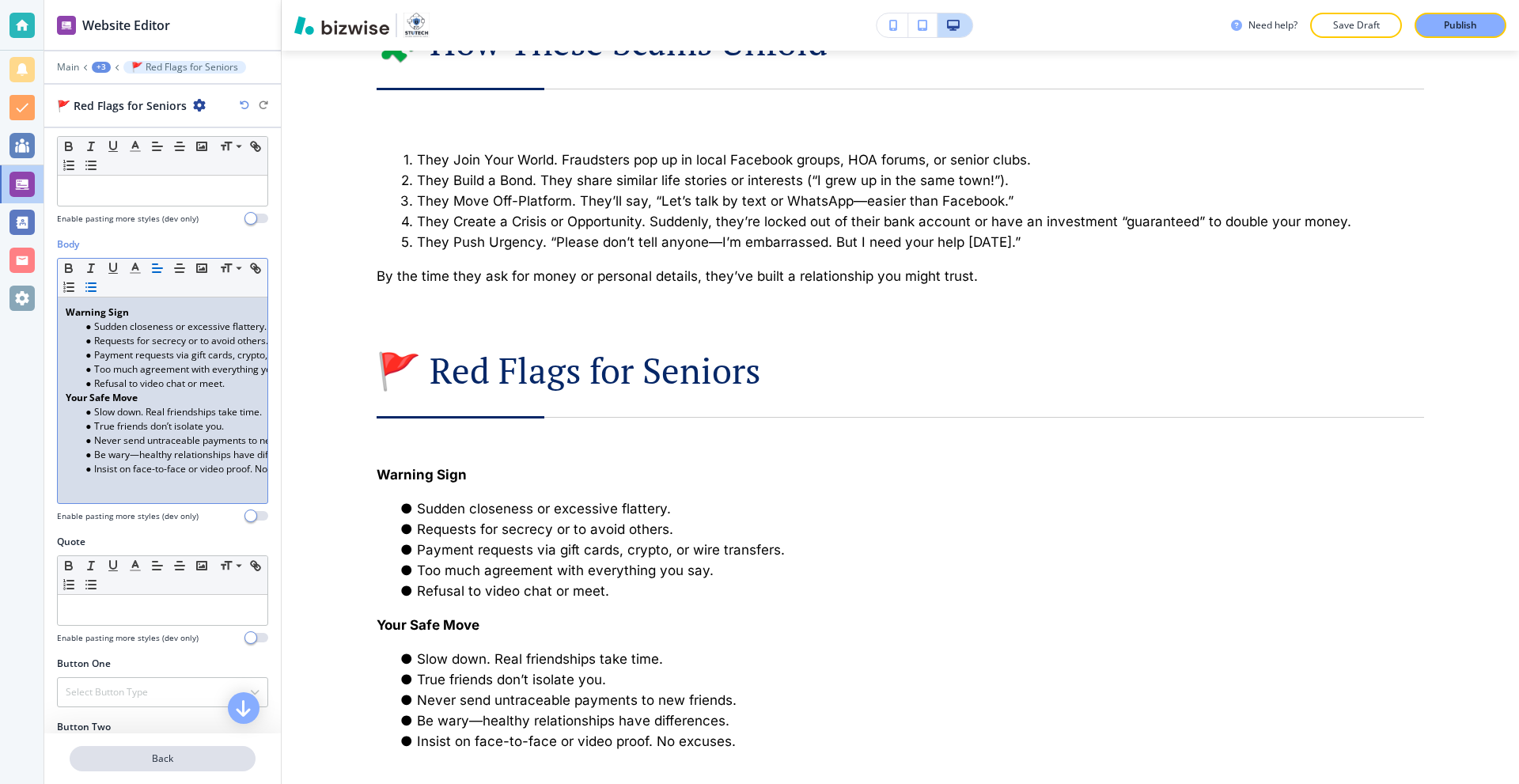
click at [178, 763] on p "Back" at bounding box center [162, 759] width 183 height 14
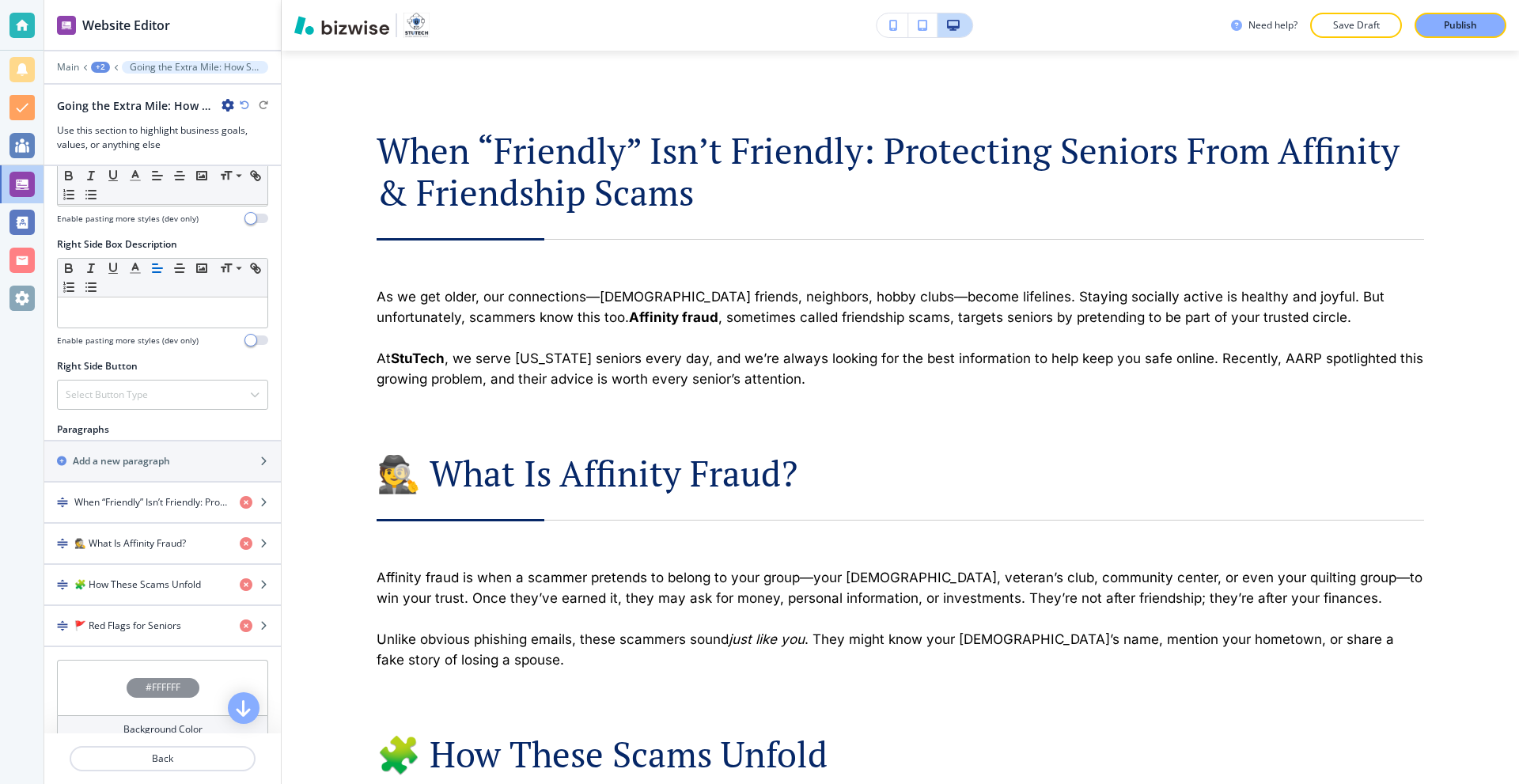
scroll to position [712, 0]
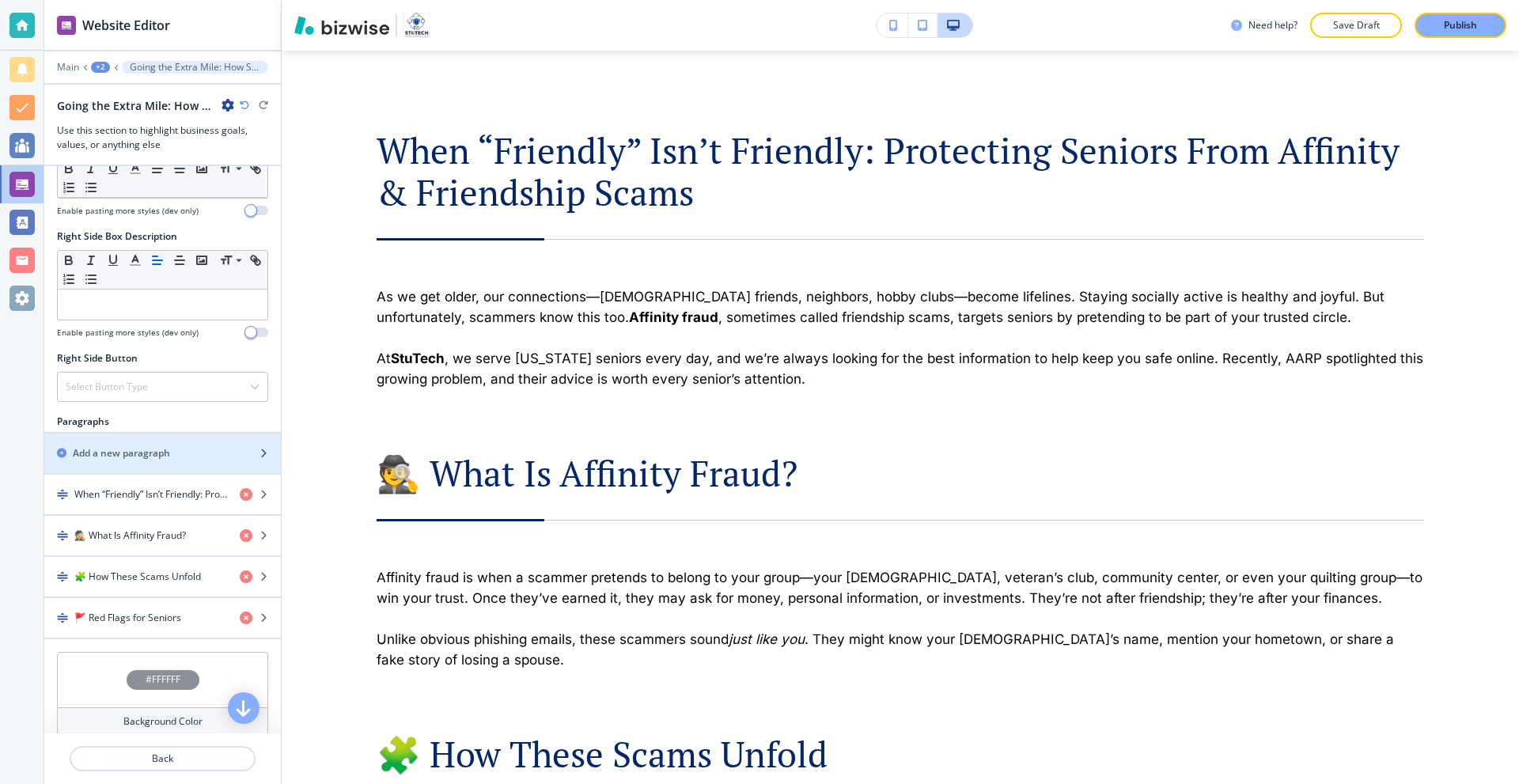
click at [146, 449] on h2 "Add a new paragraph" at bounding box center [121, 453] width 97 height 14
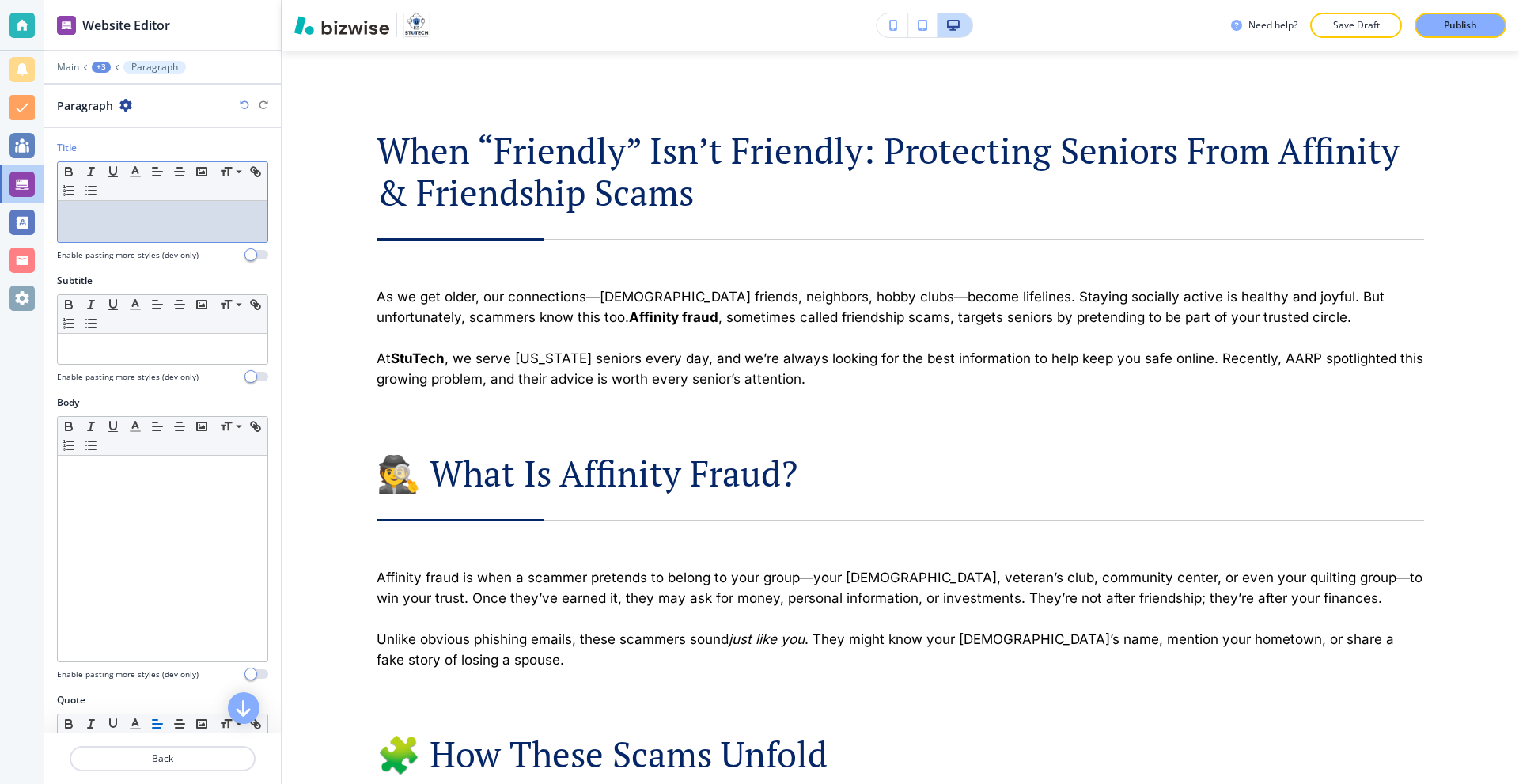
click at [154, 228] on div at bounding box center [162, 221] width 210 height 41
click at [139, 174] on icon "button" at bounding box center [136, 172] width 14 height 14
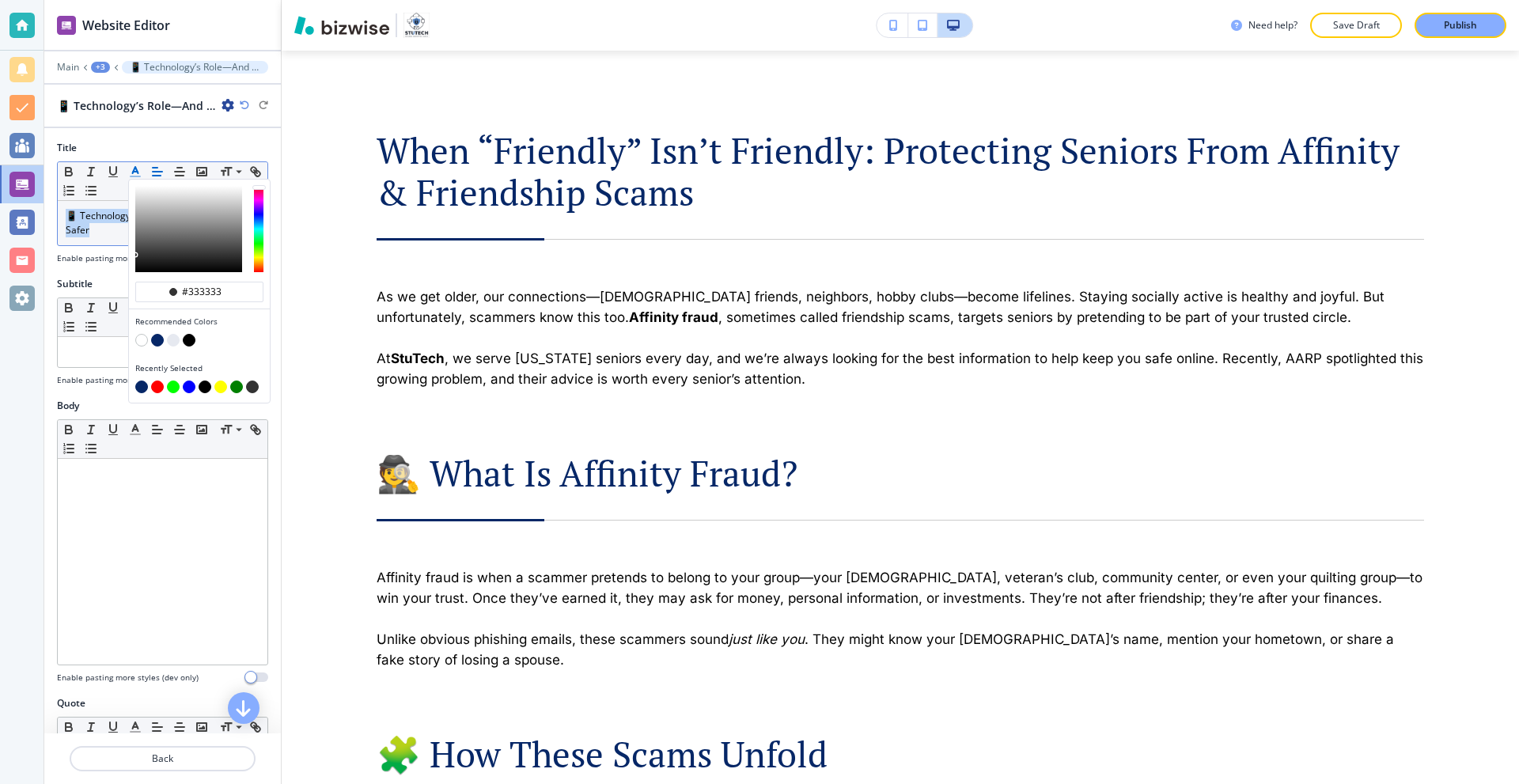
click at [157, 337] on button "button" at bounding box center [157, 340] width 13 height 13
type input "#062767"
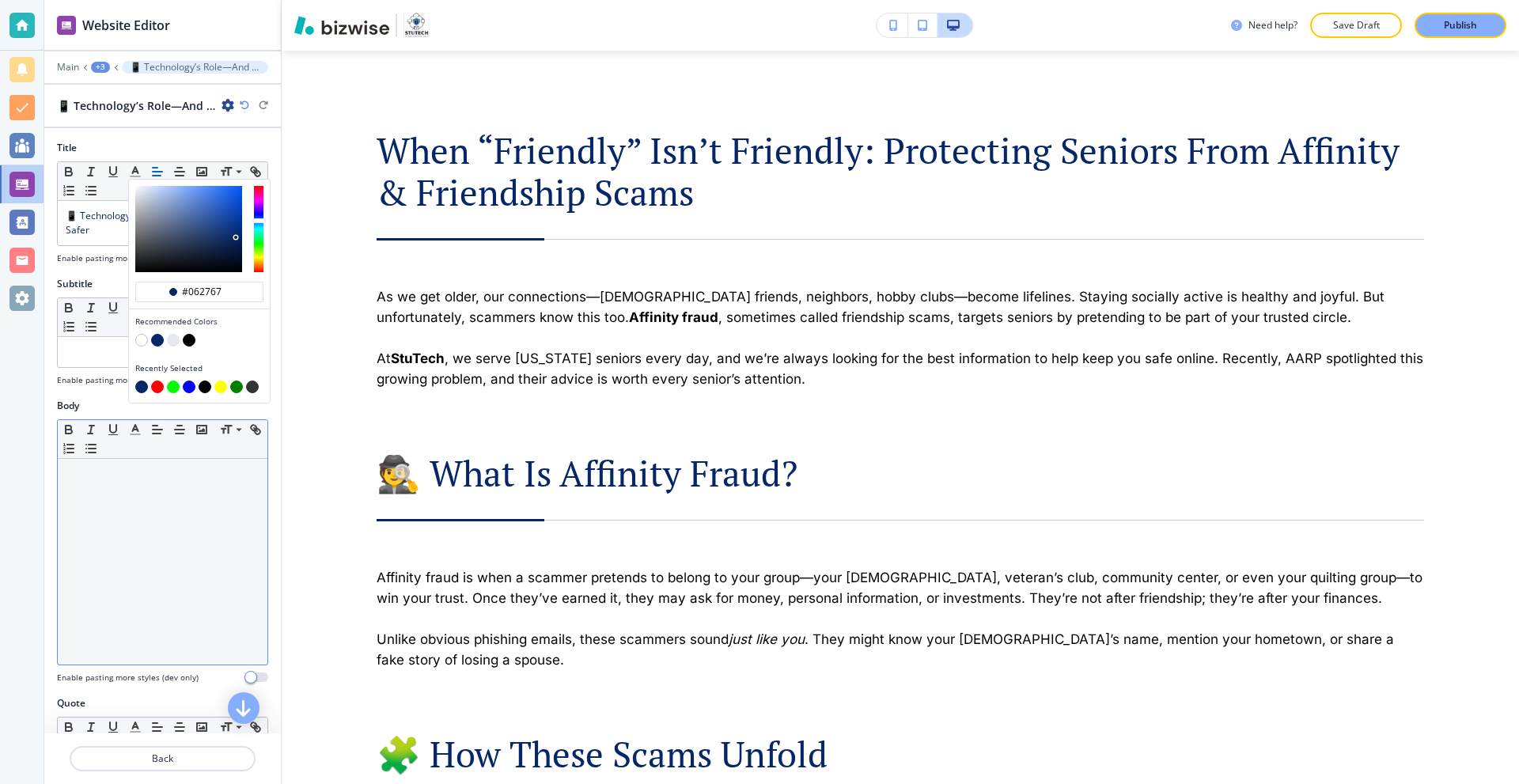
click at [135, 485] on div at bounding box center [162, 561] width 210 height 206
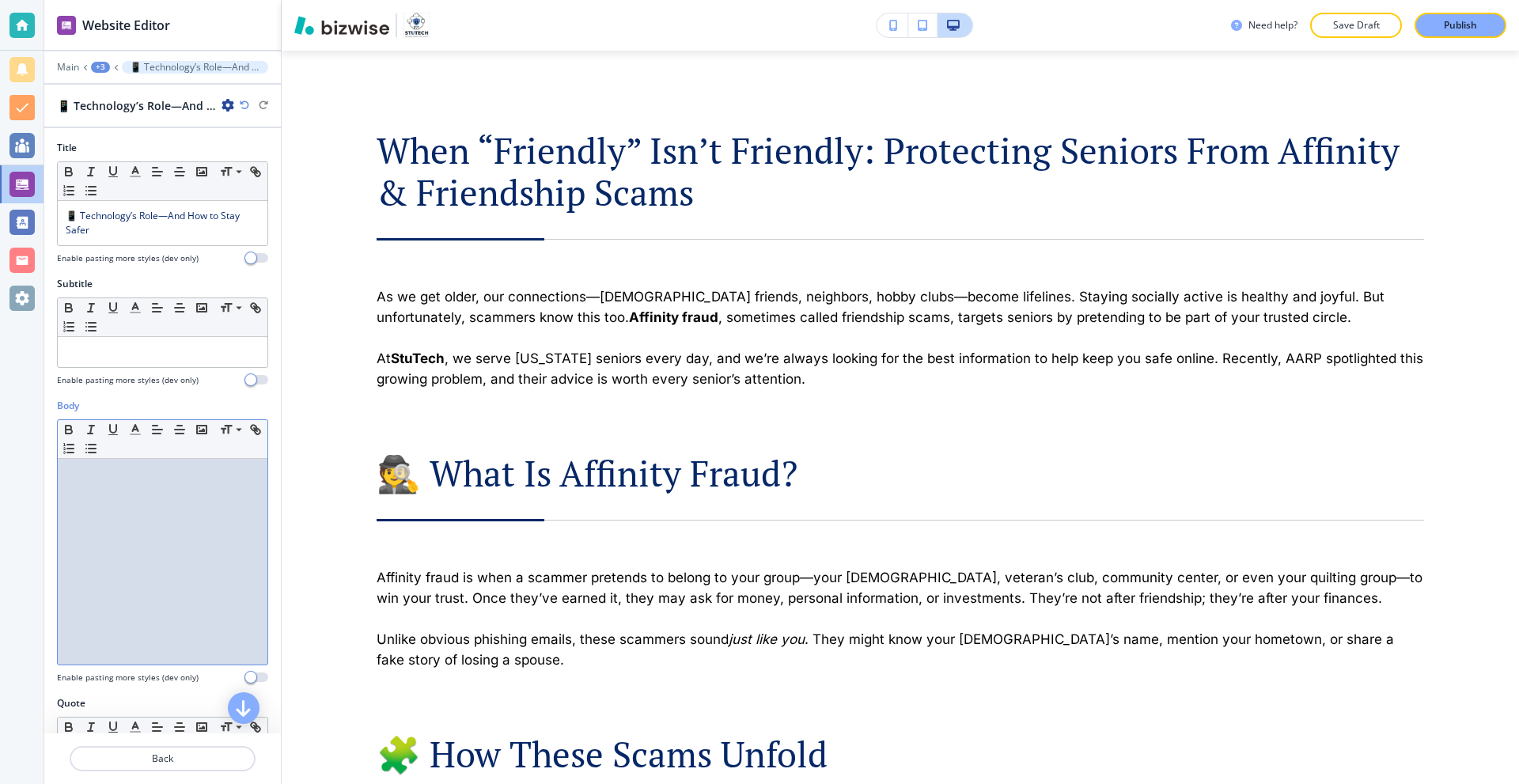
scroll to position [0, 0]
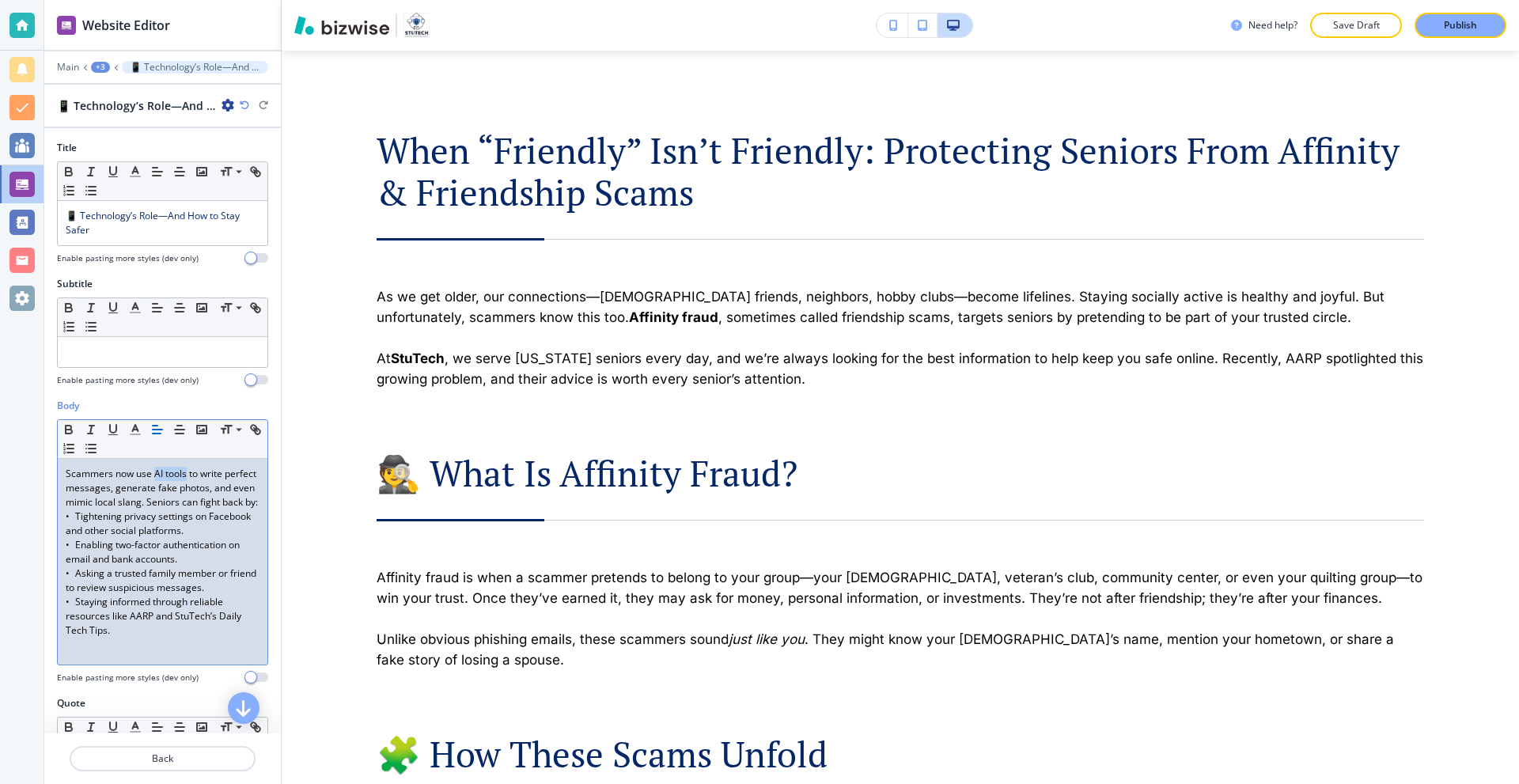
drag, startPoint x: 155, startPoint y: 477, endPoint x: 187, endPoint y: 477, distance: 32.0
click at [187, 477] on p "Scammers now use AI tools to write perfect messages, generate fake photos, and …" at bounding box center [163, 488] width 194 height 43
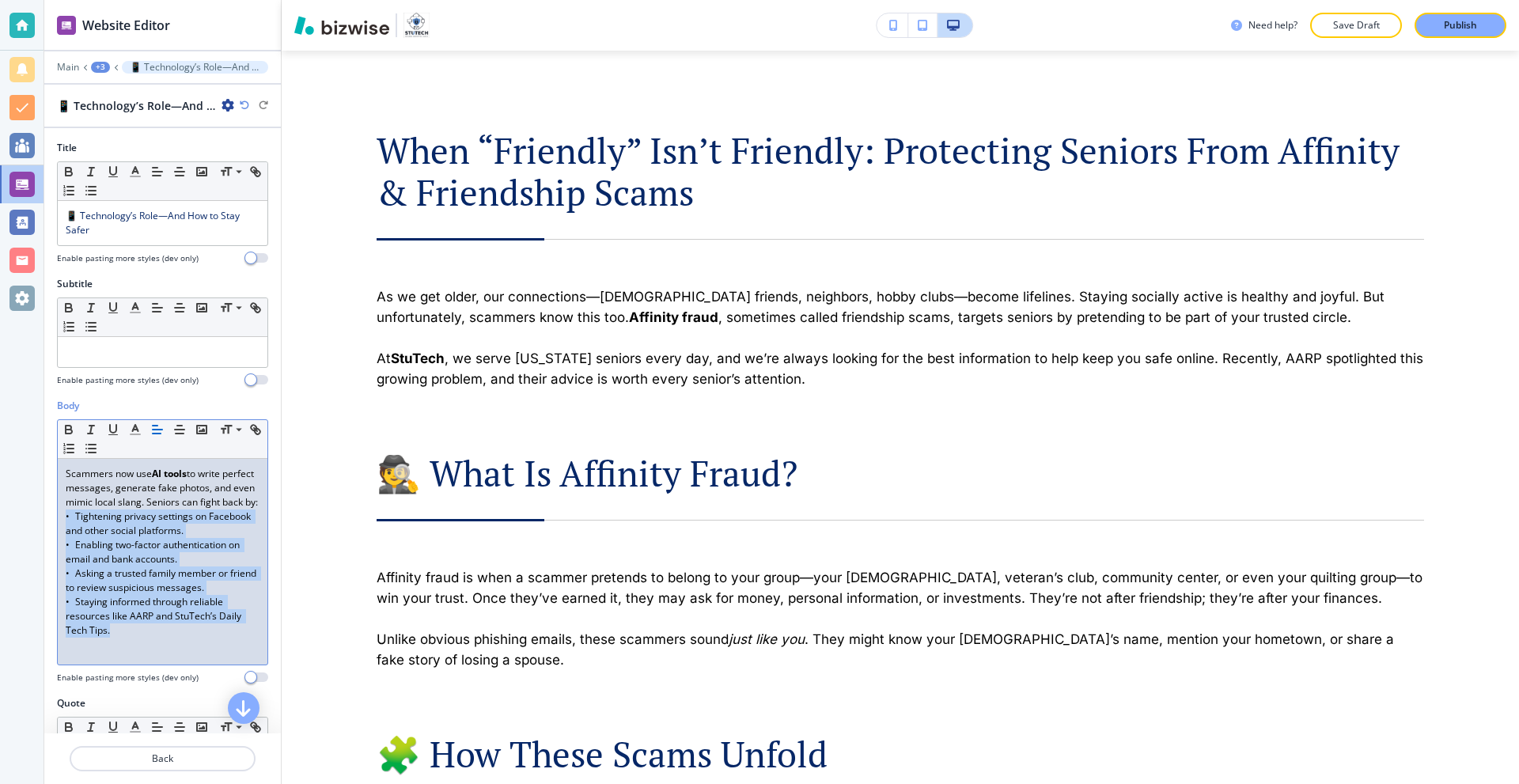
drag, startPoint x: 62, startPoint y: 533, endPoint x: 148, endPoint y: 642, distance: 138.8
click at [148, 642] on div "Scammers now use AI tools to write perfect messages, generate fake photos, and …" at bounding box center [162, 561] width 210 height 206
click at [98, 447] on icon "button" at bounding box center [91, 449] width 14 height 14
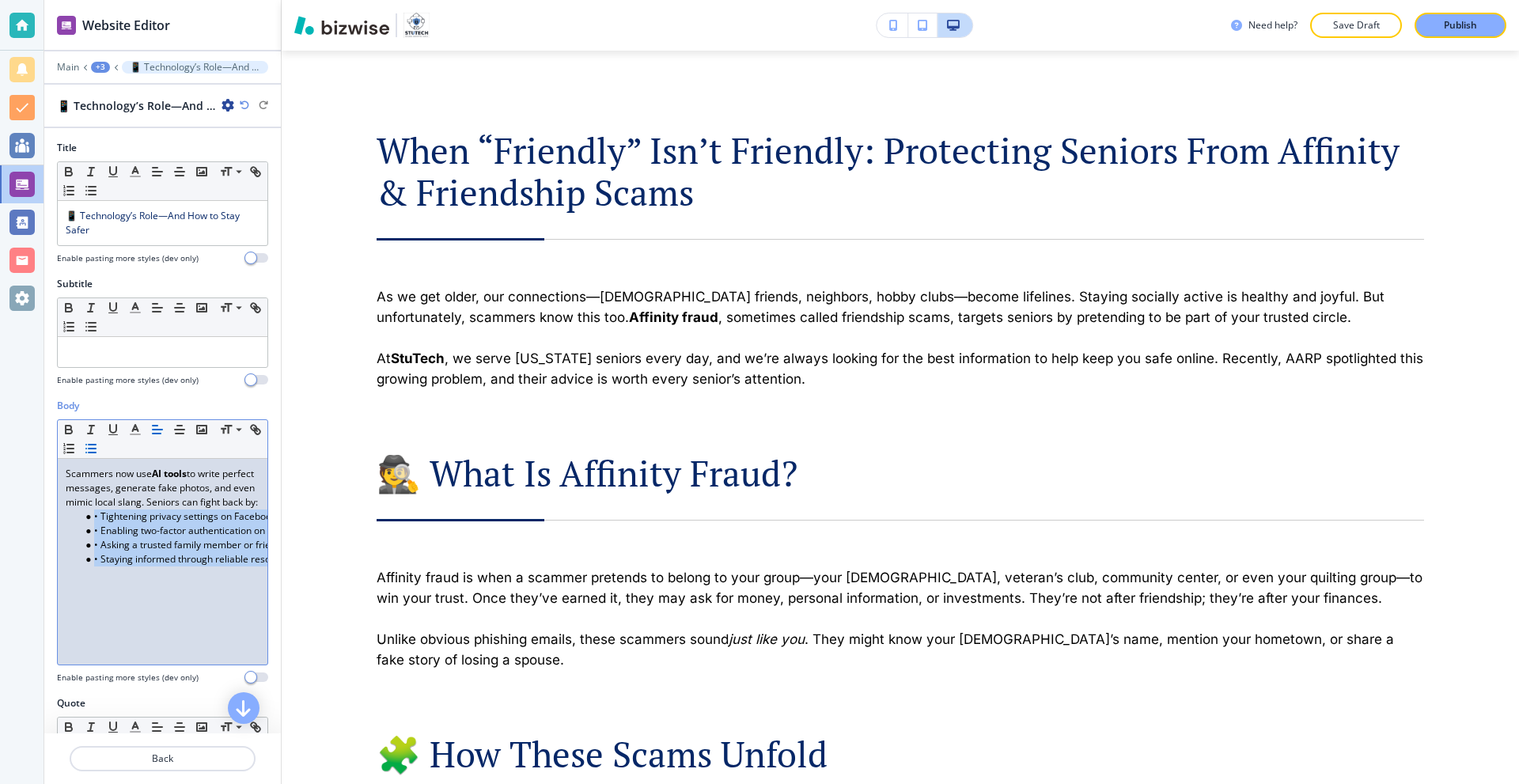
click at [102, 523] on li "• Tightening privacy settings on Facebook and other social platforms." at bounding box center [170, 517] width 180 height 14
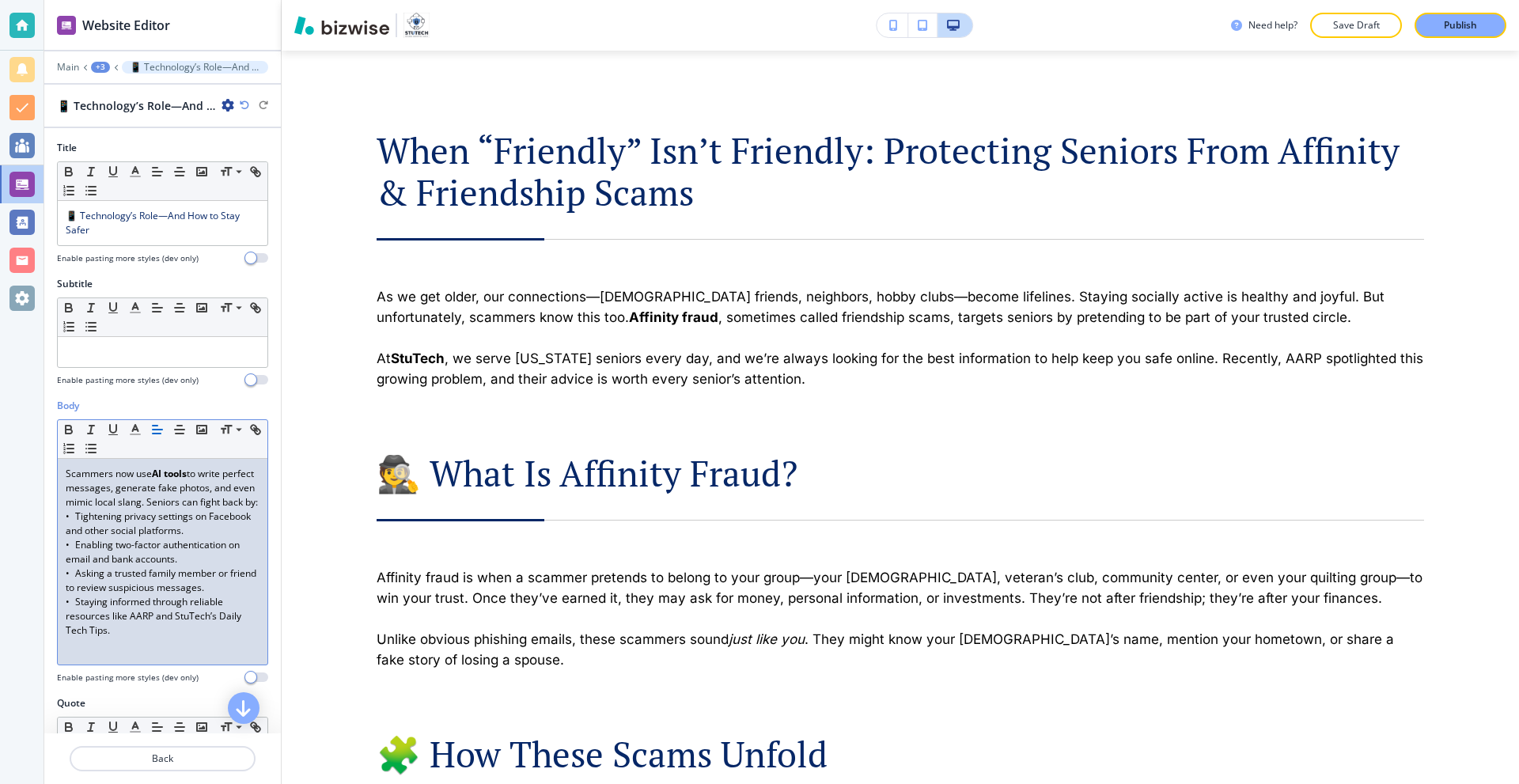
click at [120, 510] on p "Scammers now use AI tools to write perfect messages, generate fake photos, and …" at bounding box center [163, 488] width 194 height 43
drag, startPoint x: 124, startPoint y: 533, endPoint x: 191, endPoint y: 536, distance: 67.1
click at [191, 536] on p "• Tightening privacy settings on Facebook and other social platforms." at bounding box center [163, 524] width 194 height 29
drag, startPoint x: 116, startPoint y: 559, endPoint x: 228, endPoint y: 566, distance: 112.2
click at [228, 566] on p "• Enabling two-factor authentication on email and bank accounts." at bounding box center [163, 552] width 194 height 29
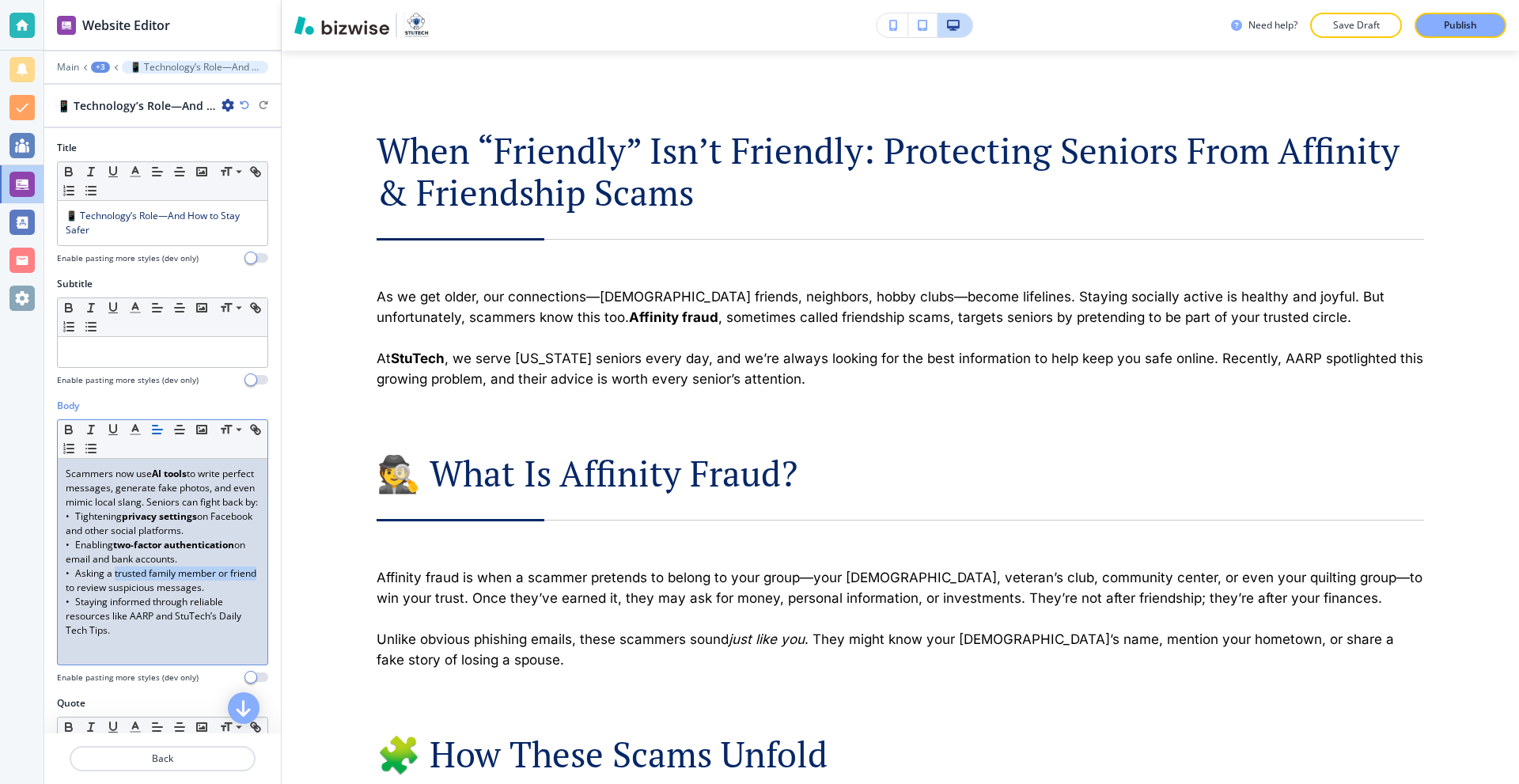
drag, startPoint x: 115, startPoint y: 588, endPoint x: 92, endPoint y: 607, distance: 29.8
click at [92, 595] on p "• Asking a trusted family member or friend to review suspicious messages." at bounding box center [163, 581] width 194 height 29
drag, startPoint x: 219, startPoint y: 631, endPoint x: 107, endPoint y: 641, distance: 112.4
click at [107, 637] on p "• Staying informed through reliable resources like AARP and StuTech’s Daily Tec…" at bounding box center [163, 617] width 194 height 43
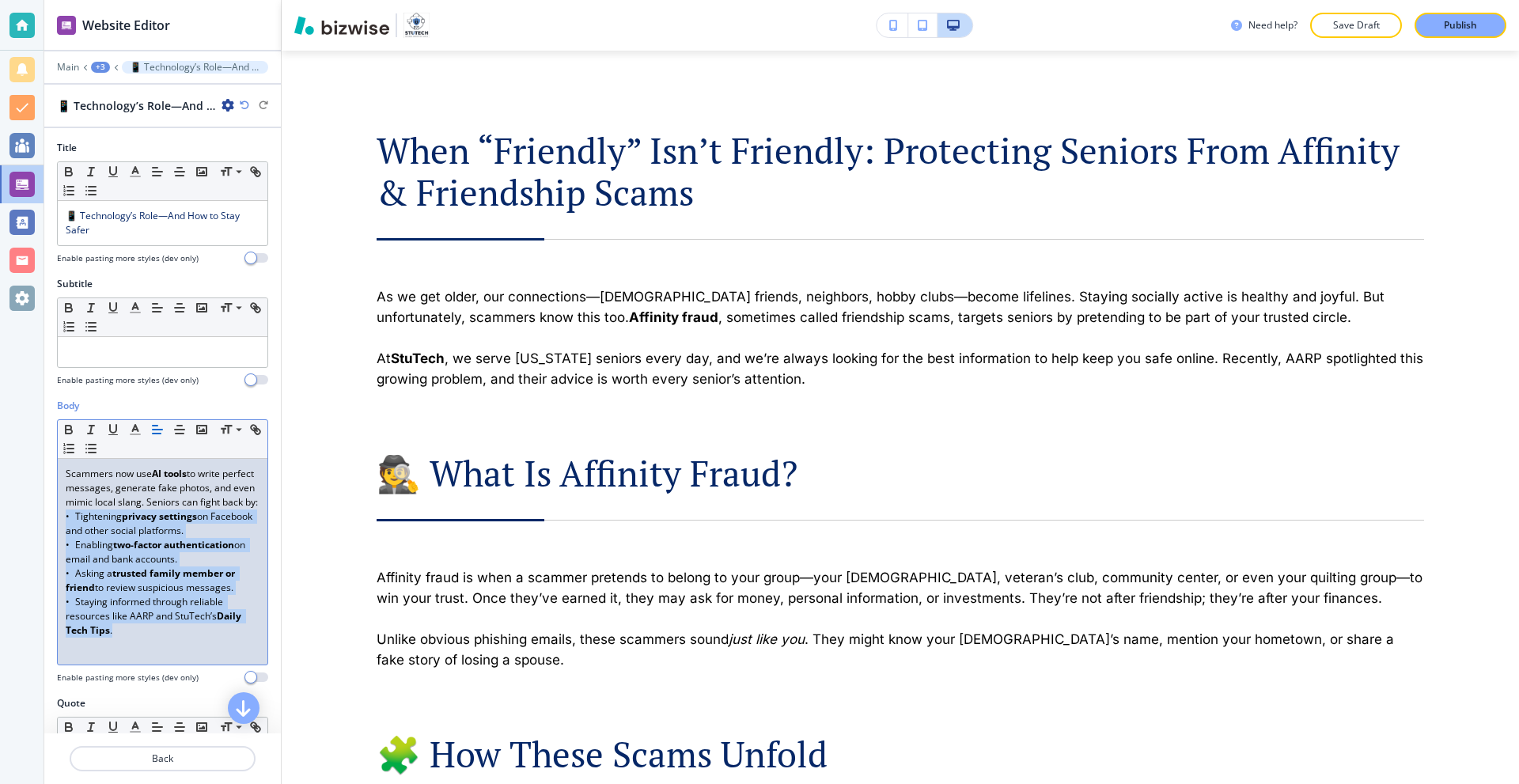
drag, startPoint x: 121, startPoint y: 649, endPoint x: 59, endPoint y: 534, distance: 130.6
click at [59, 534] on div "Scammers now use AI tools to write perfect messages, generate fake photos, and …" at bounding box center [162, 561] width 210 height 206
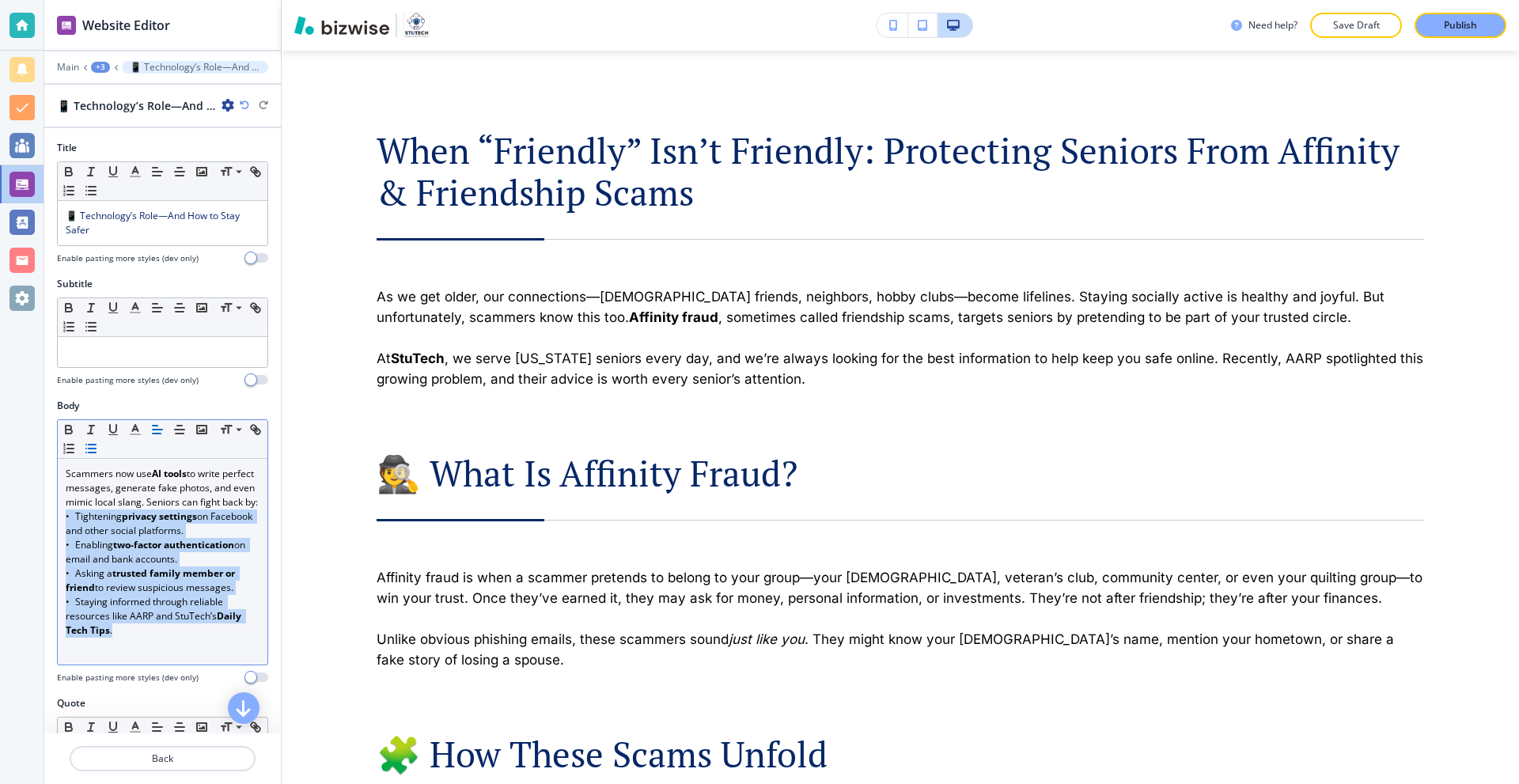
click at [102, 456] on button "button" at bounding box center [91, 448] width 22 height 19
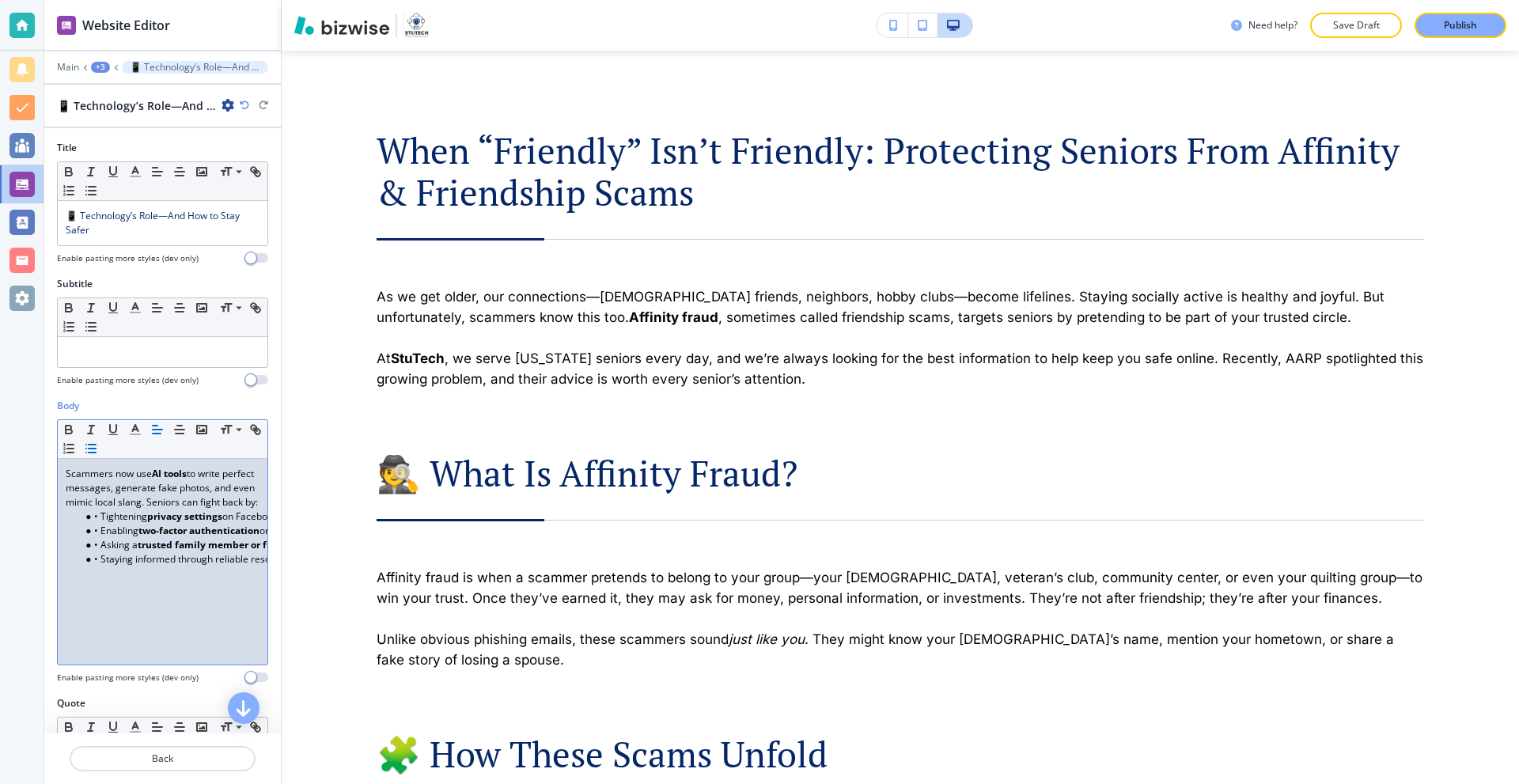
click at [103, 523] on li "• Tightening privacy settings on Facebook and other social platforms." at bounding box center [170, 517] width 180 height 14
click at [102, 523] on li "• Tightening privacy settings on Facebook and other social platforms." at bounding box center [170, 517] width 180 height 14
click at [100, 538] on li "• Enabling two-factor authentication on email and bank accounts." at bounding box center [170, 530] width 180 height 14
click at [102, 552] on li "• Asking a trusted family member or friend to review suspicious messages." at bounding box center [170, 545] width 180 height 14
click at [101, 566] on li "• Staying informed through reliable resources like AARP and StuTech’s Daily Tec…" at bounding box center [170, 559] width 180 height 14
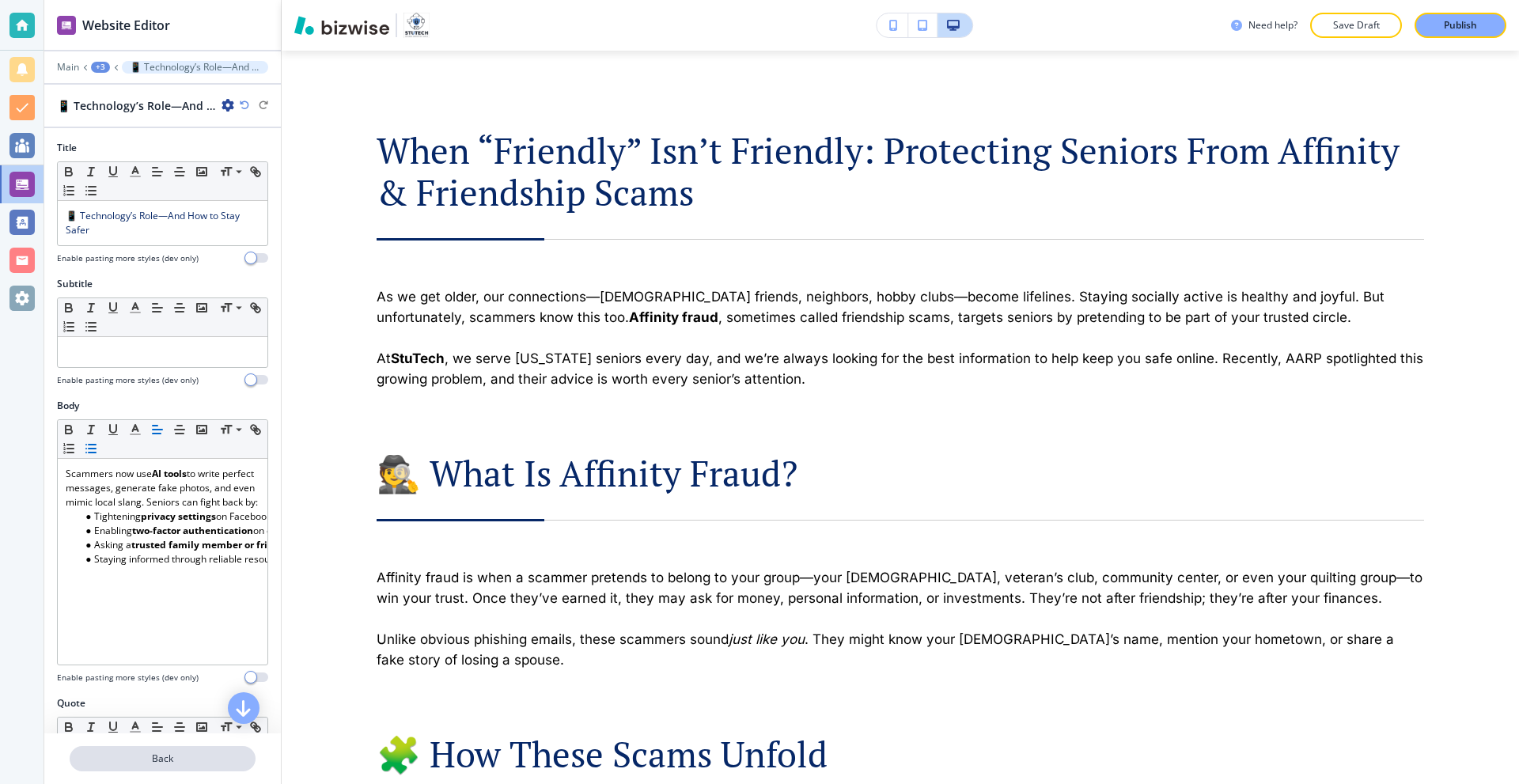
click at [185, 747] on button "Back" at bounding box center [162, 759] width 186 height 25
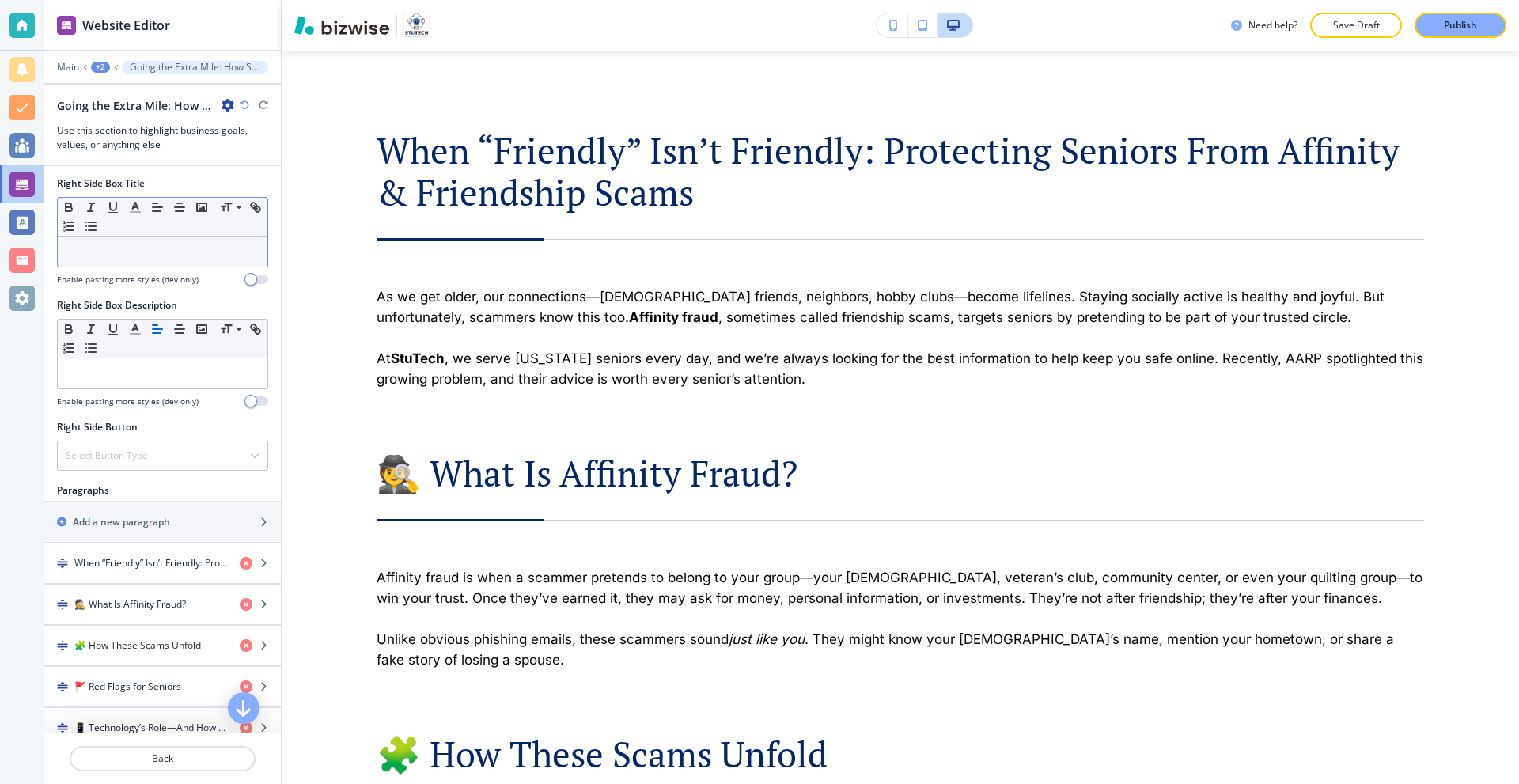
scroll to position [712, 0]
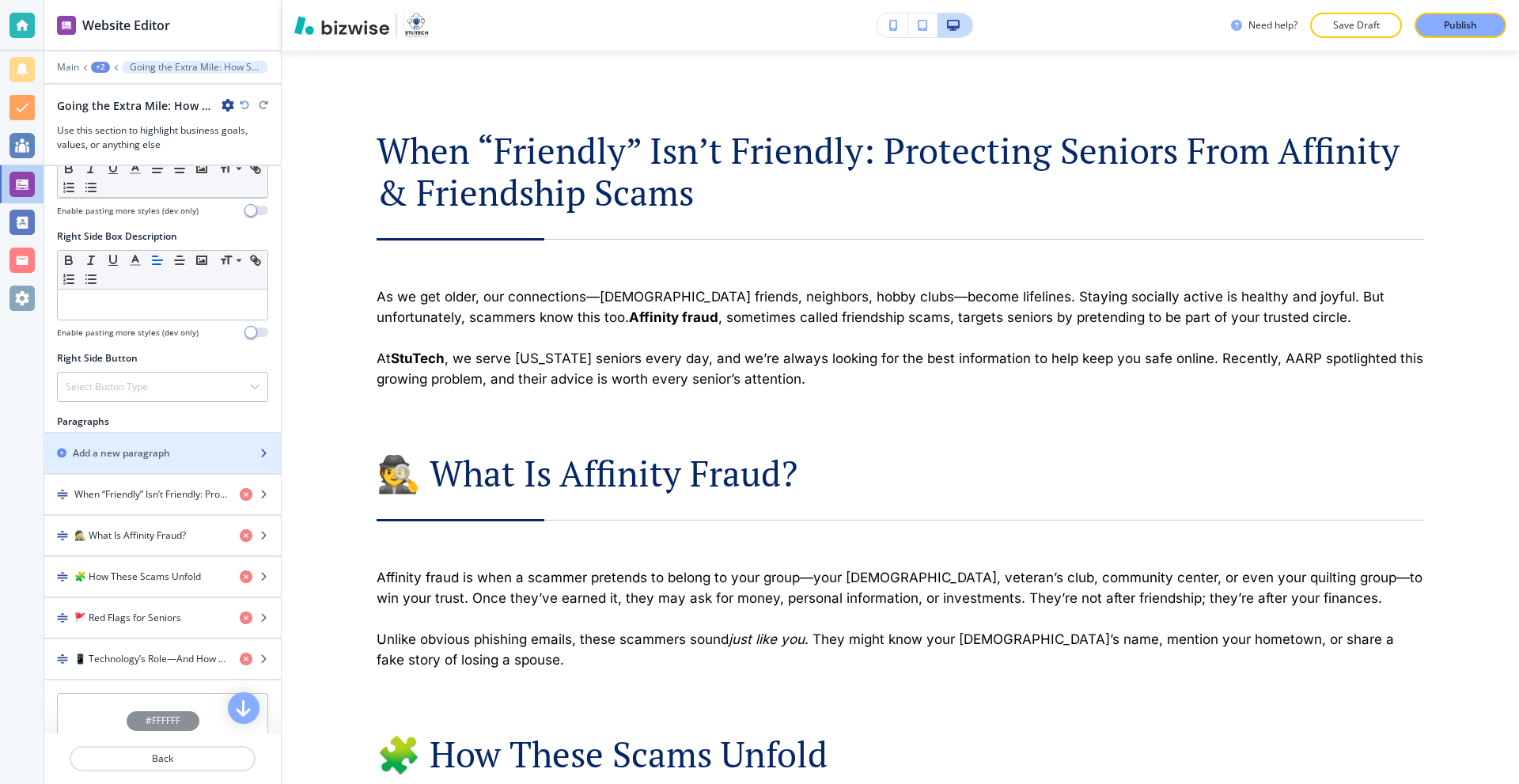
click at [144, 457] on h2 "Add a new paragraph" at bounding box center [121, 453] width 97 height 14
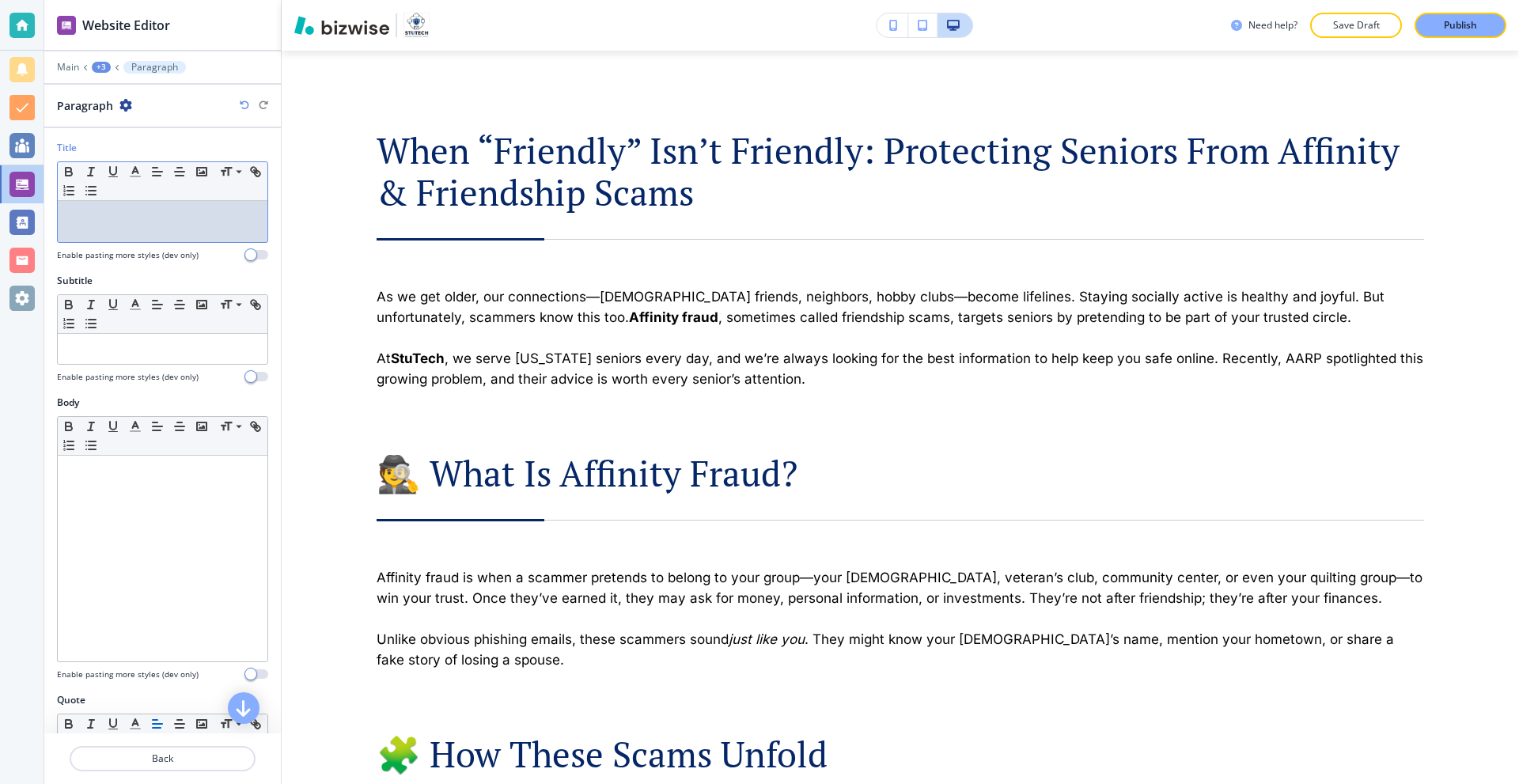
click at [164, 214] on p at bounding box center [163, 216] width 194 height 14
click at [135, 176] on line "button" at bounding box center [135, 176] width 10 height 0
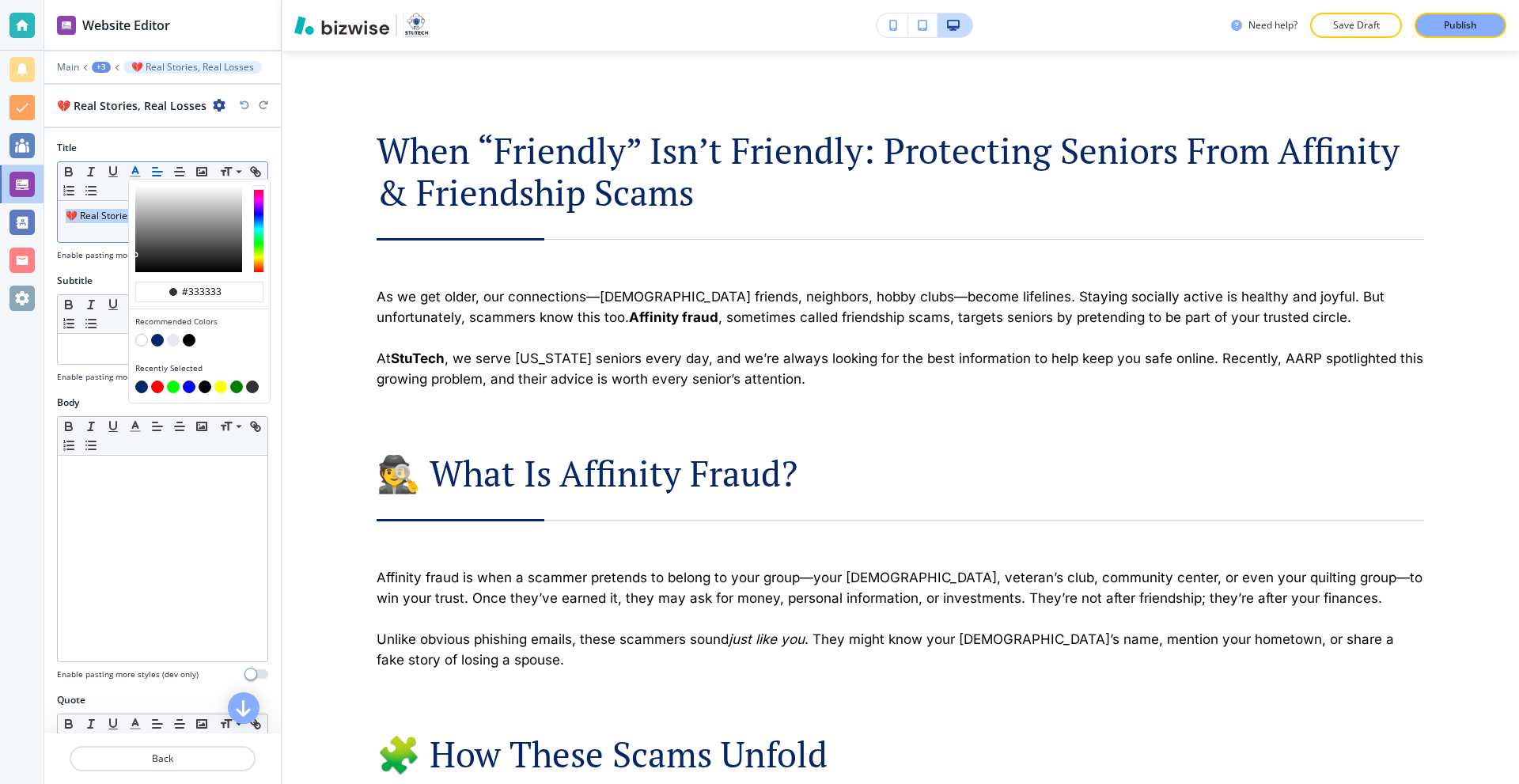
click at [161, 337] on button "button" at bounding box center [157, 340] width 13 height 13
type input "#062767"
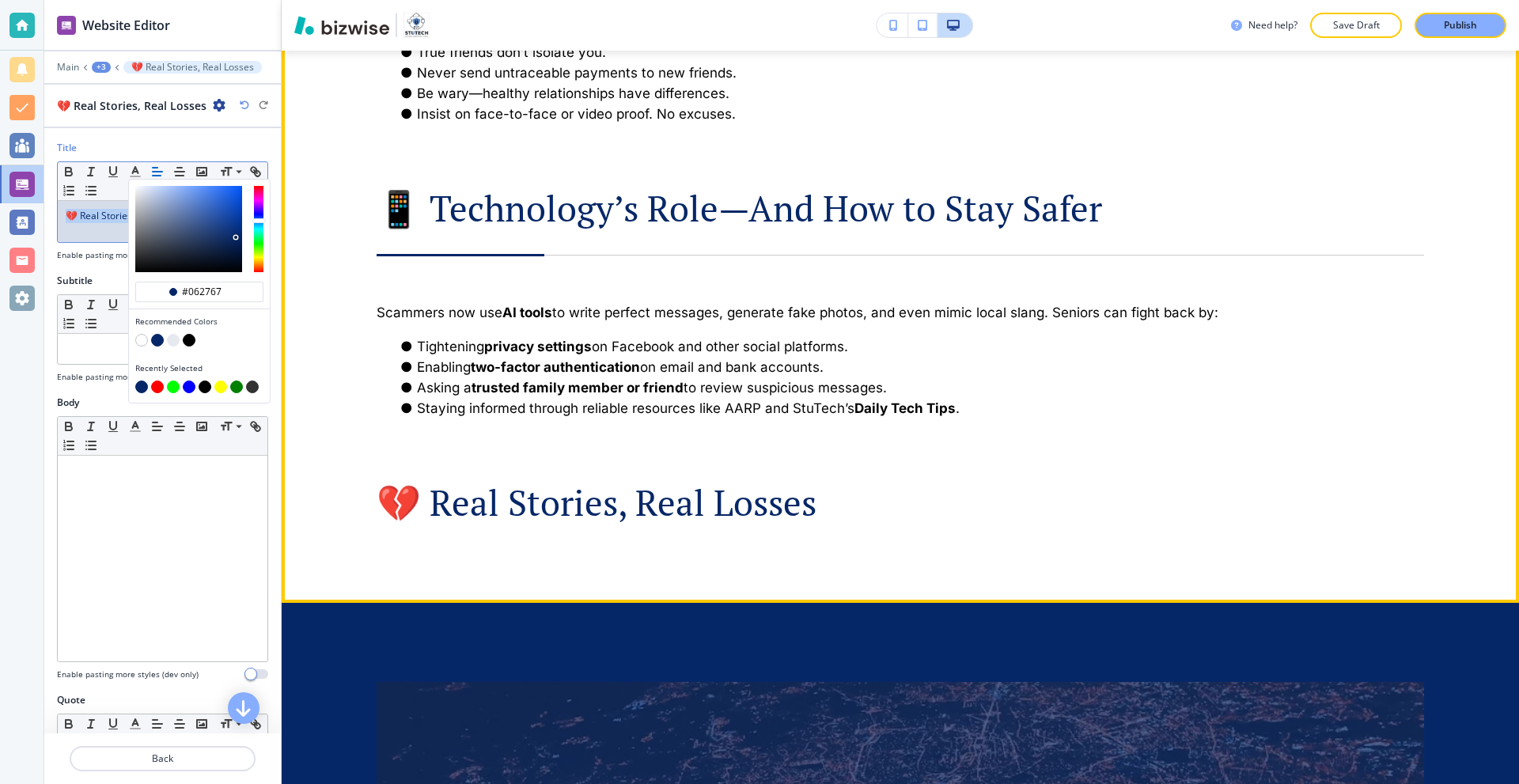
scroll to position [2247, 0]
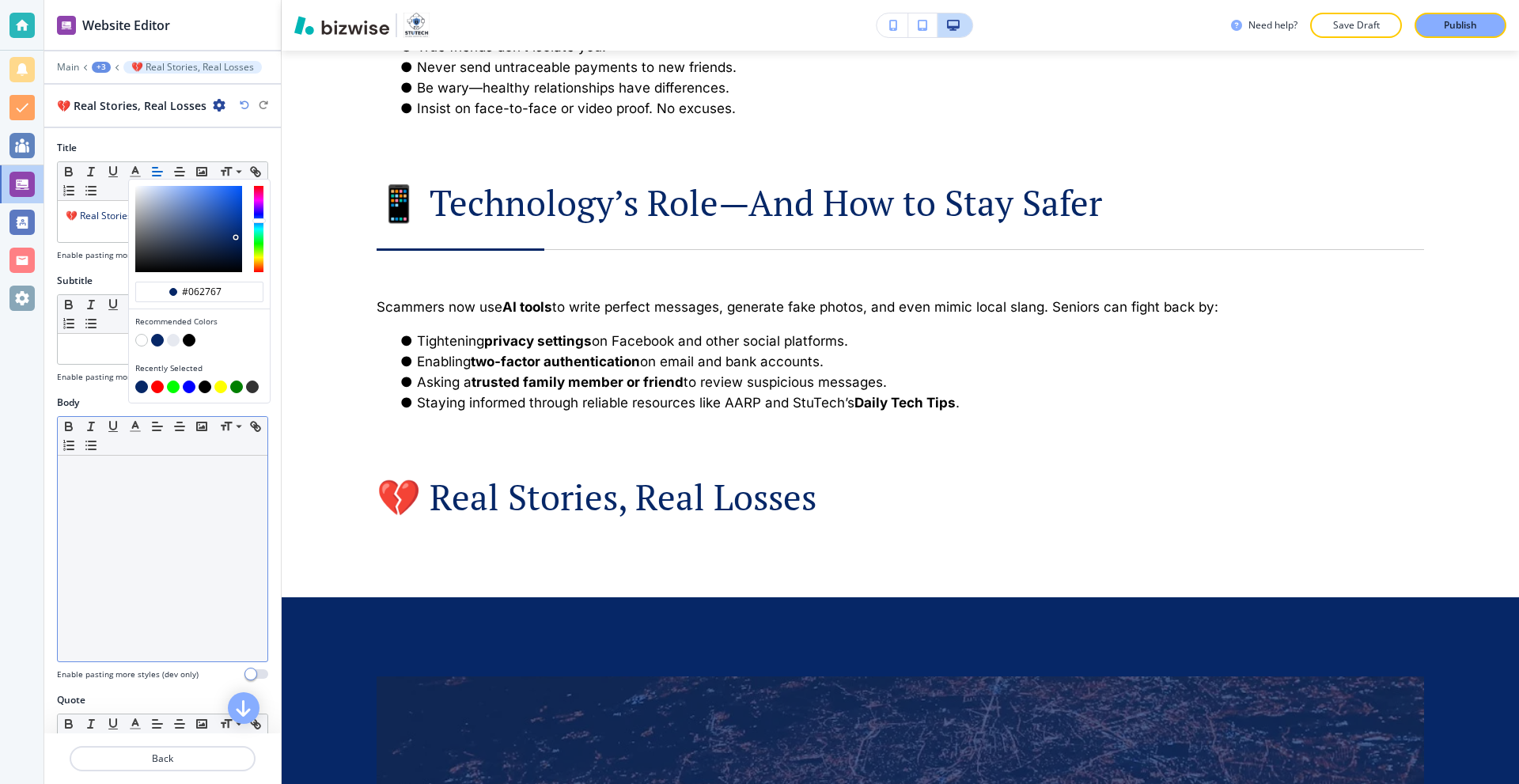
click at [166, 542] on div at bounding box center [162, 558] width 210 height 206
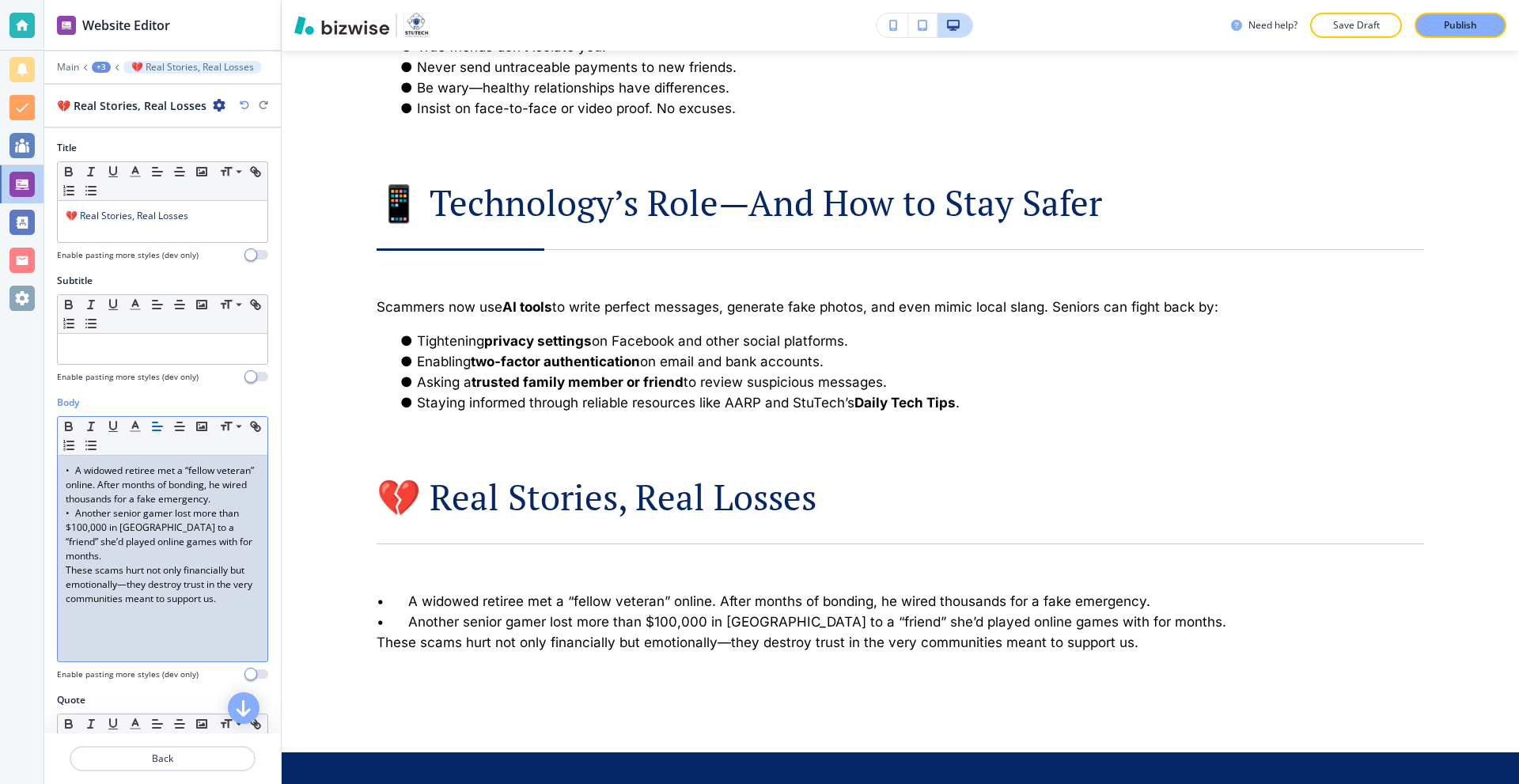
scroll to position [0, 0]
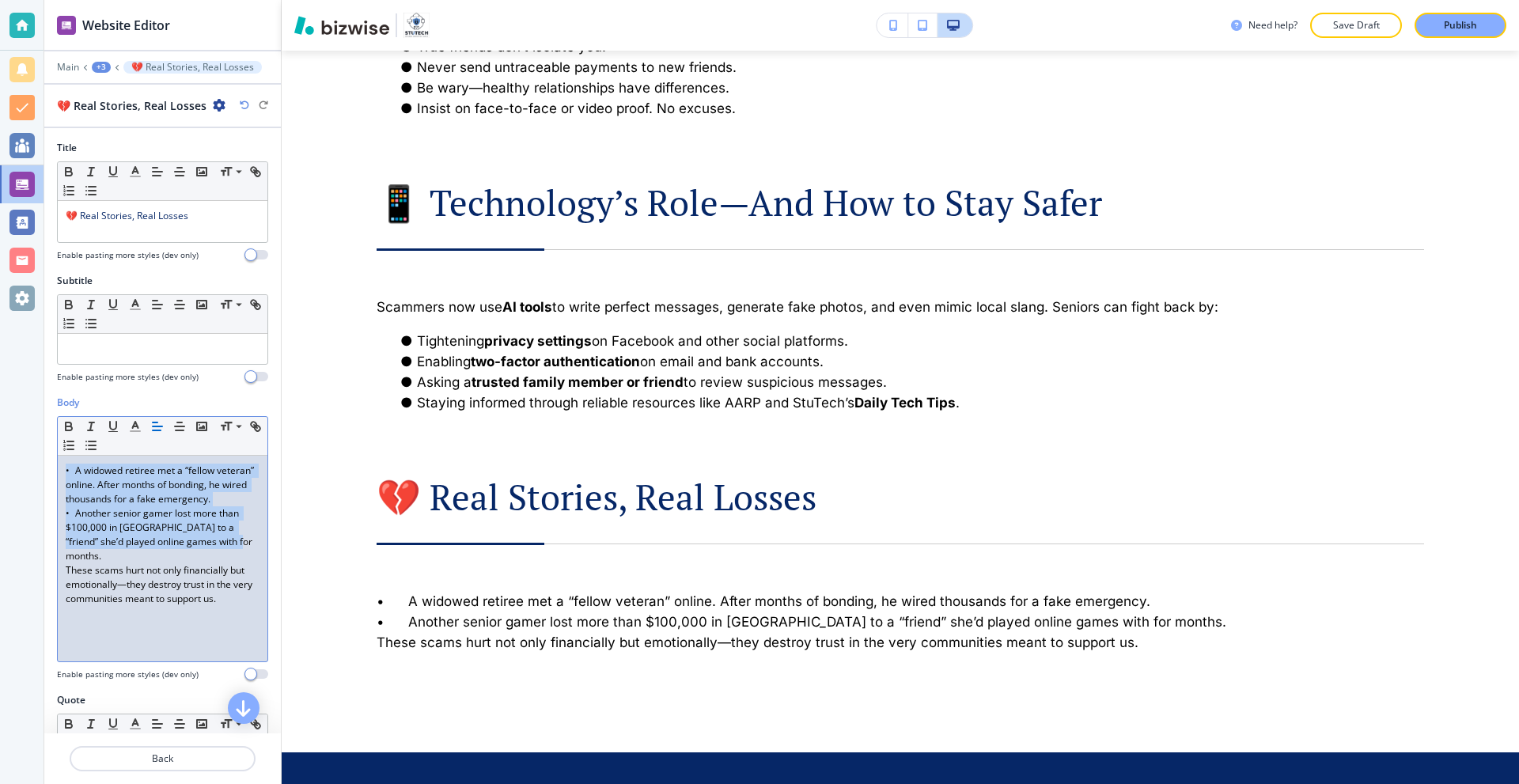
drag, startPoint x: 239, startPoint y: 553, endPoint x: 20, endPoint y: 465, distance: 236.0
click at [20, 465] on div "Website Editor Main +3 💔 Real Stories, Real Losses 💔 Real Stories, Real Losses …" at bounding box center [759, 392] width 1519 height 784
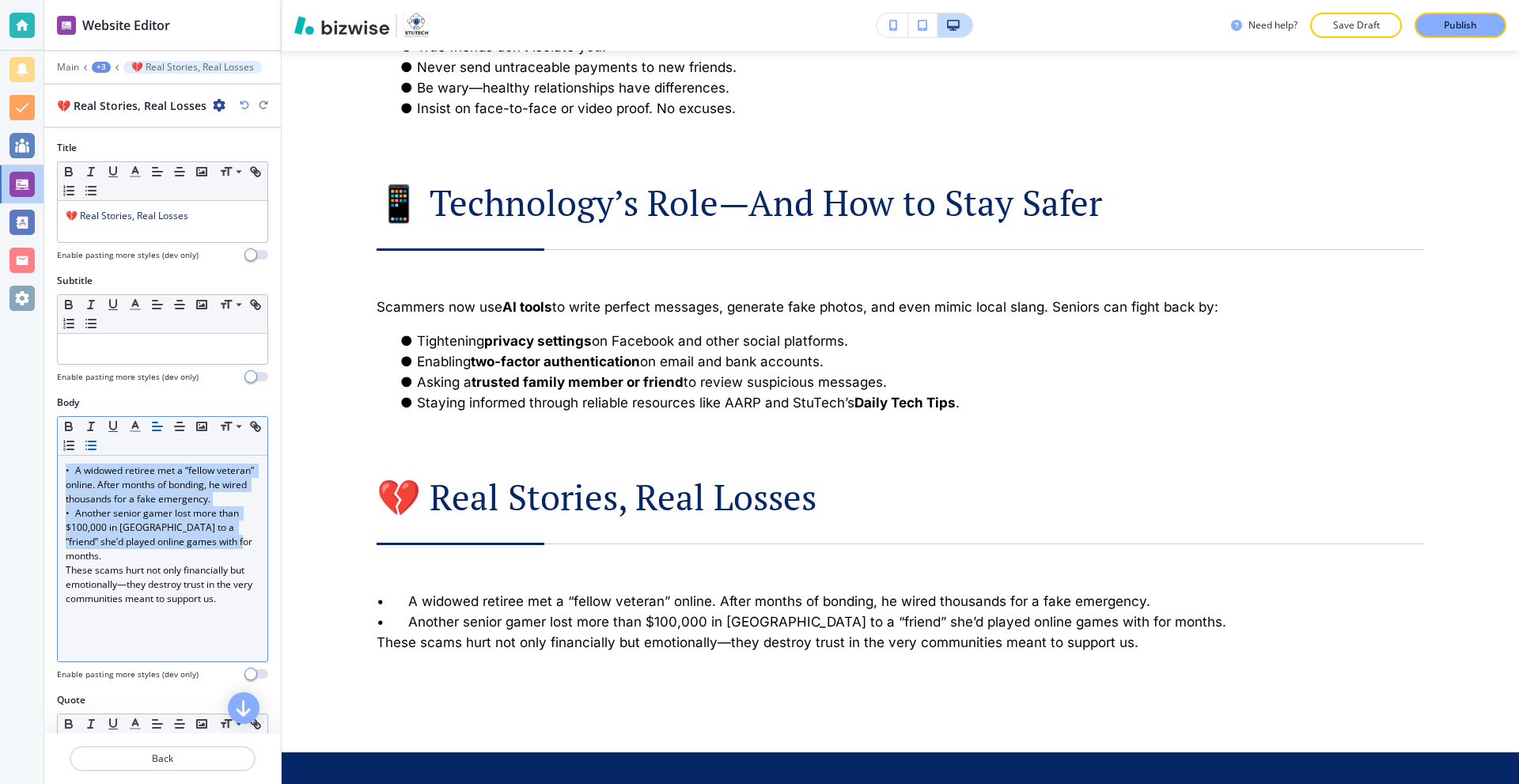
click at [98, 445] on icon "button" at bounding box center [91, 445] width 14 height 14
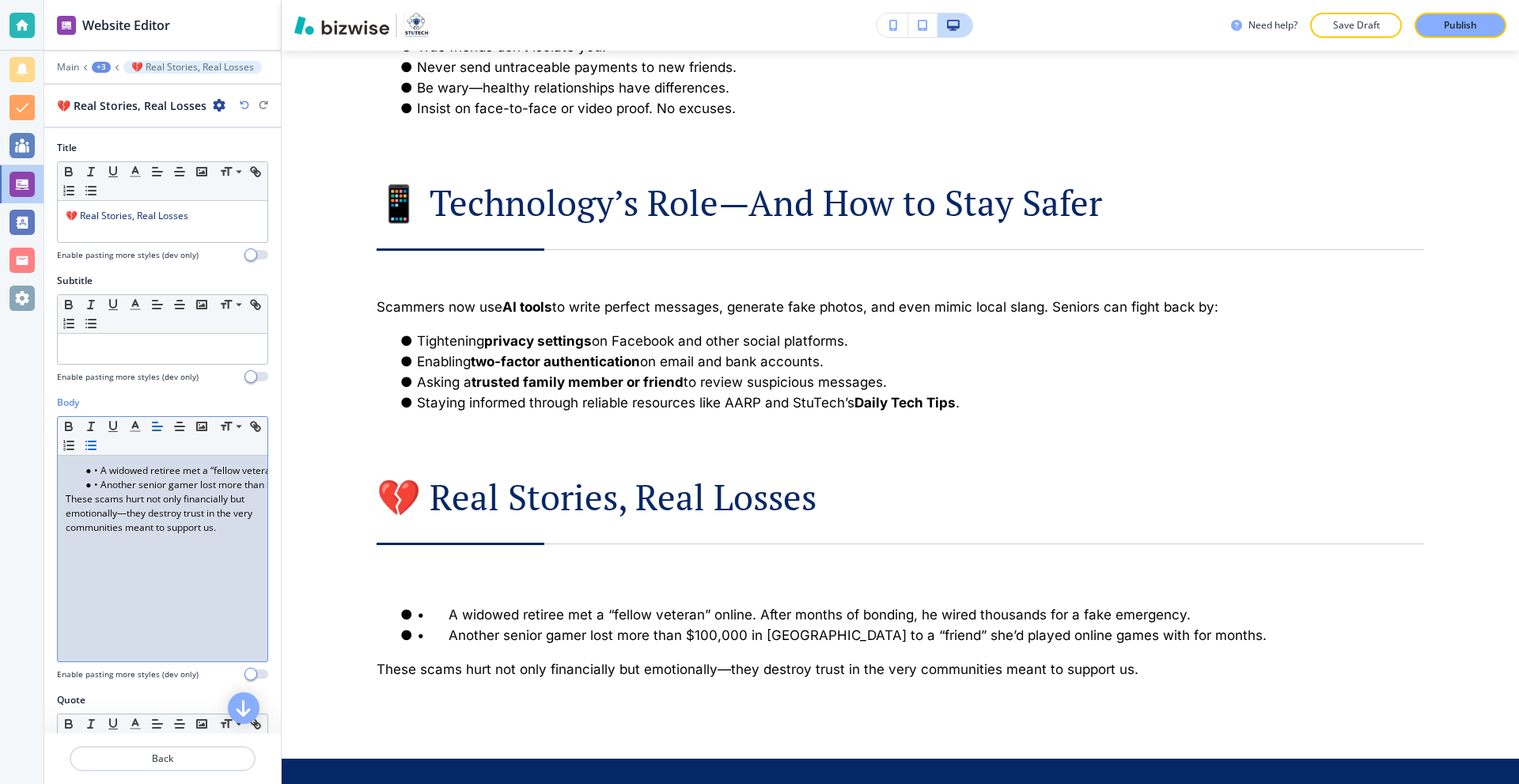
click at [103, 471] on li "• A widowed retiree met a “fellow veteran” online. After months of bonding, he …" at bounding box center [170, 470] width 180 height 14
click at [102, 471] on li "• A widowed retiree met a “fellow veteran” online. After months of bonding, he …" at bounding box center [170, 470] width 180 height 14
click at [102, 485] on li "• Another senior gamer lost more than $100,000 in Bitcoin to a “friend” she’d p…" at bounding box center [170, 485] width 180 height 14
click at [203, 757] on p "Back" at bounding box center [162, 759] width 183 height 14
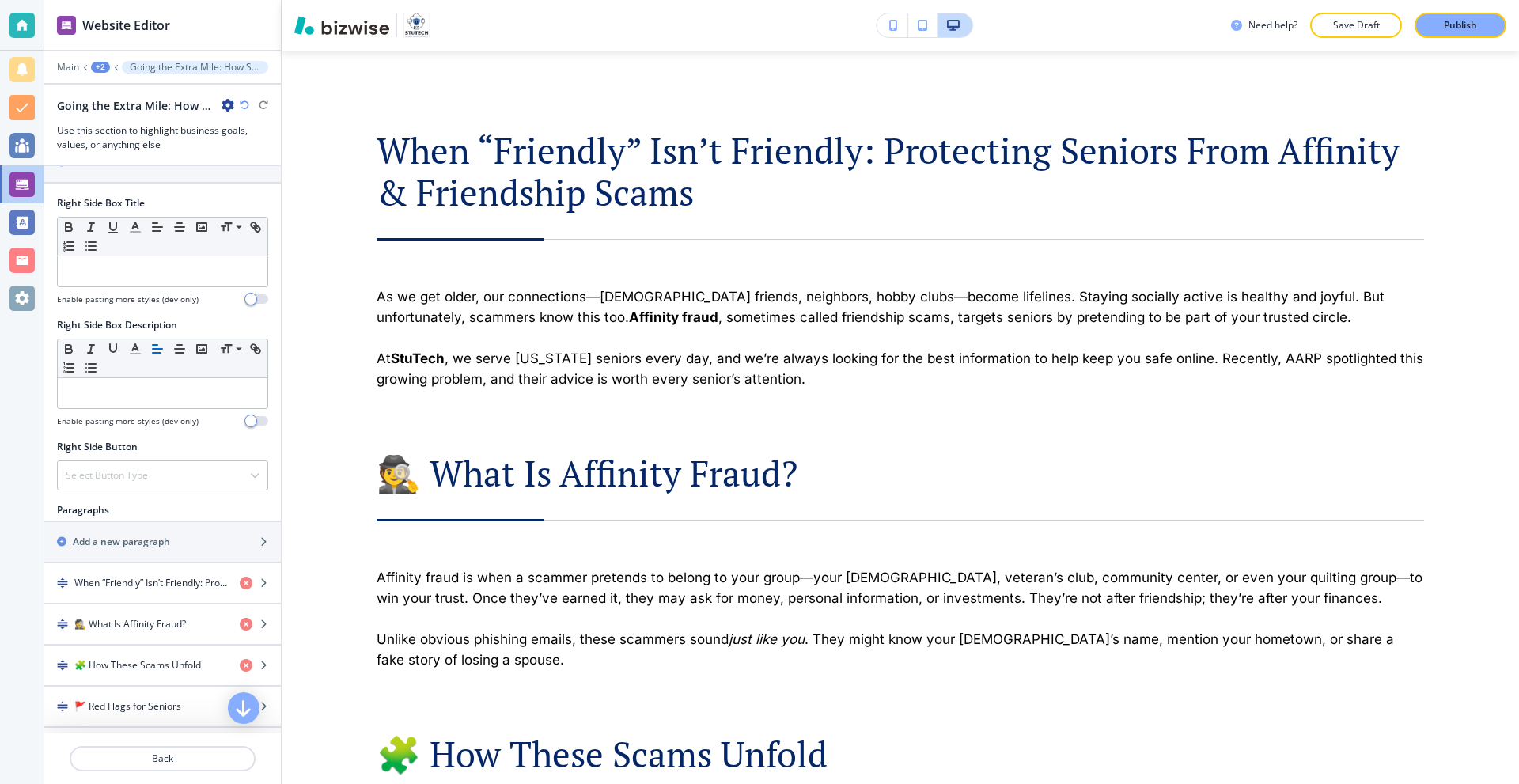
scroll to position [870, 0]
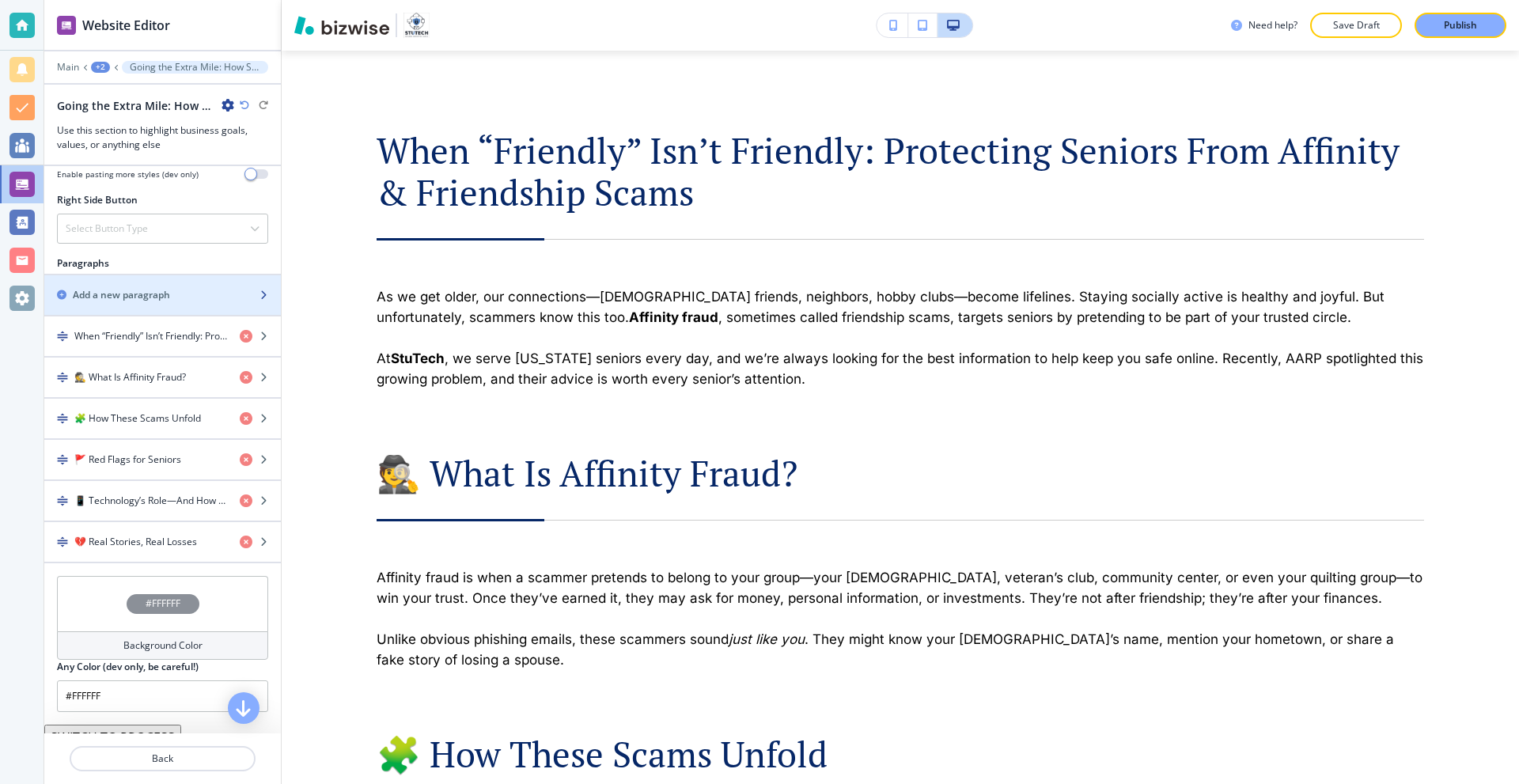
click at [130, 306] on div "button" at bounding box center [162, 308] width 237 height 13
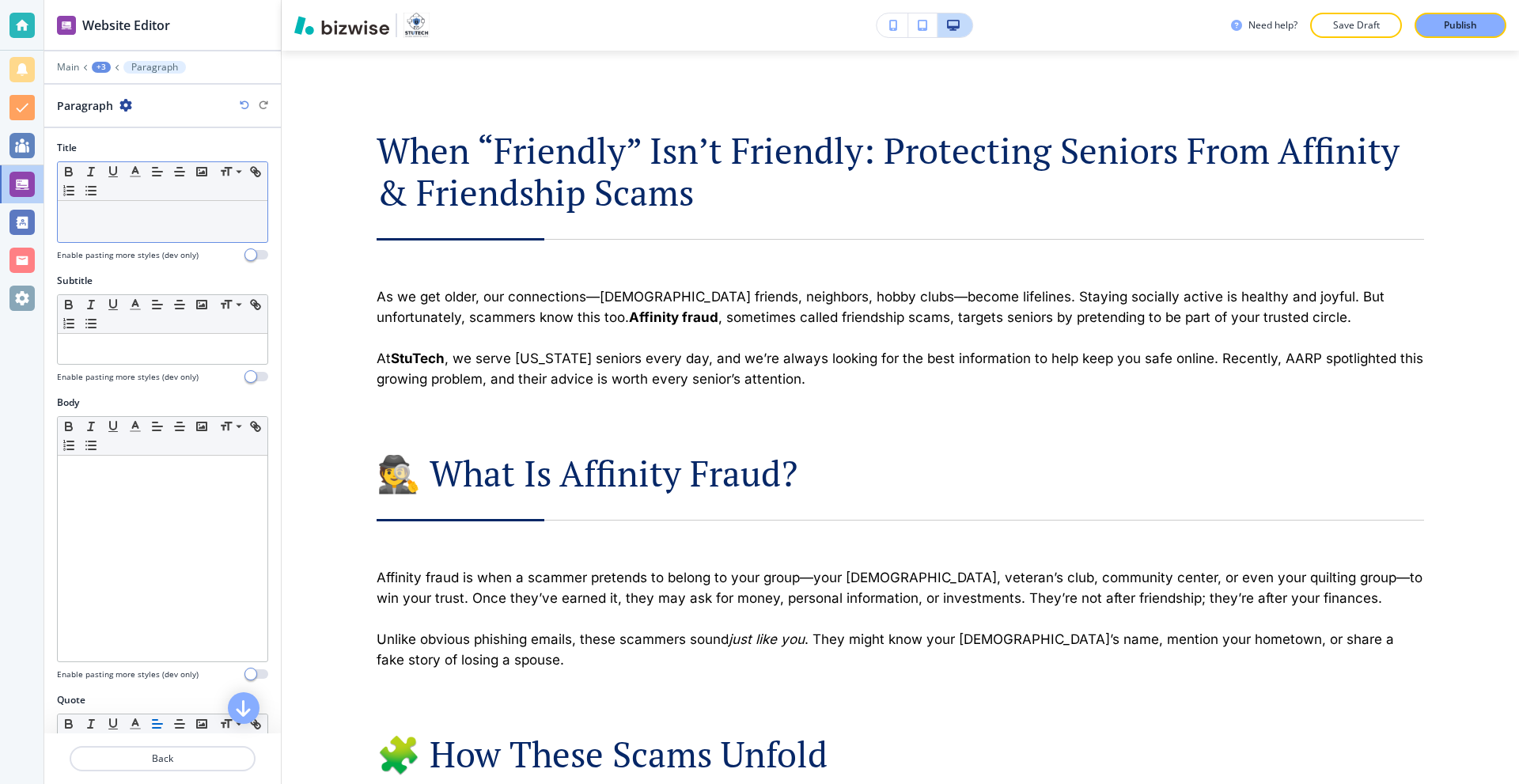
drag, startPoint x: 148, startPoint y: 210, endPoint x: 135, endPoint y: 225, distance: 19.8
click at [147, 210] on p at bounding box center [163, 216] width 194 height 14
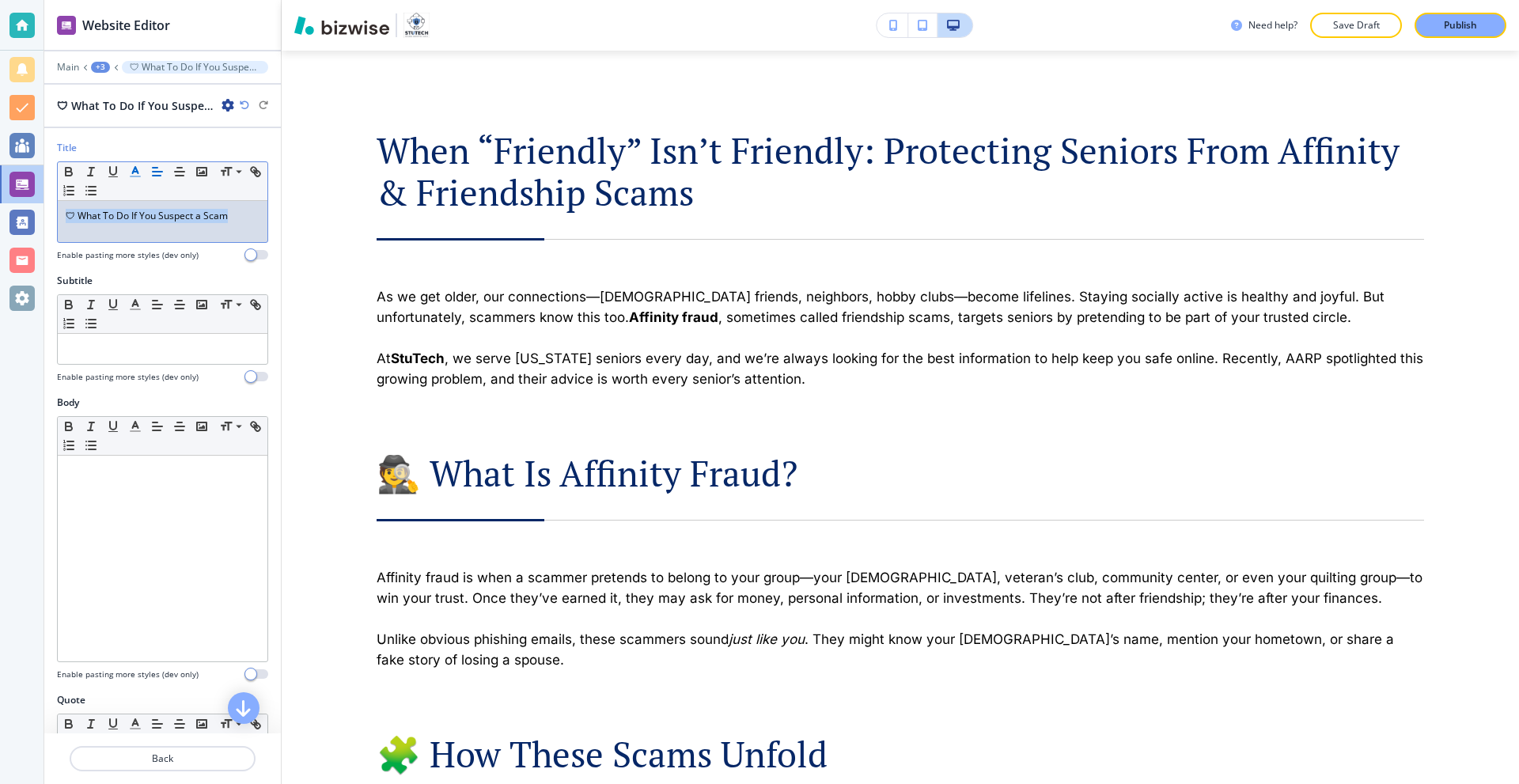
click at [136, 174] on icon "button" at bounding box center [136, 172] width 14 height 14
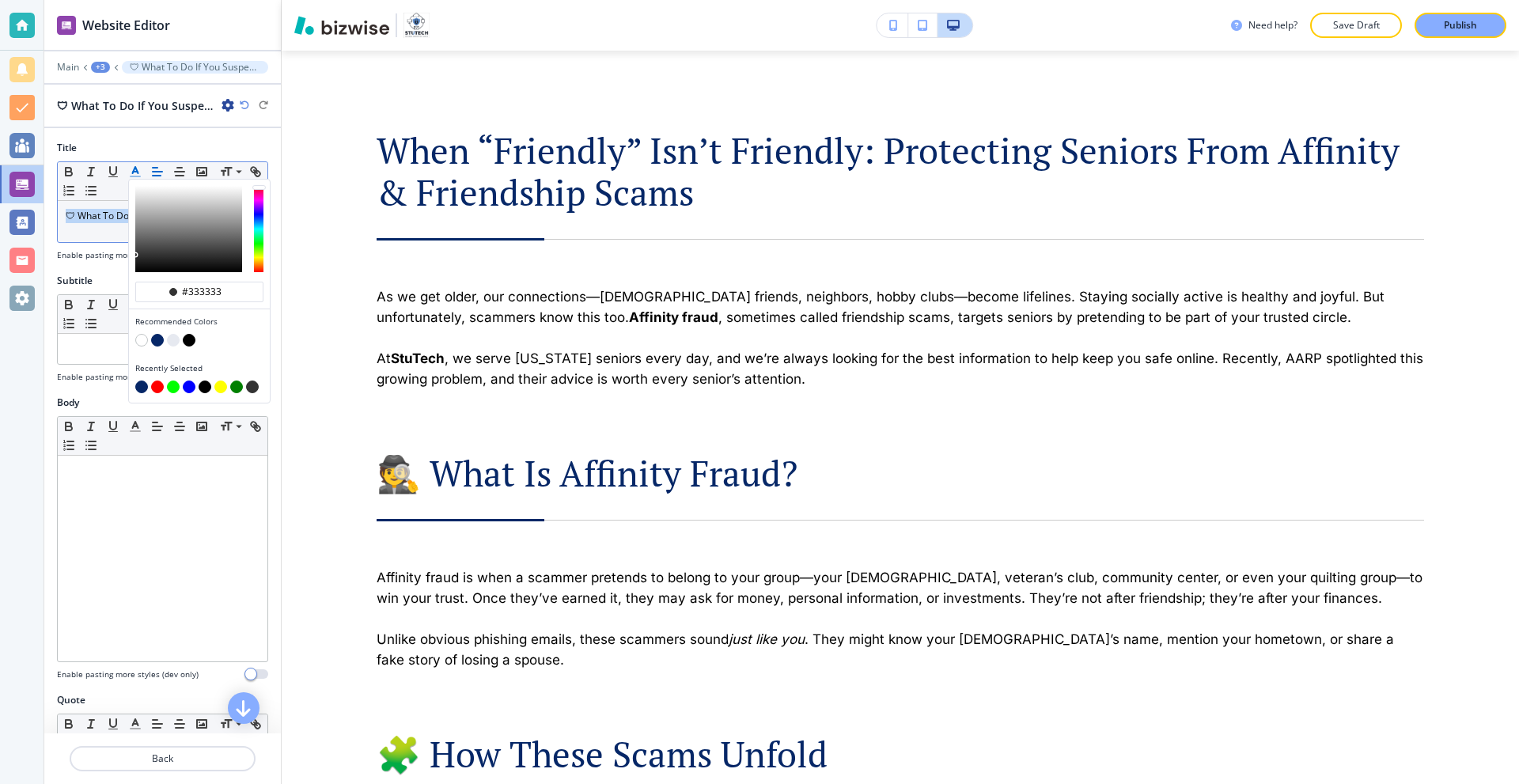
click at [160, 335] on button "button" at bounding box center [157, 340] width 13 height 13
type input "#062767"
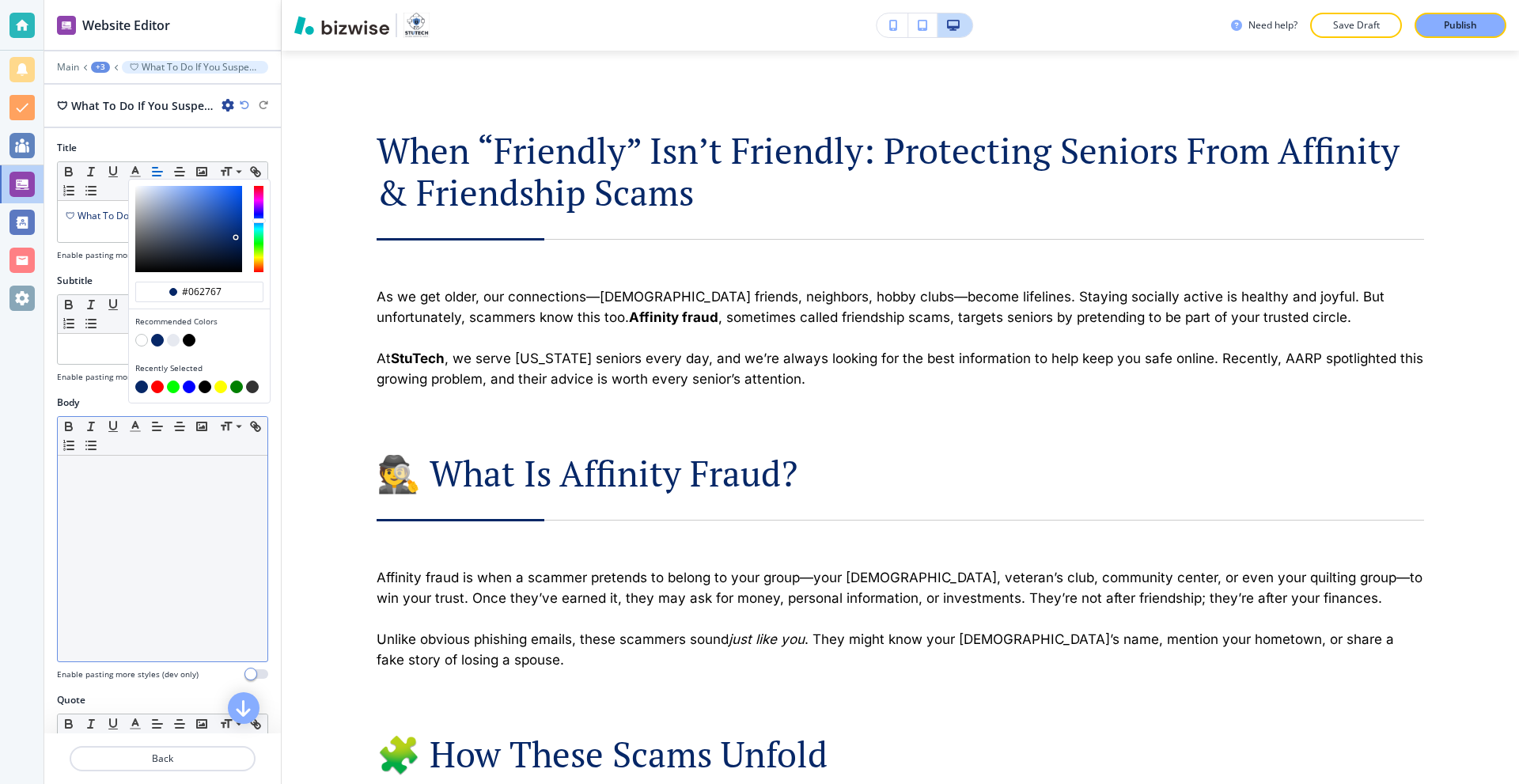
click at [156, 515] on div at bounding box center [162, 558] width 210 height 206
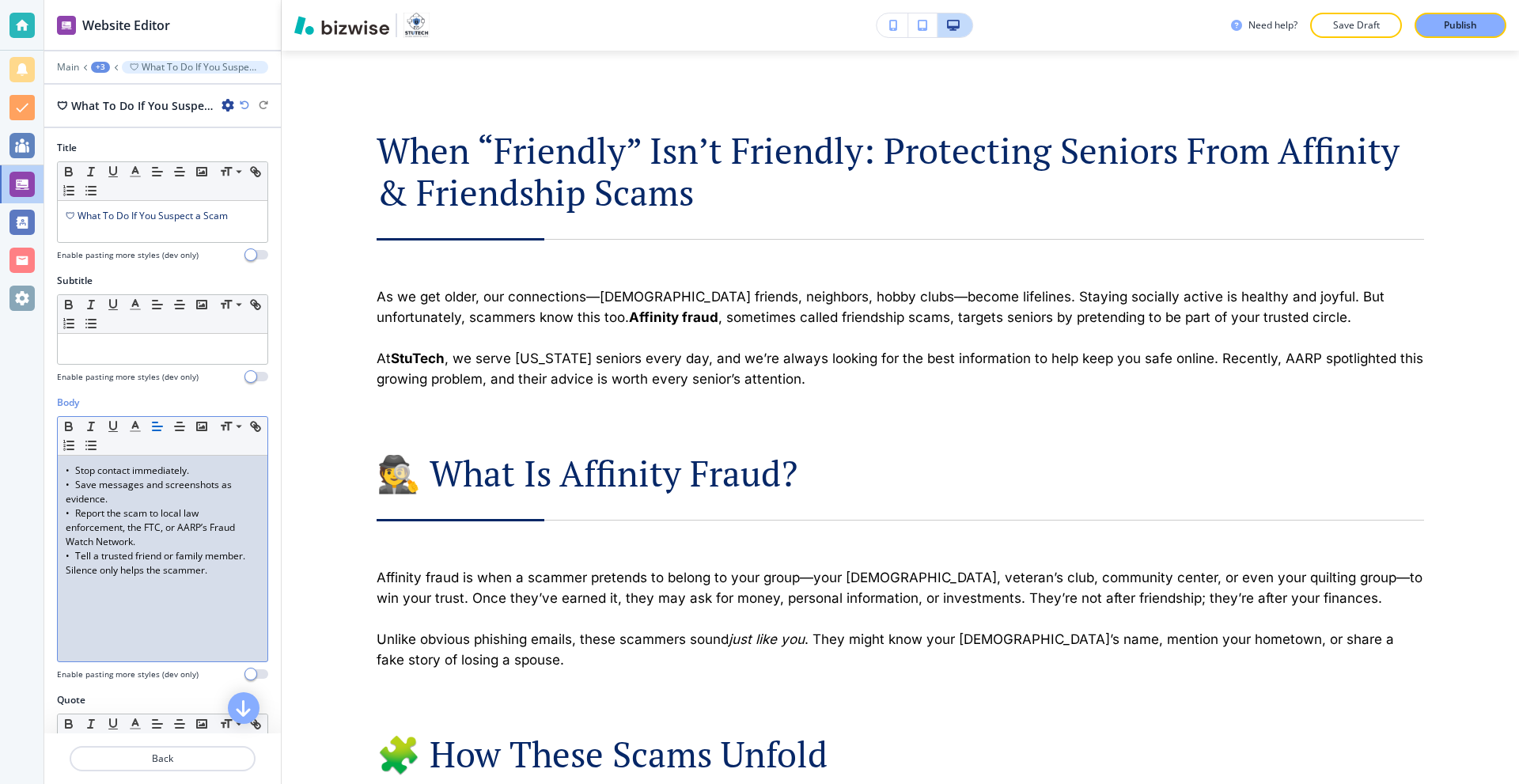
scroll to position [0, 0]
drag, startPoint x: 76, startPoint y: 469, endPoint x: 212, endPoint y: 470, distance: 136.0
click at [212, 470] on p "• Stop contact immediately." at bounding box center [163, 470] width 194 height 14
drag, startPoint x: 77, startPoint y: 485, endPoint x: 217, endPoint y: 491, distance: 140.1
click at [217, 491] on p "• Save messages and screenshots as evidence." at bounding box center [163, 492] width 194 height 29
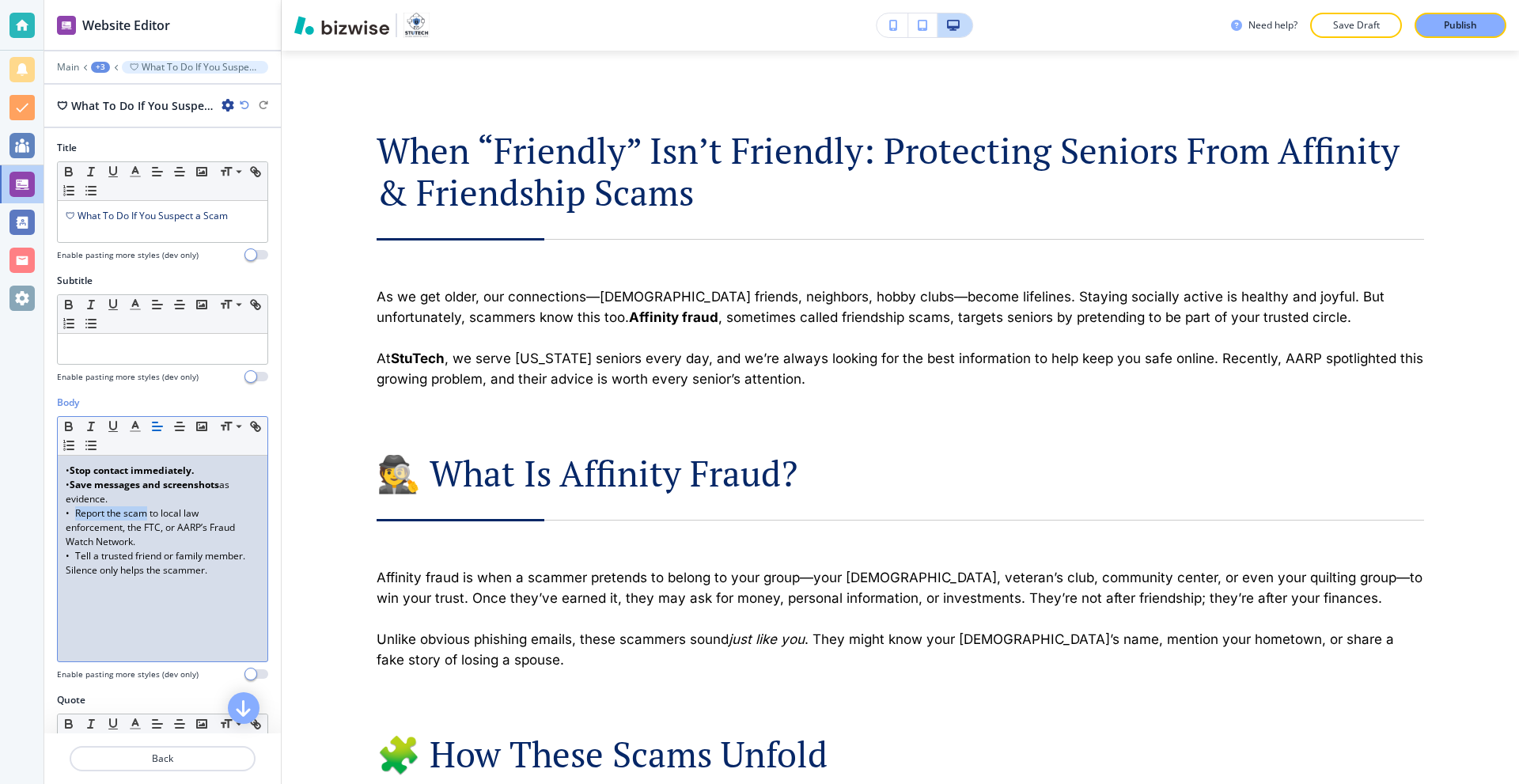
drag, startPoint x: 78, startPoint y: 513, endPoint x: 148, endPoint y: 516, distance: 70.1
click at [148, 516] on p "• Report the scam to local law enforcement, the FTC, or AARP’s Fraud Watch Netw…" at bounding box center [163, 528] width 194 height 43
drag, startPoint x: 76, startPoint y: 557, endPoint x: 243, endPoint y: 560, distance: 167.0
click at [243, 560] on p "• Tell a trusted friend or family member. Silence only helps the scammer." at bounding box center [163, 549] width 194 height 29
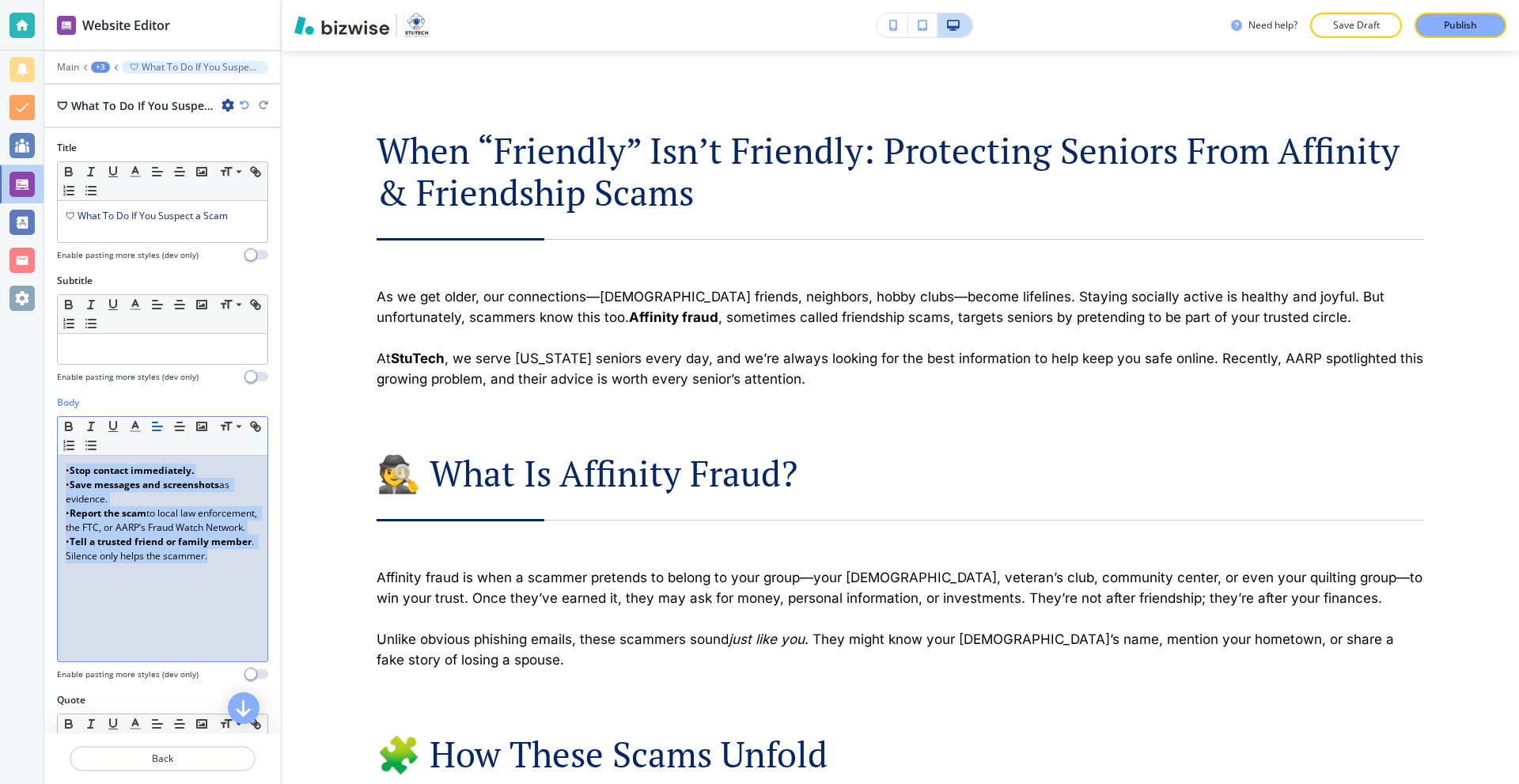
drag, startPoint x: 198, startPoint y: 586, endPoint x: 67, endPoint y: 466, distance: 177.7
click at [67, 466] on div "• Stop contact immediately. • Save messages and screenshots as evidence. • Repo…" at bounding box center [162, 558] width 210 height 206
click at [102, 450] on button "button" at bounding box center [91, 445] width 22 height 19
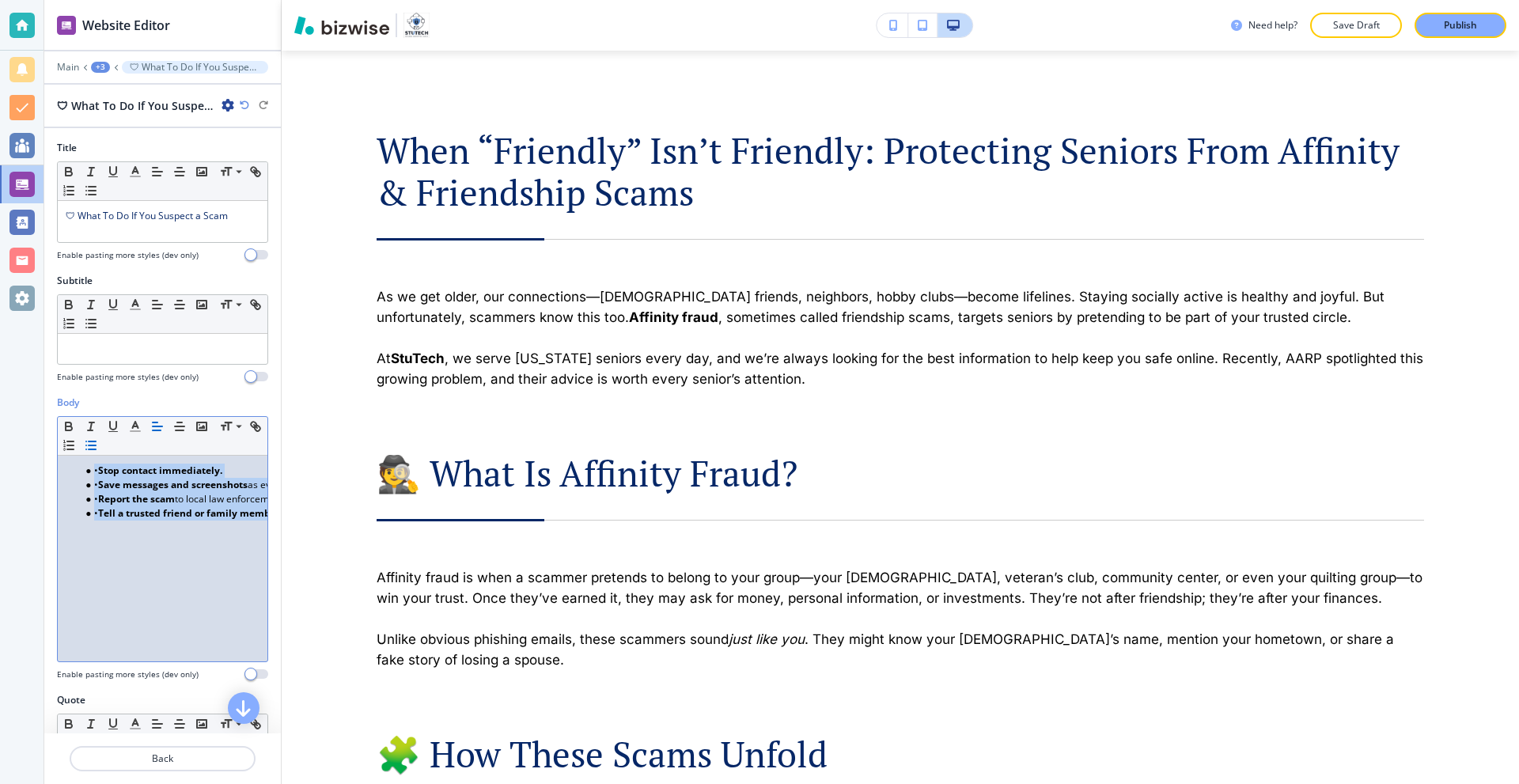
click at [107, 472] on strong "Stop contact immediately." at bounding box center [160, 469] width 124 height 13
click at [103, 484] on strong "Save messages and screenshots" at bounding box center [173, 484] width 149 height 13
click at [102, 503] on strong "Report the scam" at bounding box center [136, 498] width 76 height 13
click at [102, 516] on strong "Tell a trusted friend or family member" at bounding box center [189, 512] width 182 height 13
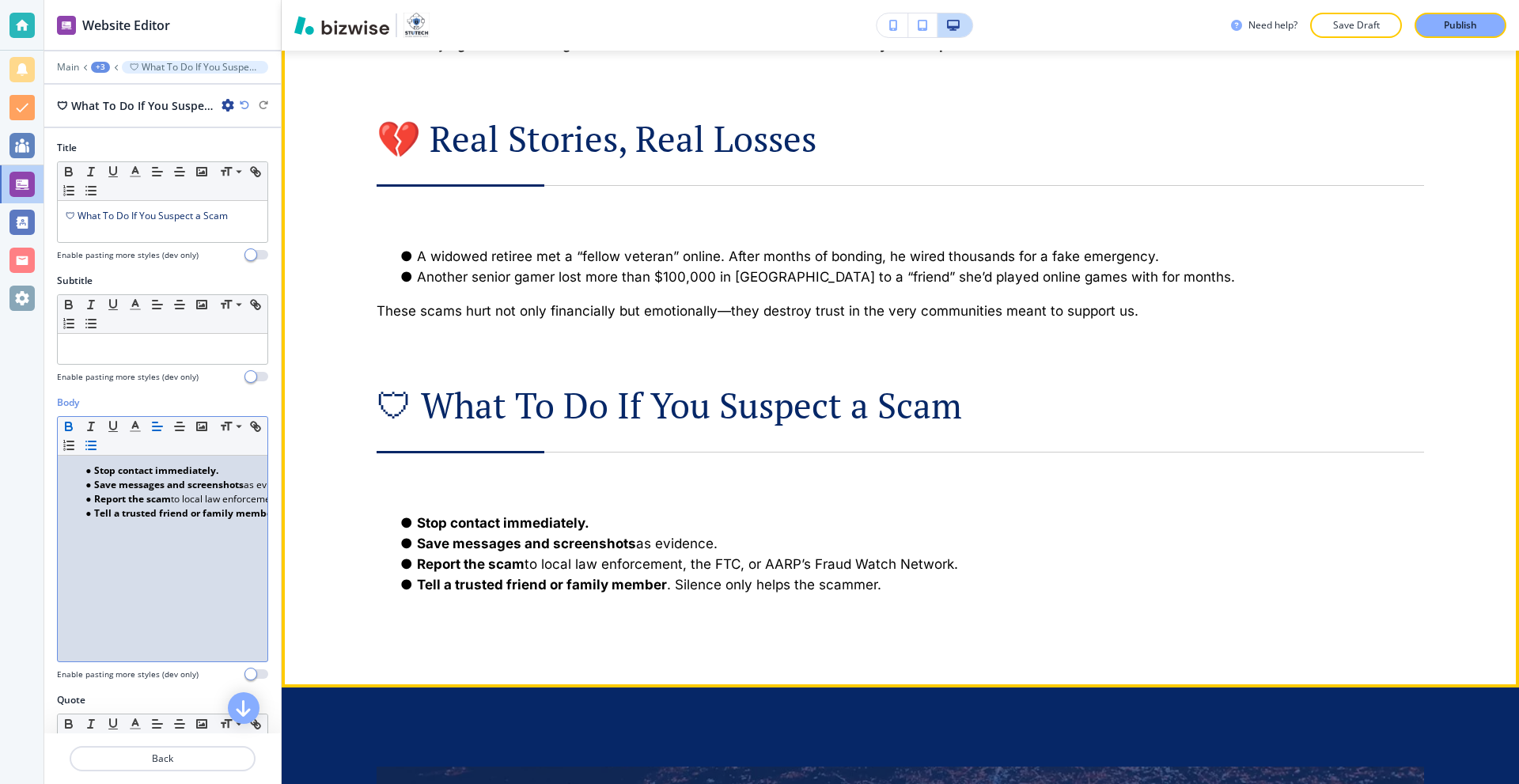
scroll to position [2722, 0]
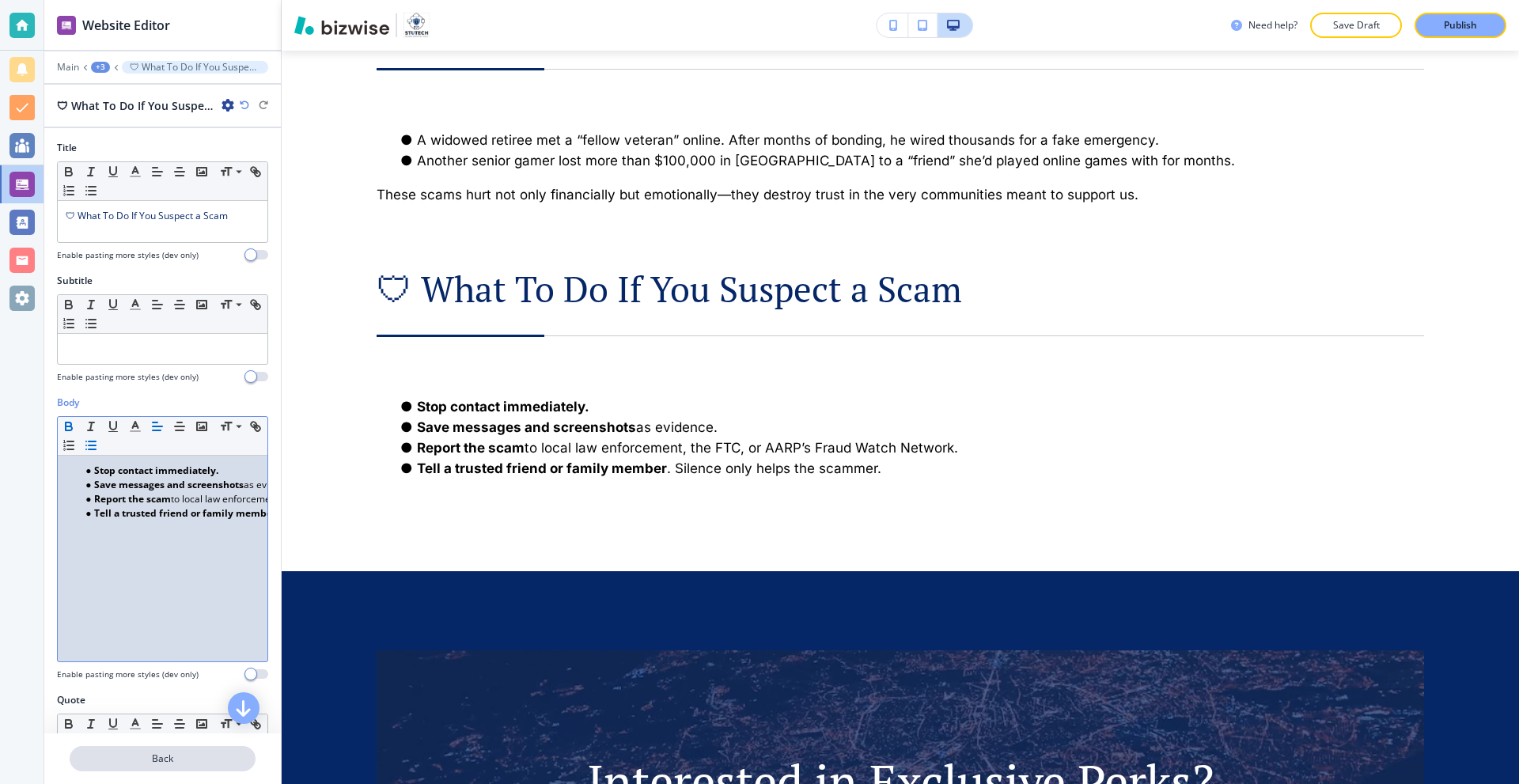
click at [174, 768] on button "Back" at bounding box center [162, 759] width 186 height 25
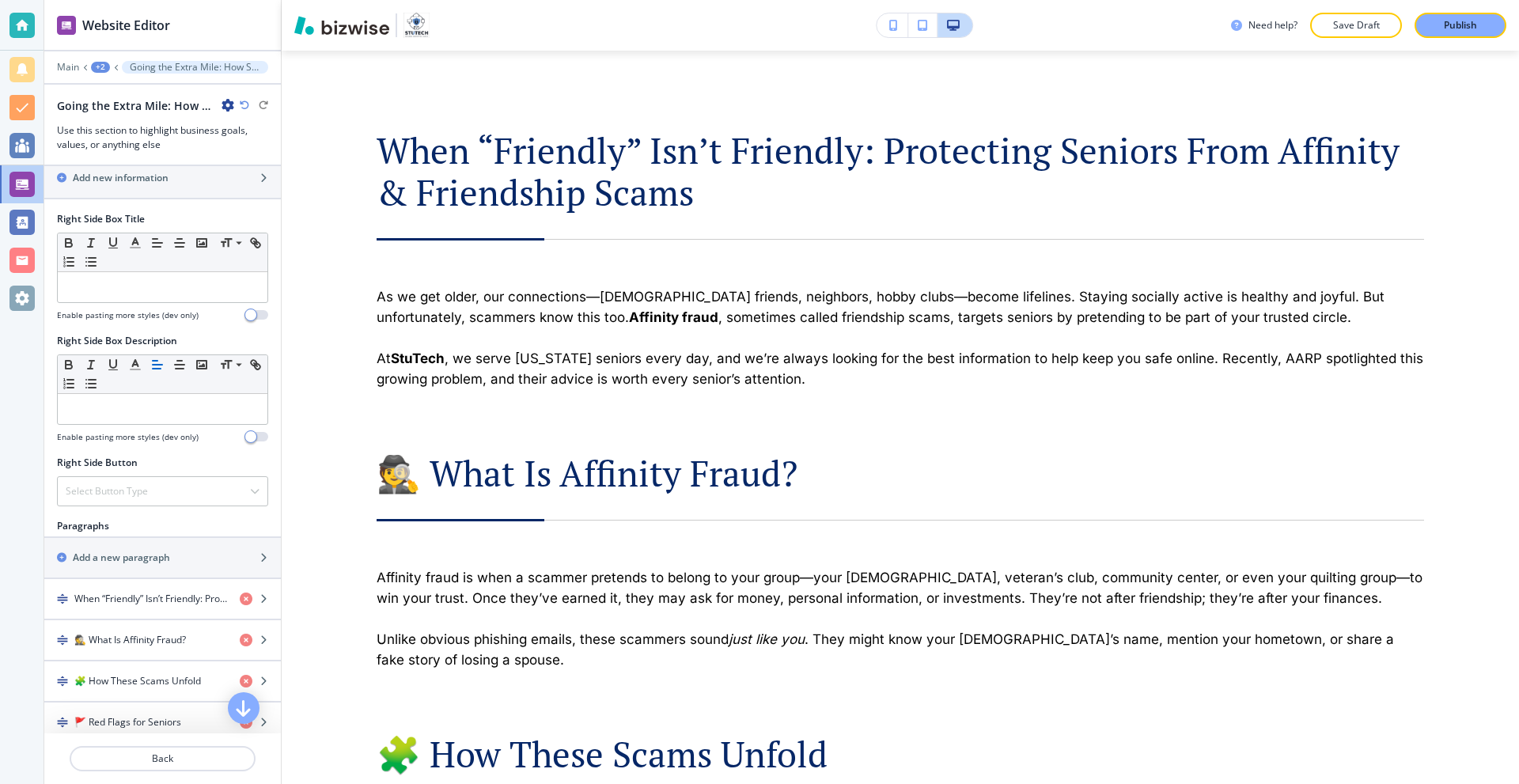
scroll to position [791, 0]
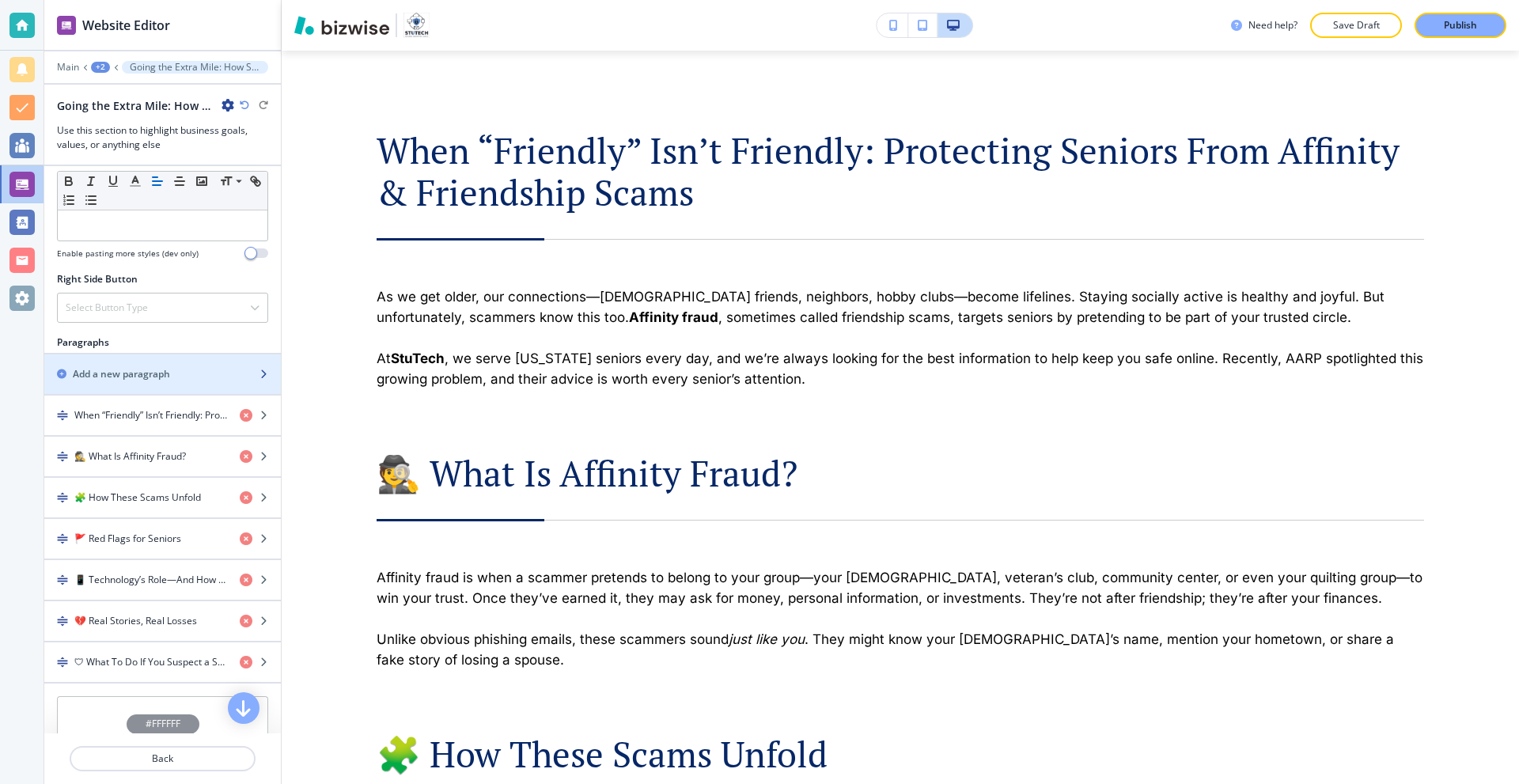
click at [148, 355] on div "button" at bounding box center [162, 361] width 237 height 13
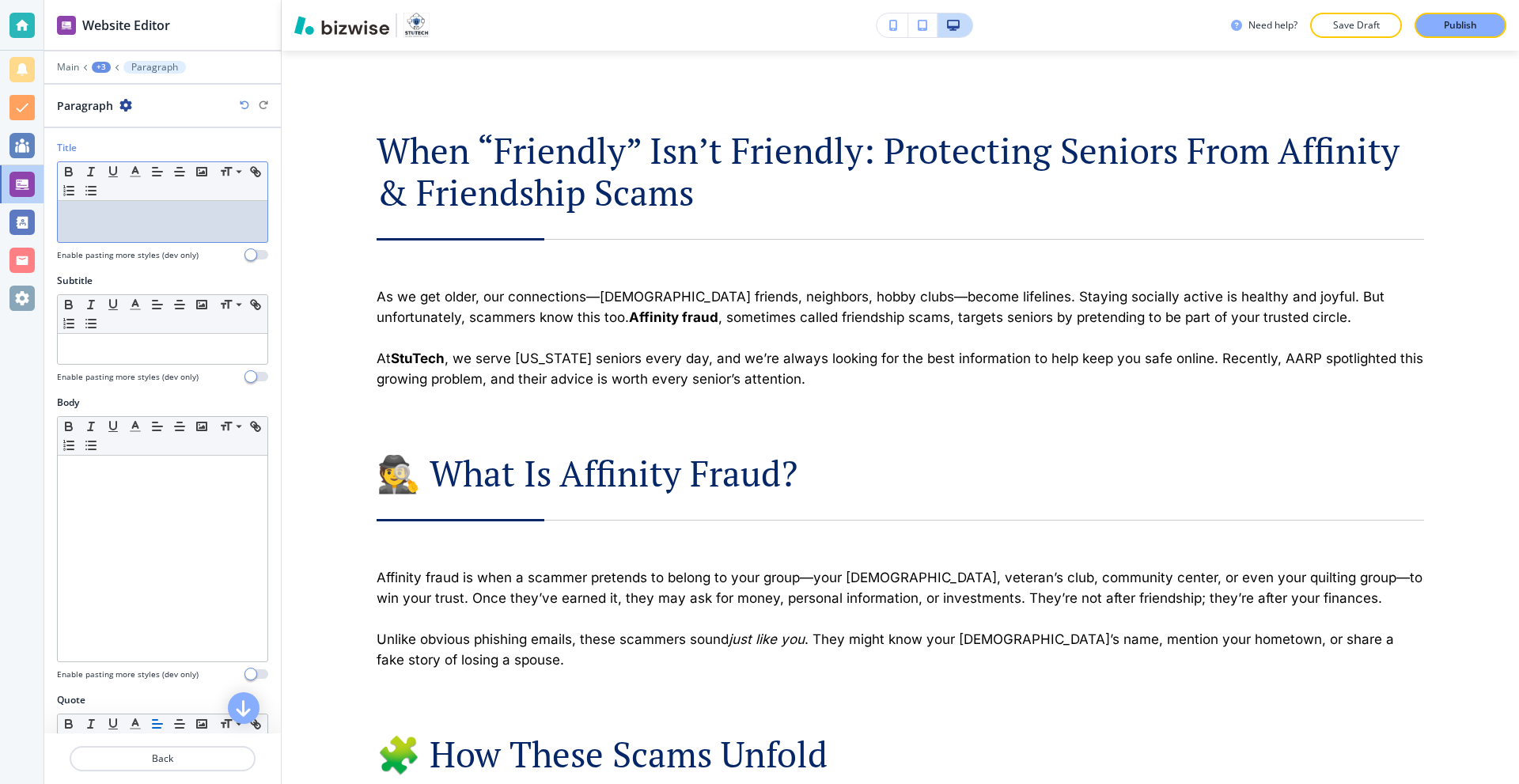
click at [172, 234] on div at bounding box center [162, 221] width 210 height 41
click at [139, 171] on icon "button" at bounding box center [136, 172] width 14 height 14
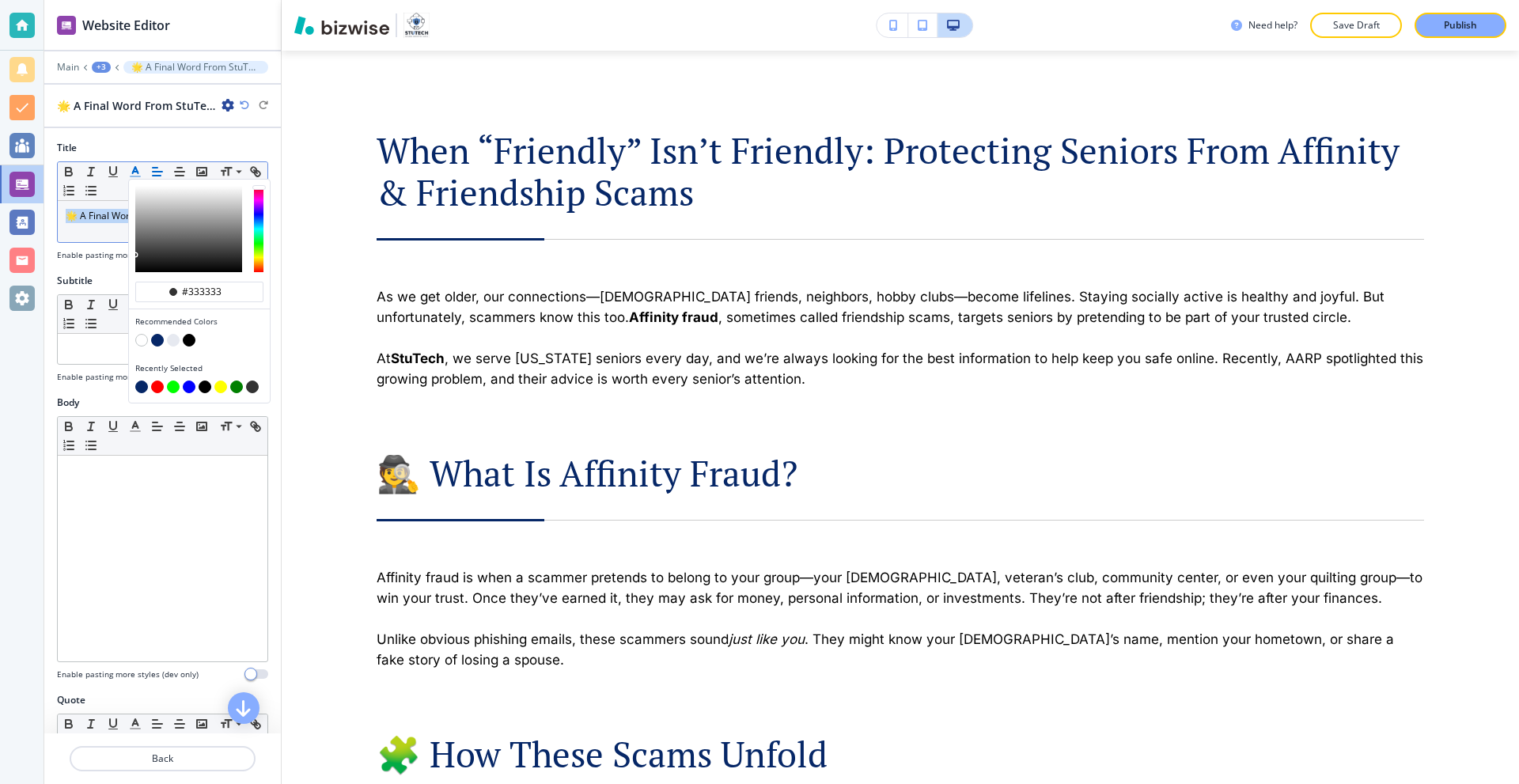
click at [156, 343] on button "button" at bounding box center [157, 340] width 13 height 13
type input "#062767"
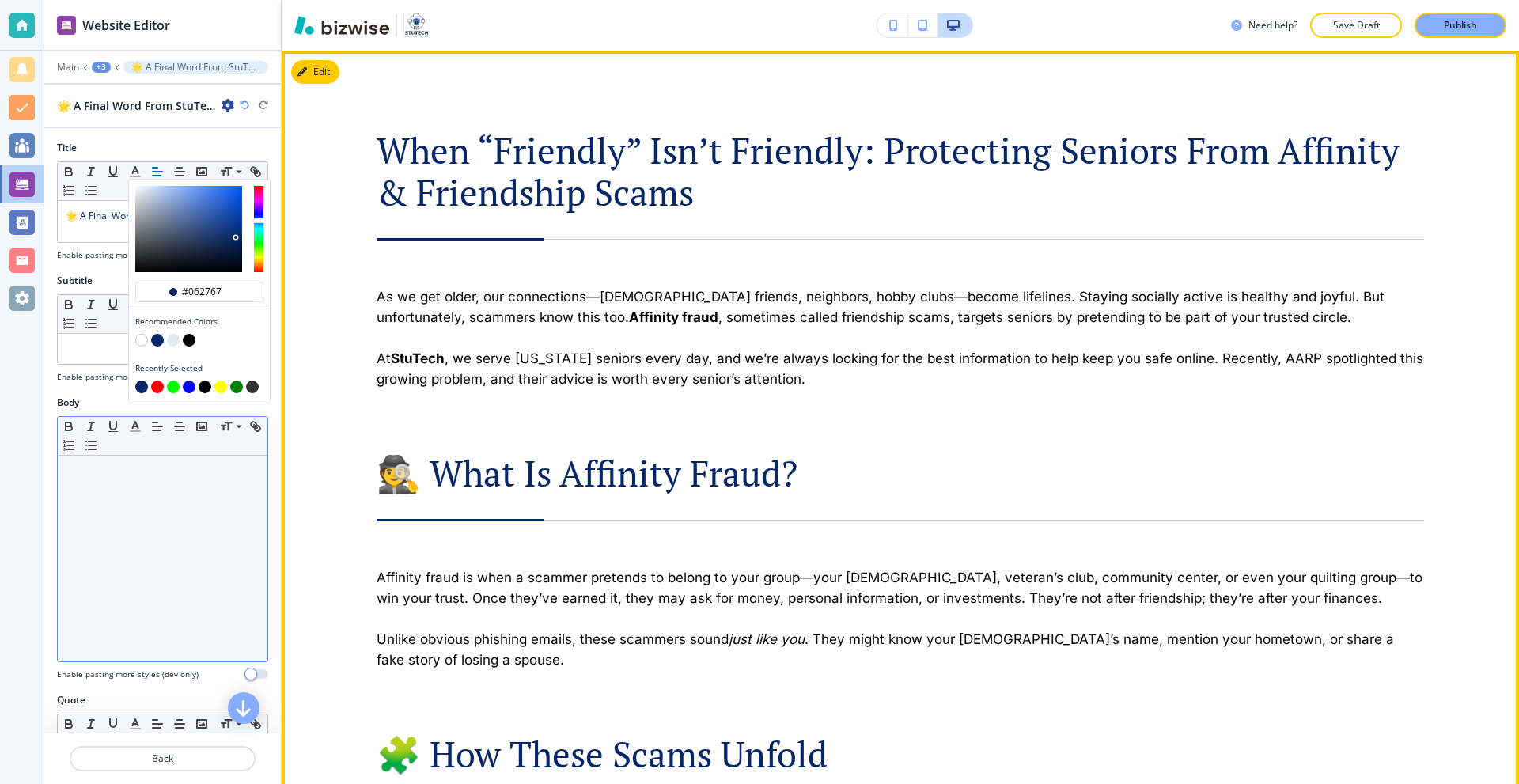
click at [147, 495] on div at bounding box center [162, 558] width 210 height 206
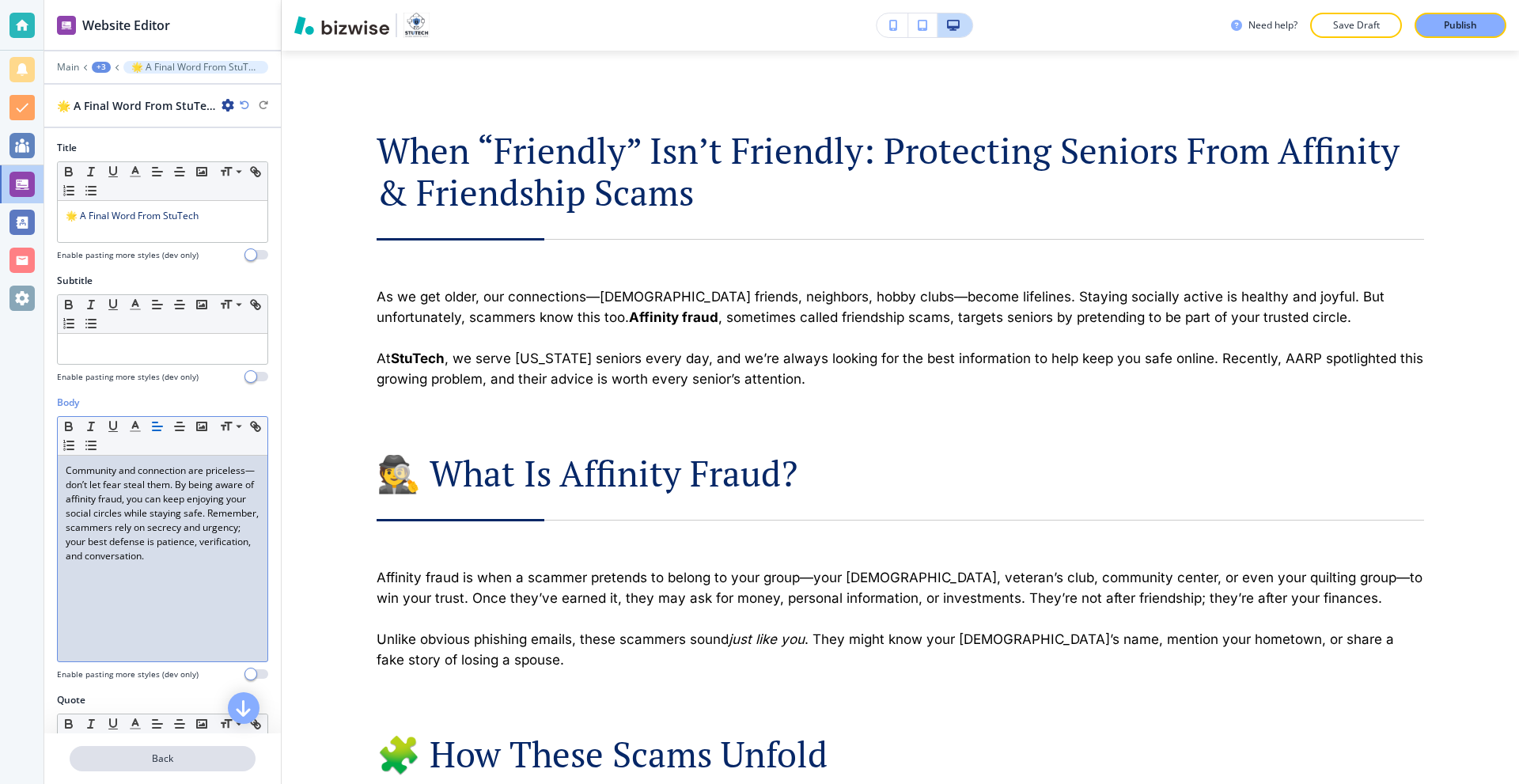
click at [195, 762] on p "Back" at bounding box center [162, 759] width 183 height 14
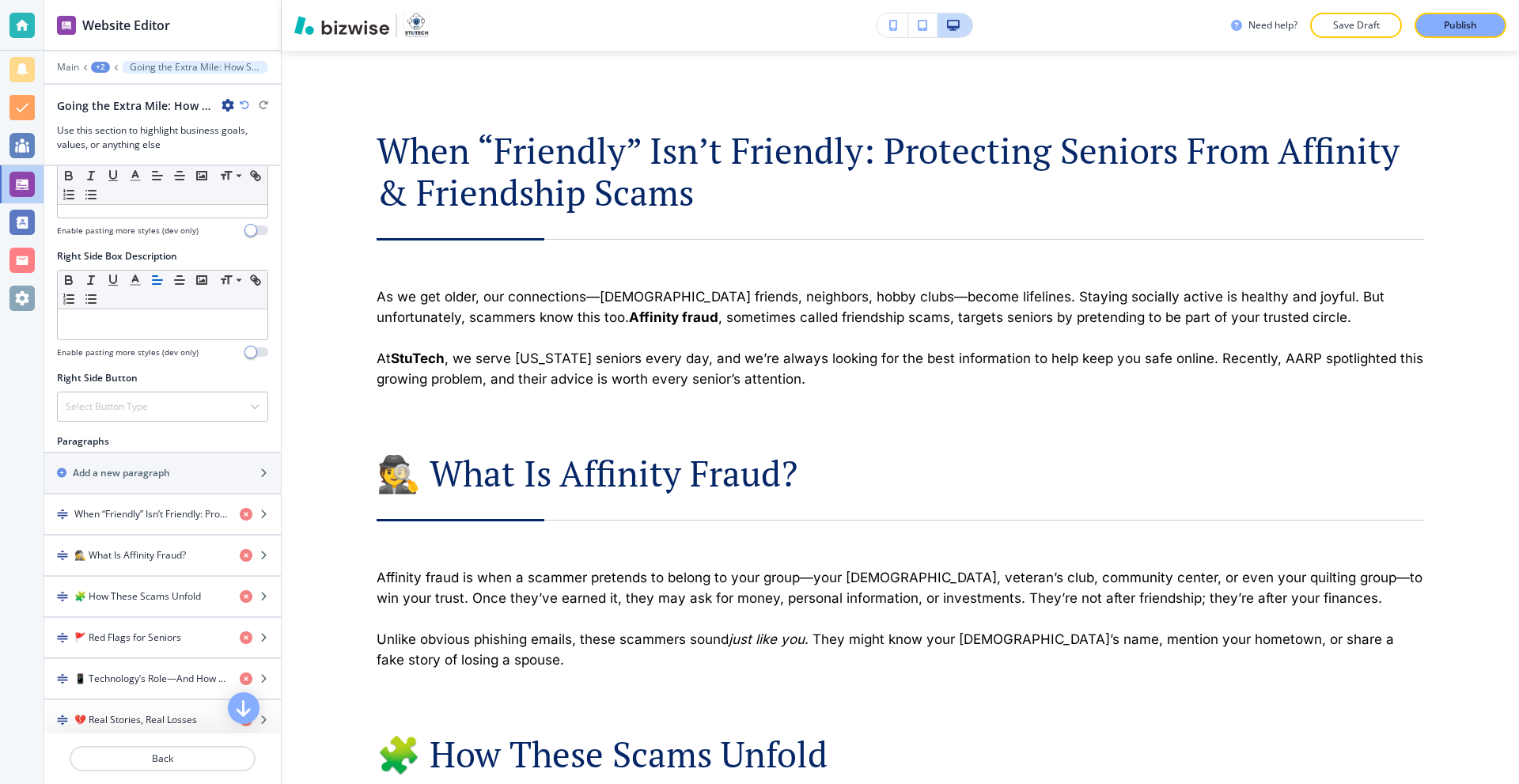
scroll to position [712, 0]
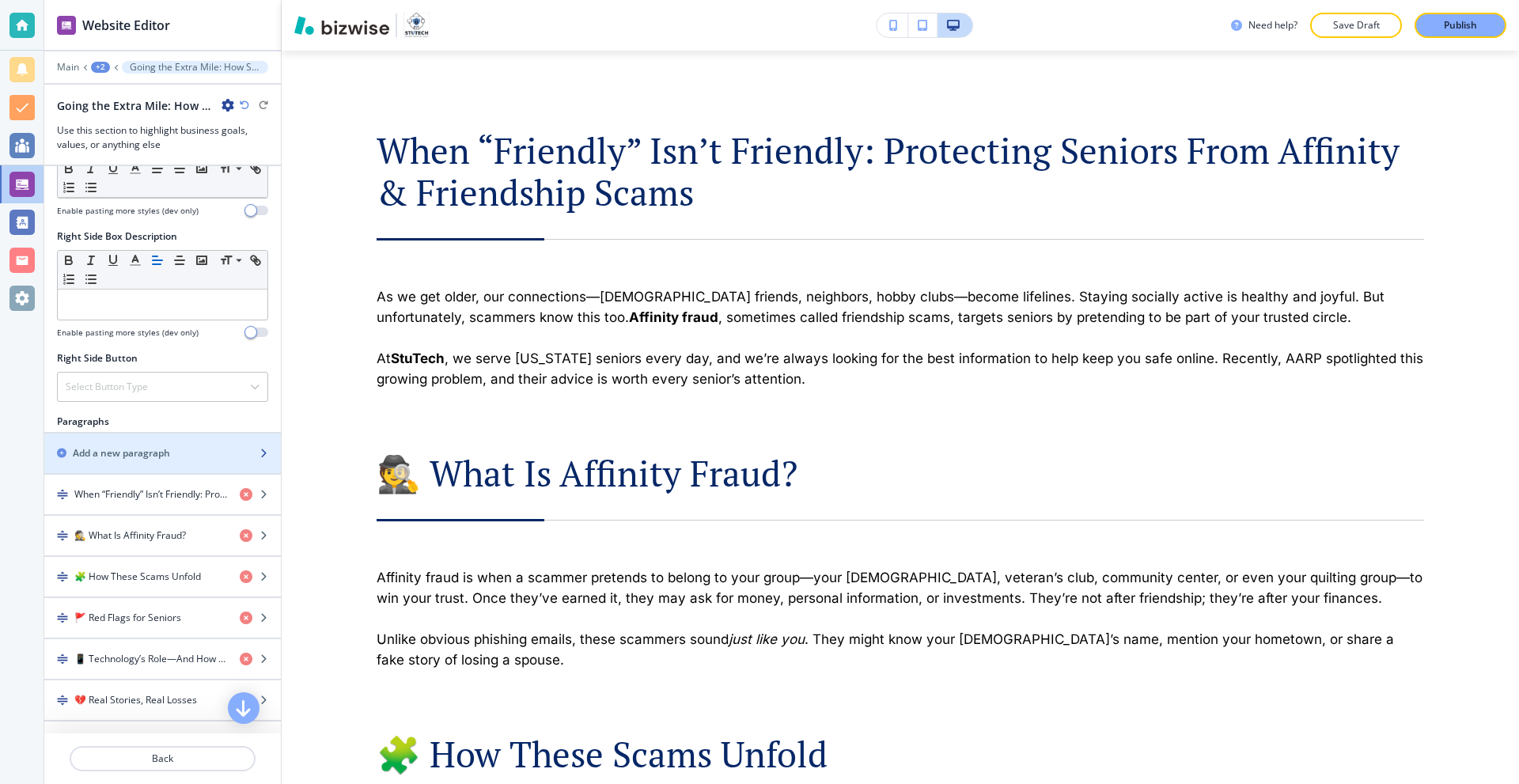
click at [135, 443] on div "button" at bounding box center [162, 440] width 237 height 13
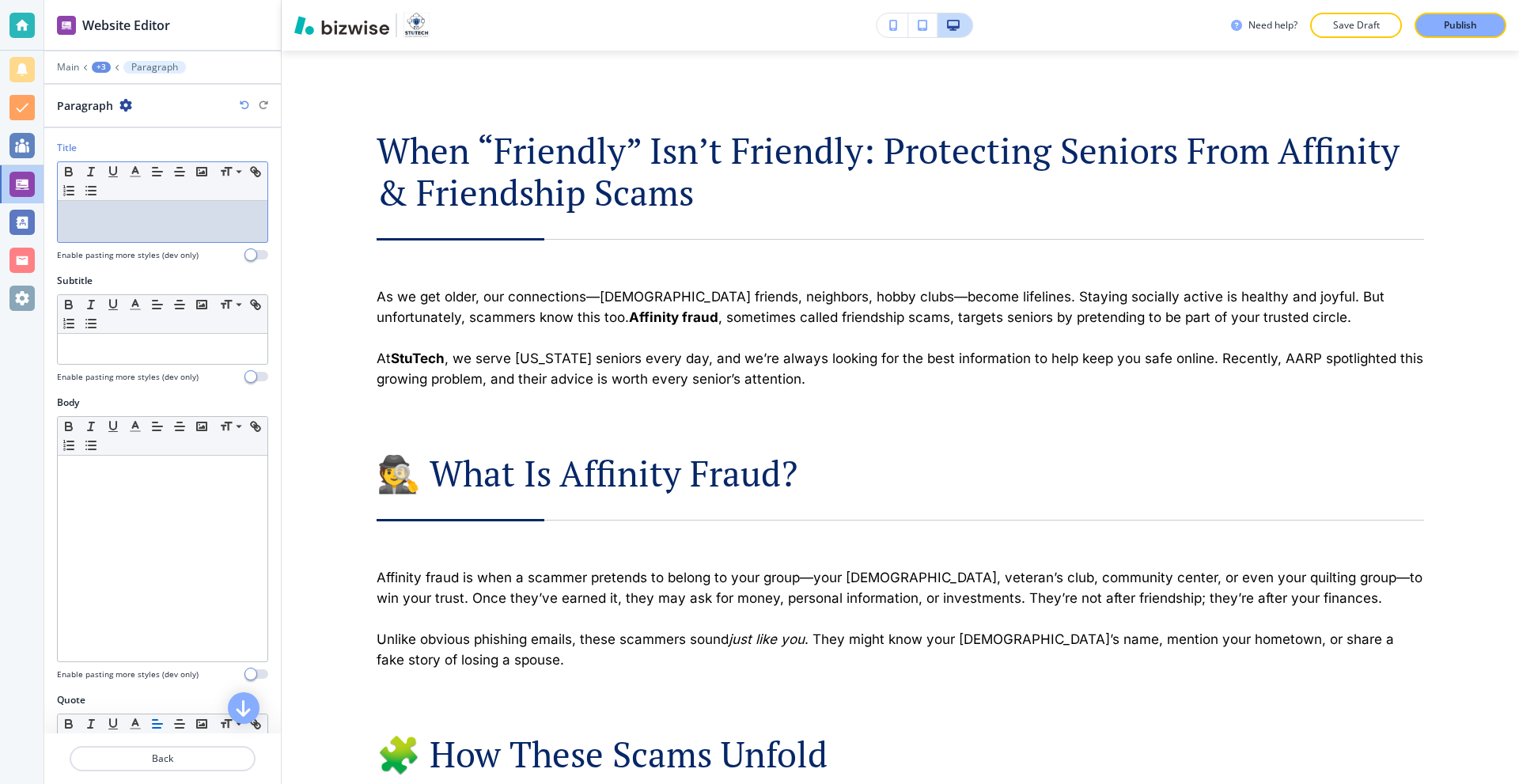
click at [133, 230] on div at bounding box center [162, 221] width 210 height 41
click at [138, 173] on polyline "button" at bounding box center [136, 170] width 5 height 6
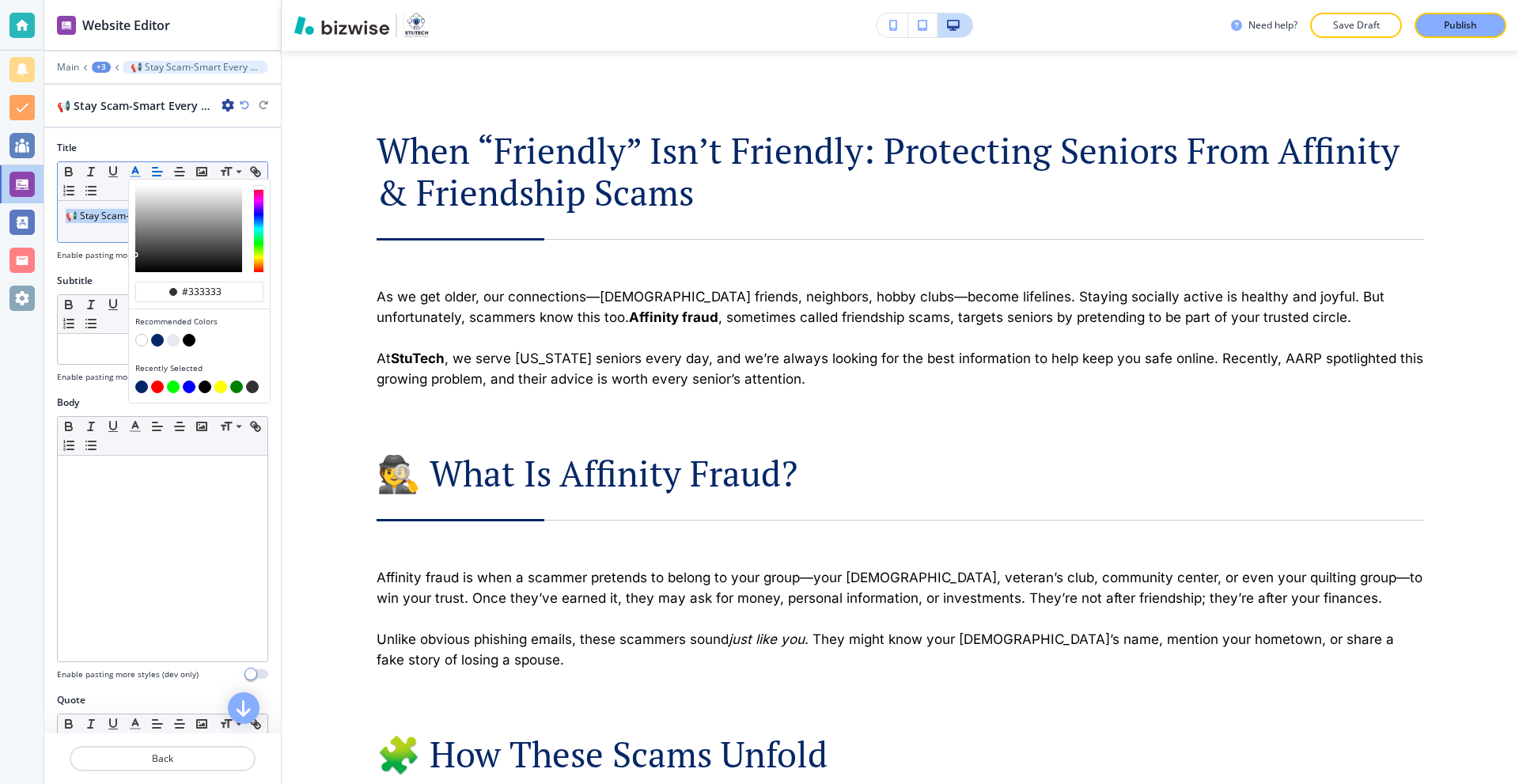
click at [152, 338] on button "button" at bounding box center [157, 340] width 13 height 13
type input "#062767"
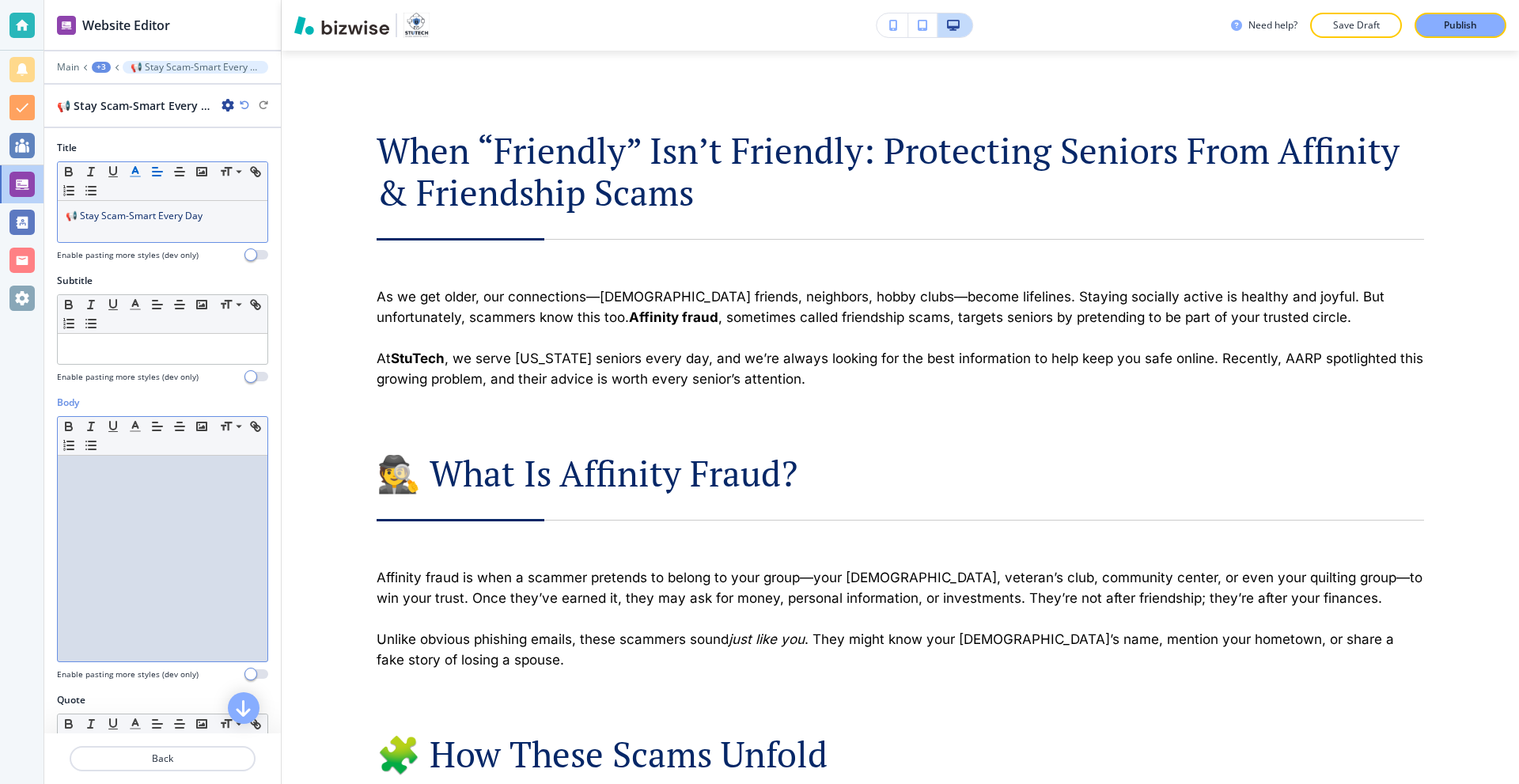
click at [174, 507] on div at bounding box center [162, 558] width 210 height 206
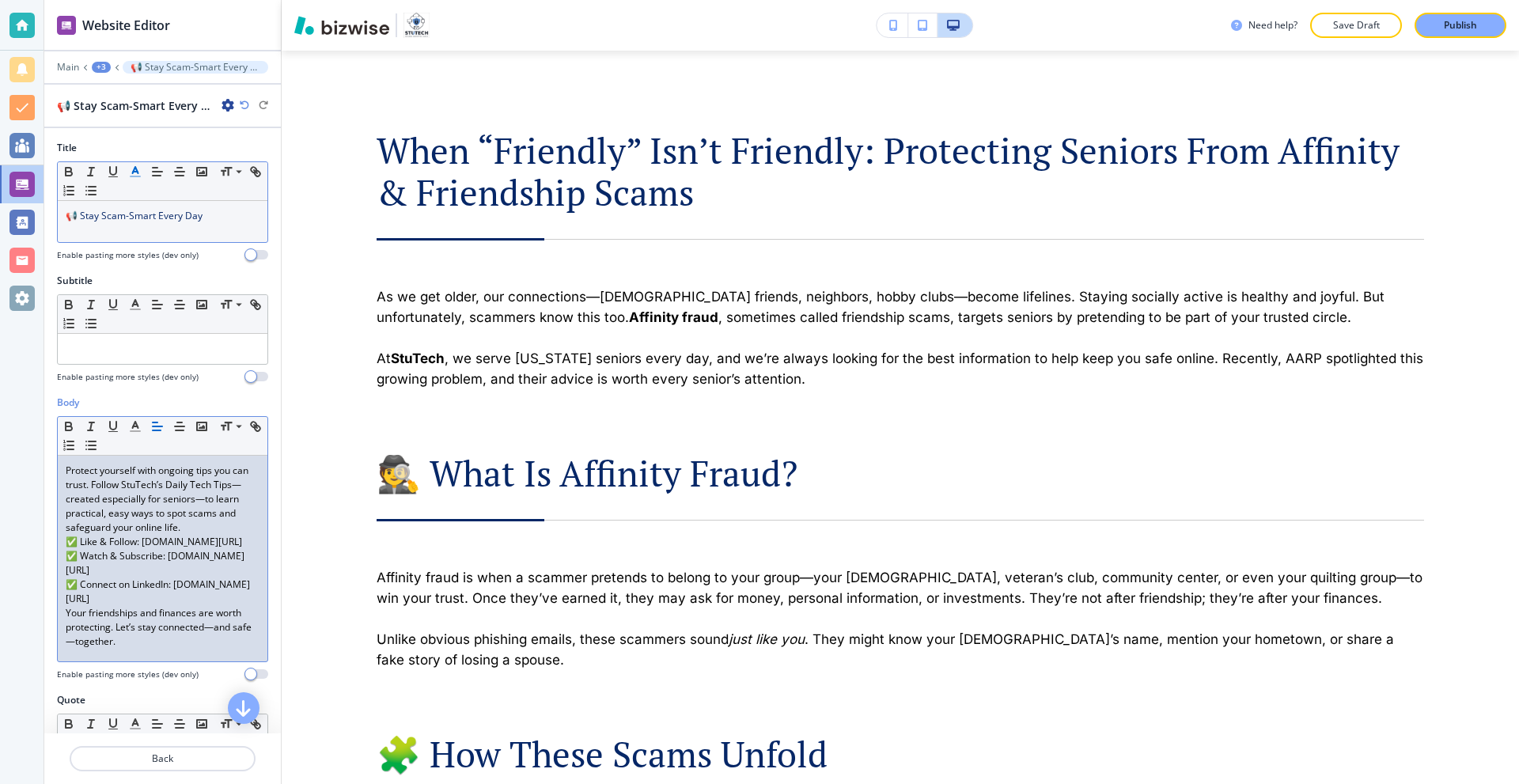
scroll to position [0, 0]
click at [212, 528] on p "Protect yourself with ongoing tips you can trust. Follow StuTech’s Daily Tech T…" at bounding box center [163, 498] width 194 height 71
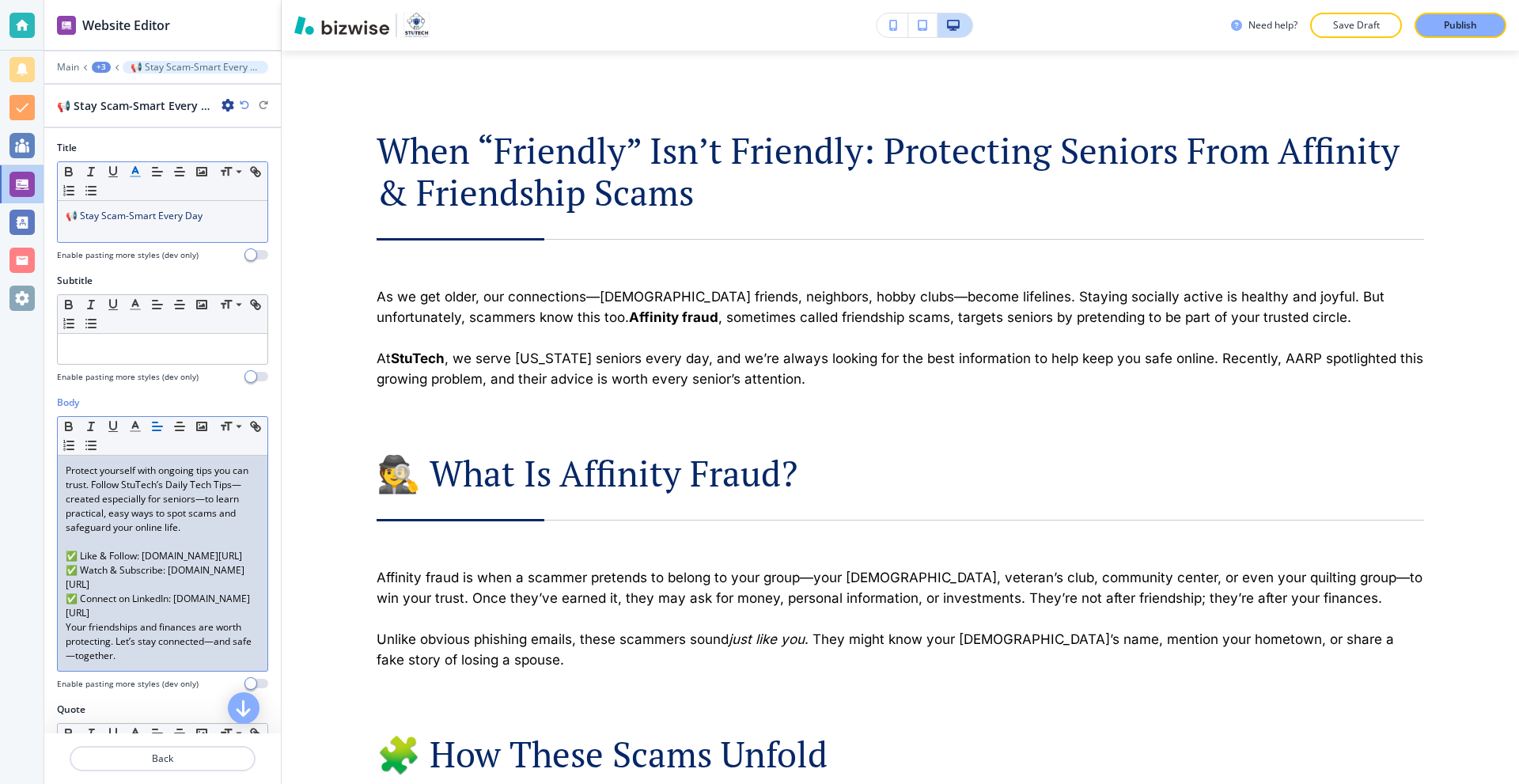
click at [226, 620] on p "✅ Connect on LinkedIn: linkedin.com/company/stutechaz" at bounding box center [163, 606] width 194 height 29
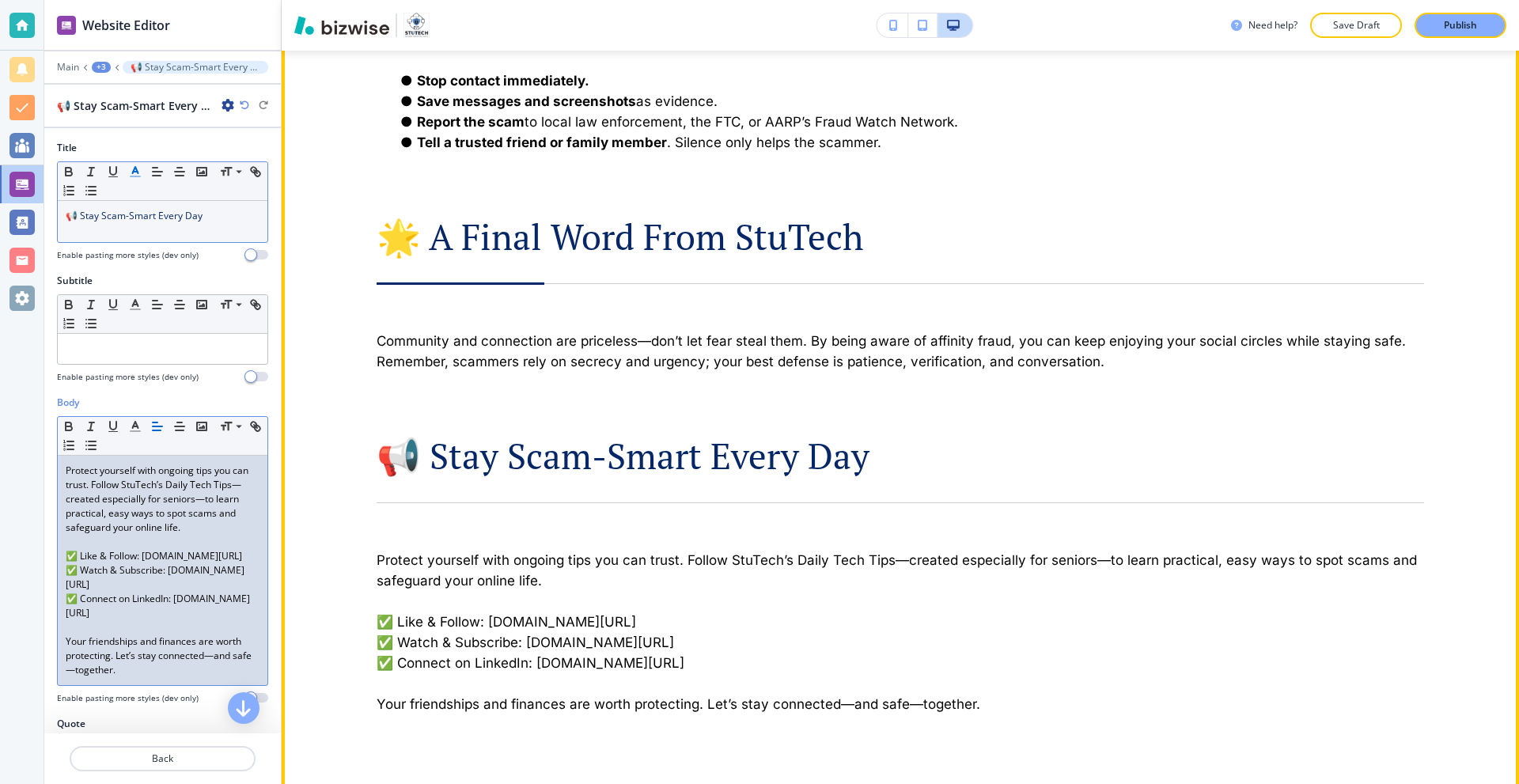
scroll to position [3196, 0]
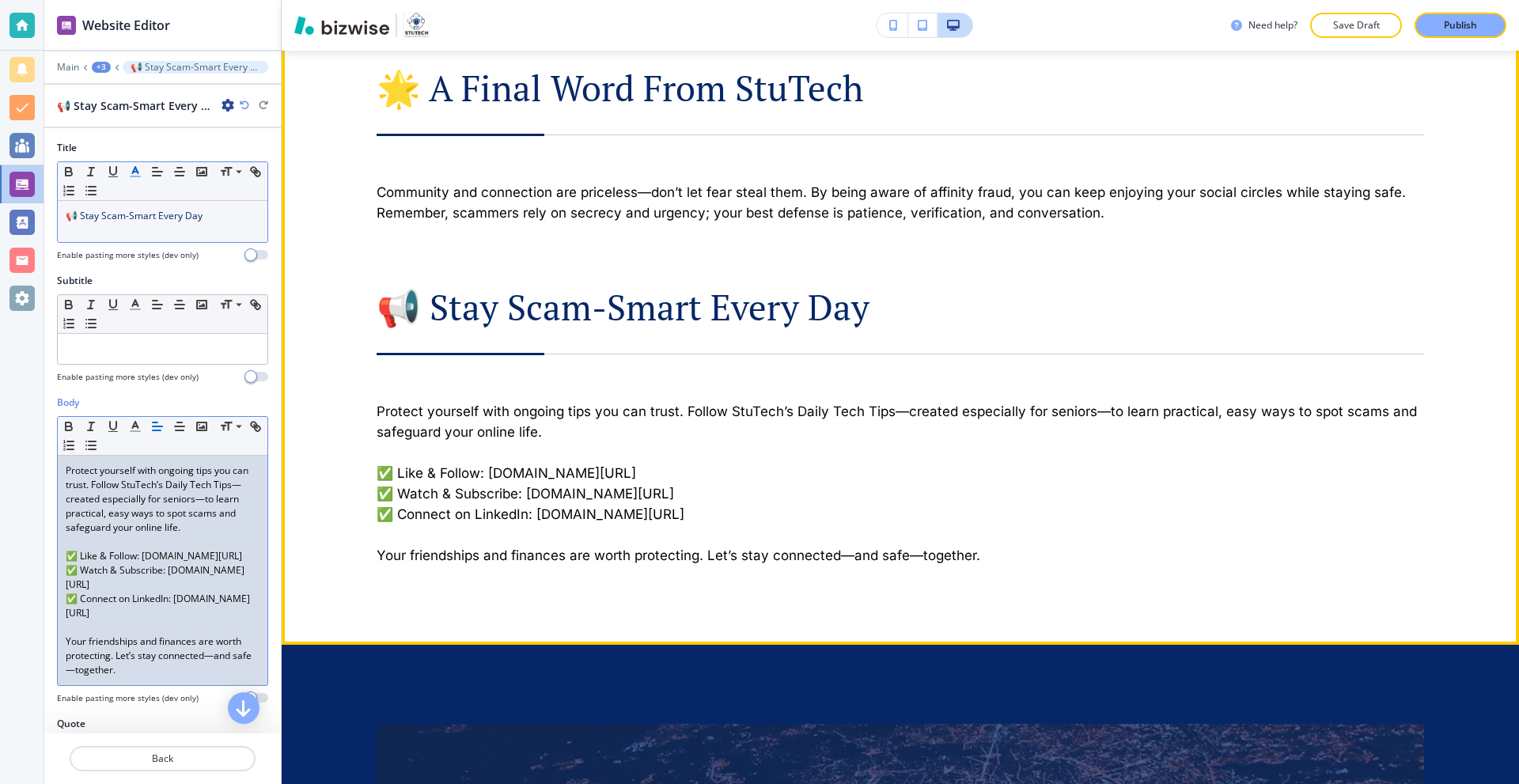
click at [527, 474] on p "✅ Like & Follow: facebook.com/StuTechAZ" at bounding box center [900, 473] width 1048 height 21
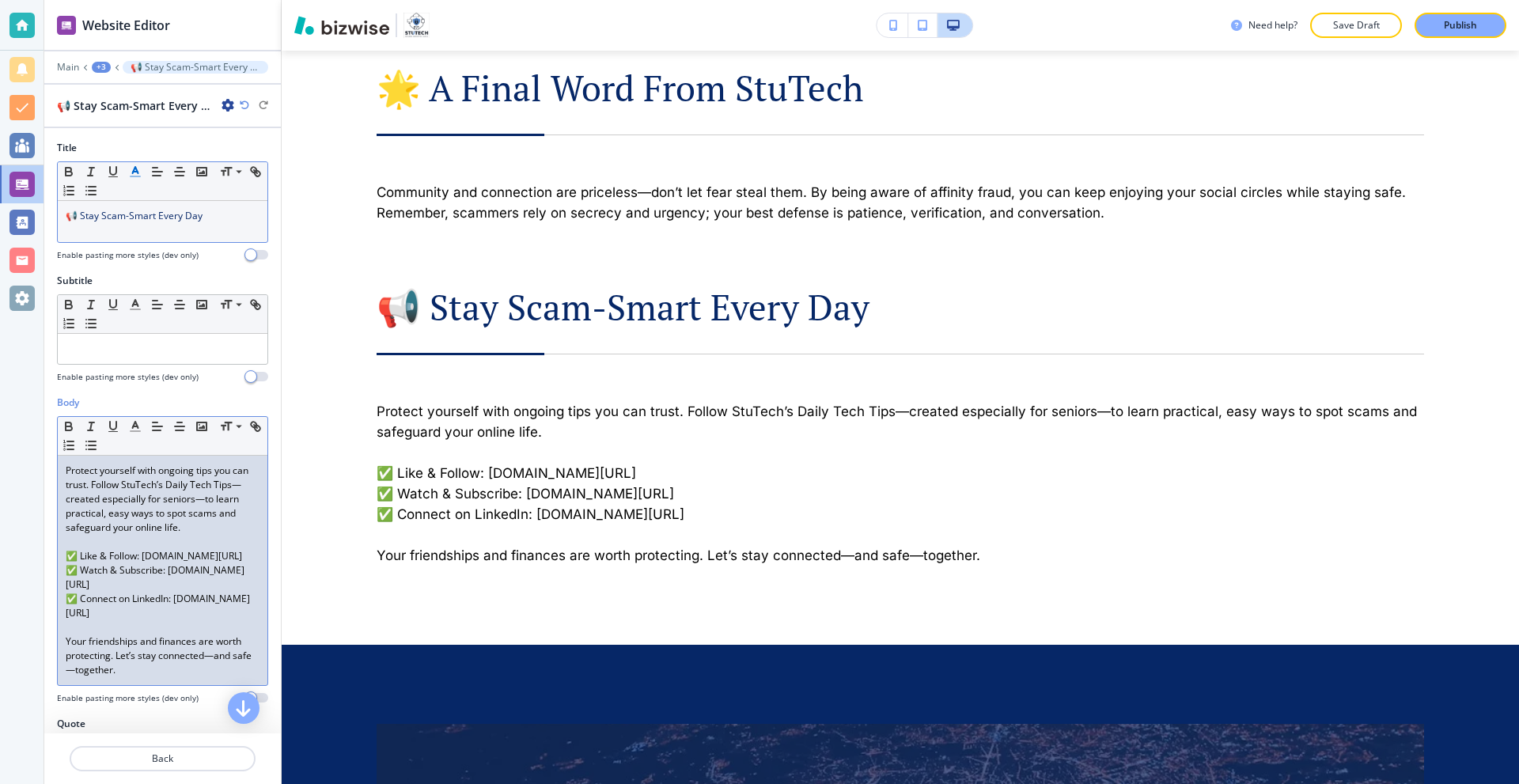
drag, startPoint x: 189, startPoint y: 569, endPoint x: 58, endPoint y: 573, distance: 131.1
click at [58, 573] on div "Protect yourself with ongoing tips you can trust. Follow StuTech’s Daily Tech T…" at bounding box center [162, 570] width 210 height 229
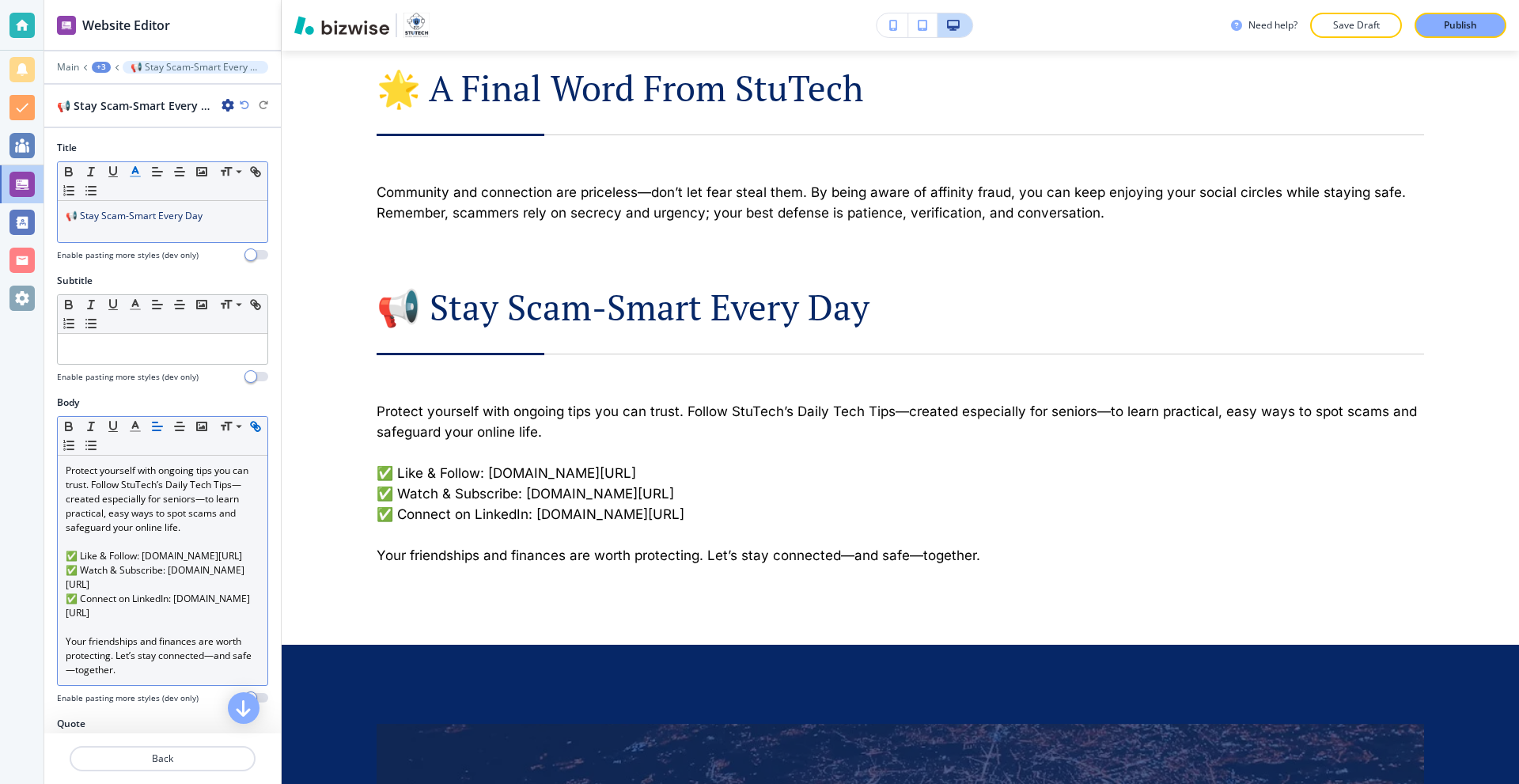
click at [248, 433] on icon "button" at bounding box center [255, 426] width 14 height 14
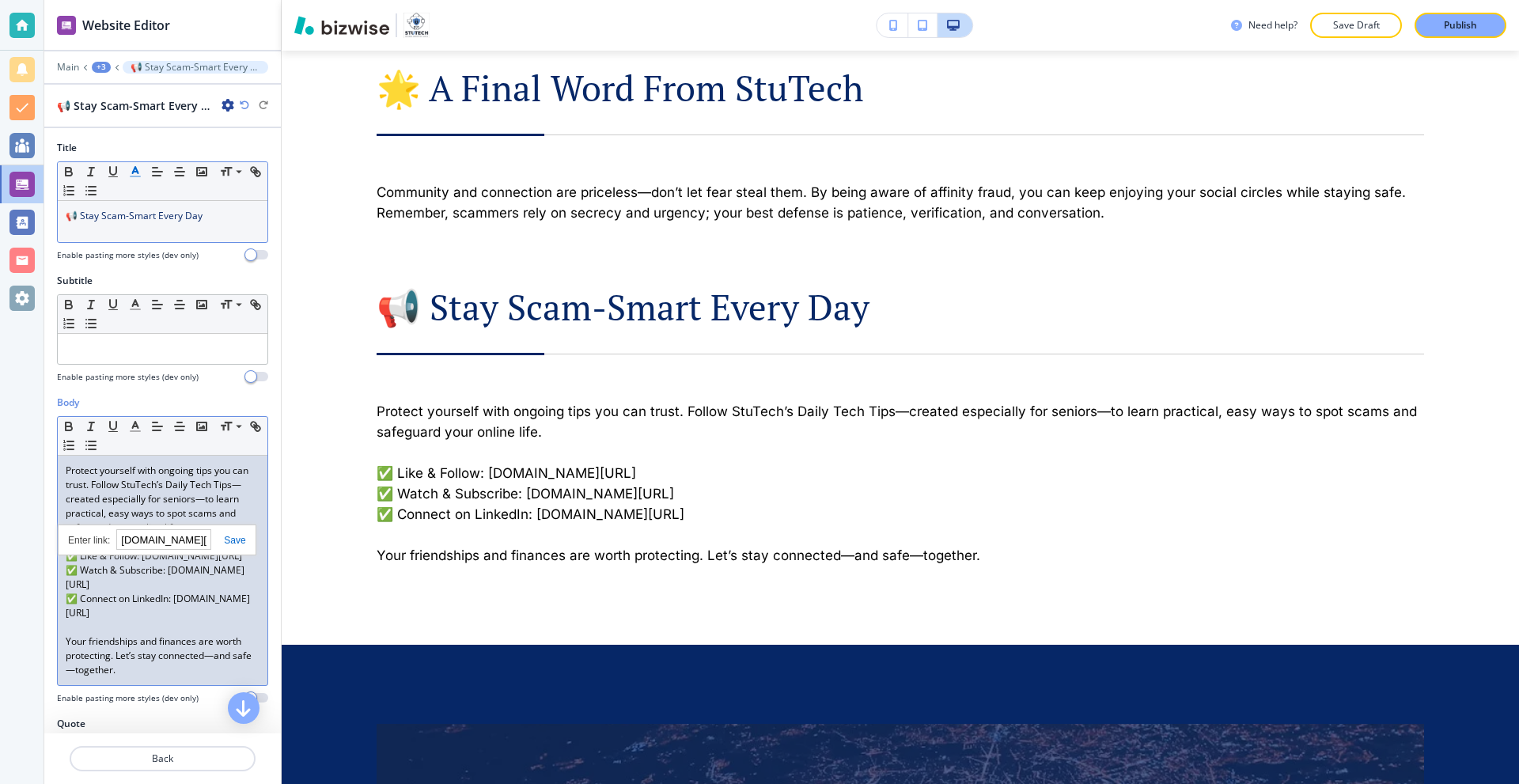
click at [238, 542] on link at bounding box center [228, 540] width 34 height 11
drag, startPoint x: 195, startPoint y: 601, endPoint x: 58, endPoint y: 595, distance: 137.1
click at [58, 595] on div "Protect yourself with ongoing tips you can trust. Follow StuTech’s Daily Tech T…" at bounding box center [162, 570] width 210 height 229
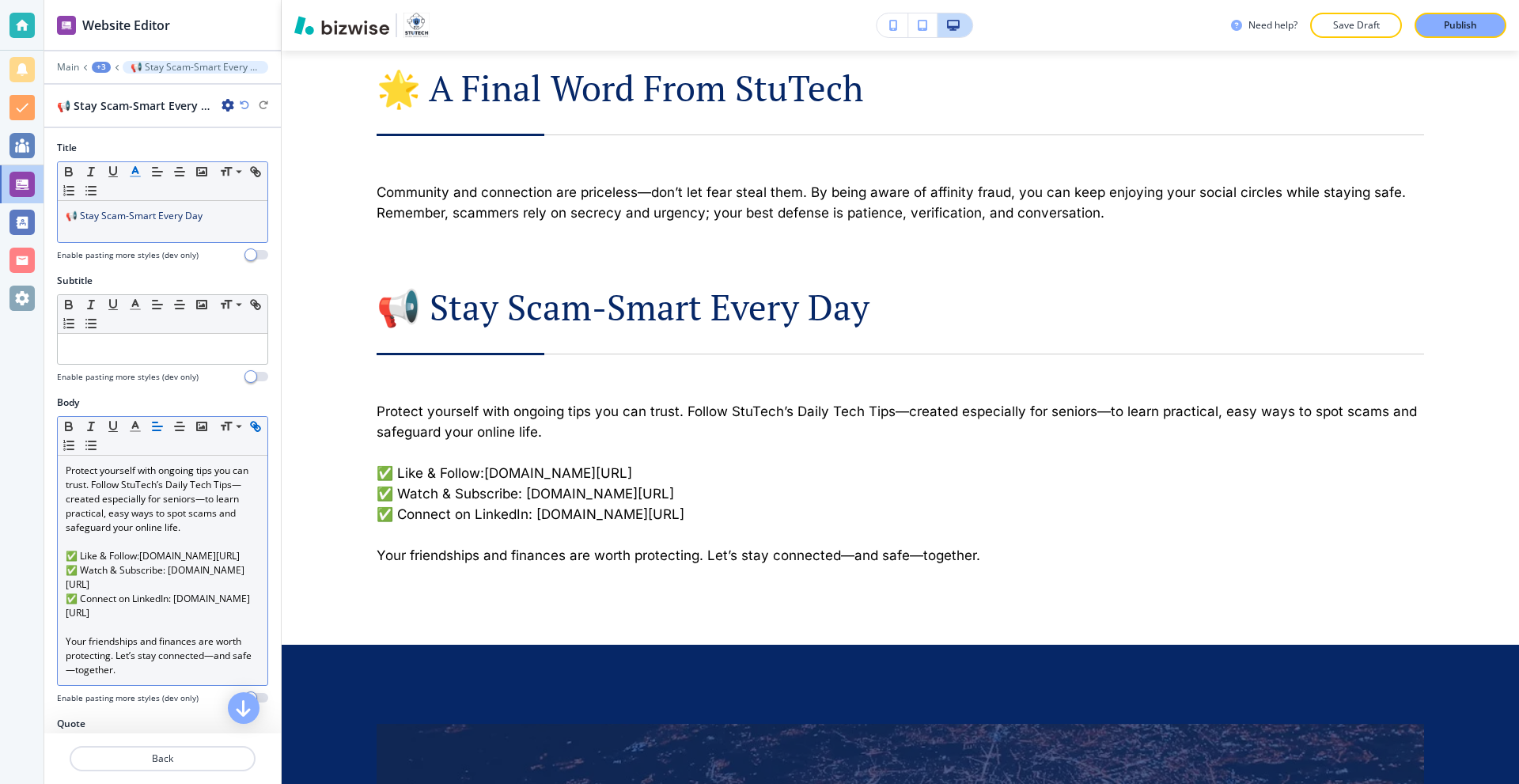
click at [248, 433] on icon "button" at bounding box center [255, 426] width 14 height 14
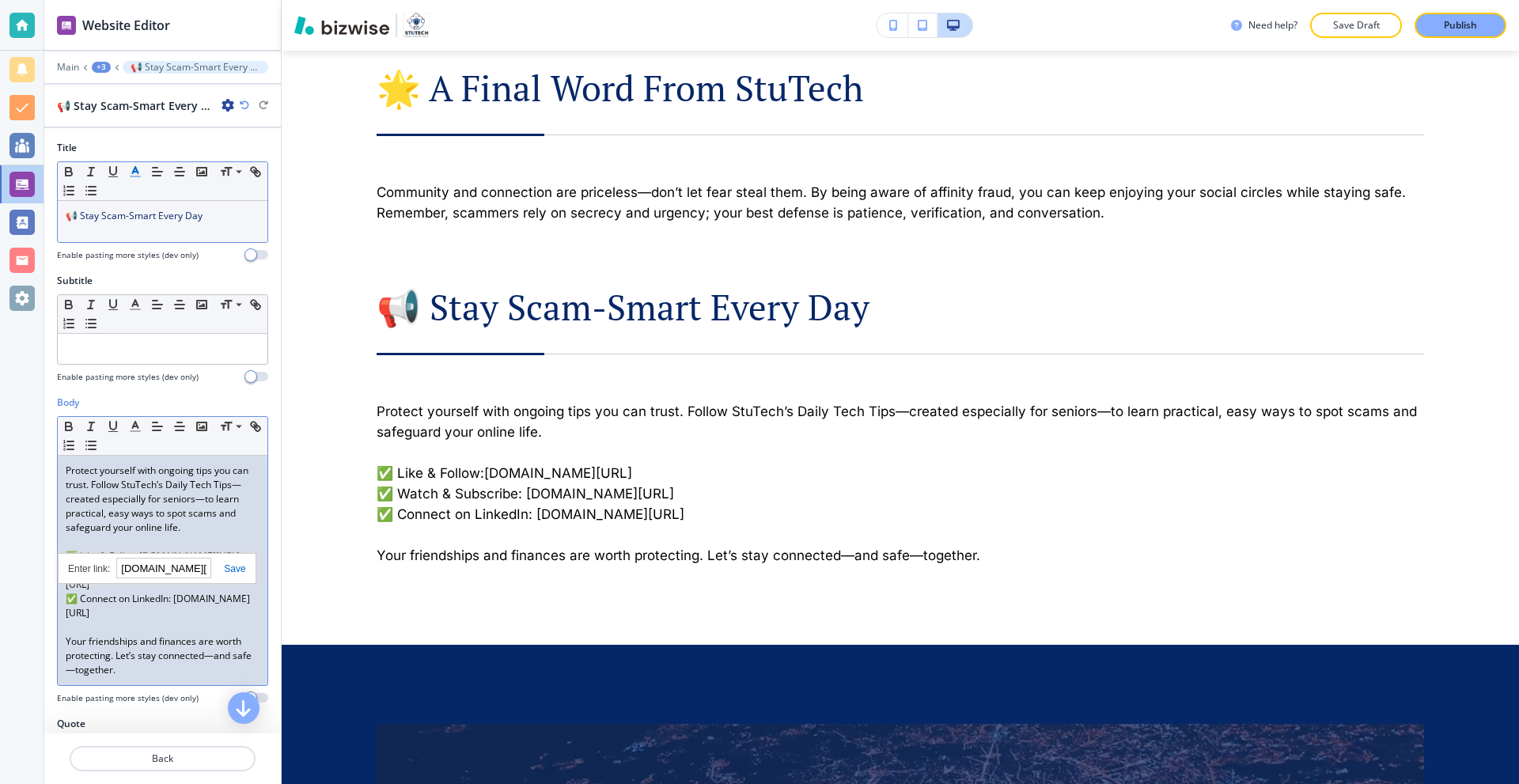
click at [233, 568] on link at bounding box center [228, 568] width 34 height 11
drag, startPoint x: 219, startPoint y: 632, endPoint x: 53, endPoint y: 625, distance: 166.1
click at [54, 633] on div "Body Small Normal Large Huge Protect yourself with ongoing tips you can trust. …" at bounding box center [162, 556] width 237 height 321
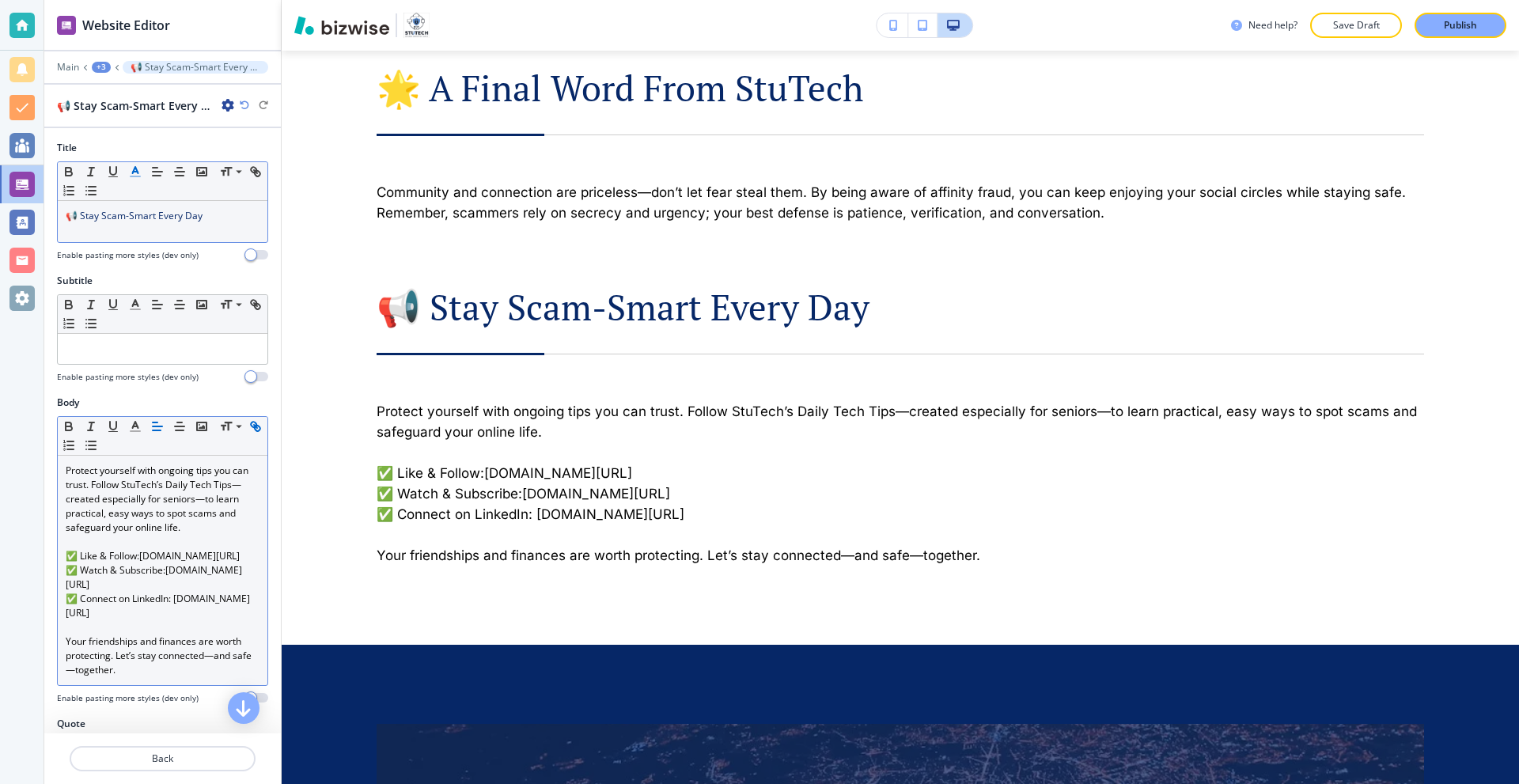
click at [248, 433] on icon "button" at bounding box center [255, 426] width 14 height 14
type input "linkedin.com/company/stutechaz"
click at [235, 595] on link at bounding box center [228, 597] width 34 height 11
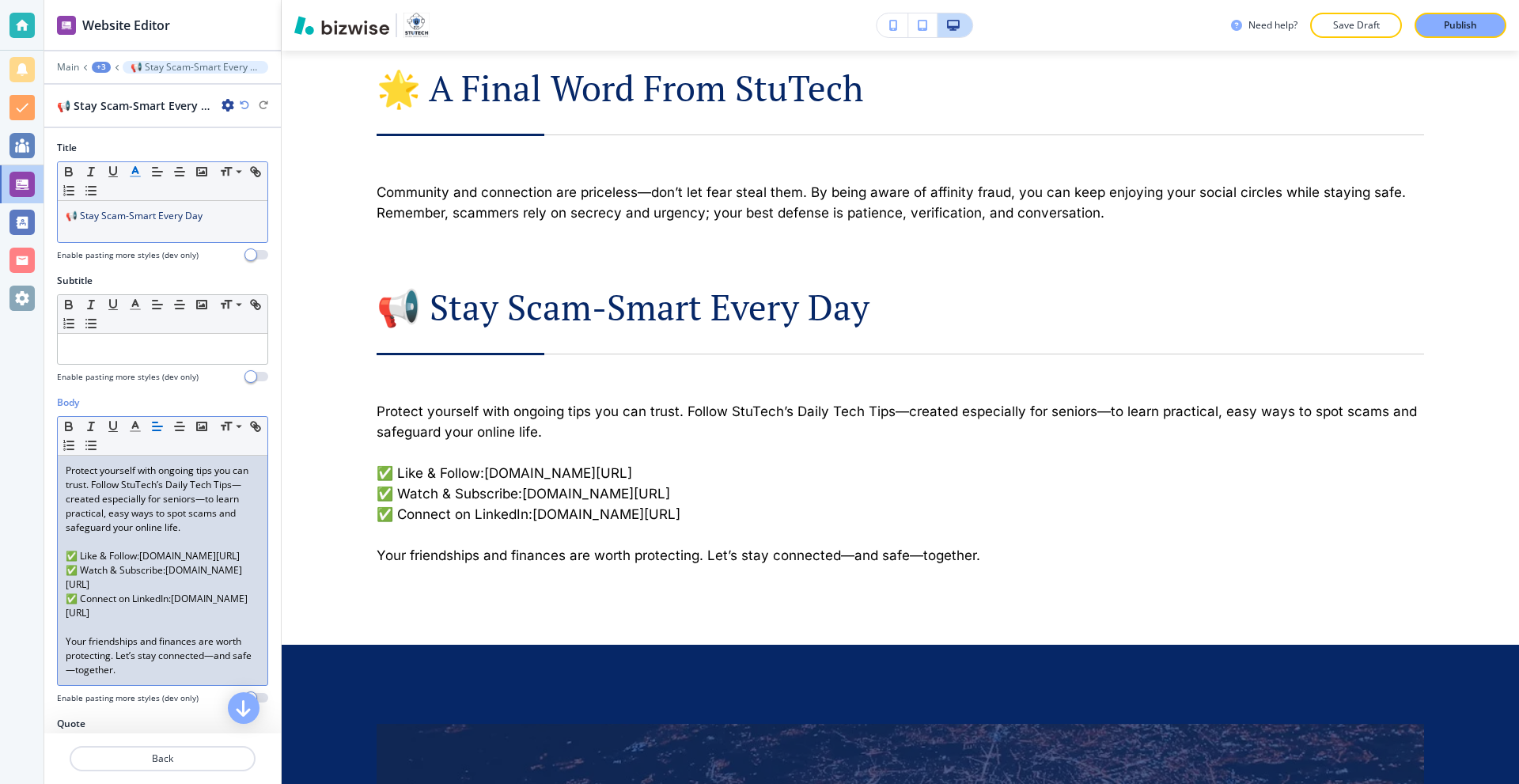
drag, startPoint x: 187, startPoint y: 572, endPoint x: 45, endPoint y: 572, distance: 142.0
click at [45, 573] on div "Body Small Normal Large Huge Protect yourself with ongoing tips you can trust. …" at bounding box center [162, 556] width 237 height 321
click at [135, 431] on line "button" at bounding box center [135, 431] width 10 height 0
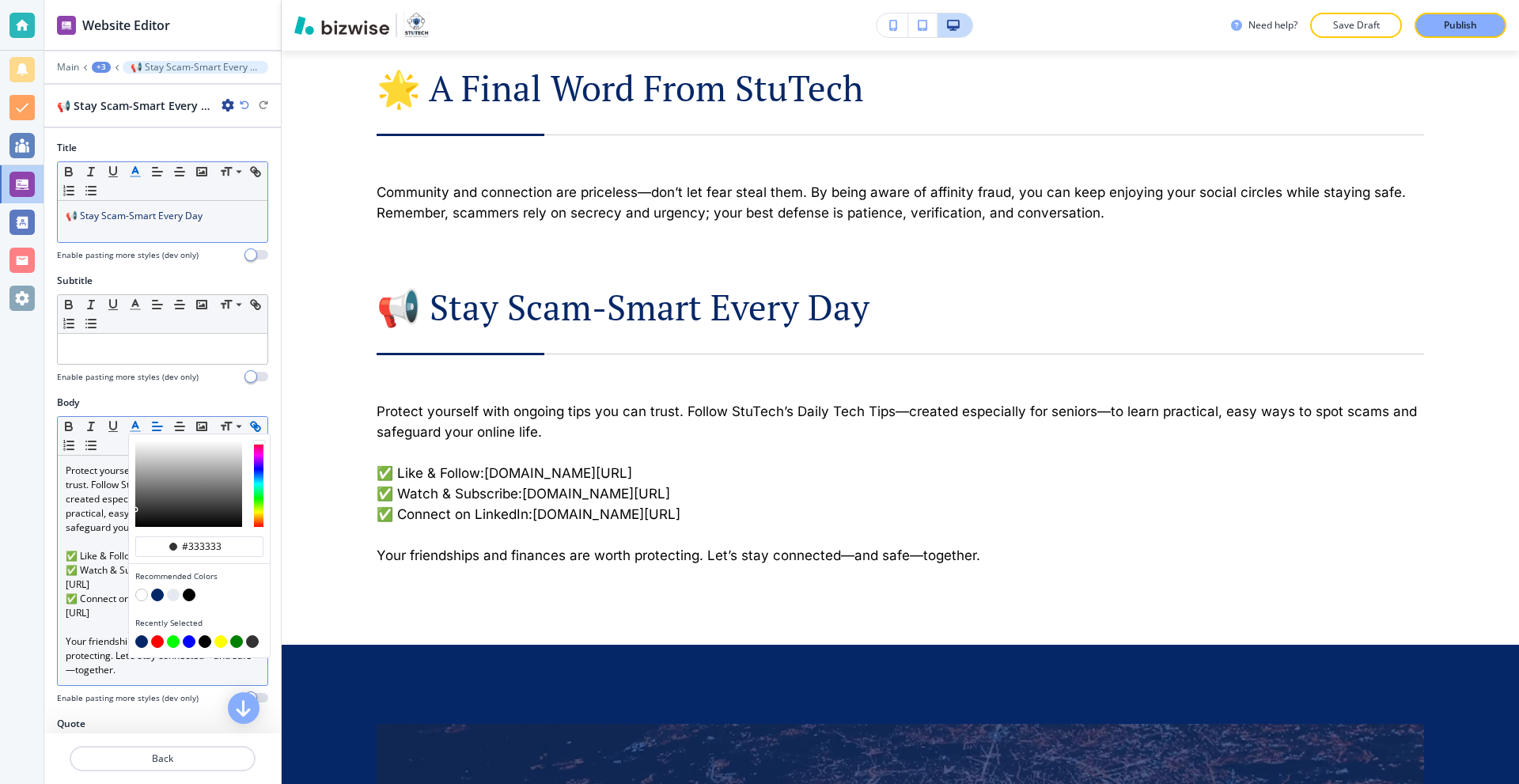
click at [186, 641] on button "button" at bounding box center [189, 641] width 13 height 13
type input "#0000ff"
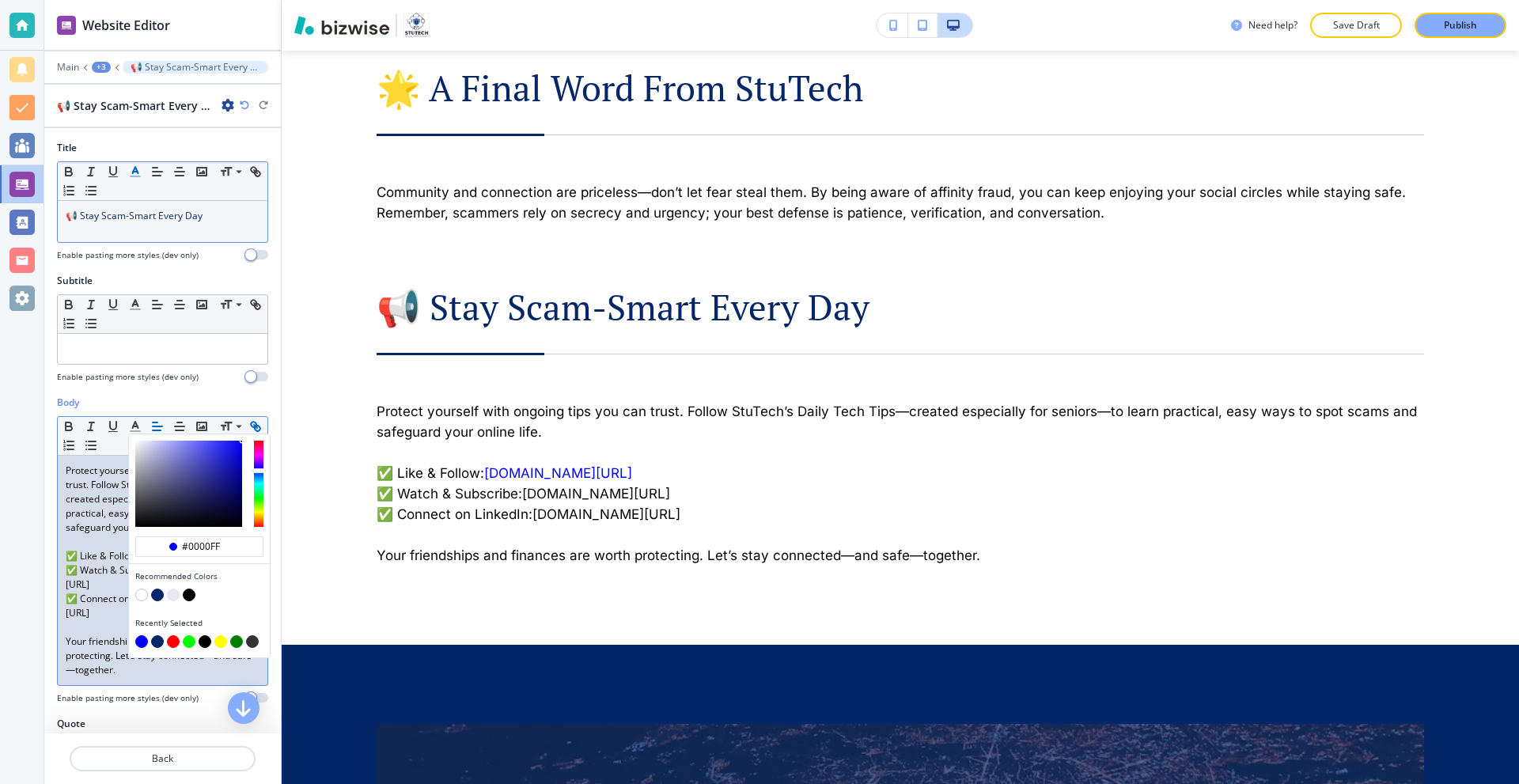
click at [139, 562] on link "facebook.com/StuTechAZ" at bounding box center [190, 555] width 101 height 13
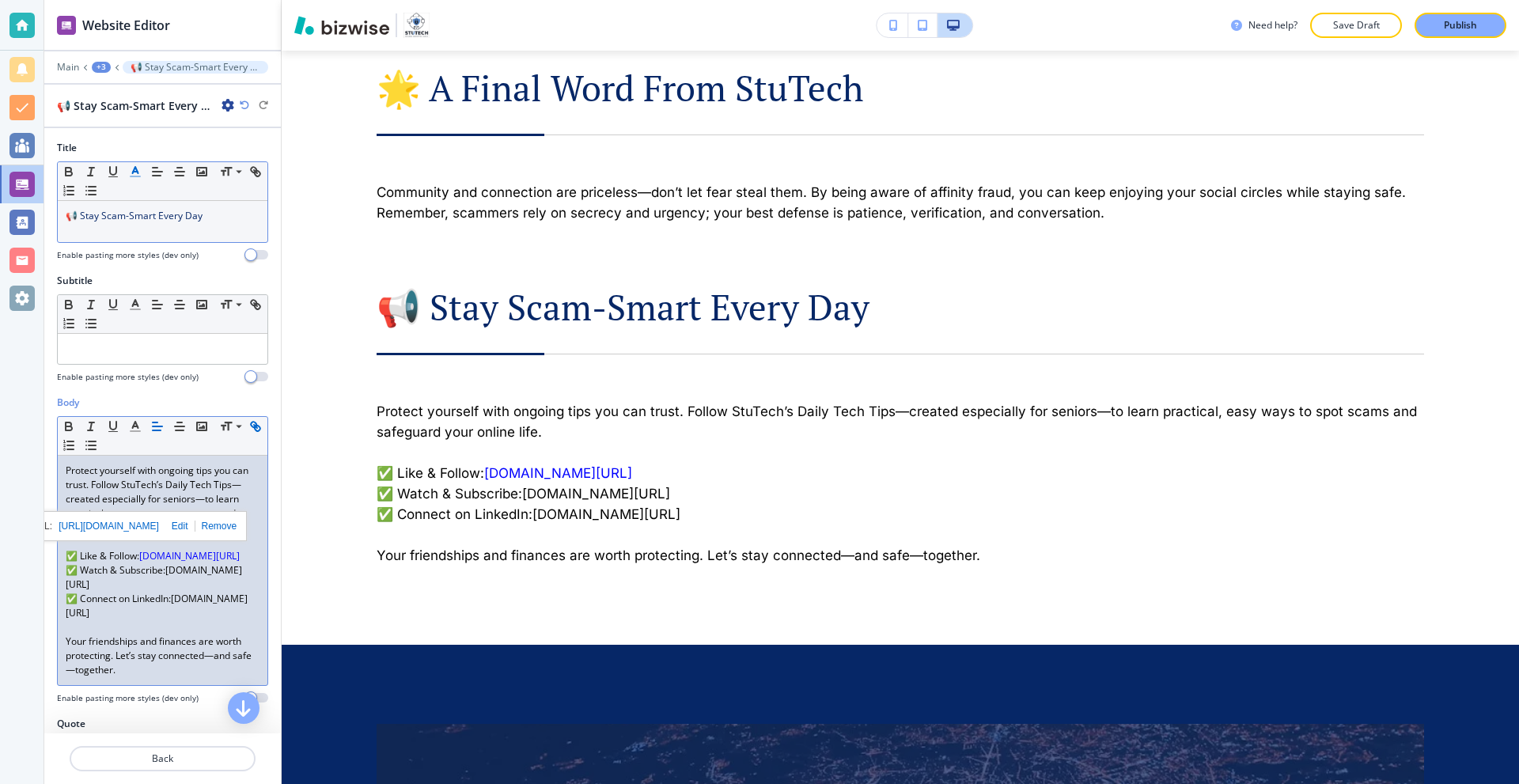
drag, startPoint x: 192, startPoint y: 597, endPoint x: 99, endPoint y: 514, distance: 124.7
click at [36, 592] on div "Website Editor Main +3 📢 Stay Scam-Smart Every Day 📢 Stay Scam-Smart Every Day …" at bounding box center [759, 392] width 1519 height 784
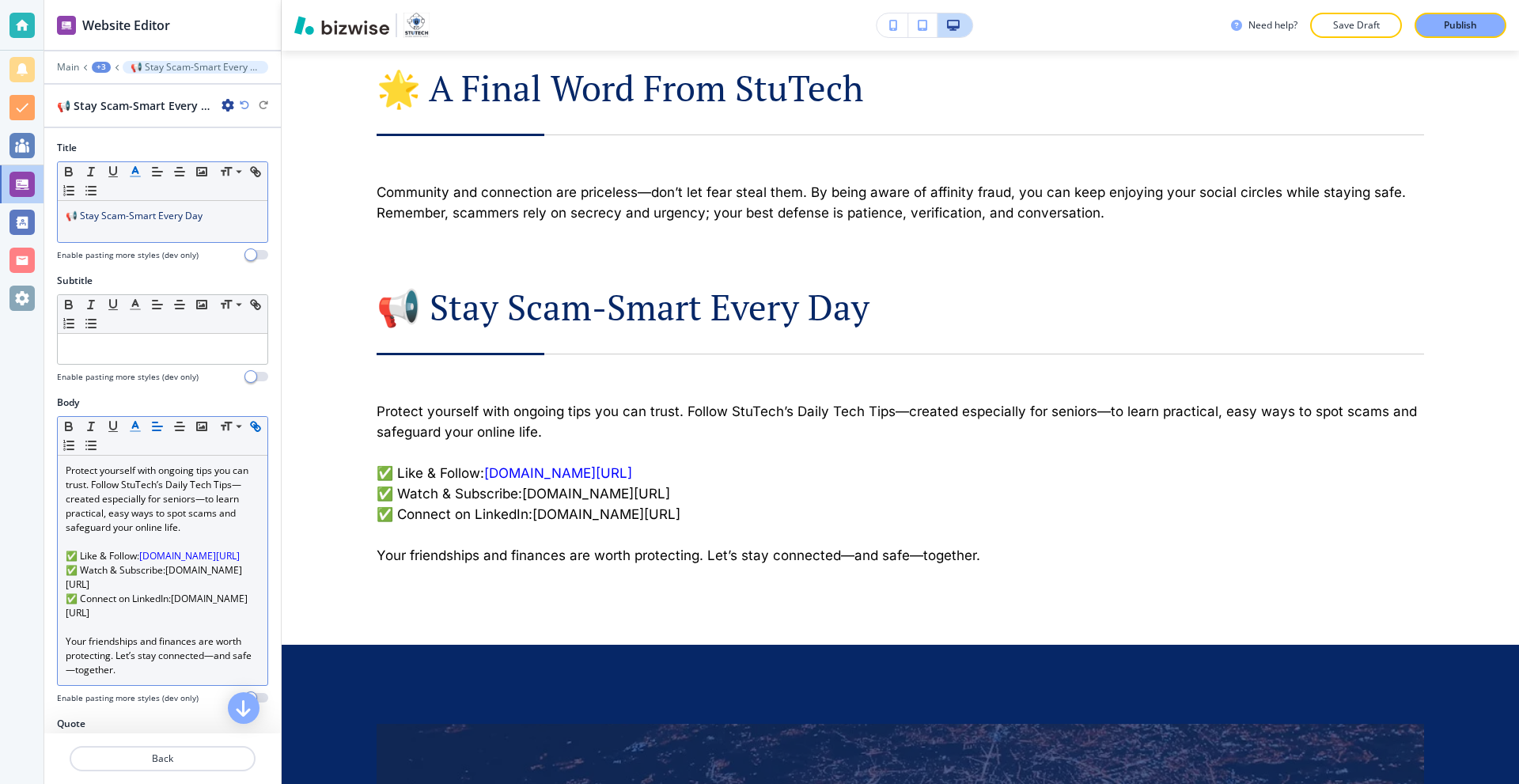
click at [135, 431] on icon "button" at bounding box center [136, 426] width 14 height 14
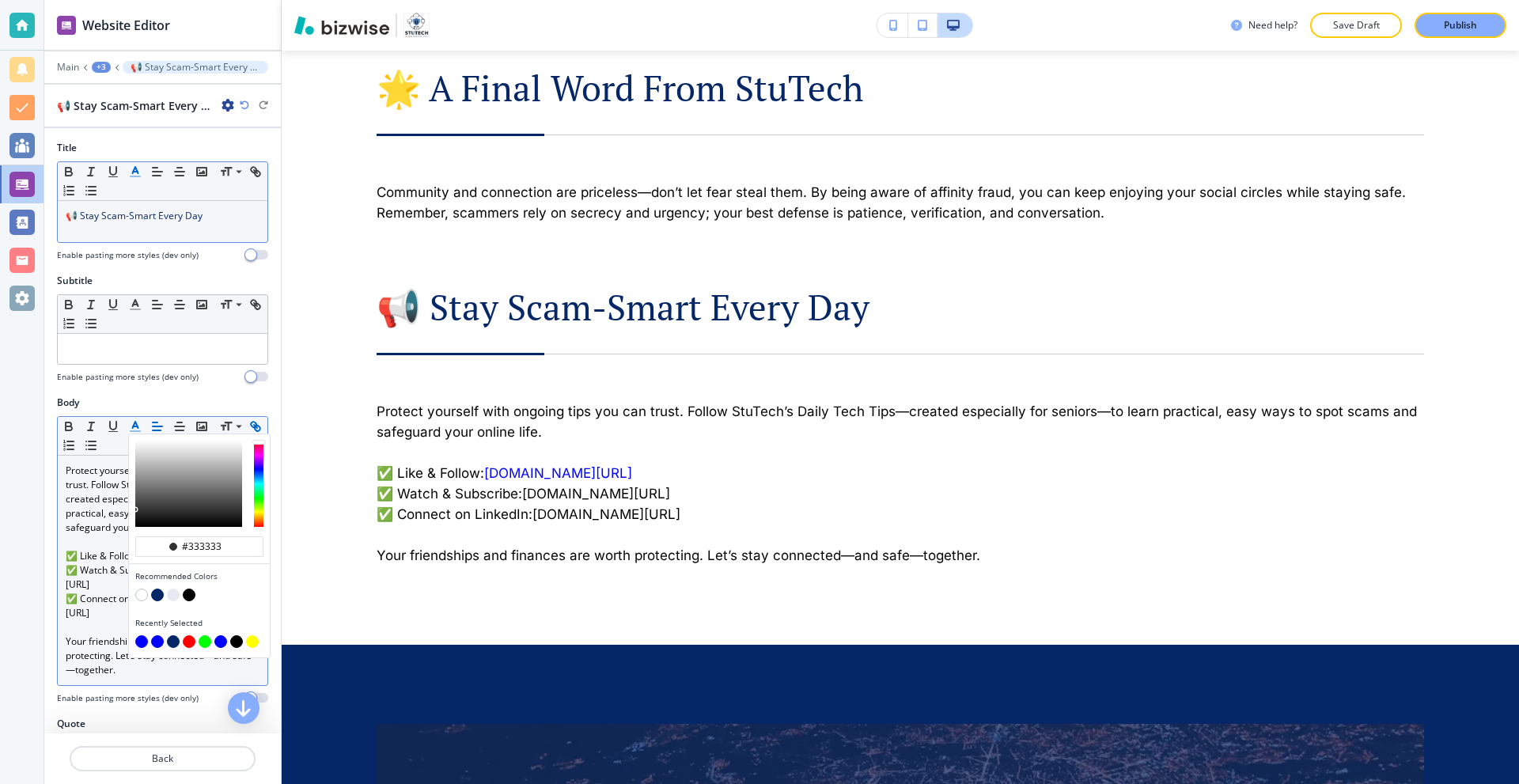
click at [156, 637] on button "button" at bounding box center [157, 641] width 13 height 13
type input "#0000ff"
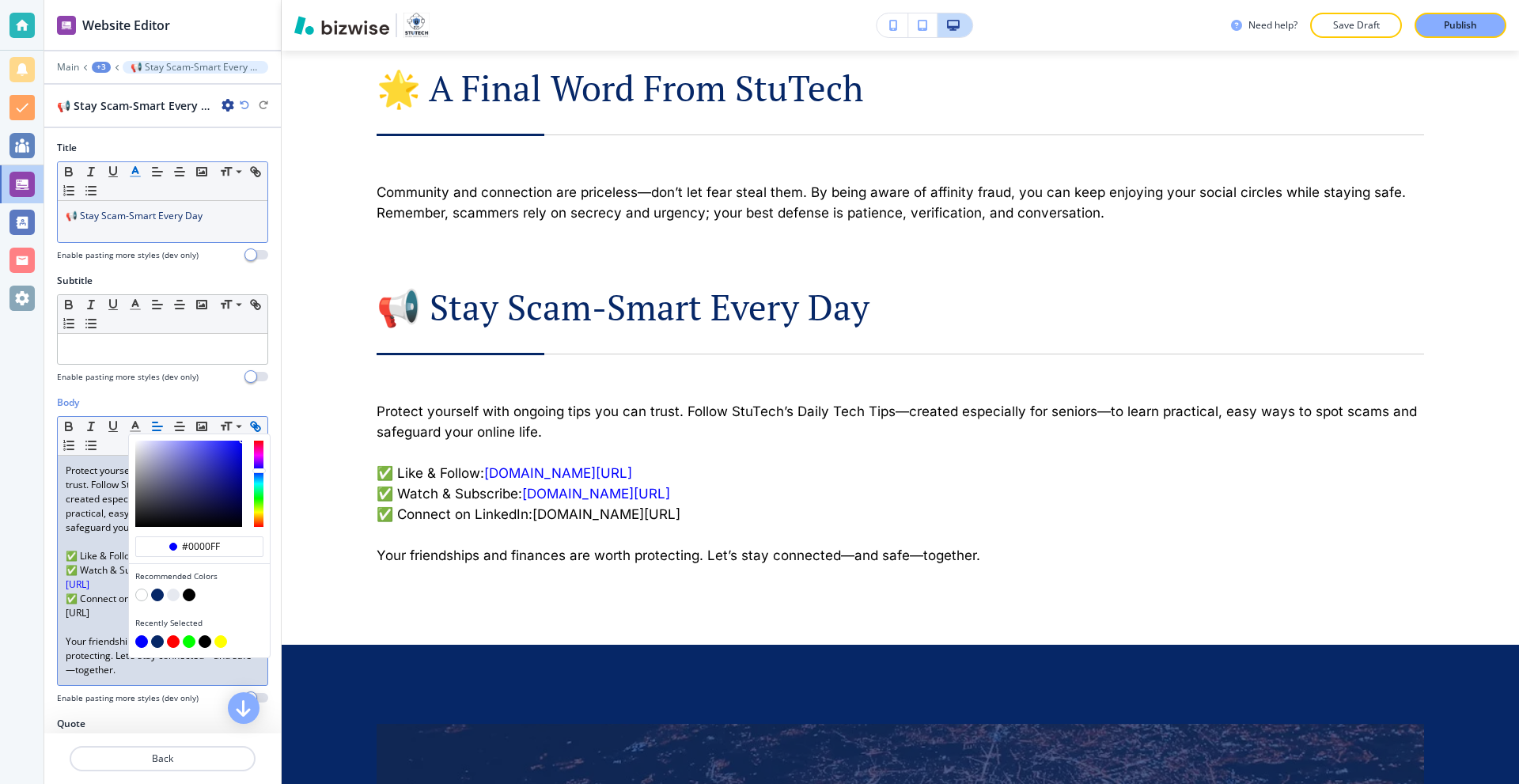
click at [62, 634] on div "Protect yourself with ongoing tips you can trust. Follow StuTech’s Daily Tech T…" at bounding box center [162, 570] width 210 height 229
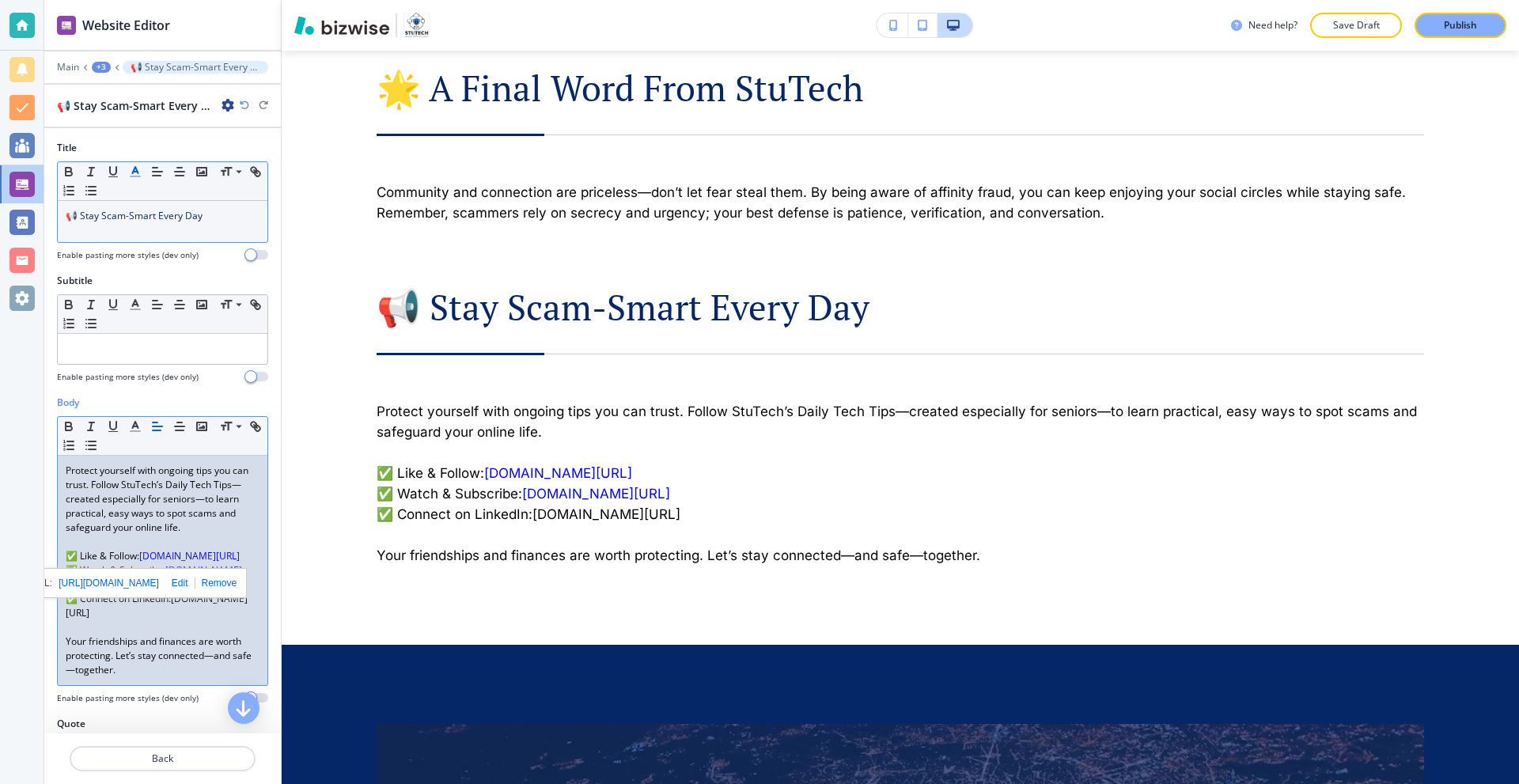
drag, startPoint x: 219, startPoint y: 629, endPoint x: 58, endPoint y: 628, distance: 161.0
click at [58, 628] on div "Protect yourself with ongoing tips you can trust. Follow StuTech’s Daily Tech T…" at bounding box center [162, 570] width 210 height 229
click at [135, 427] on icon "button" at bounding box center [136, 426] width 14 height 14
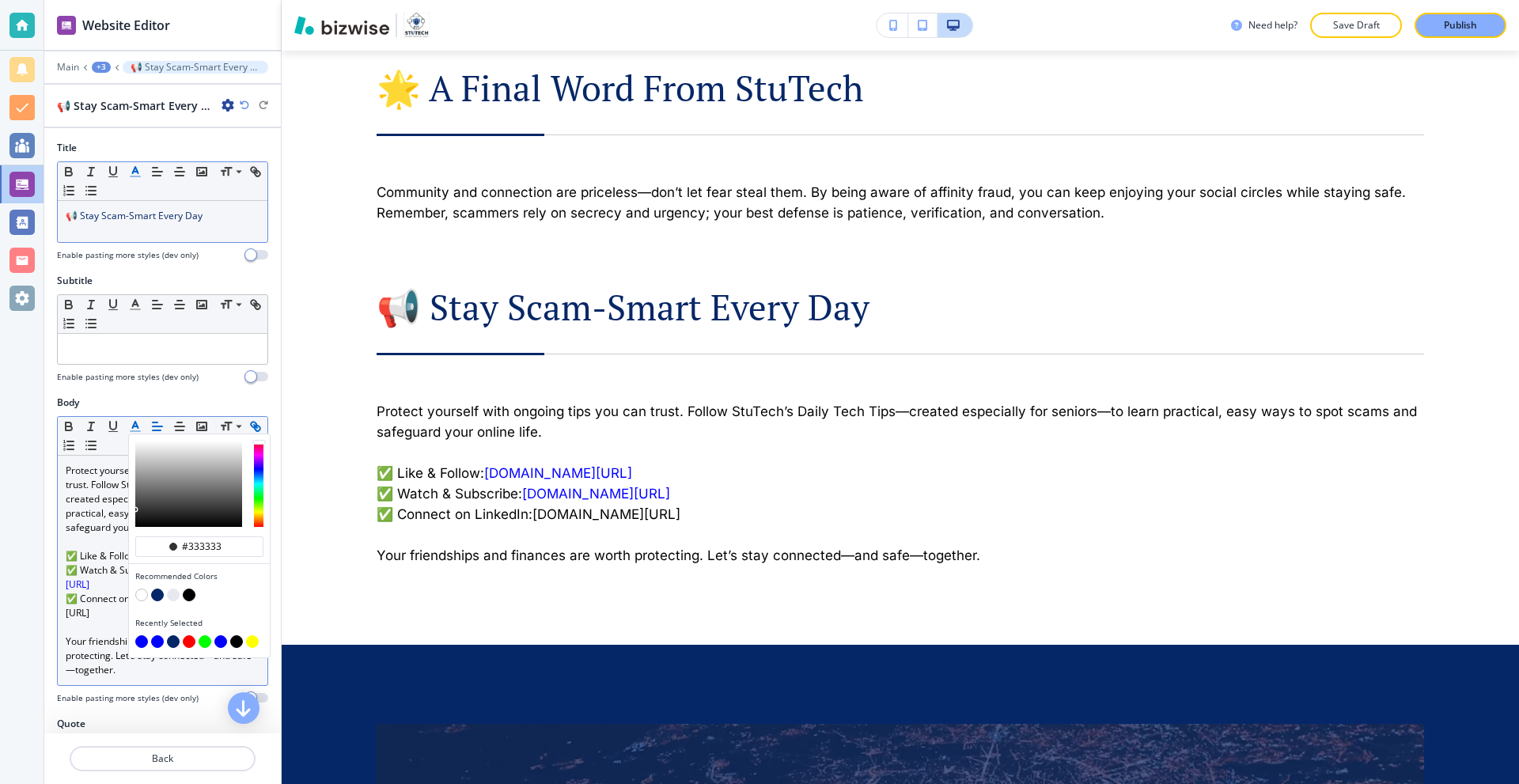
click at [151, 640] on button "button" at bounding box center [157, 641] width 13 height 13
type input "#0000ff"
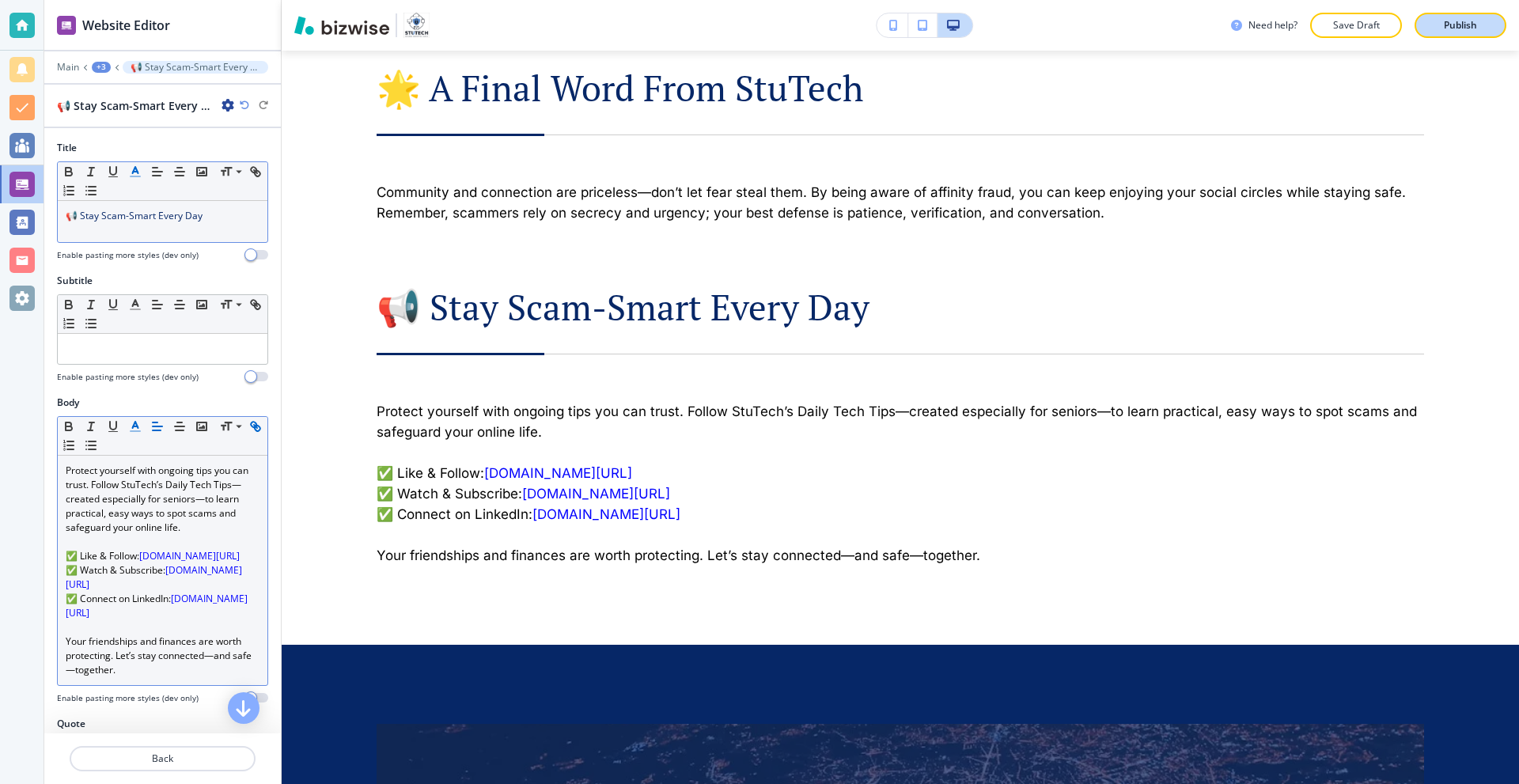
click at [1450, 25] on p "Publish" at bounding box center [1460, 25] width 33 height 14
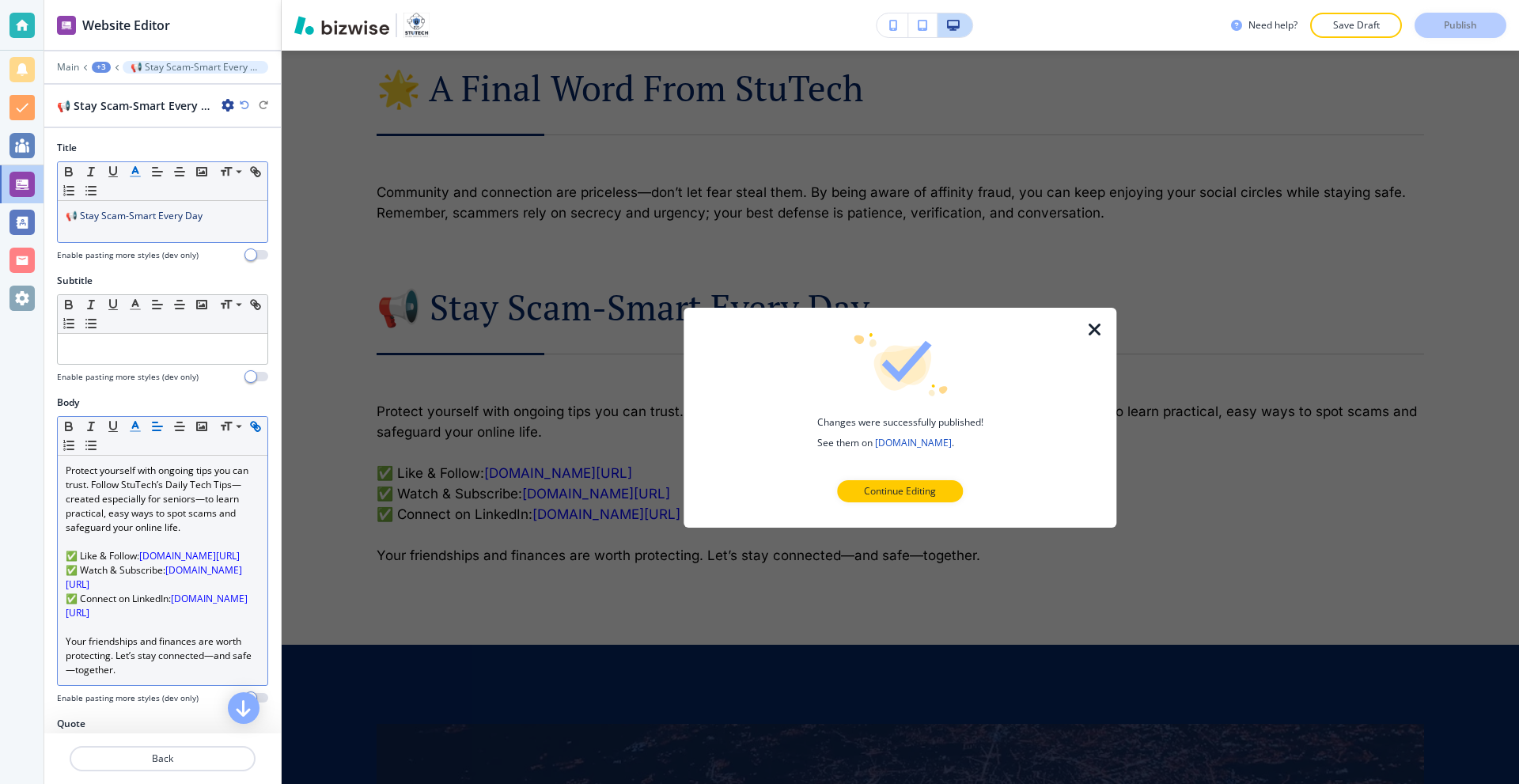
click at [1100, 325] on icon "button" at bounding box center [1095, 328] width 19 height 19
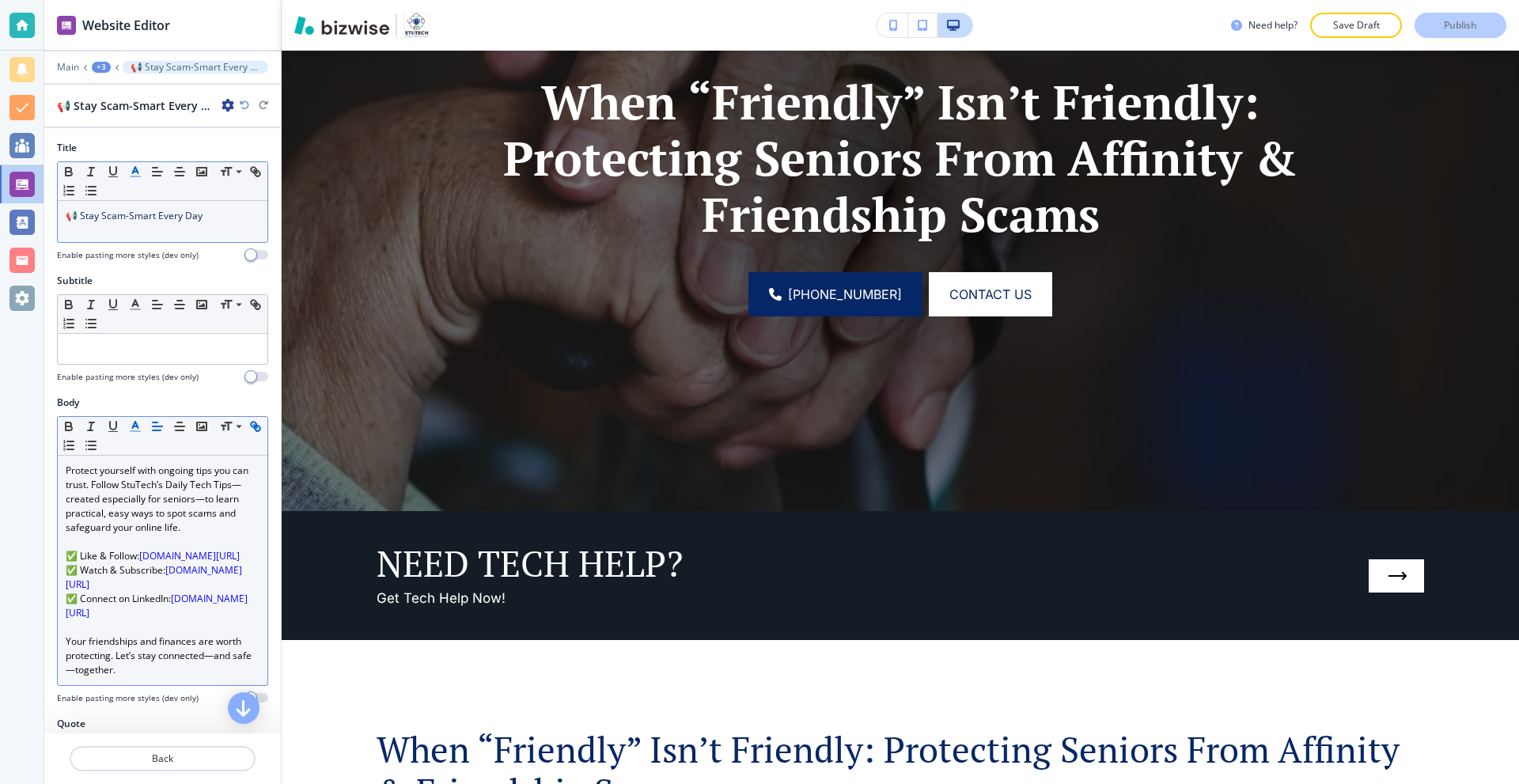
scroll to position [0, 0]
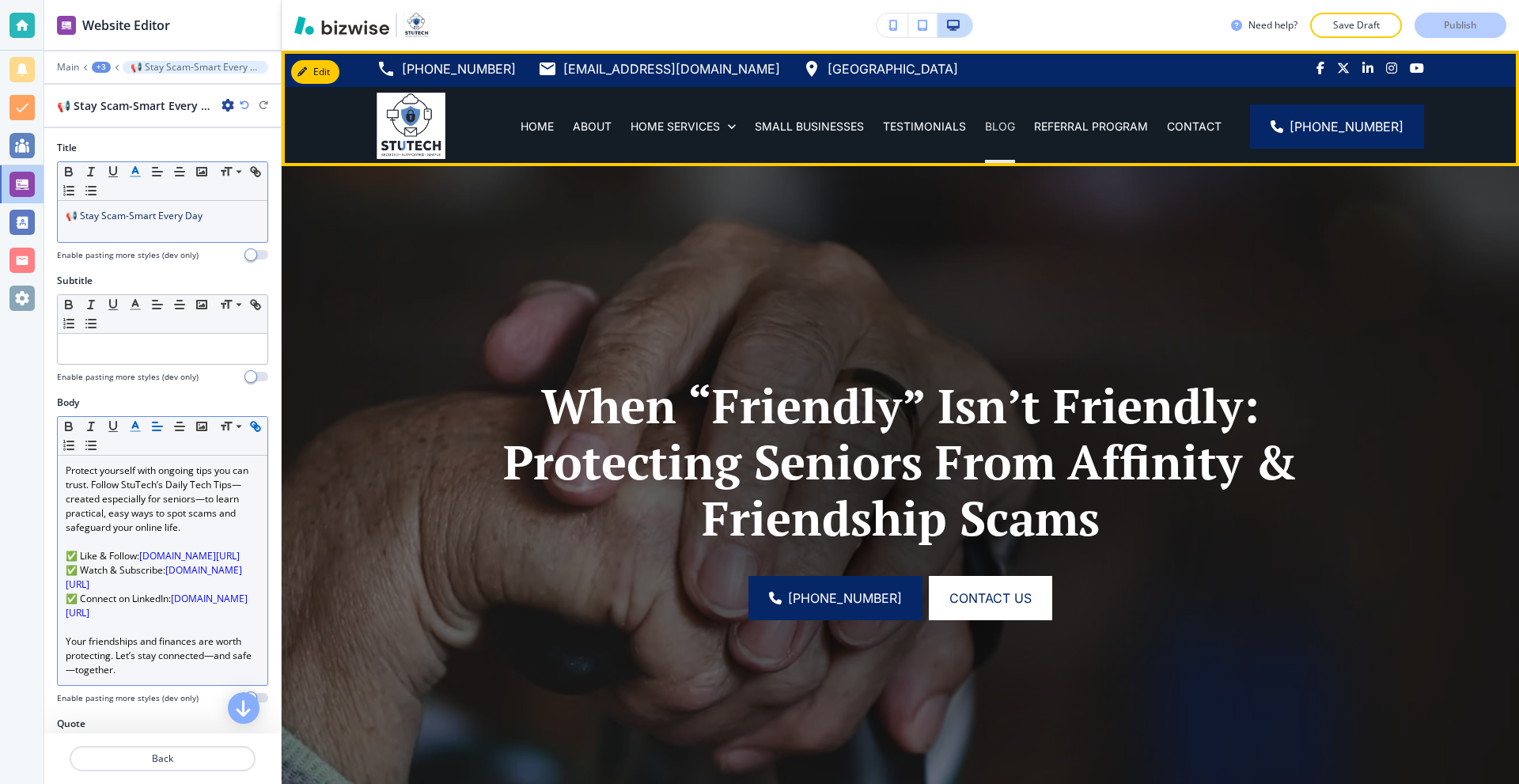
click at [1010, 128] on p "BLOG" at bounding box center [999, 127] width 30 height 16
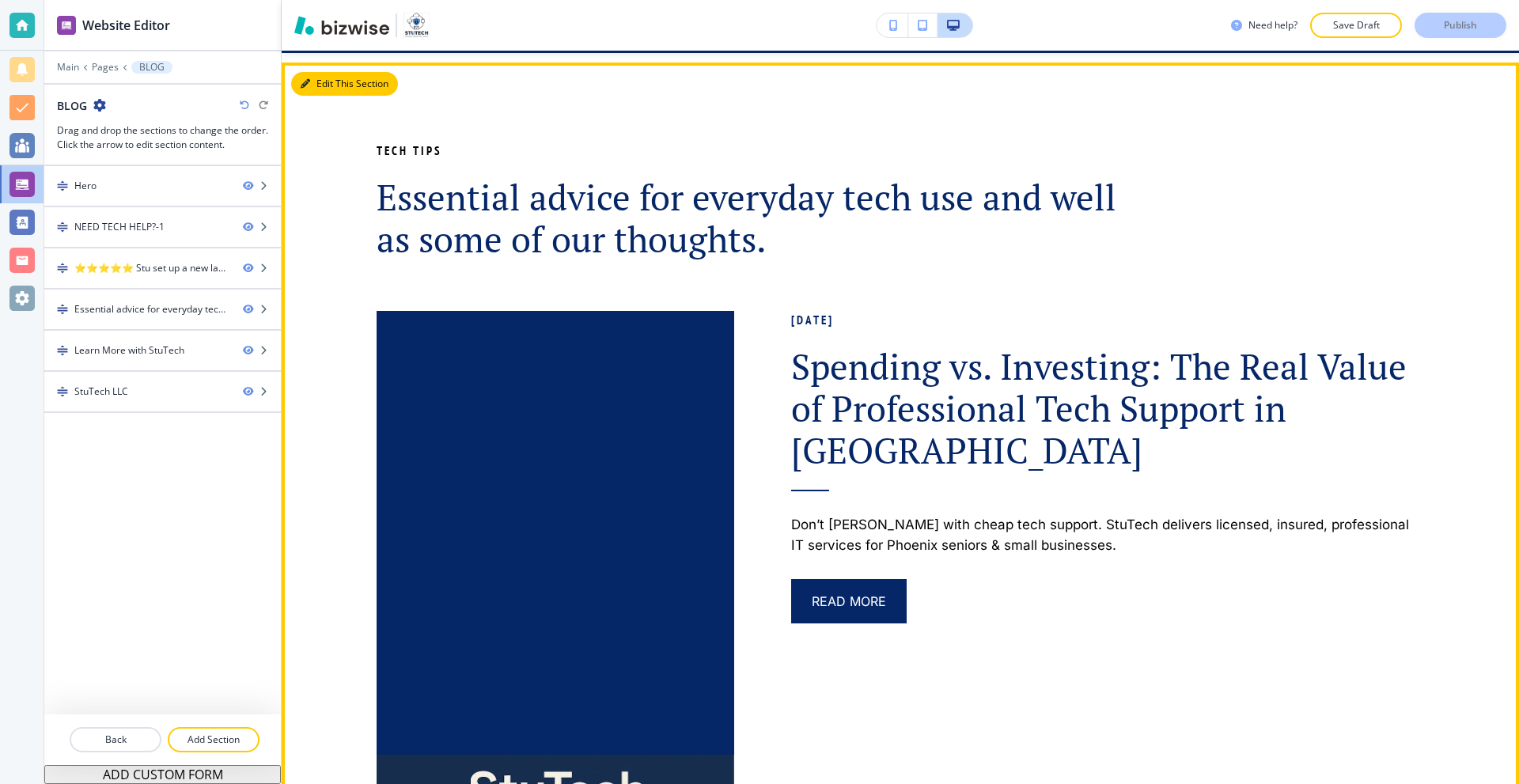
click at [314, 82] on button "Edit This Section" at bounding box center [344, 84] width 107 height 23
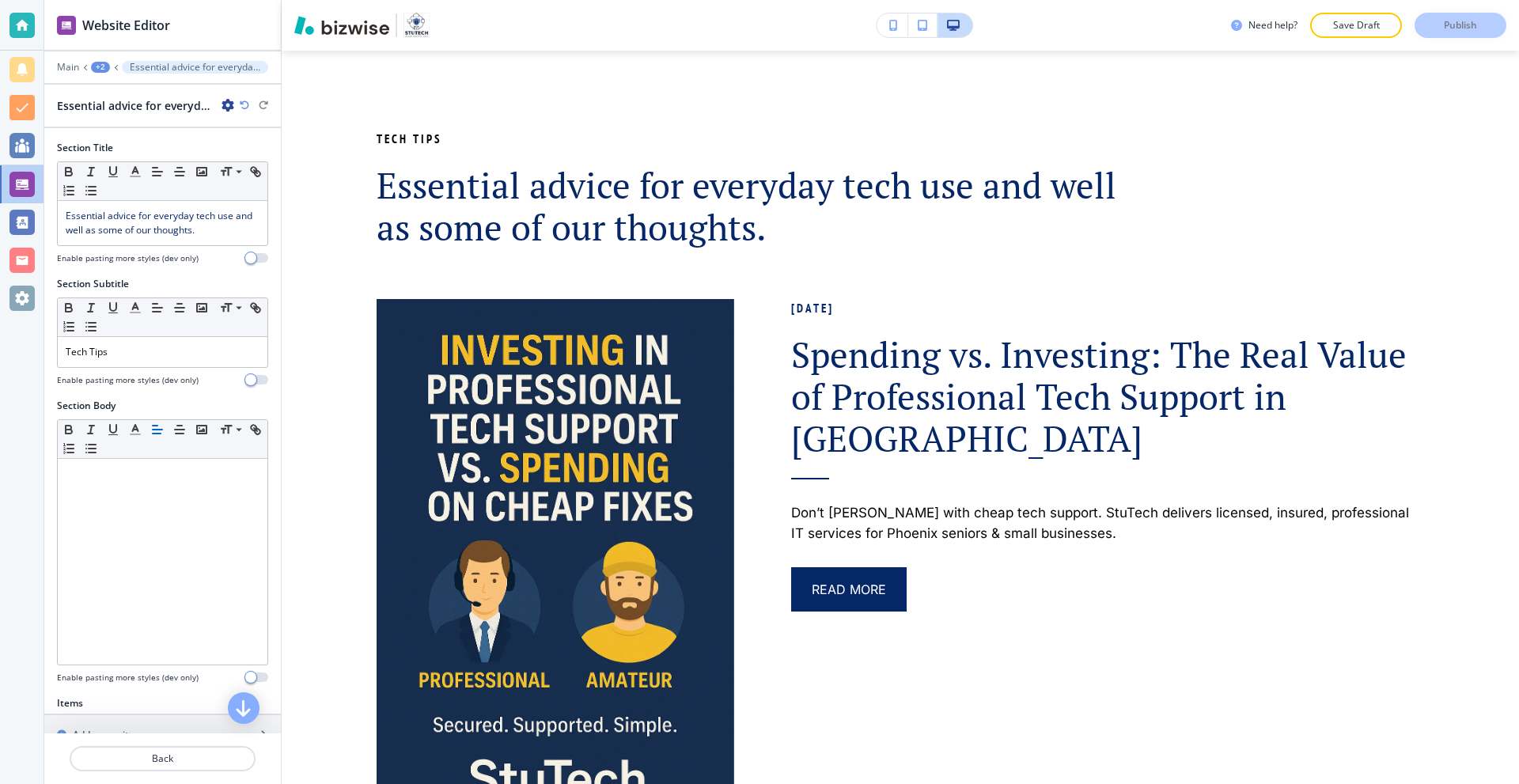
click at [228, 109] on icon "button" at bounding box center [228, 105] width 13 height 13
click at [252, 166] on p "Duplicate Section" at bounding box center [273, 161] width 81 height 14
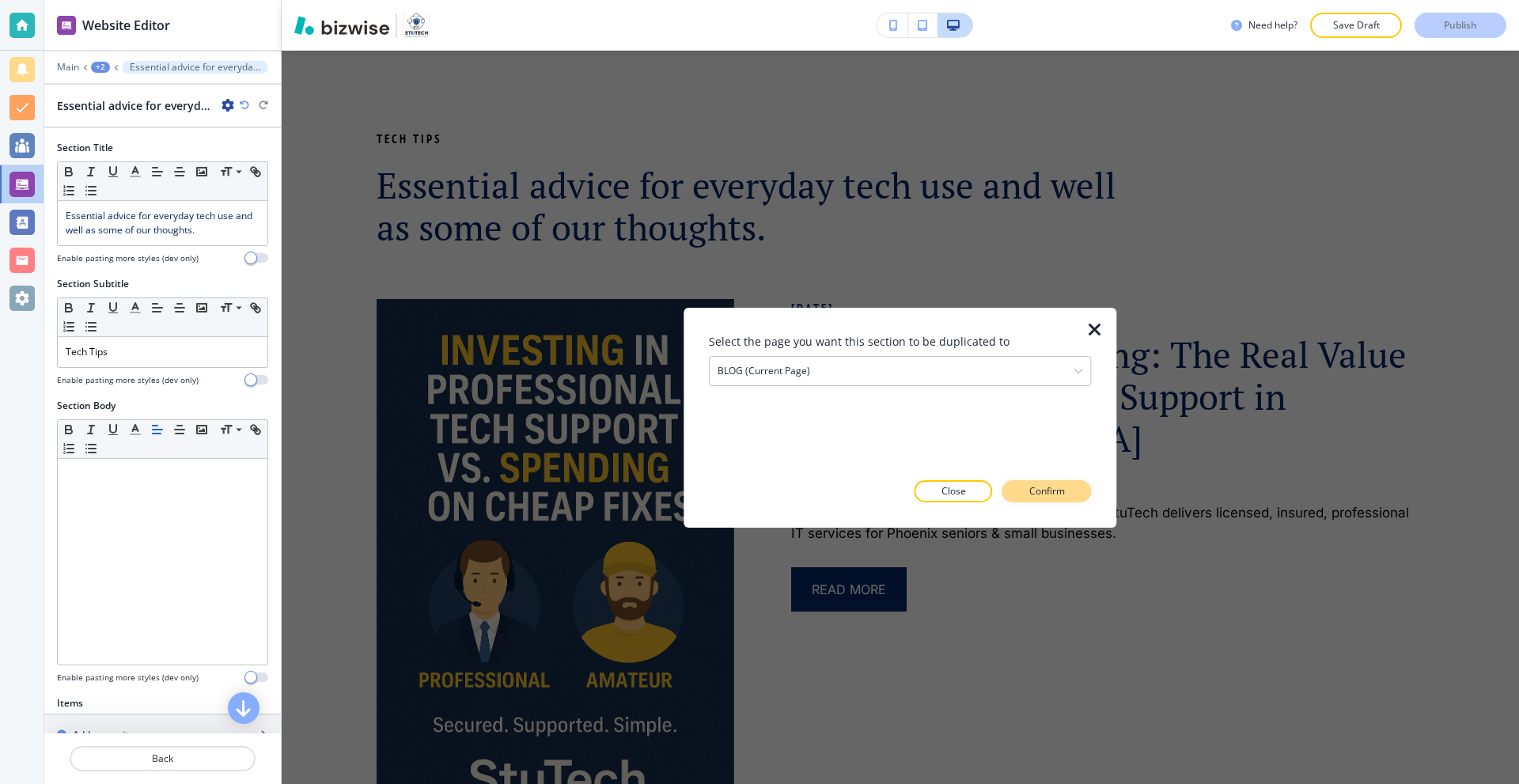
click at [1040, 491] on p "Confirm" at bounding box center [1047, 491] width 36 height 14
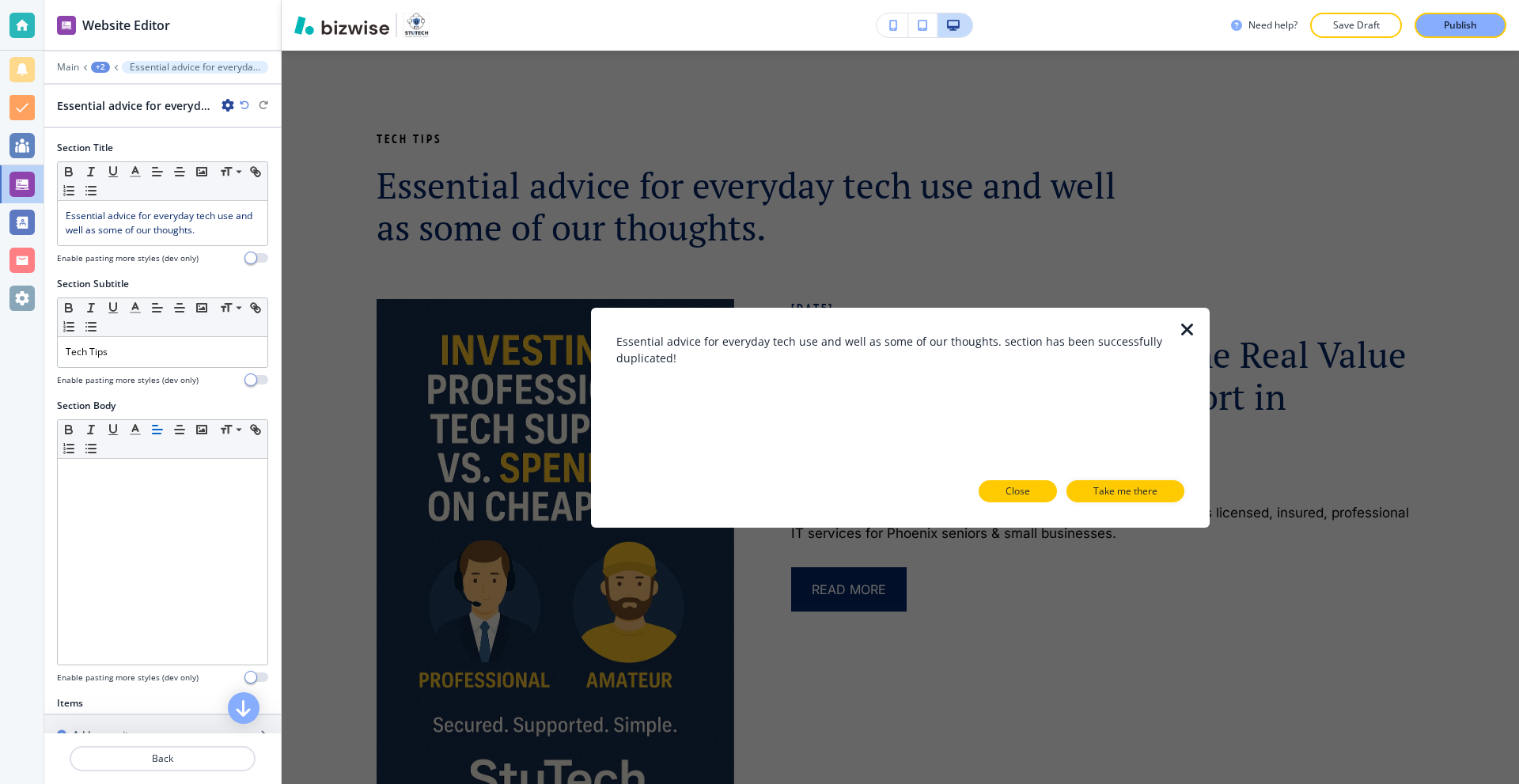
click at [1006, 494] on p "Close" at bounding box center [1017, 491] width 24 height 14
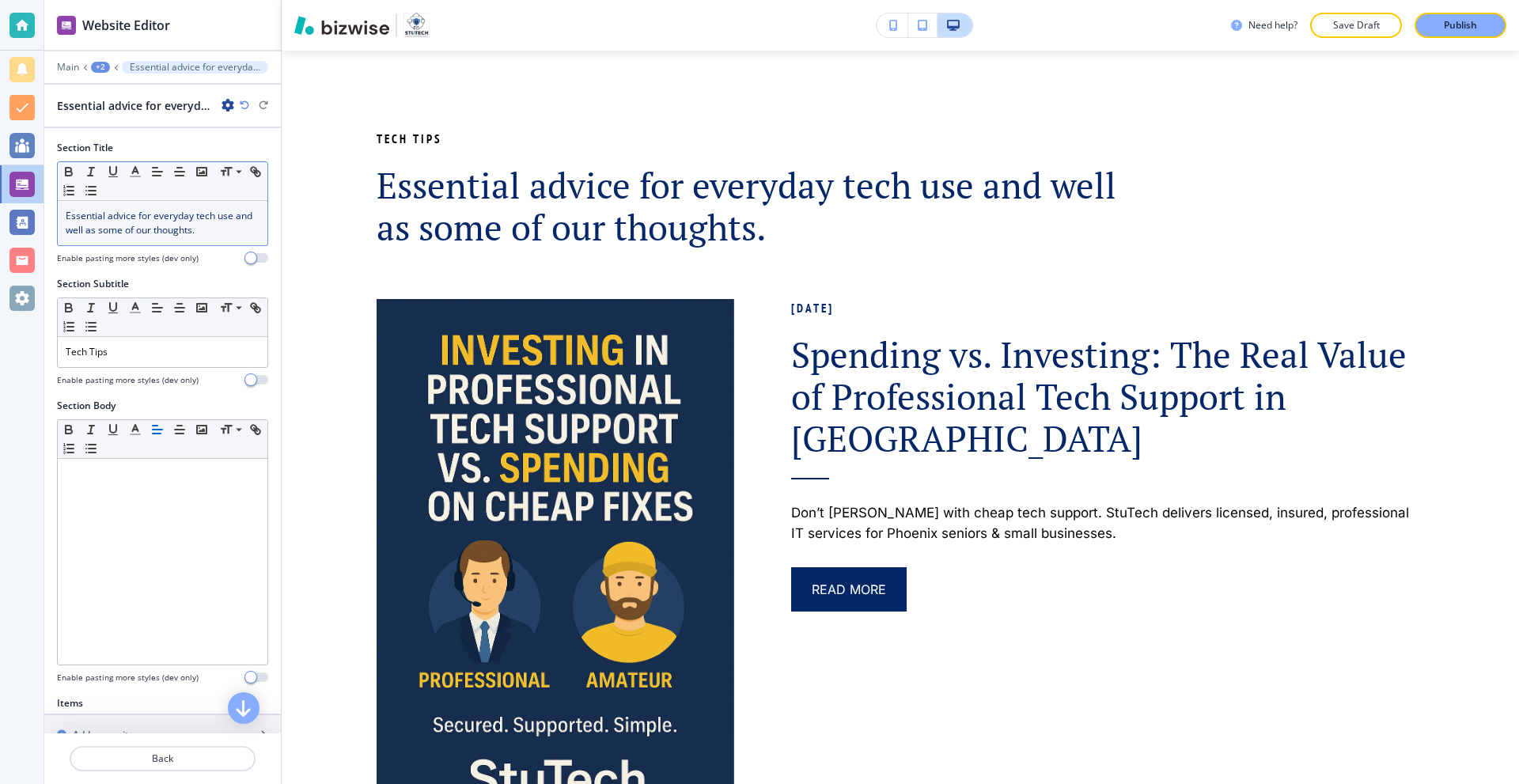
click at [219, 230] on p "Essential advice for everyday tech use and well as some of our thoughts." at bounding box center [163, 223] width 194 height 29
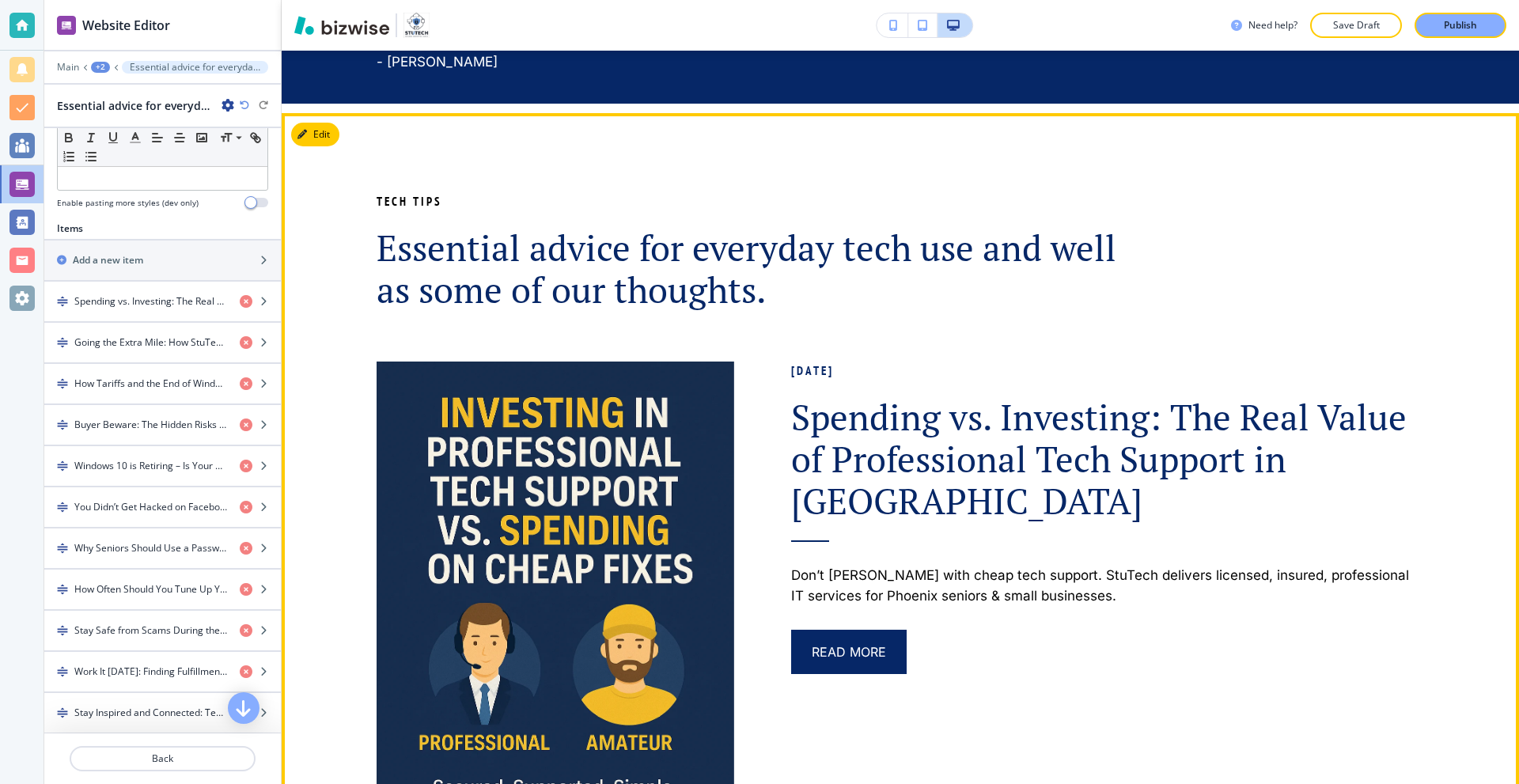
scroll to position [1436, 0]
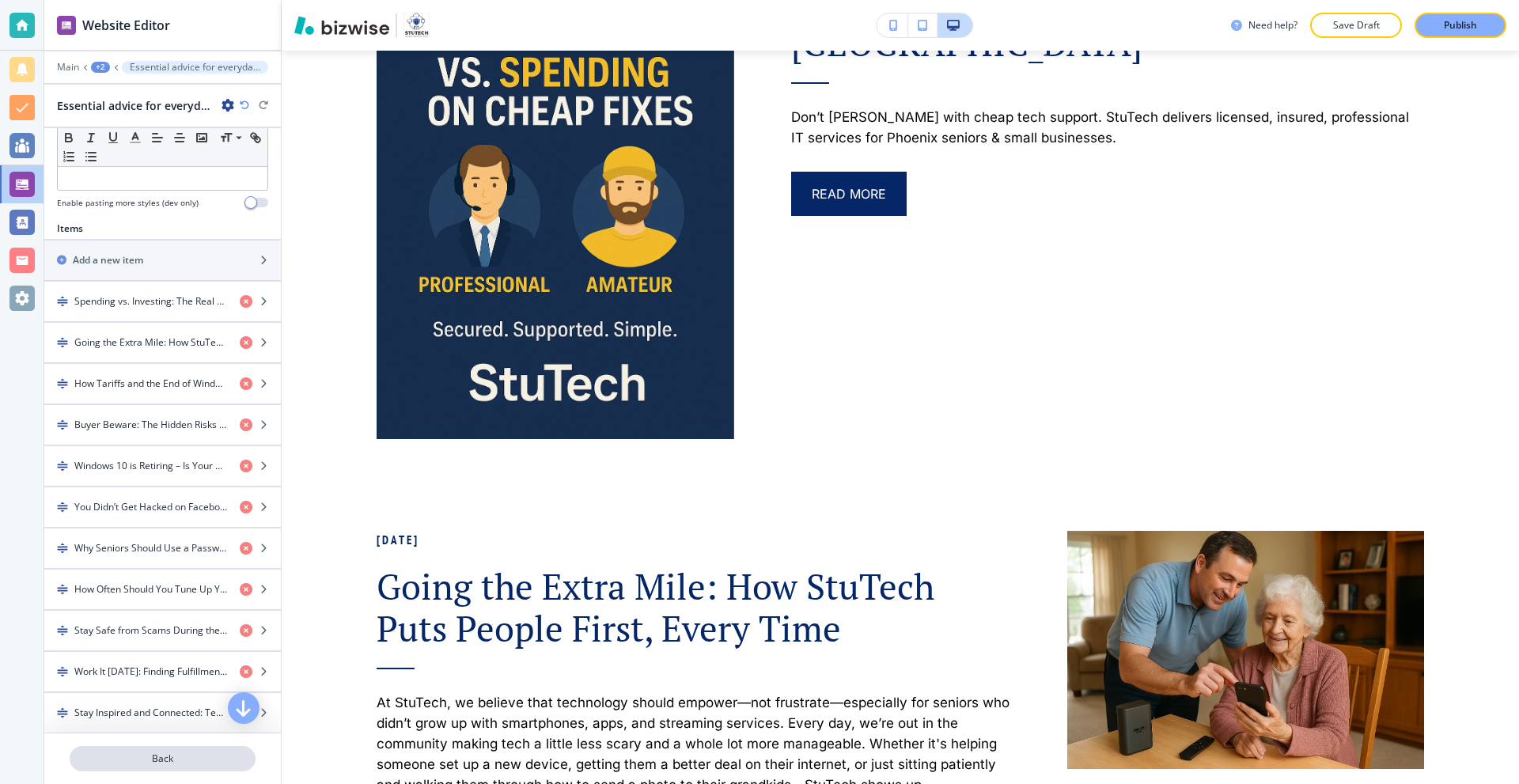
click at [172, 746] on button "Back" at bounding box center [162, 759] width 186 height 25
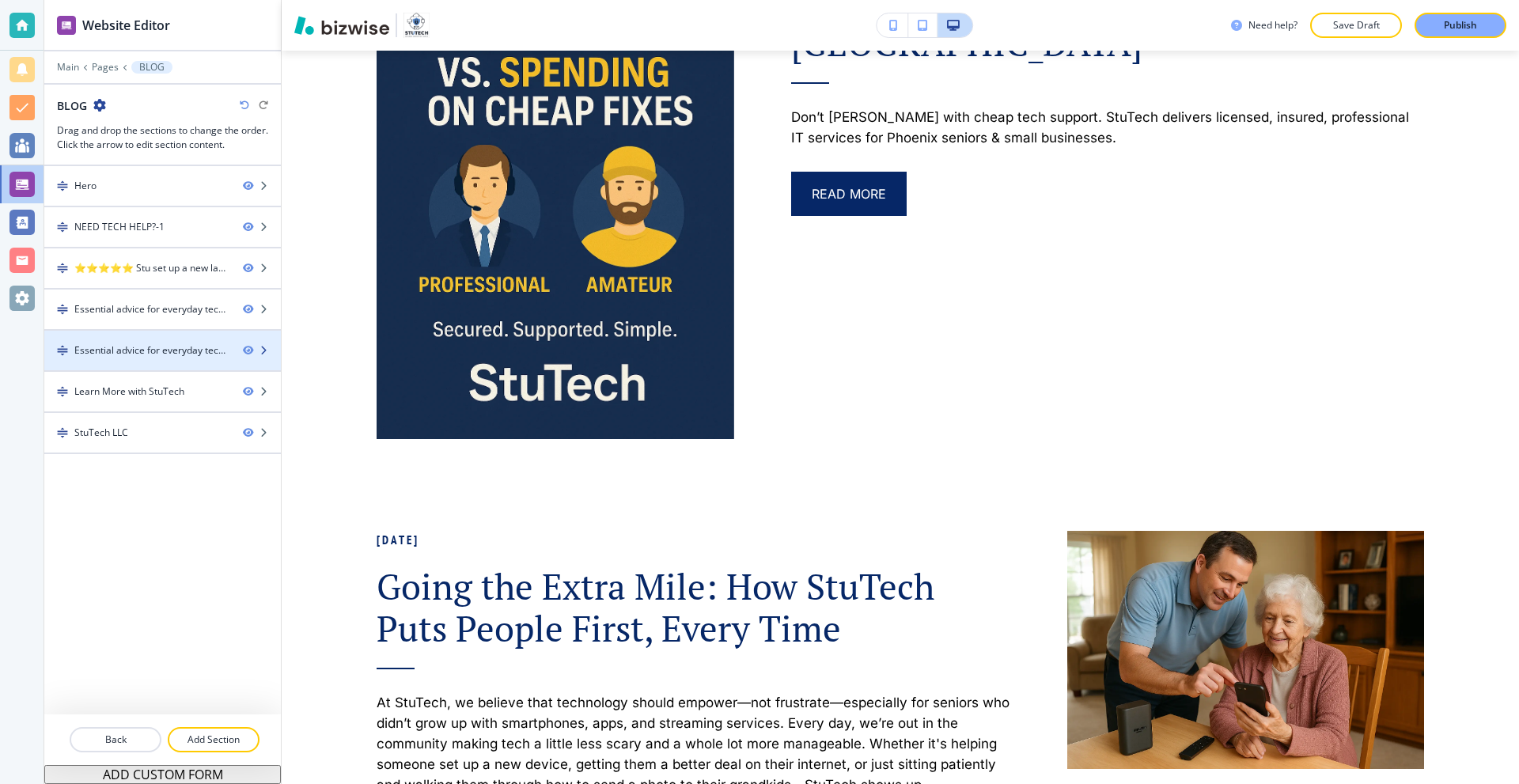
click at [188, 354] on div "Essential advice for everyday tech use and well as some of our thoughts.-1" at bounding box center [152, 351] width 156 height 14
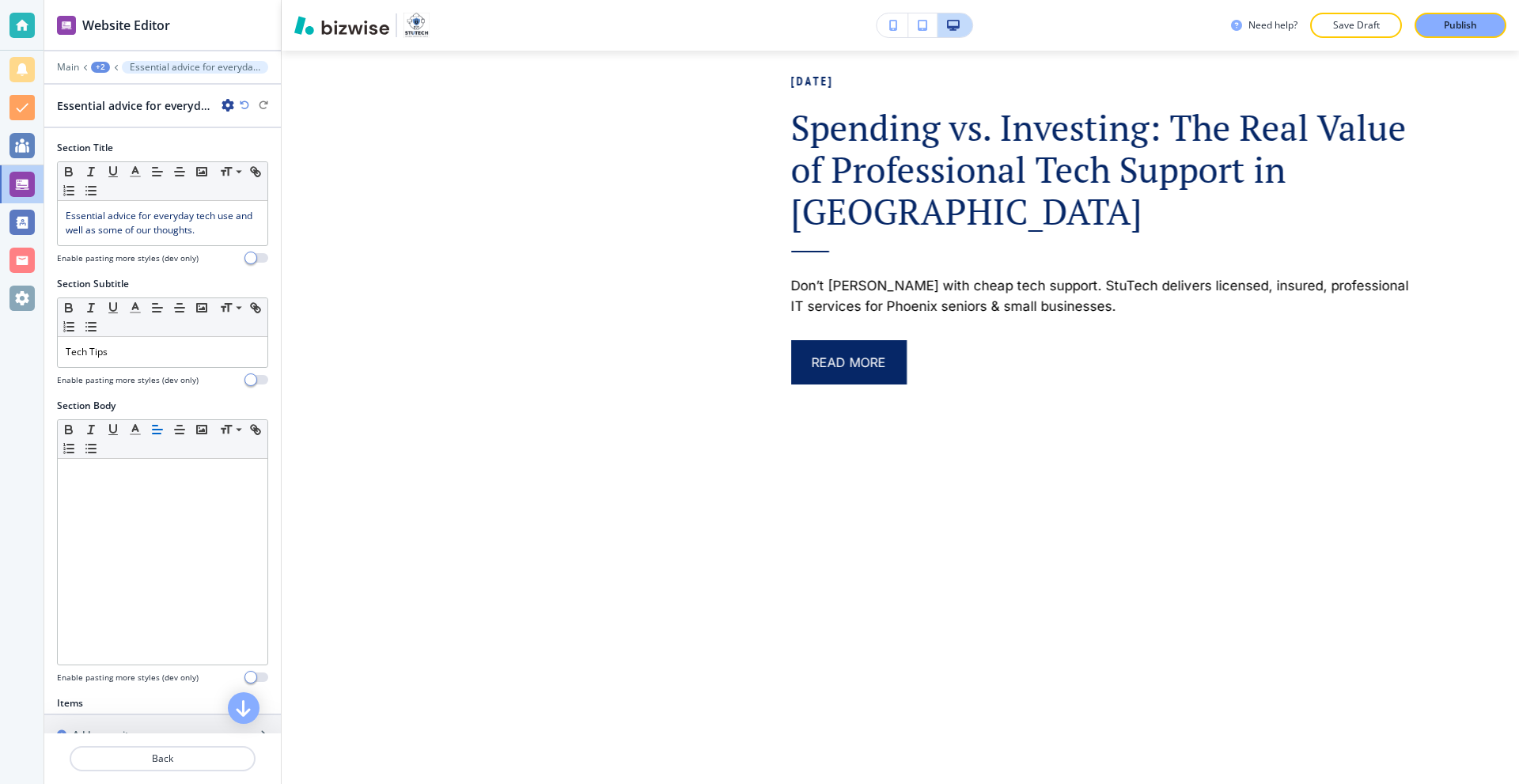
scroll to position [8194, 0]
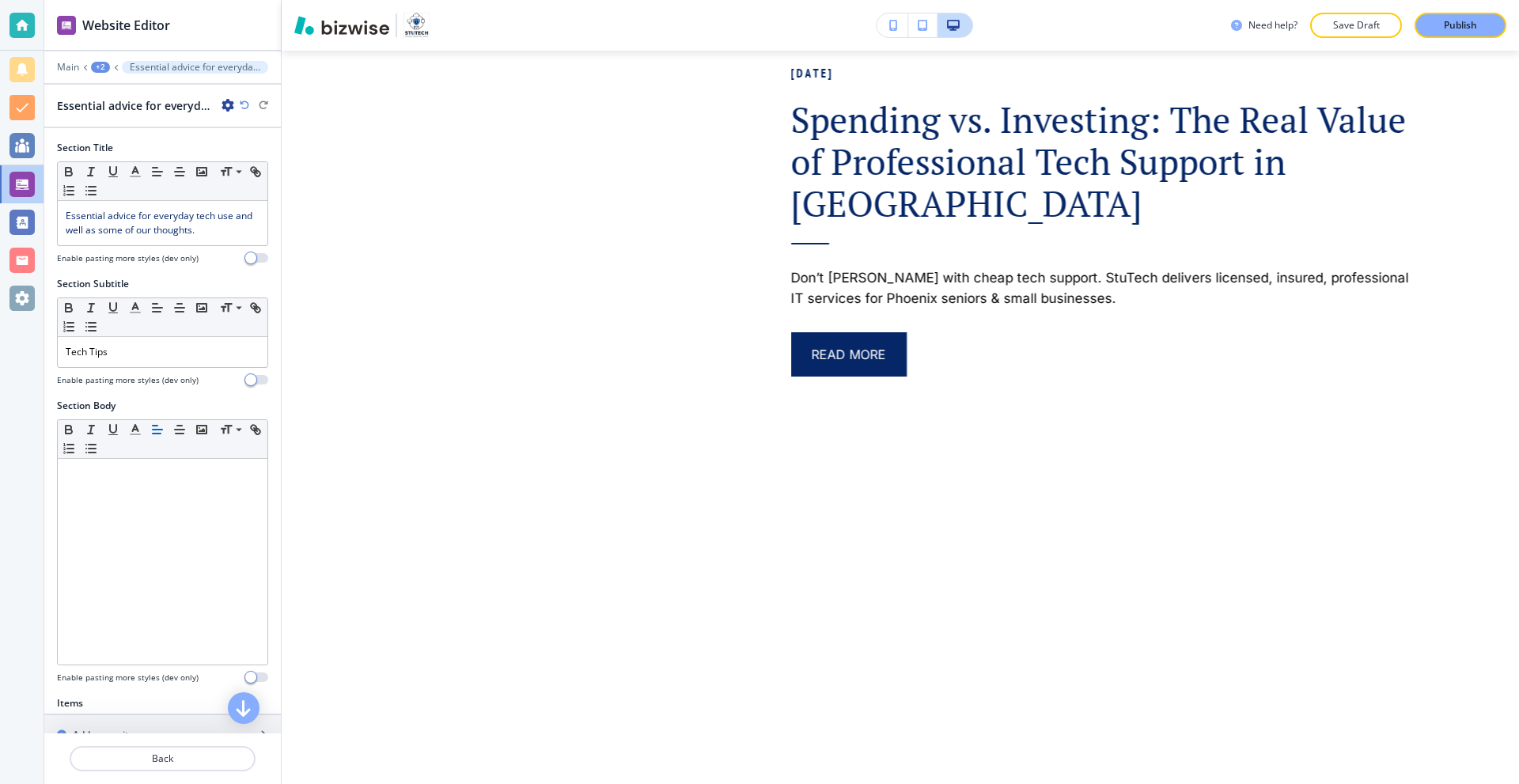
click at [225, 106] on icon "button" at bounding box center [228, 105] width 13 height 13
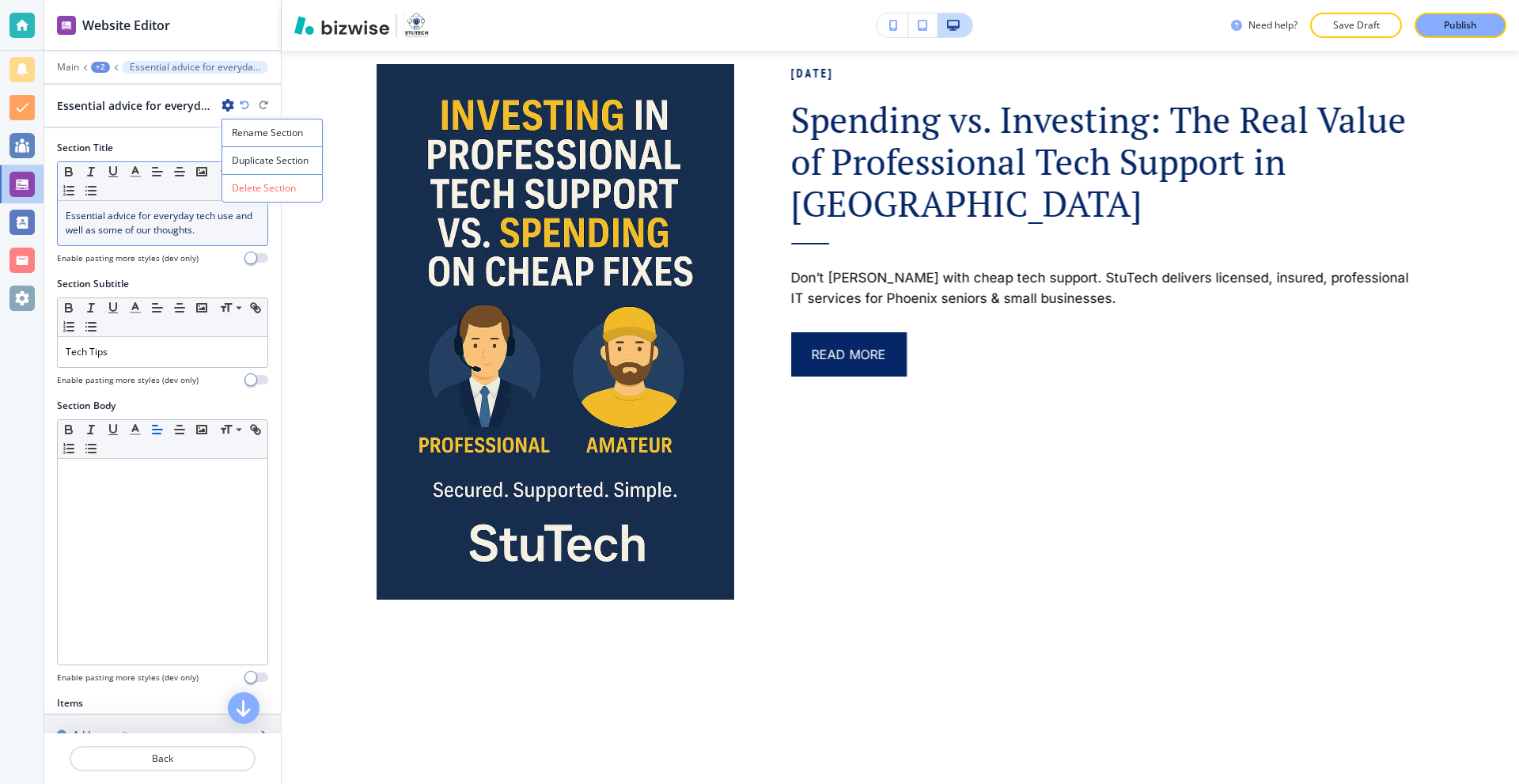
click at [253, 181] on p "Delete Section" at bounding box center [273, 188] width 81 height 14
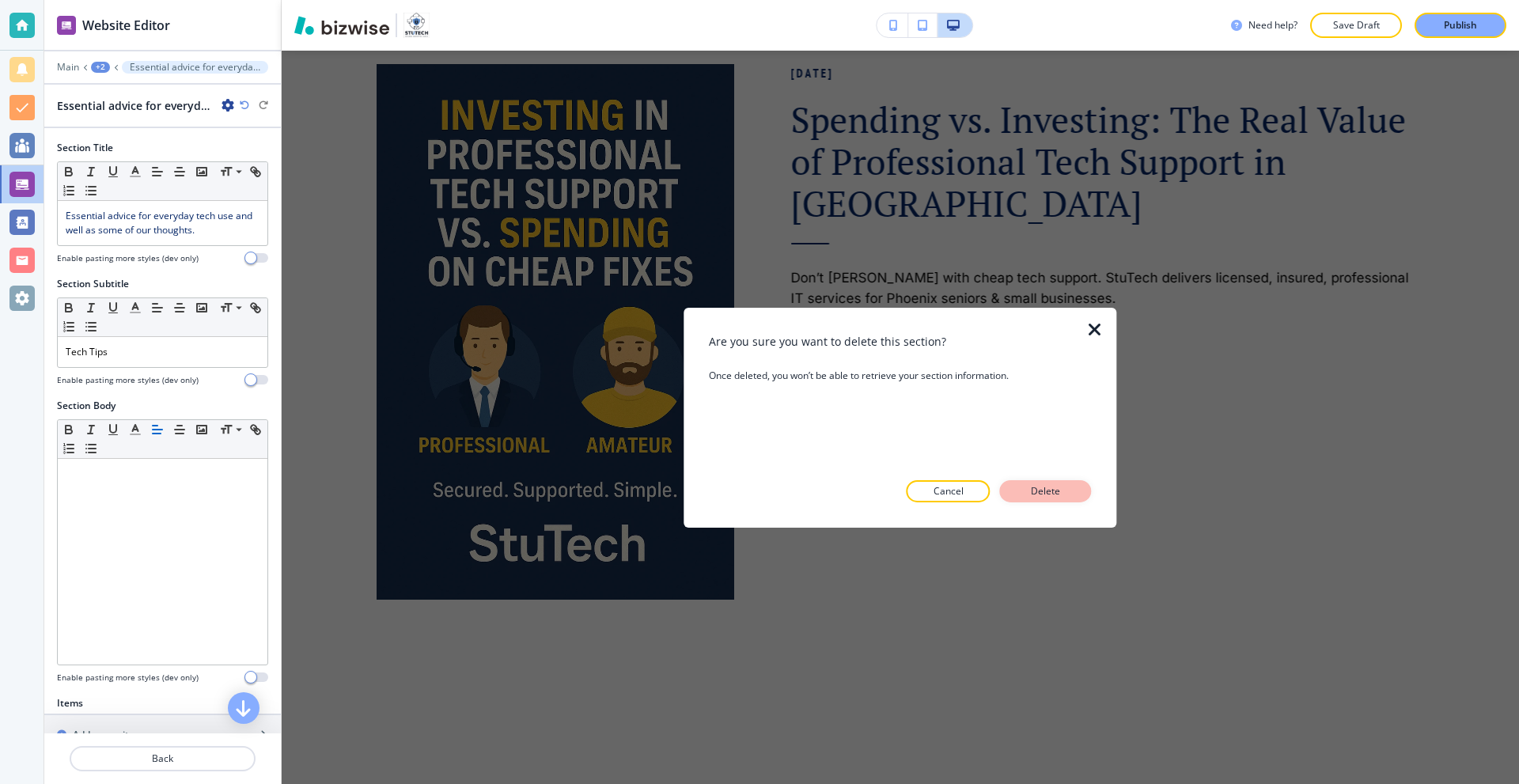
click at [1024, 486] on button "Delete" at bounding box center [1046, 491] width 92 height 22
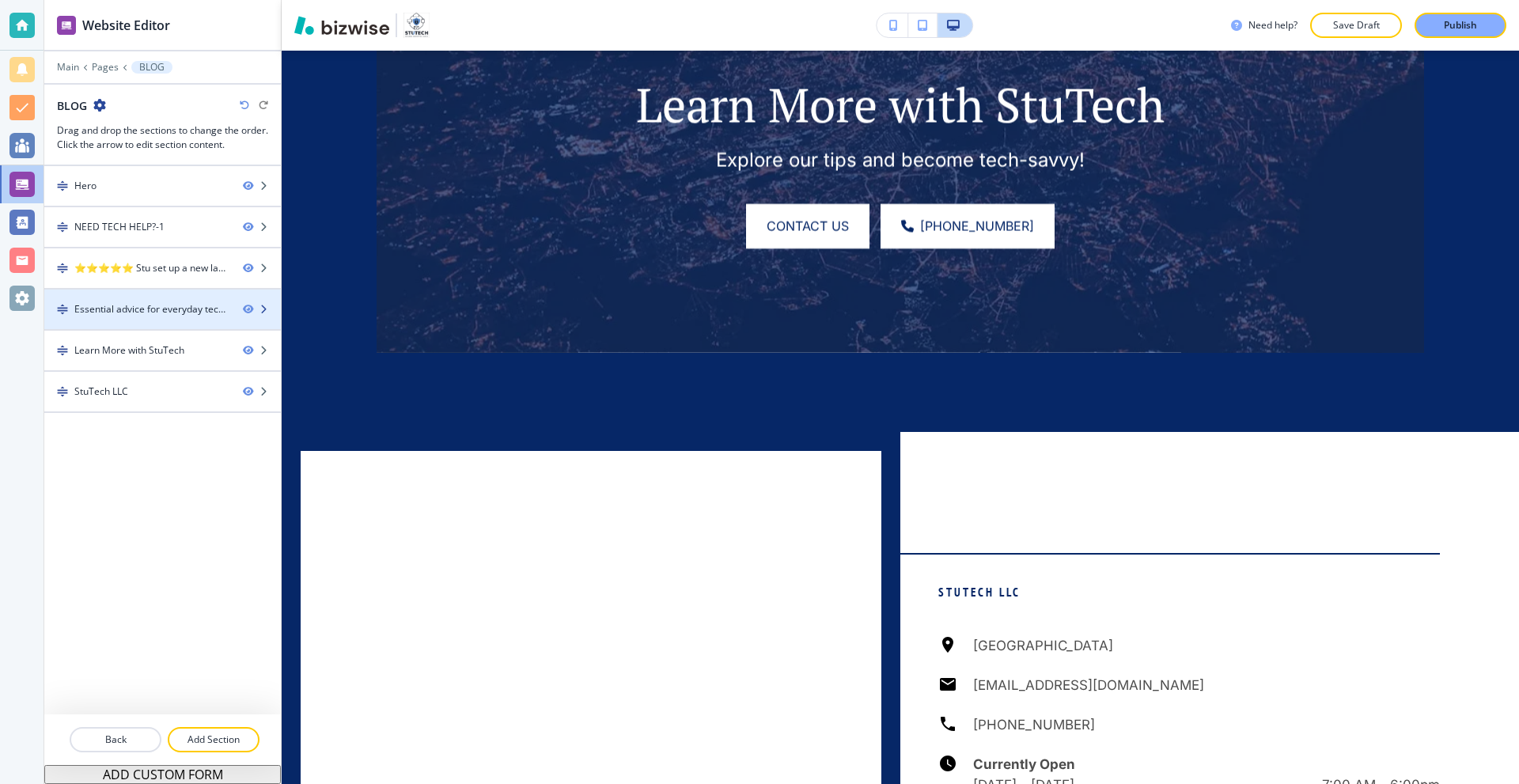
click at [167, 314] on div "Essential advice for everyday tech use and well as some of our thoughts." at bounding box center [152, 309] width 156 height 14
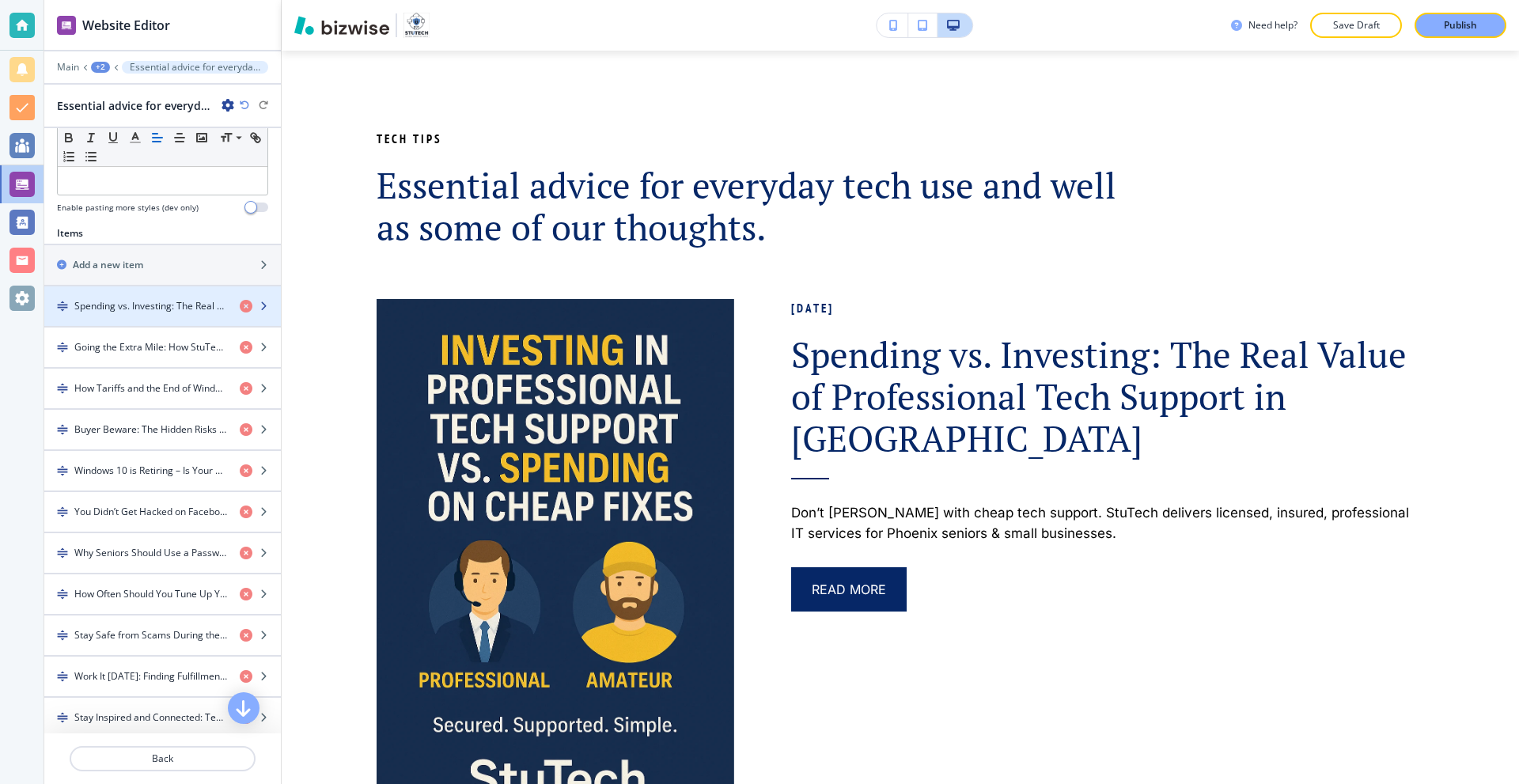
scroll to position [475, 0]
click at [142, 301] on h4 "Spending vs. Investing: The Real Value of Professional Tech Support in Phoenix" at bounding box center [151, 301] width 153 height 14
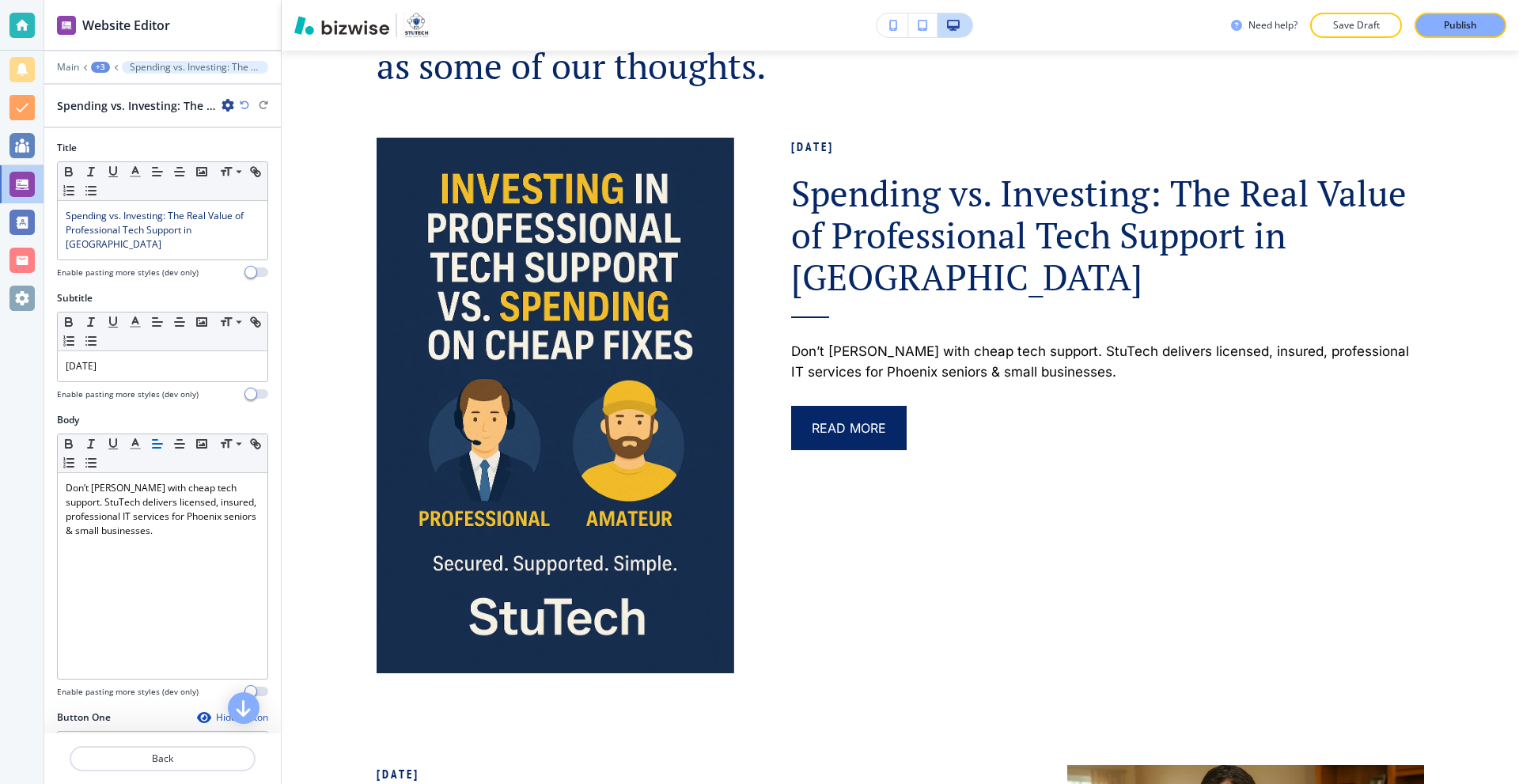
scroll to position [1209, 0]
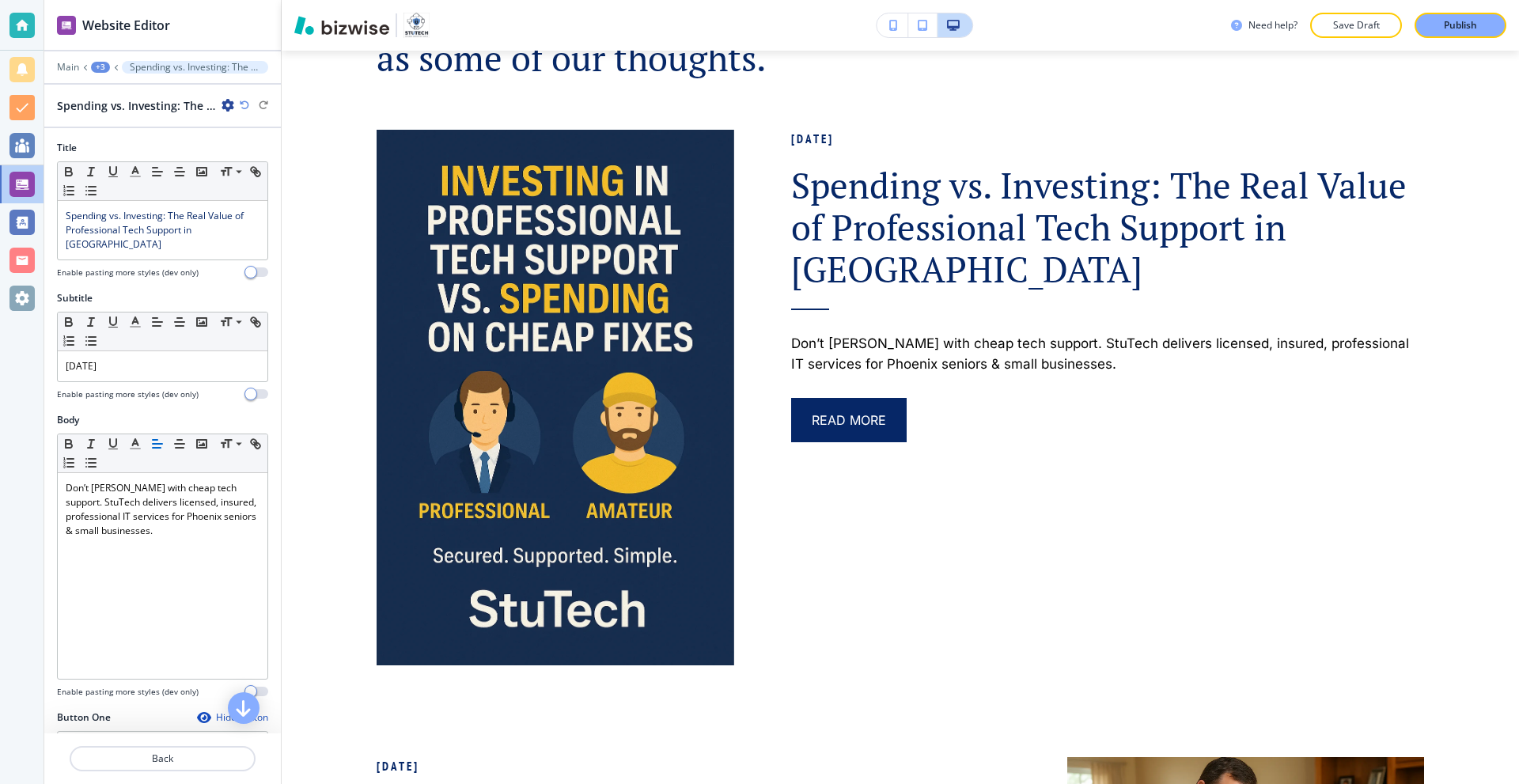
click at [225, 104] on icon "button" at bounding box center [228, 105] width 13 height 13
click at [266, 155] on p "Duplicate Spending vs. Investing: The Real Value of Professional Tech Support i…" at bounding box center [273, 161] width 81 height 14
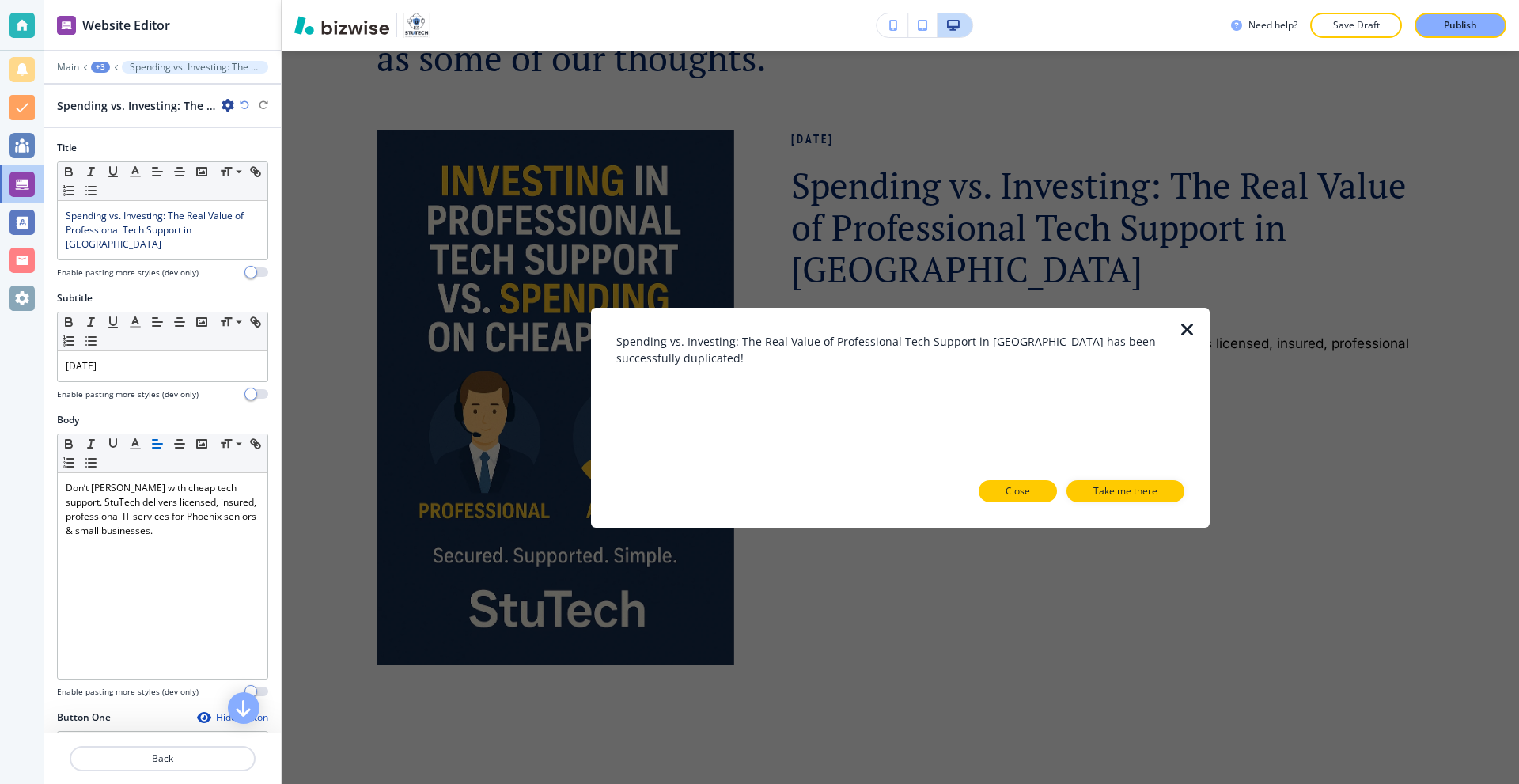
click at [1032, 487] on button "Close" at bounding box center [1017, 491] width 78 height 22
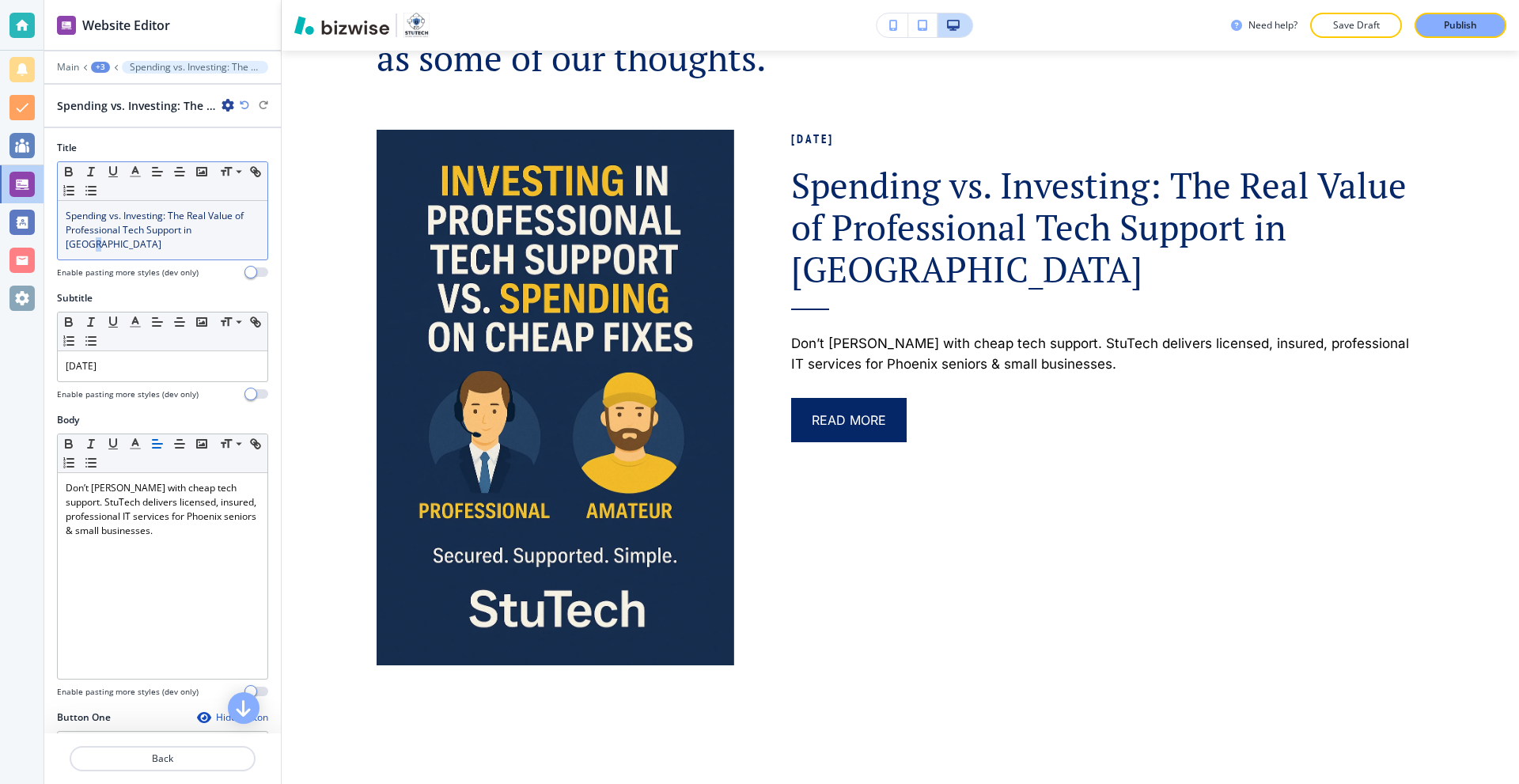
click at [225, 233] on span "Spending vs. Investing: The Real Value of Professional Tech Support in Phoenix" at bounding box center [156, 229] width 181 height 42
paste div
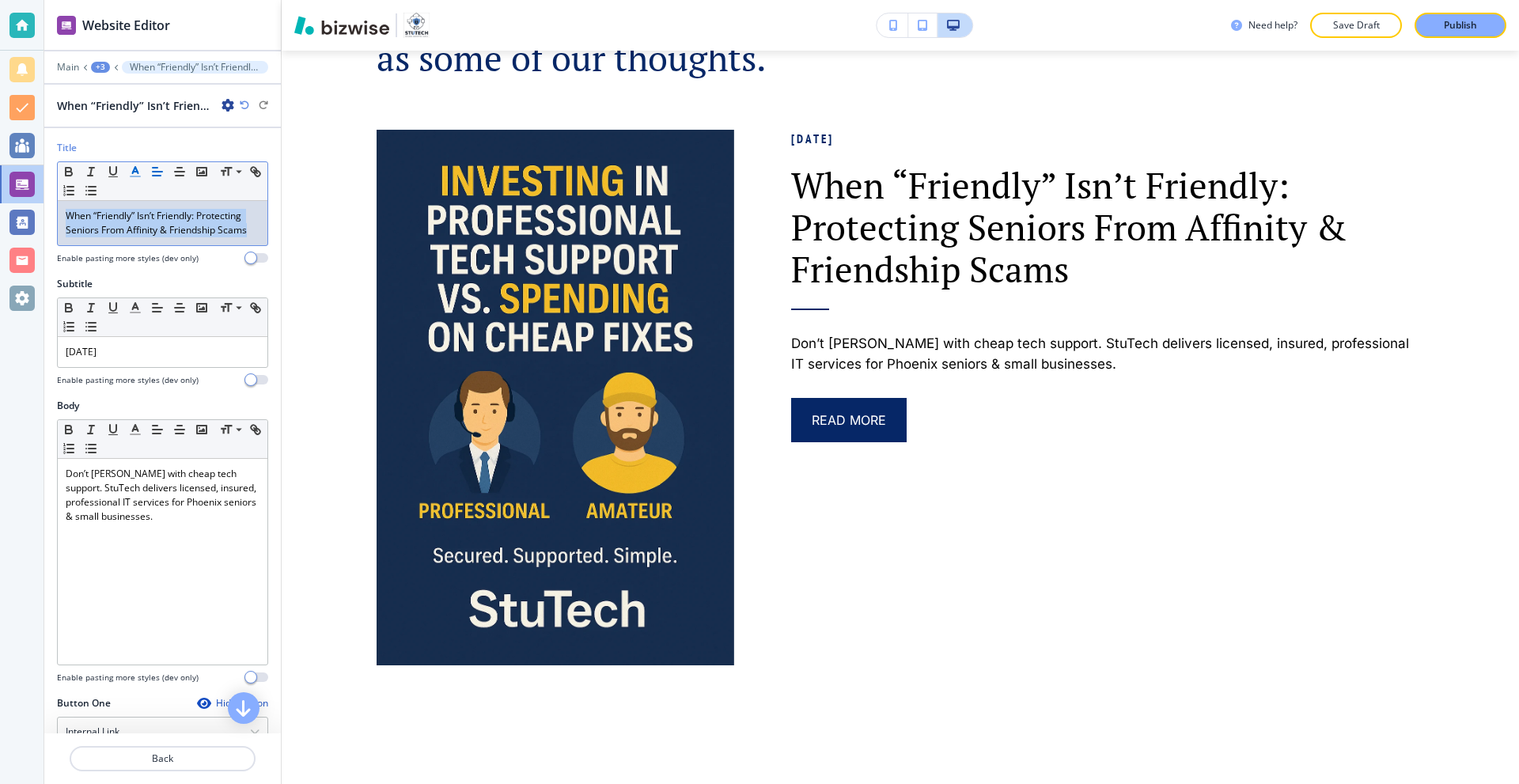
click at [132, 174] on icon "button" at bounding box center [136, 172] width 14 height 14
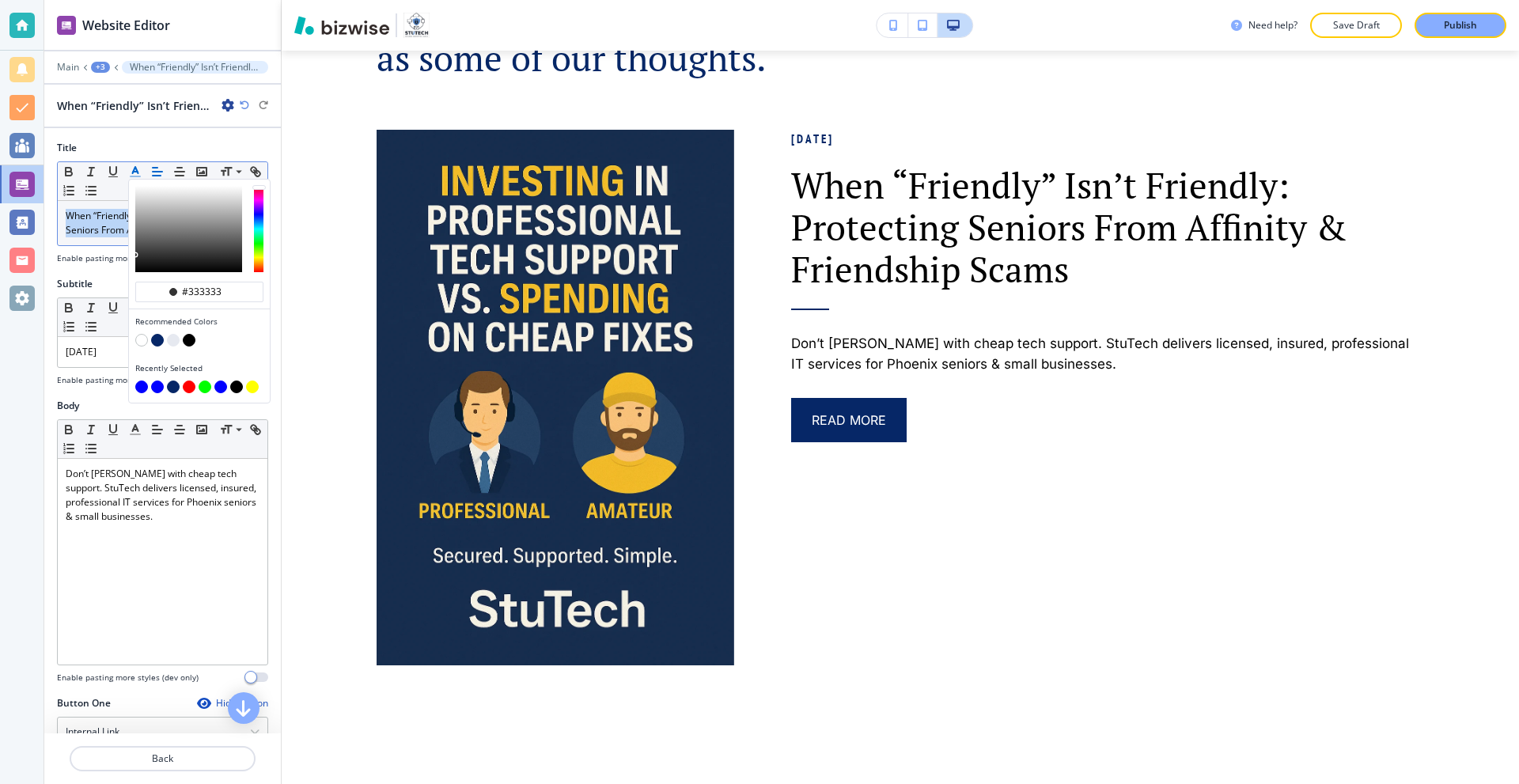
click at [156, 338] on button "button" at bounding box center [157, 340] width 13 height 13
type input "#062767"
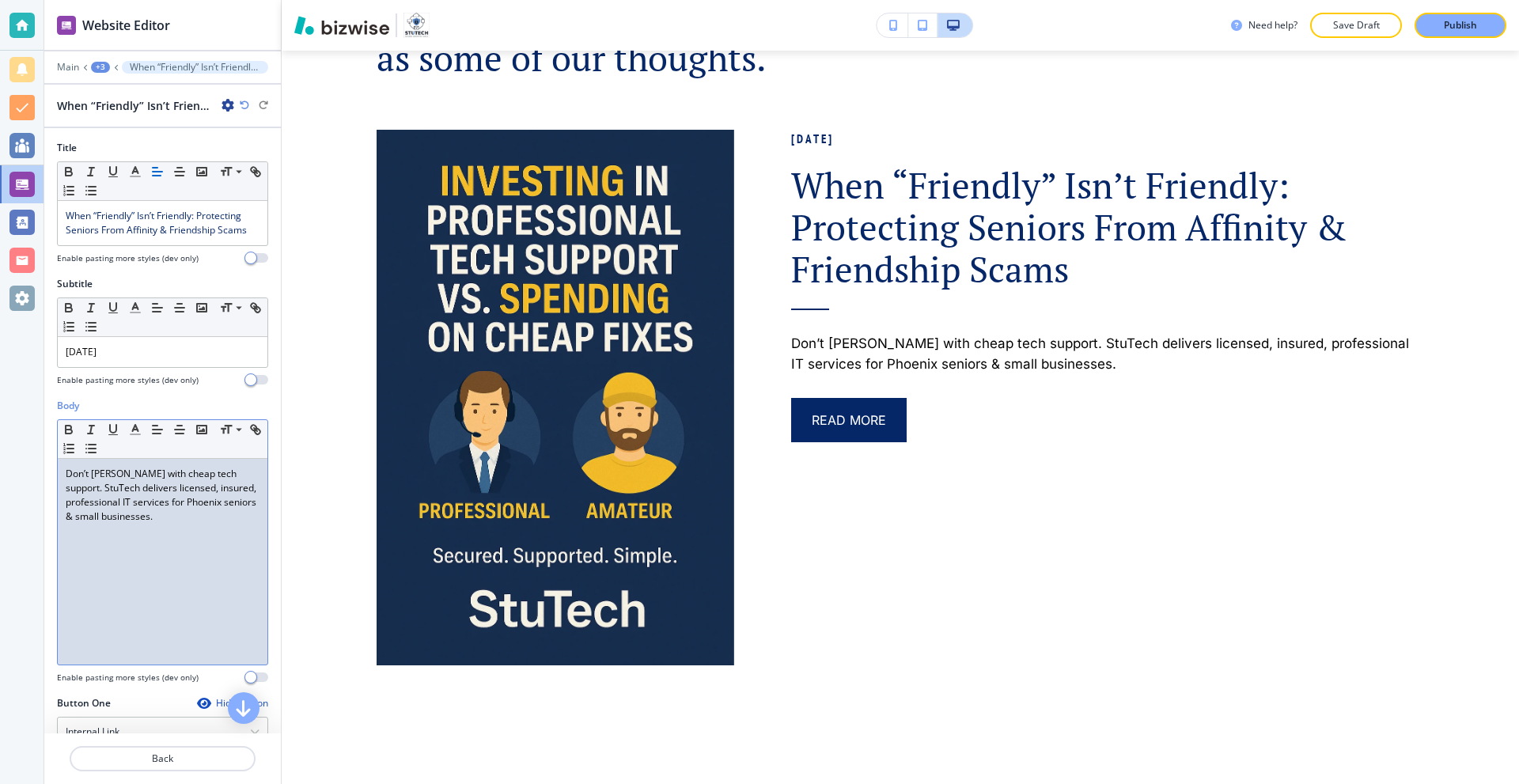
click at [238, 512] on p "Don’t gamble with cheap tech support. StuTech delivers licensed, insured, profe…" at bounding box center [163, 494] width 194 height 57
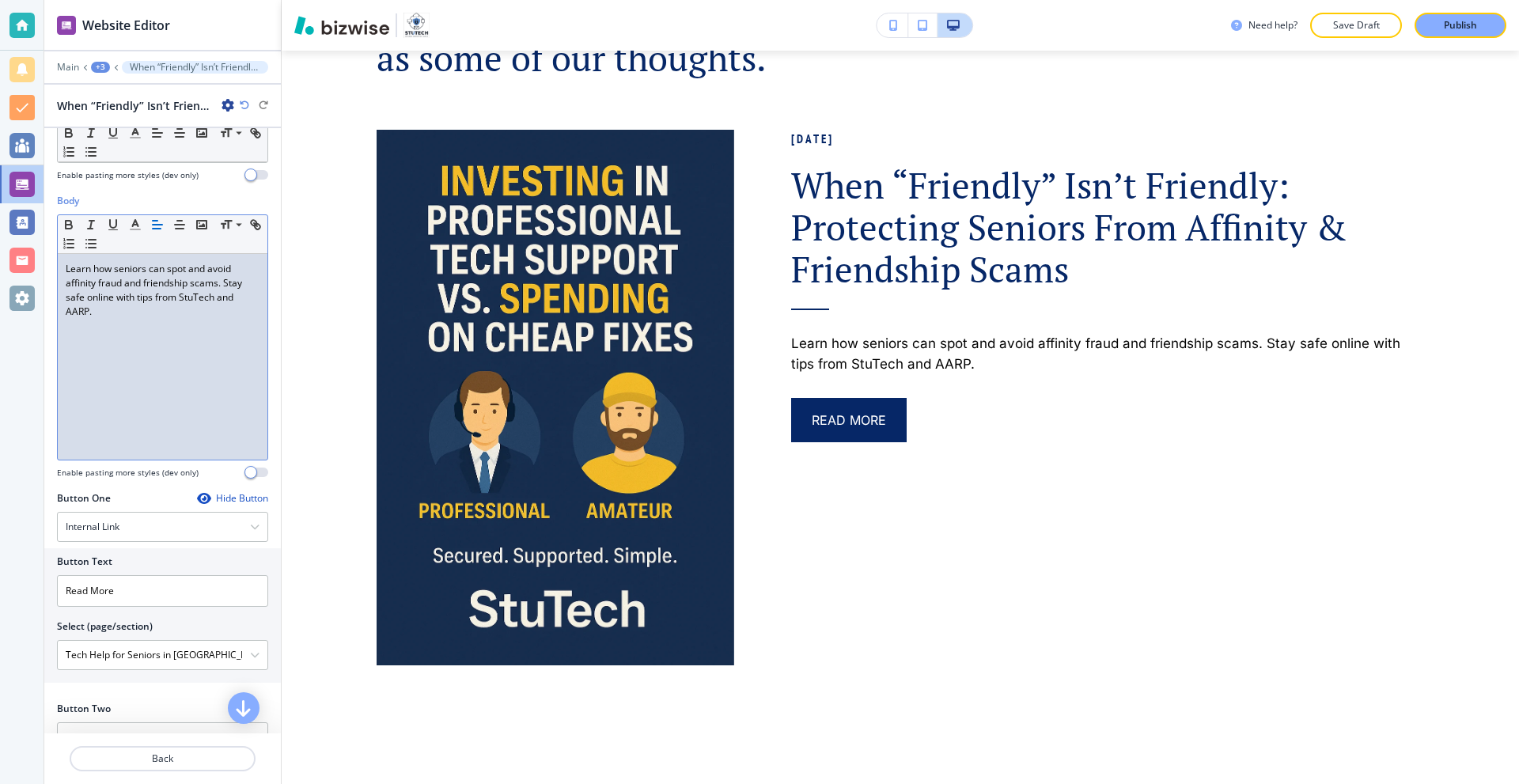
scroll to position [0, 0]
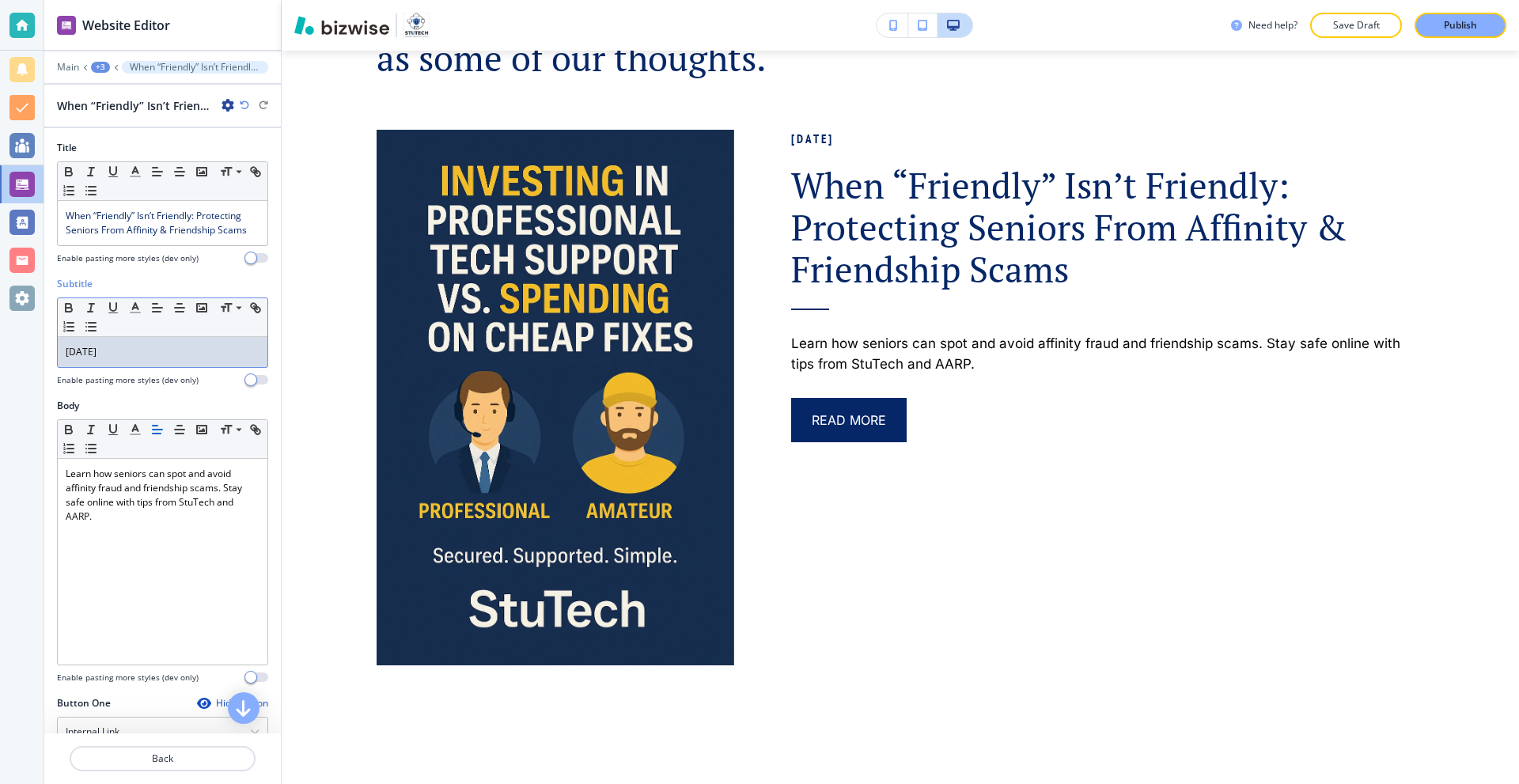
click at [122, 356] on p "September 4, 2025" at bounding box center [163, 352] width 194 height 14
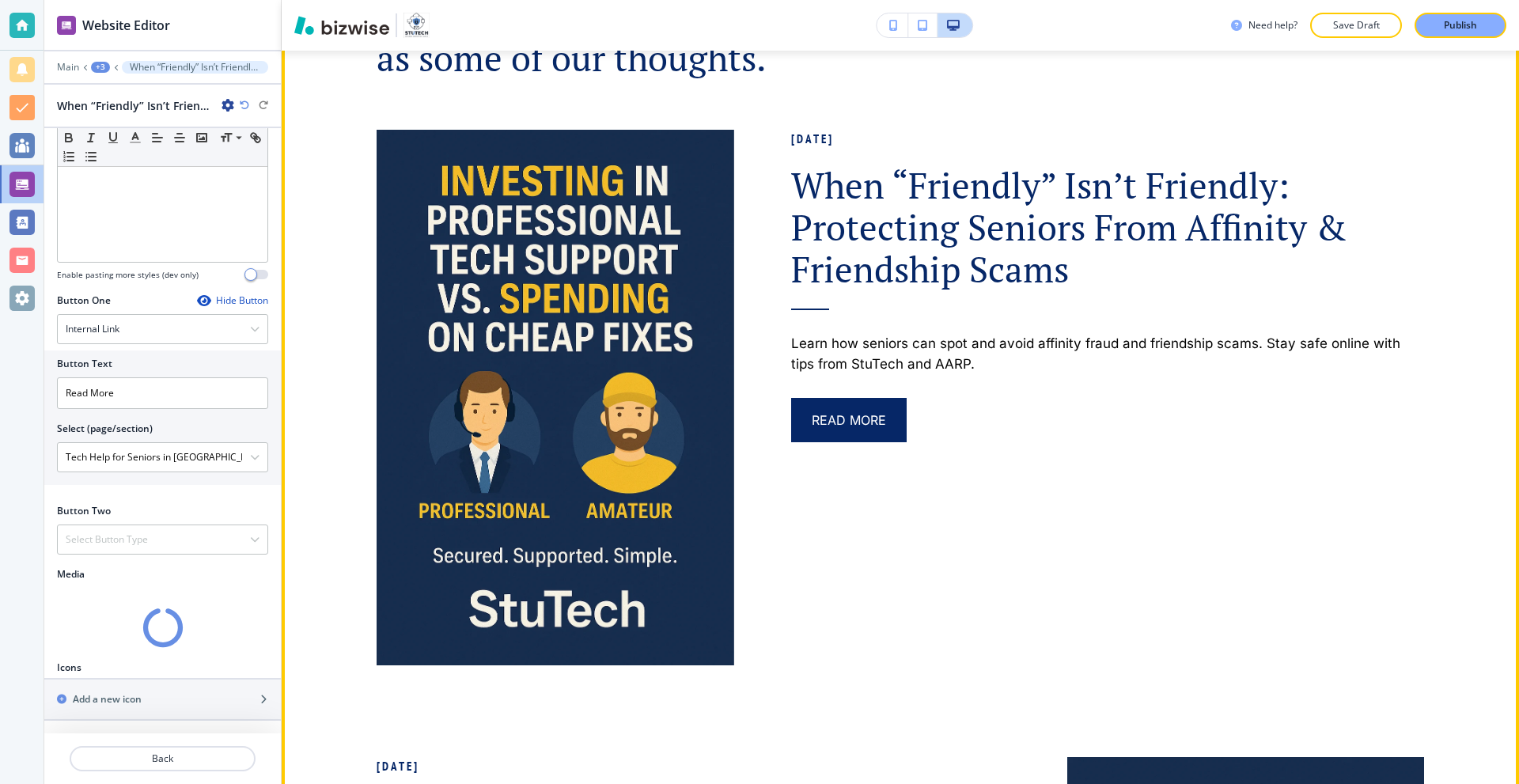
scroll to position [445, 0]
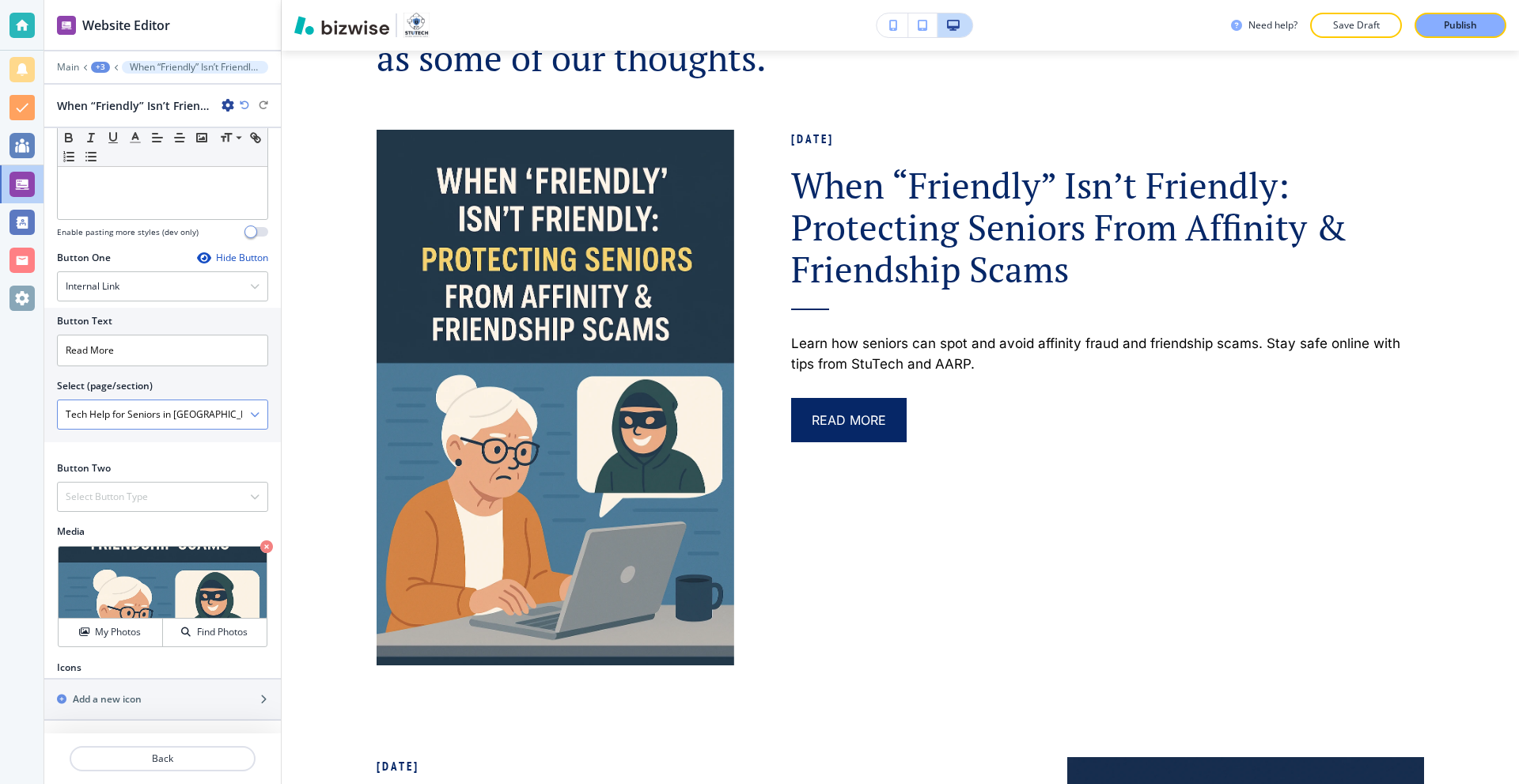
click at [250, 414] on icon "button" at bounding box center [255, 414] width 10 height 10
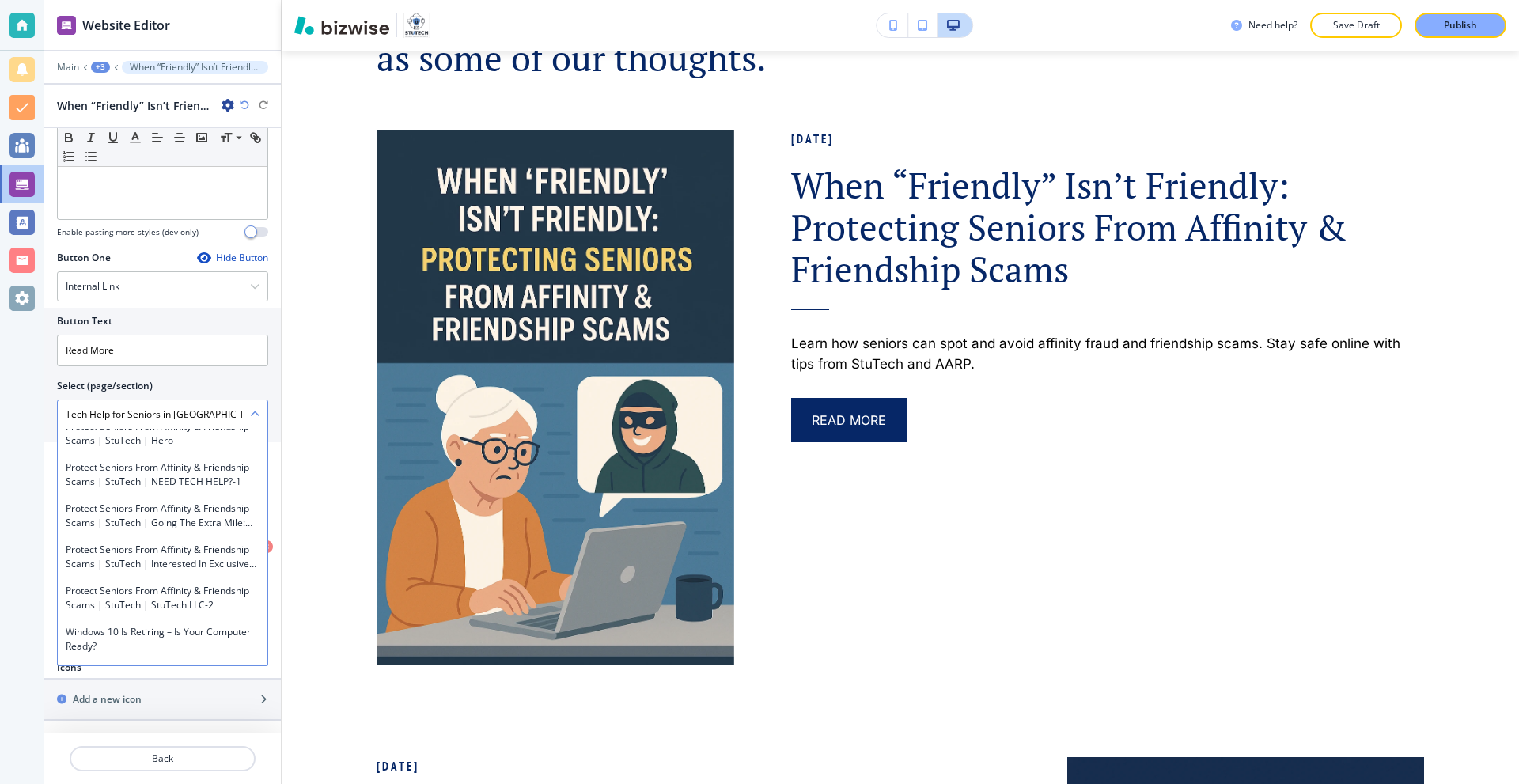
scroll to position [7791, 0]
click at [197, 399] on h4 "Protect Seniors from Affinity & Friendship Scams | StuTech" at bounding box center [163, 386] width 194 height 29
type \(page\/section\) "Protect Seniors from Affinity & Friendship Scams | StuTech"
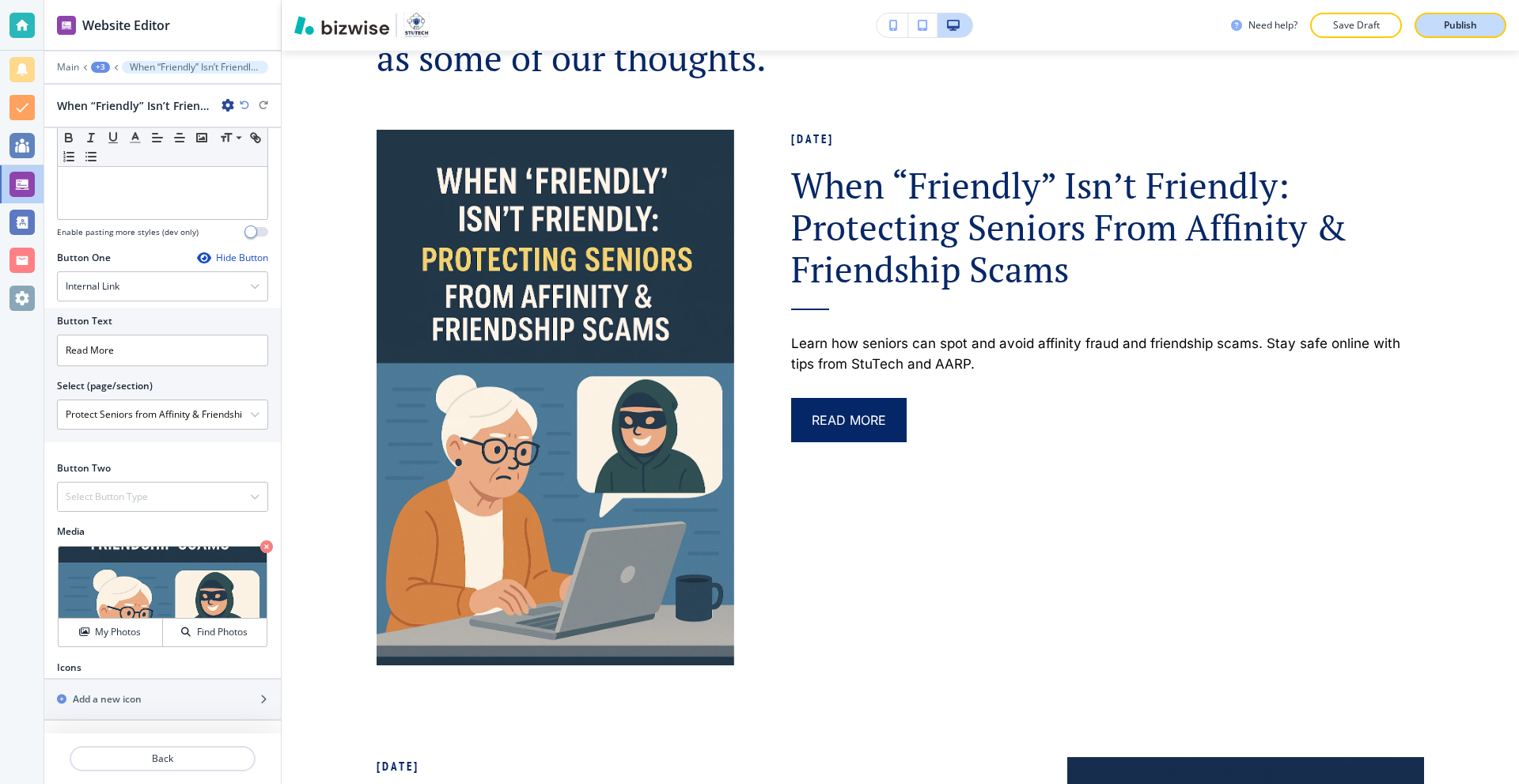
click at [1455, 23] on p "Publish" at bounding box center [1460, 25] width 33 height 14
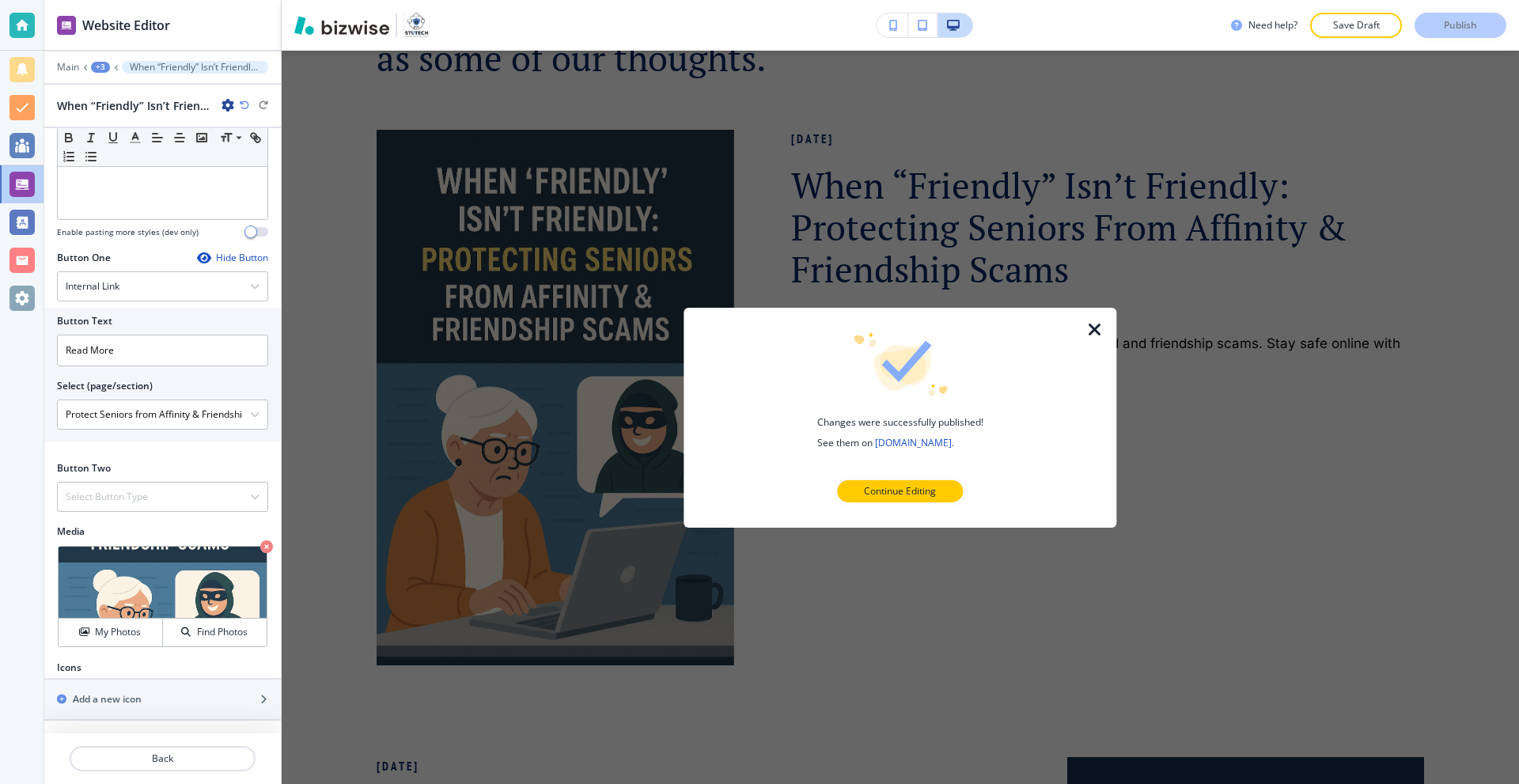
click at [1099, 326] on icon "button" at bounding box center [1095, 328] width 19 height 19
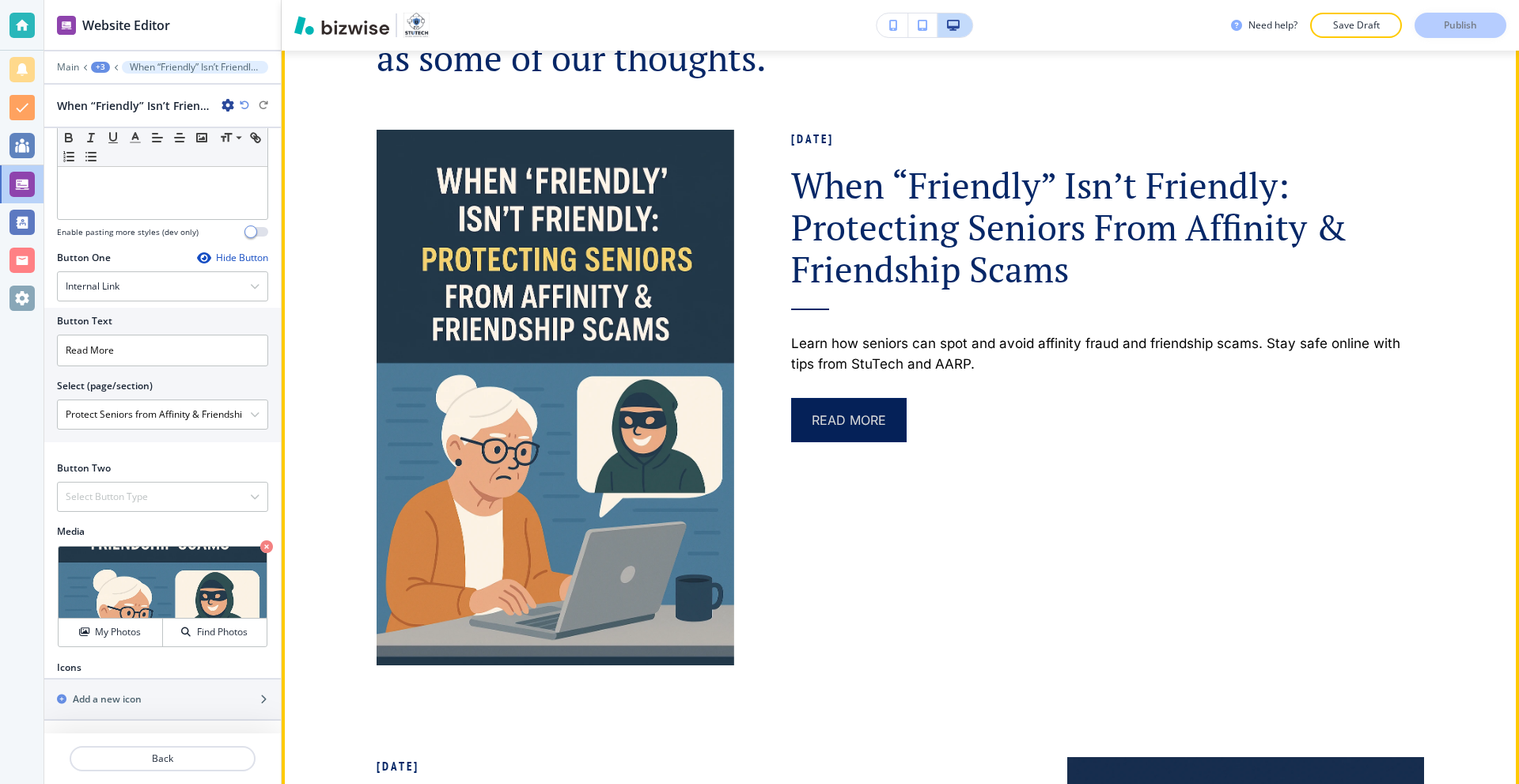
click at [820, 411] on button "Read More" at bounding box center [849, 419] width 115 height 44
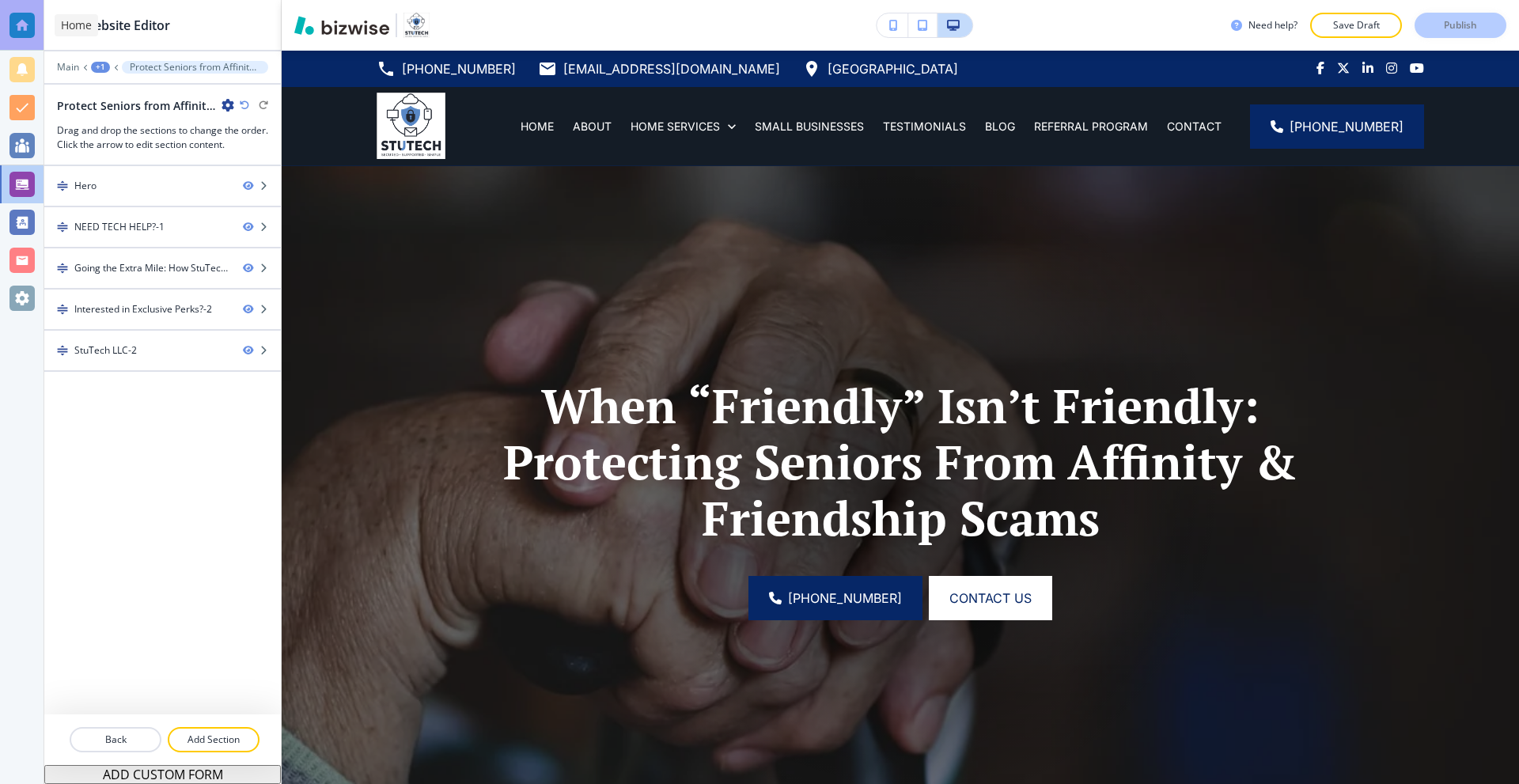
click at [35, 27] on div at bounding box center [22, 25] width 43 height 50
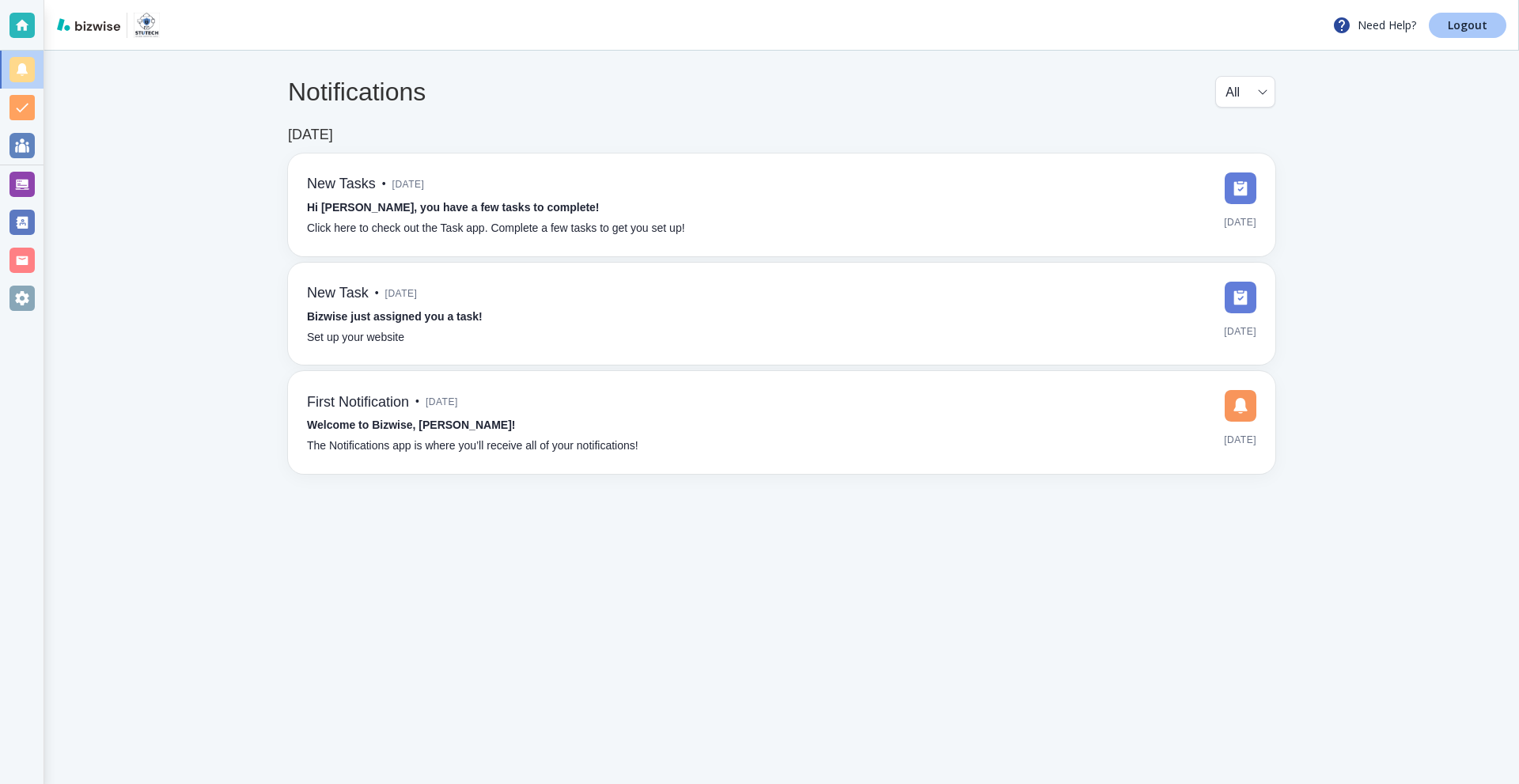
click at [1448, 23] on link "Logout" at bounding box center [1468, 25] width 77 height 25
